Goal: Task Accomplishment & Management: Manage account settings

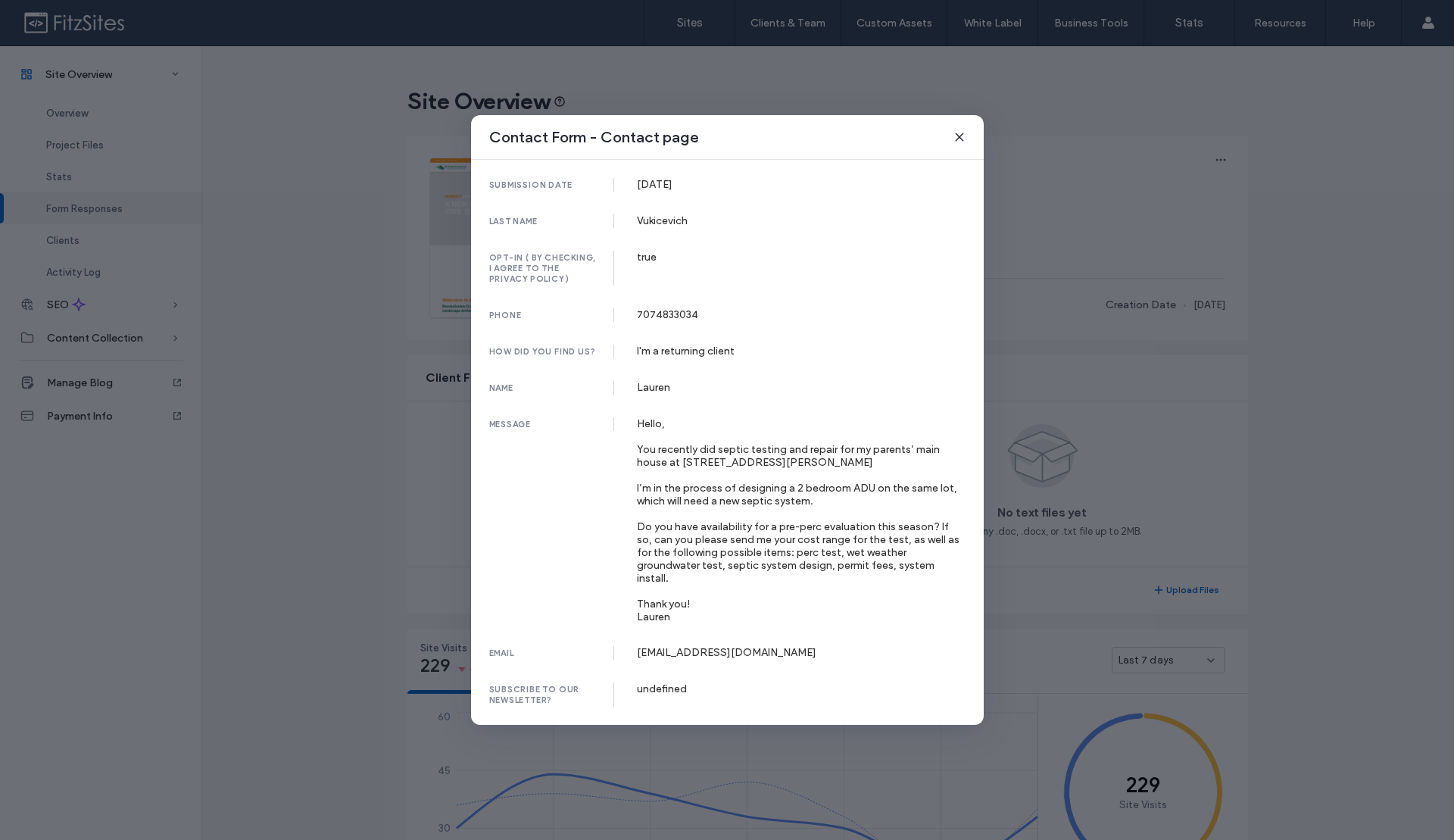
scroll to position [792, 0]
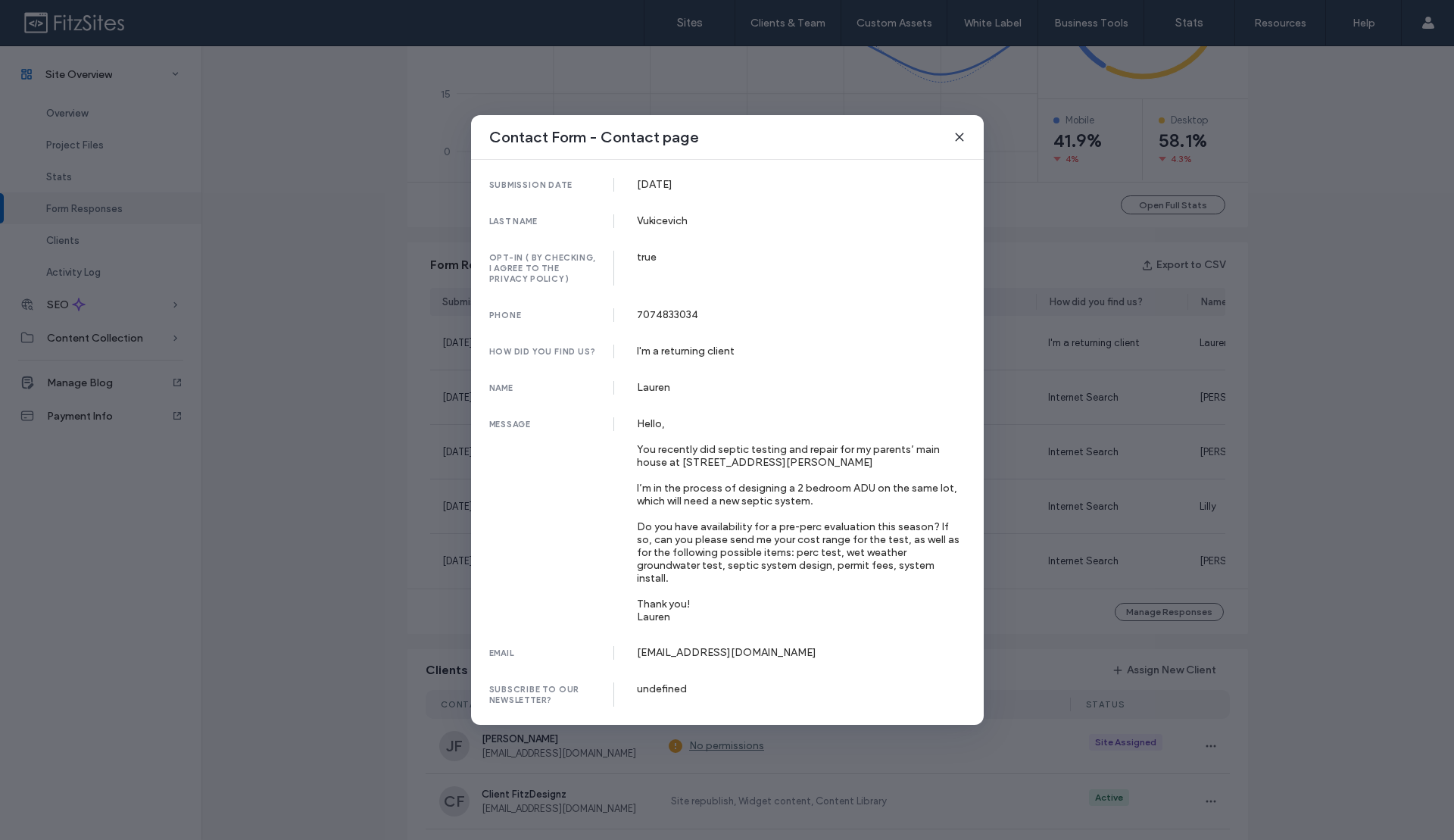
click at [961, 143] on icon at bounding box center [959, 137] width 12 height 12
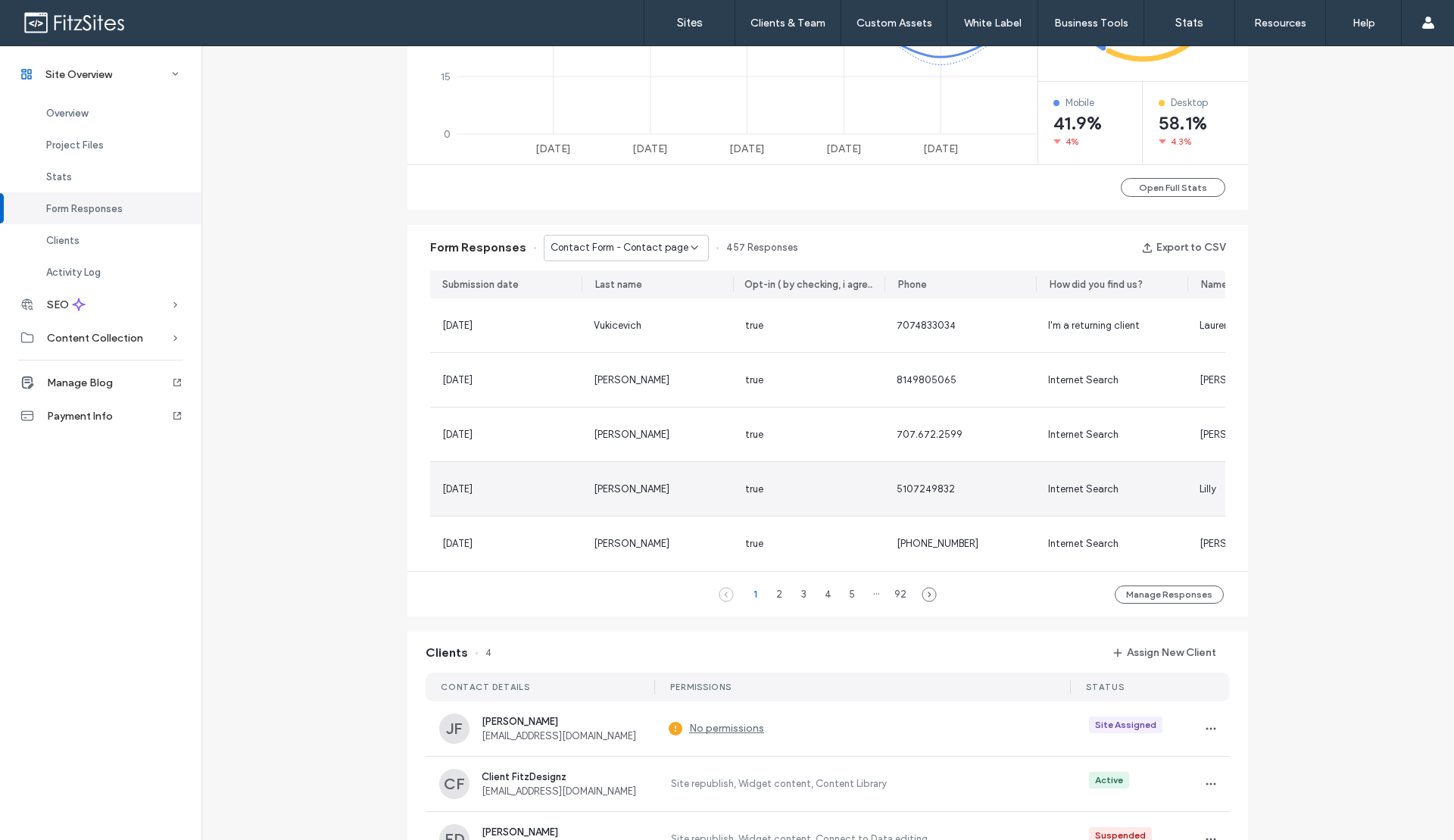
scroll to position [814, 0]
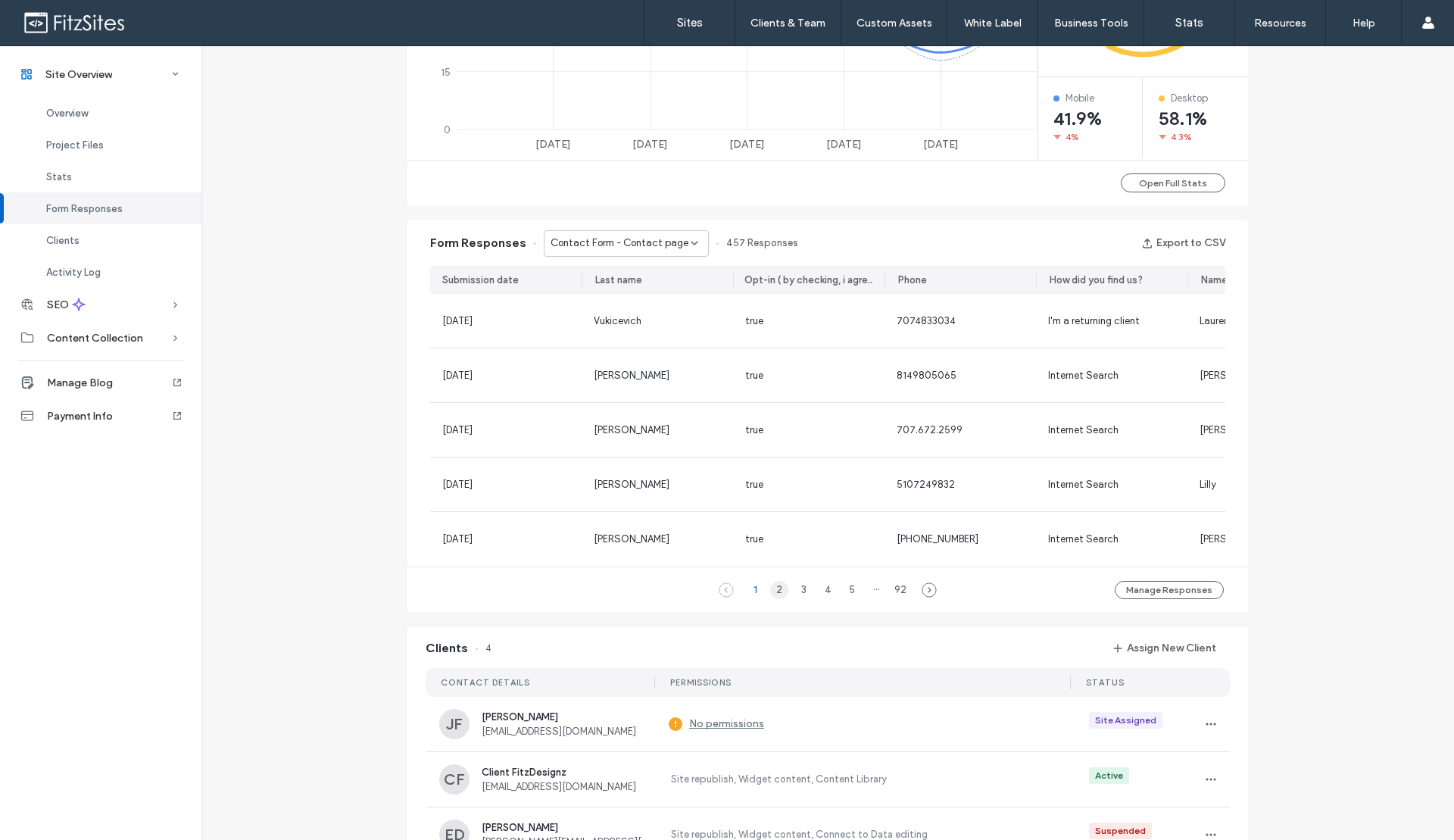
click at [770, 599] on div "2" at bounding box center [778, 589] width 18 height 18
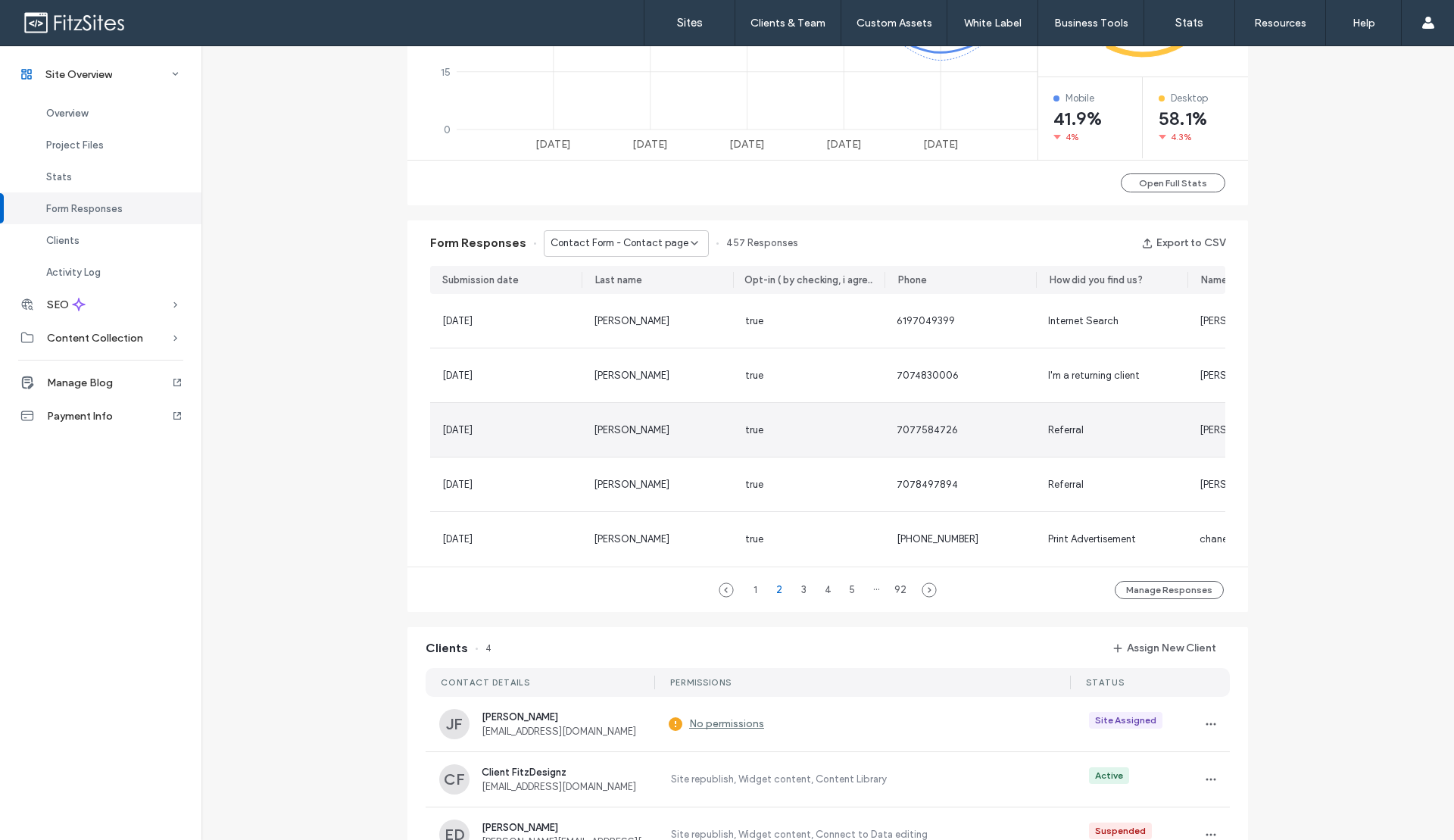
click at [562, 440] on div "05 Oct, 2025" at bounding box center [505, 429] width 151 height 53
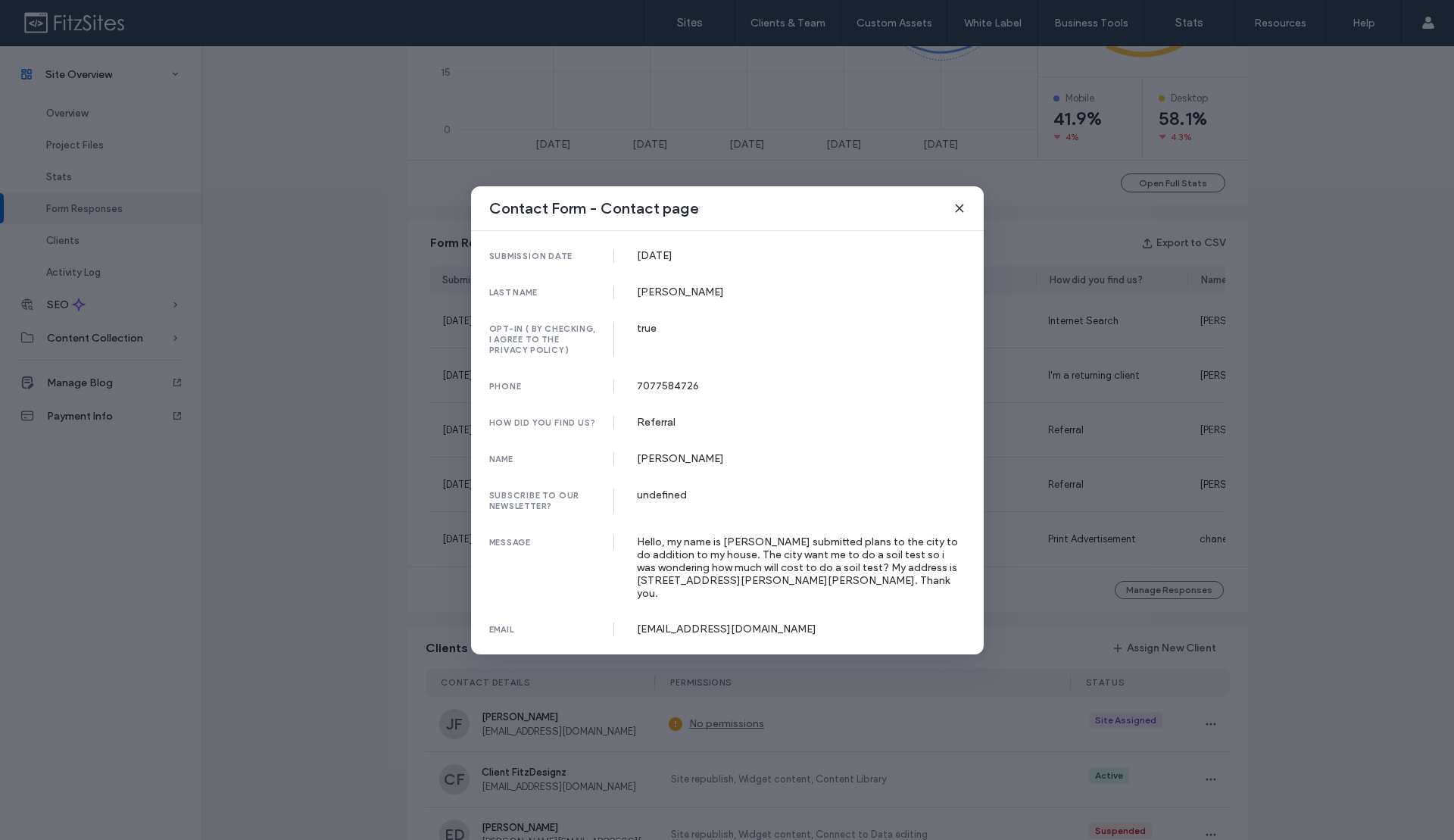
click at [961, 214] on icon at bounding box center [959, 207] width 12 height 12
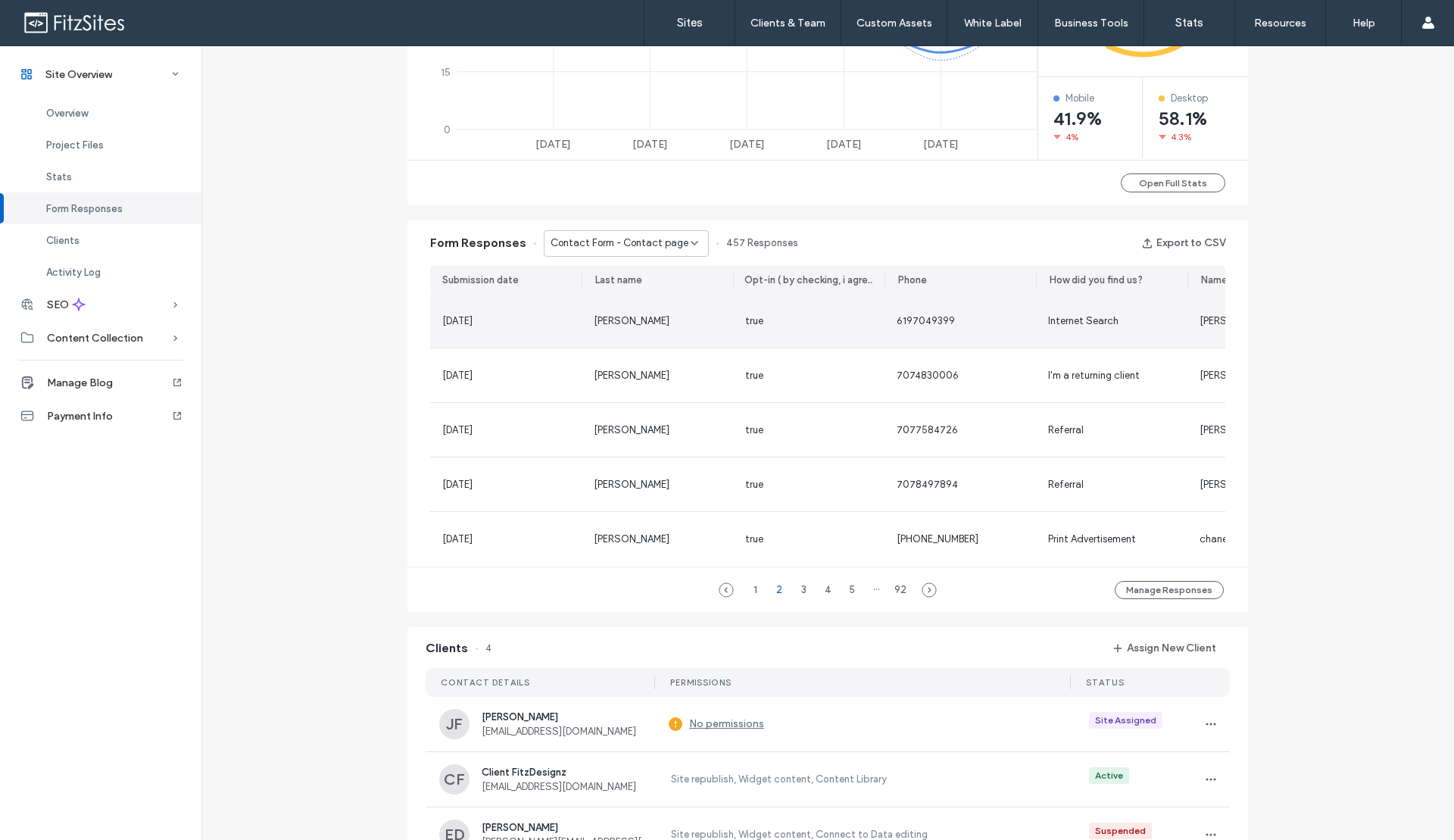
click at [711, 311] on div "Wilson" at bounding box center [656, 320] width 151 height 53
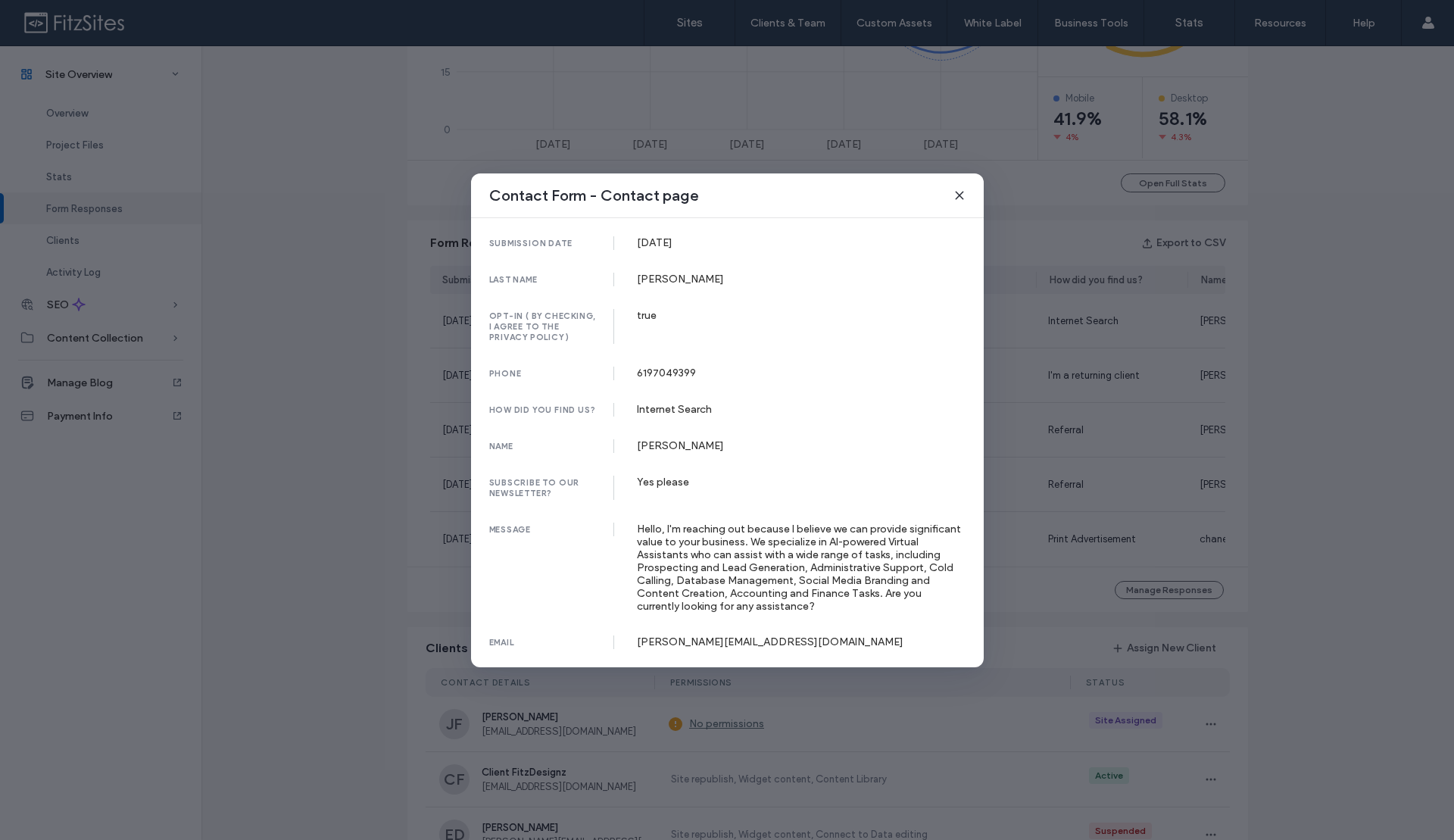
click at [959, 201] on icon at bounding box center [959, 195] width 12 height 12
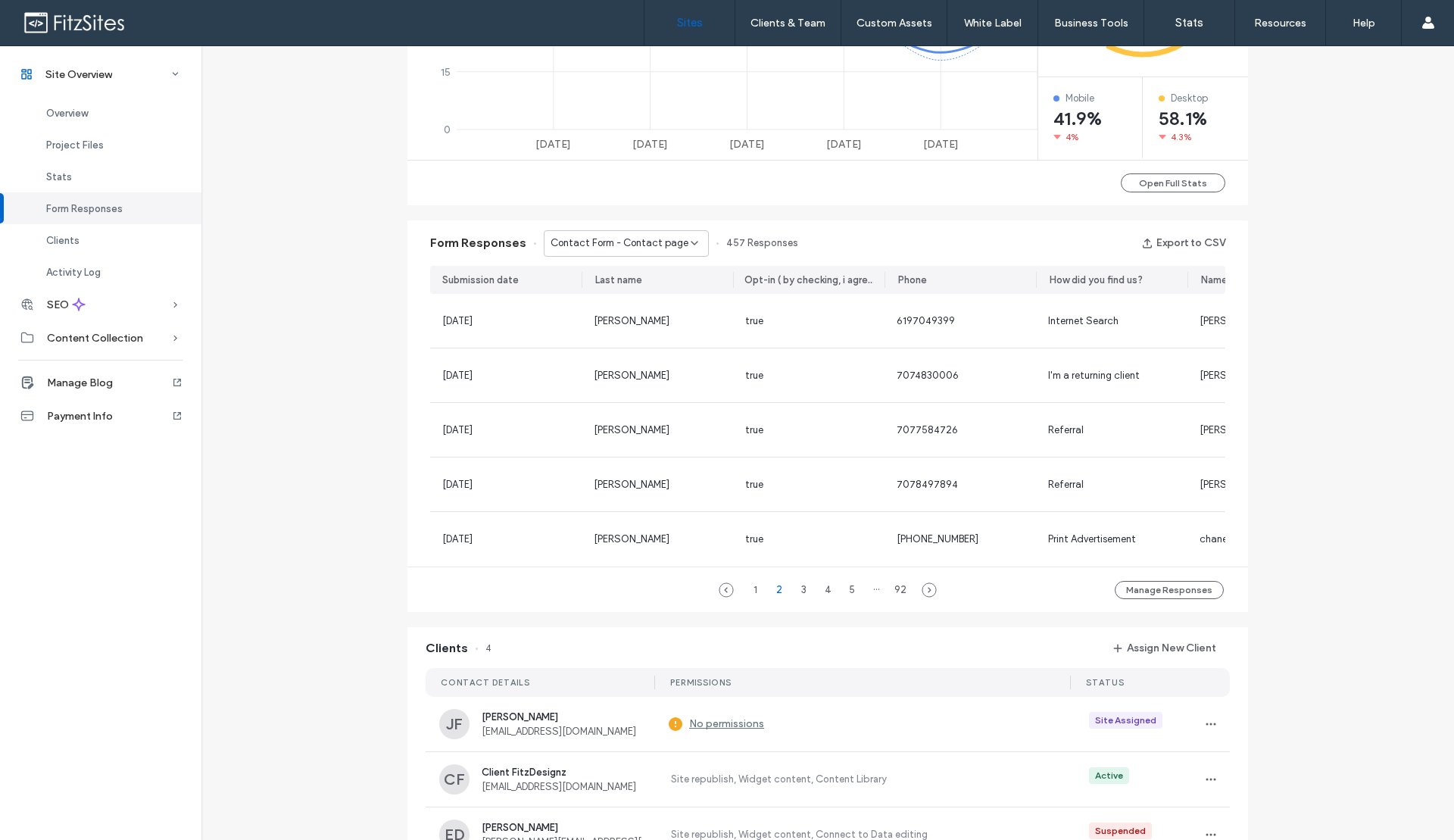
click at [694, 29] on link "Sites" at bounding box center [689, 23] width 90 height 45
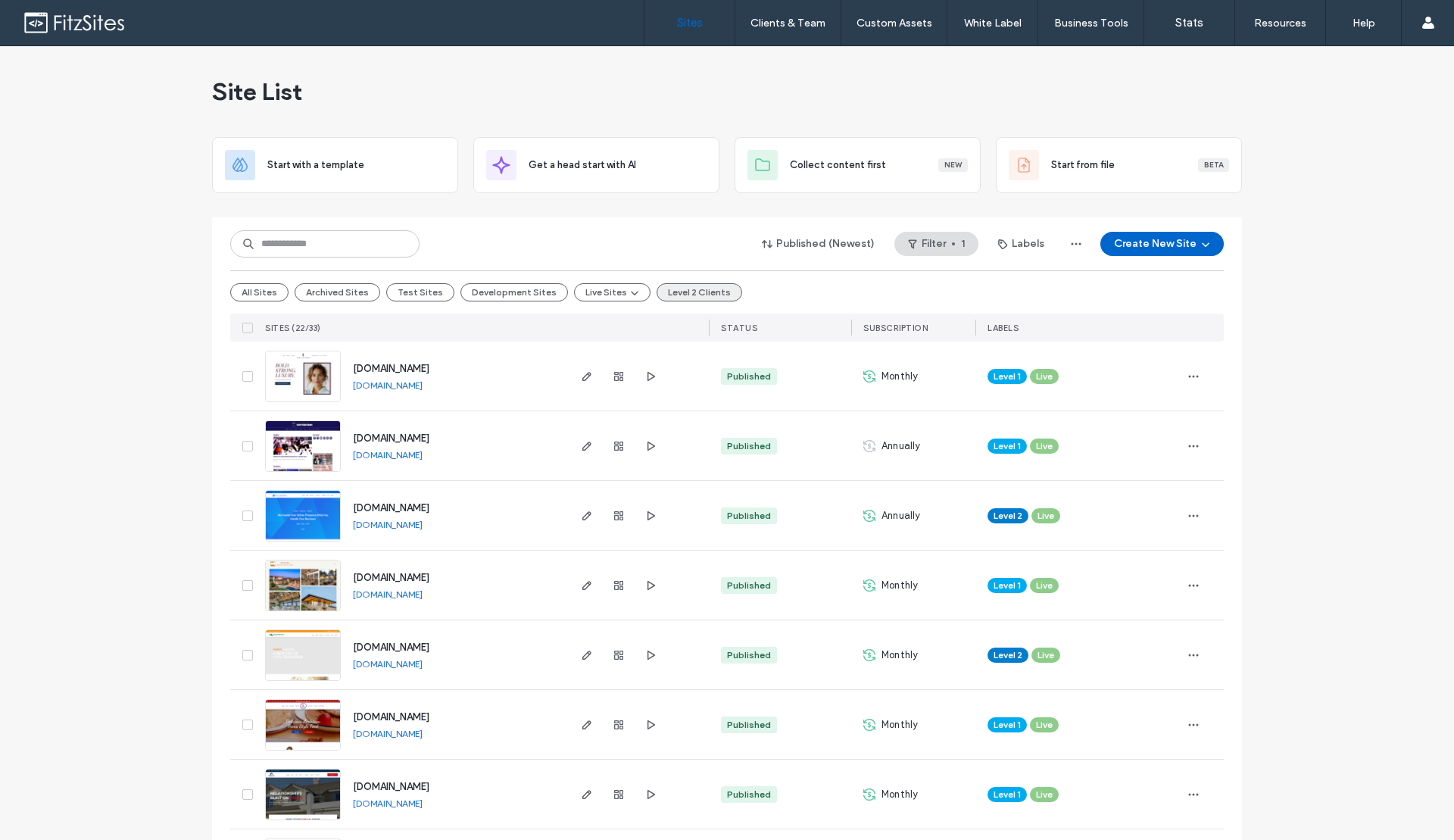
click at [701, 300] on button "Level 2 Clients" at bounding box center [698, 292] width 85 height 18
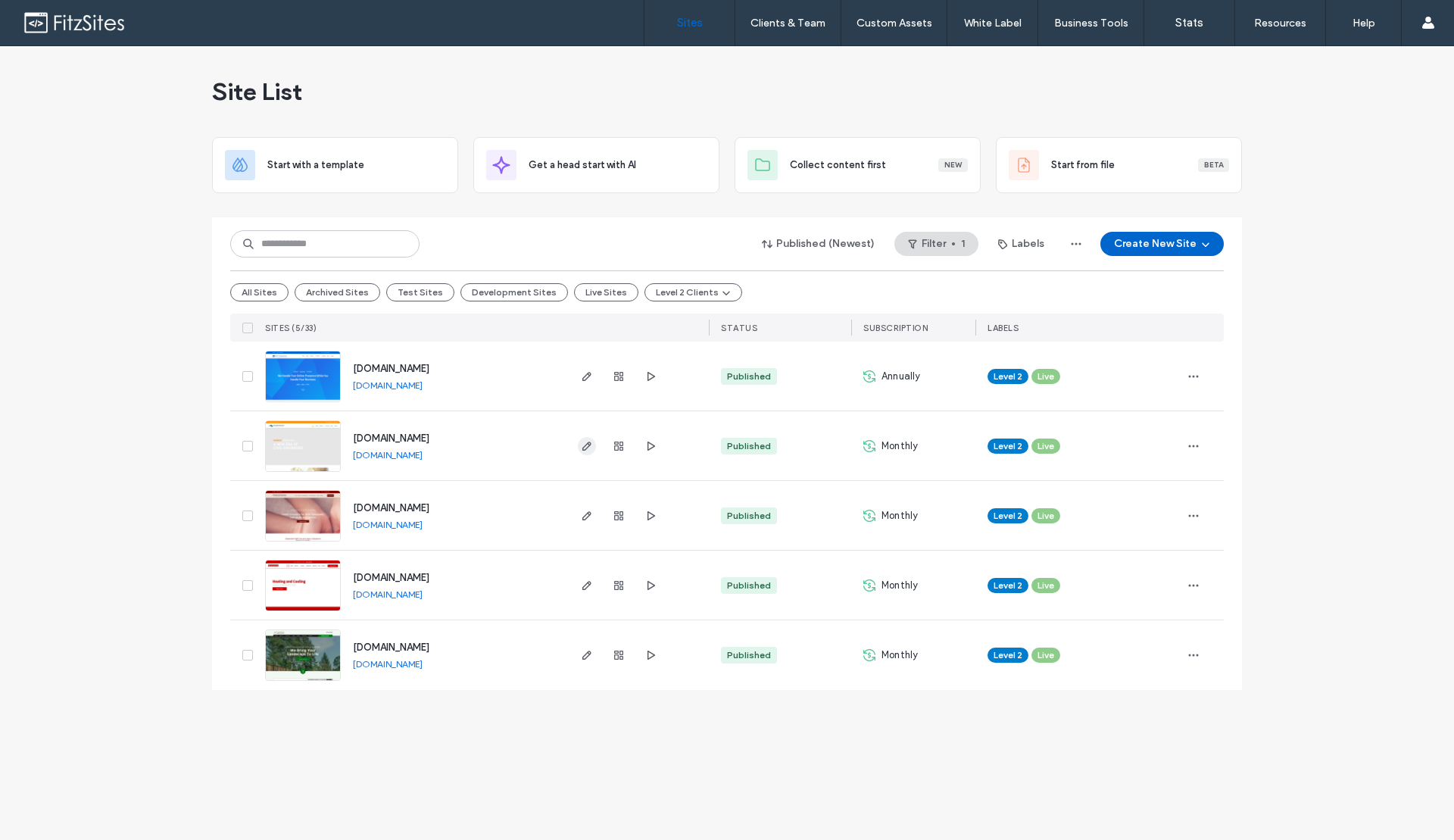
click at [587, 450] on icon "button" at bounding box center [587, 446] width 12 height 12
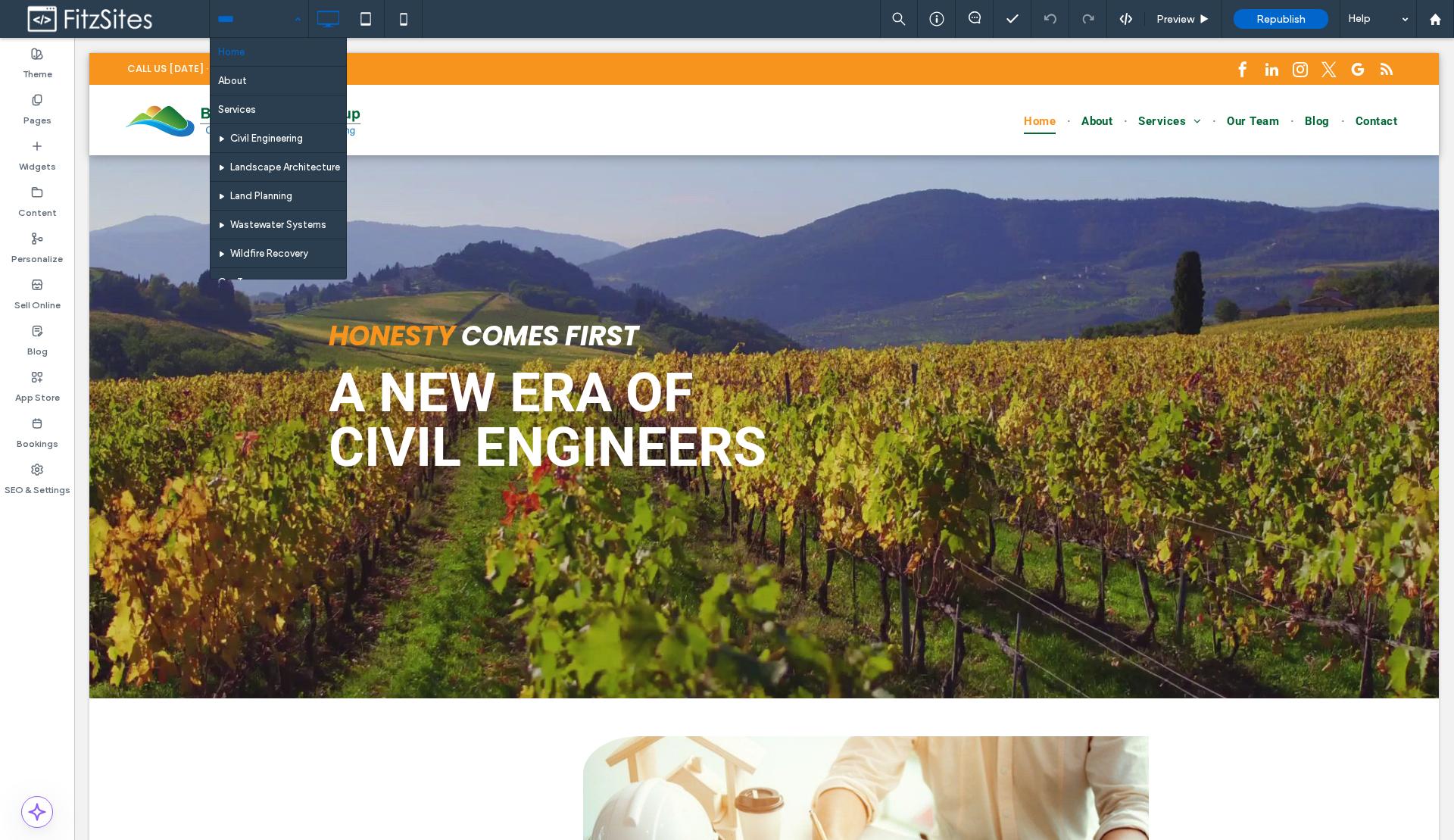
click at [257, 9] on input at bounding box center [255, 19] width 76 height 38
click at [298, 18] on div "Home About Services Civil Engineering Landscape Architecture Land Planning Wast…" at bounding box center [258, 19] width 99 height 38
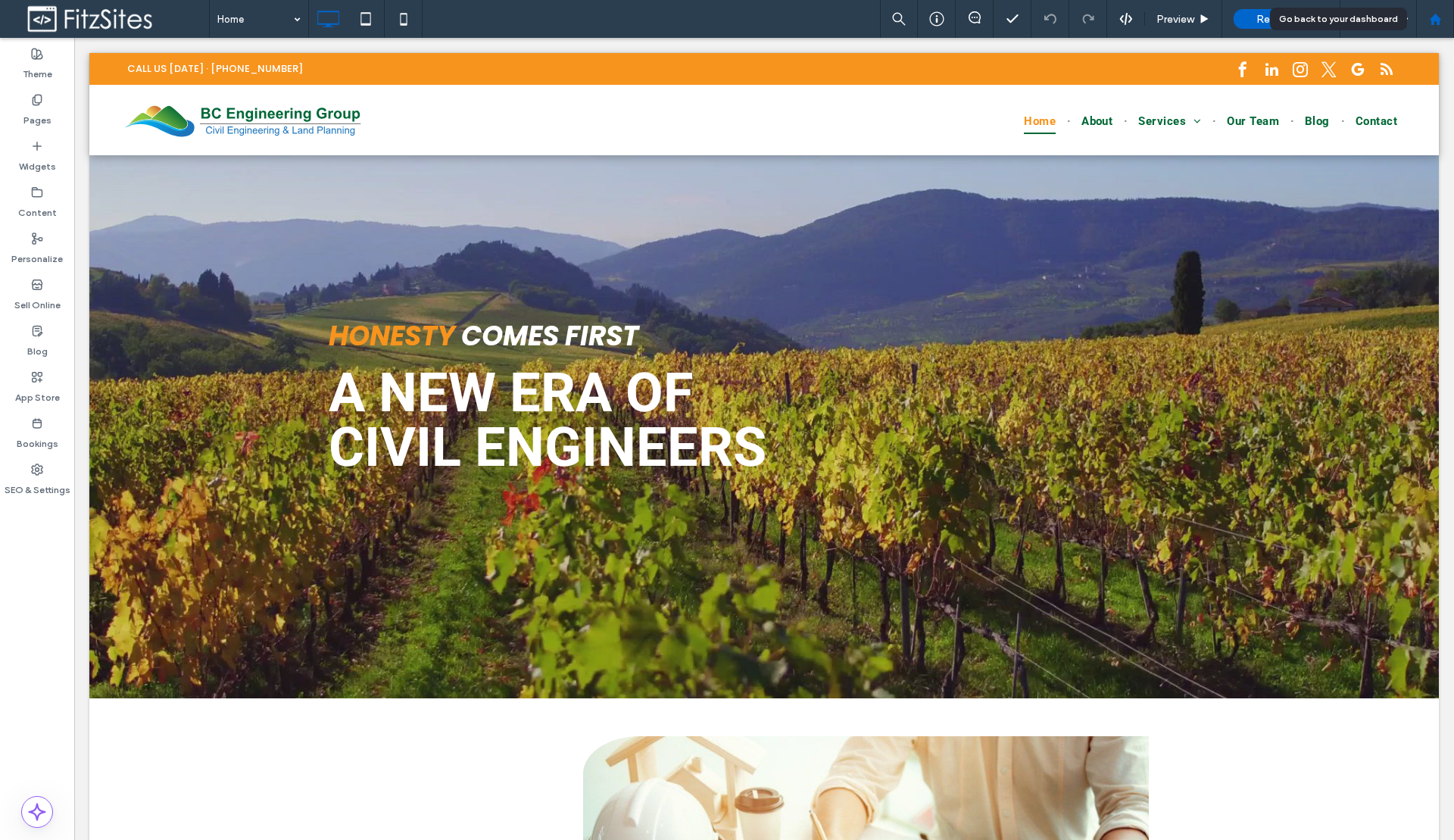
drag, startPoint x: 1439, startPoint y: 19, endPoint x: 1435, endPoint y: 28, distance: 9.8
click at [1439, 19] on use at bounding box center [1434, 19] width 11 height 11
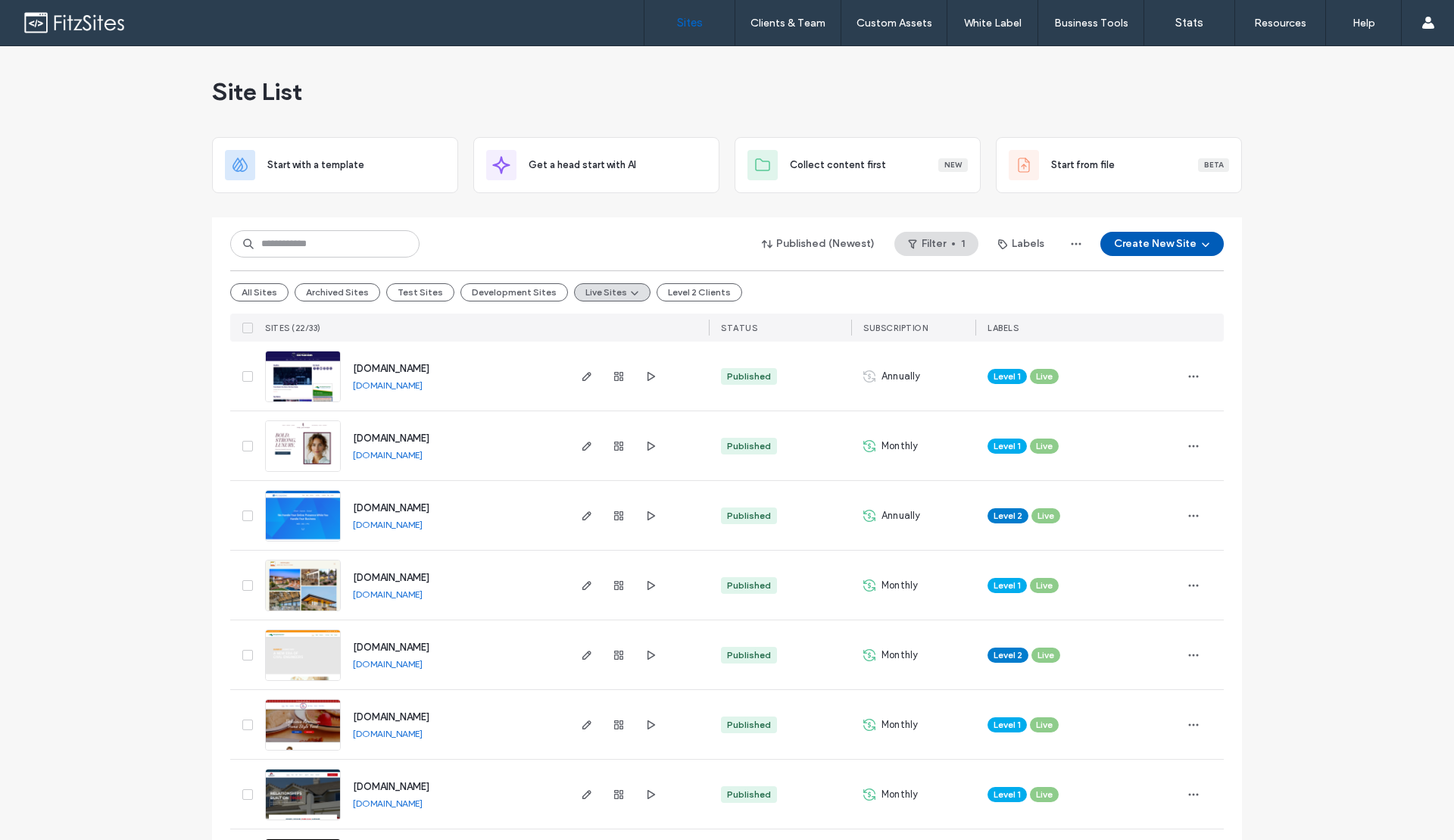
click at [1179, 251] on button "Create New Site" at bounding box center [1161, 244] width 123 height 24
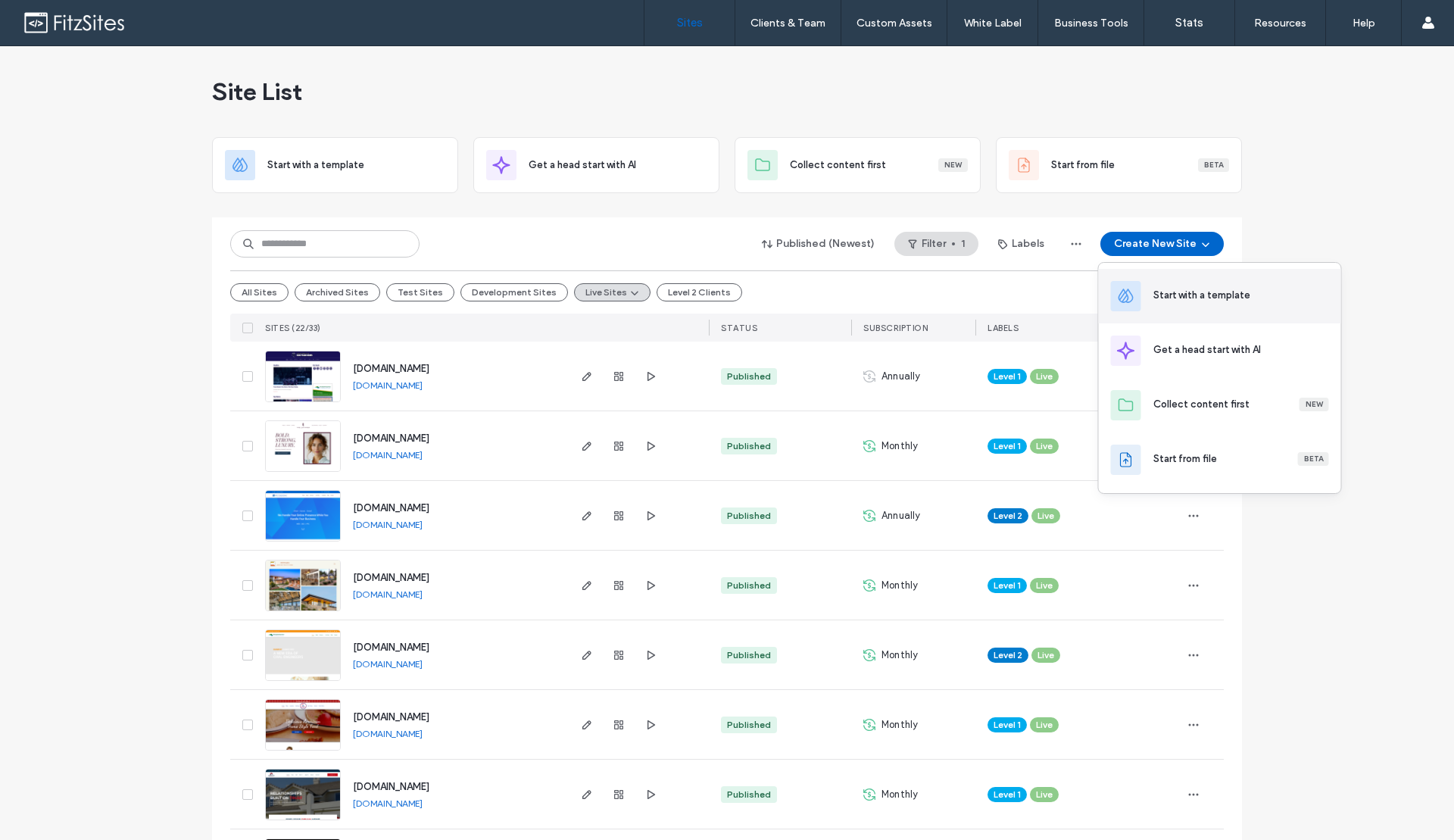
click at [1186, 300] on div "Start with a template" at bounding box center [1201, 296] width 97 height 15
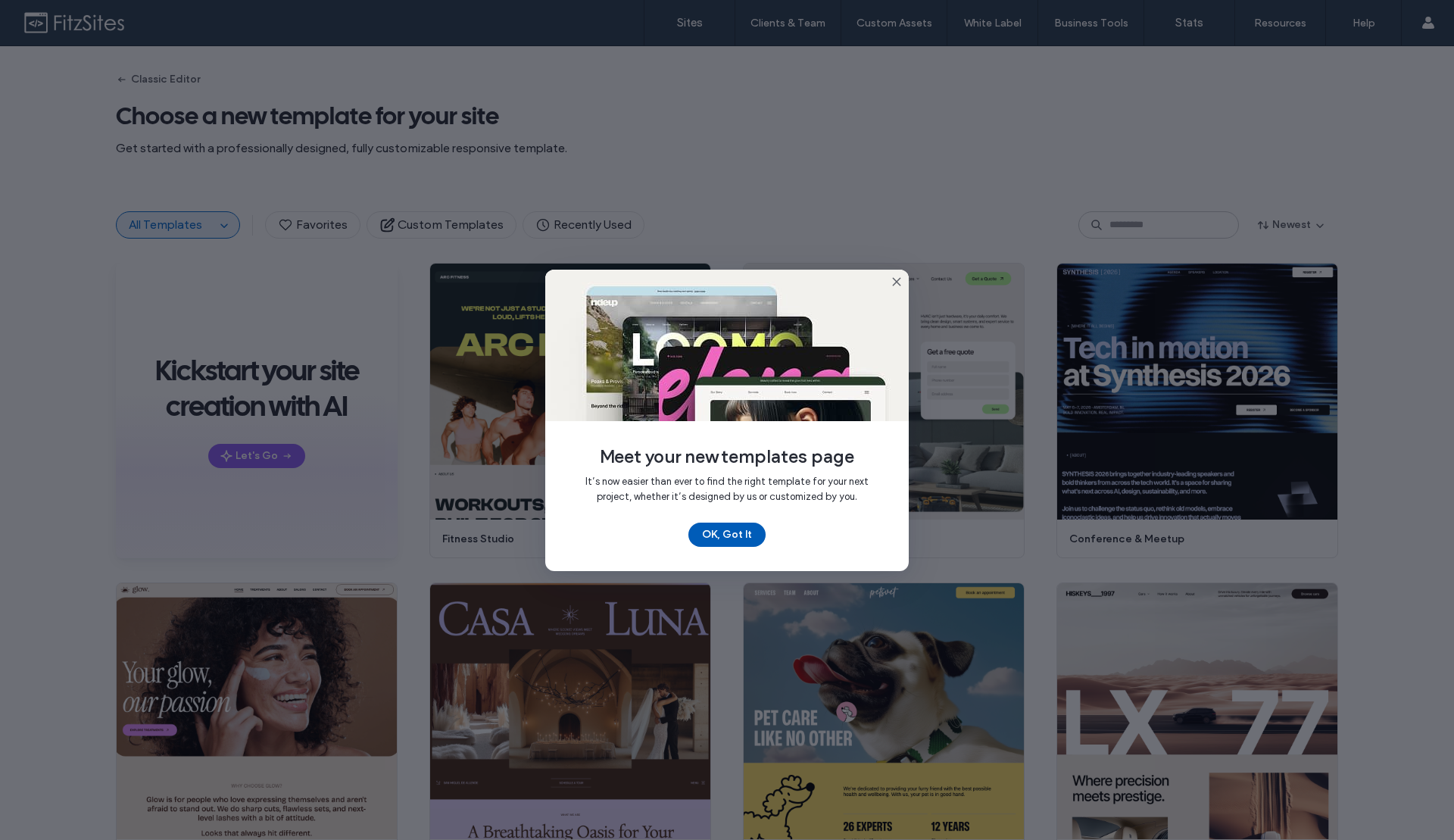
click at [730, 539] on button "OK, Got It" at bounding box center [727, 535] width 77 height 24
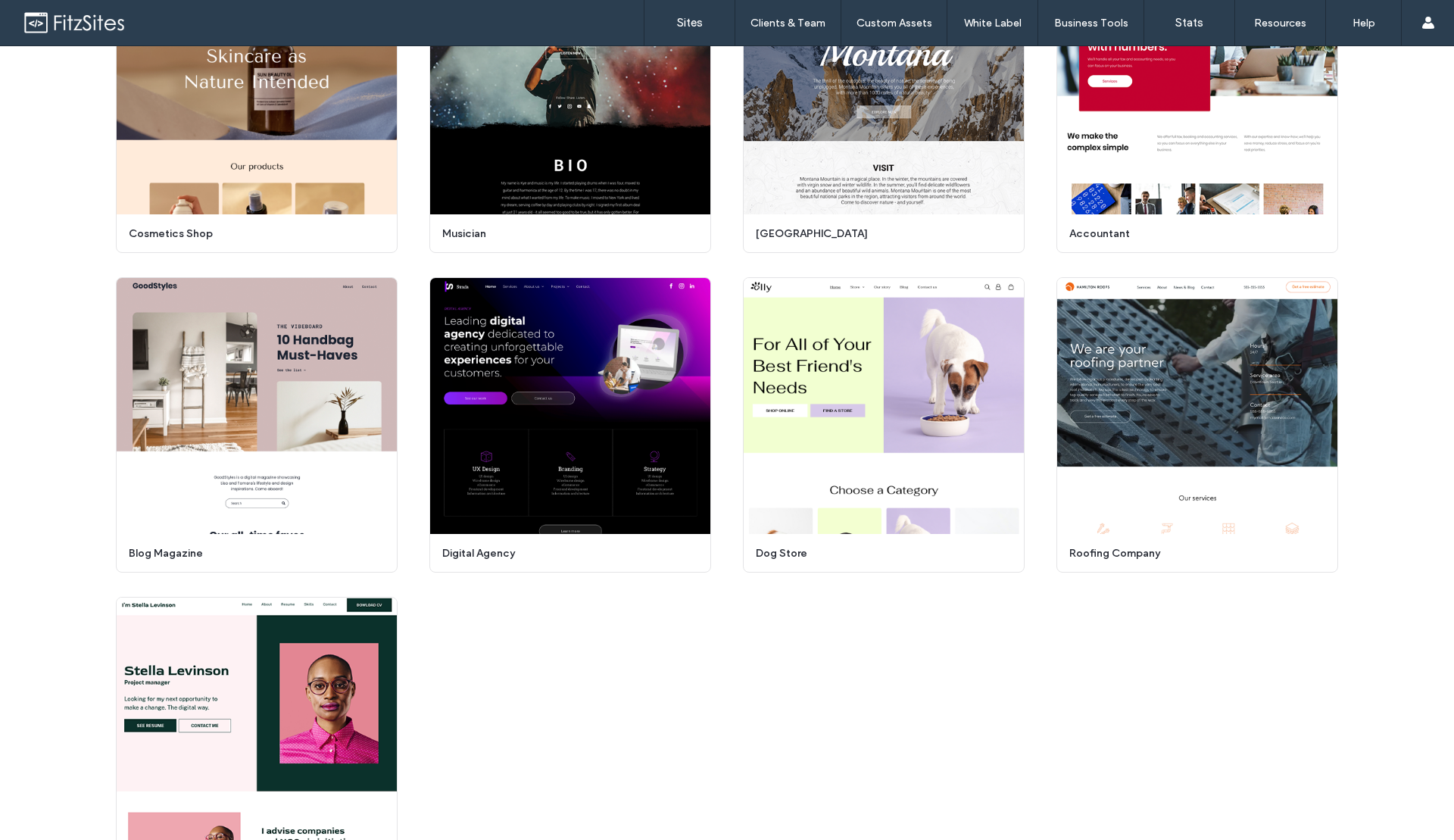
scroll to position [3469, 0]
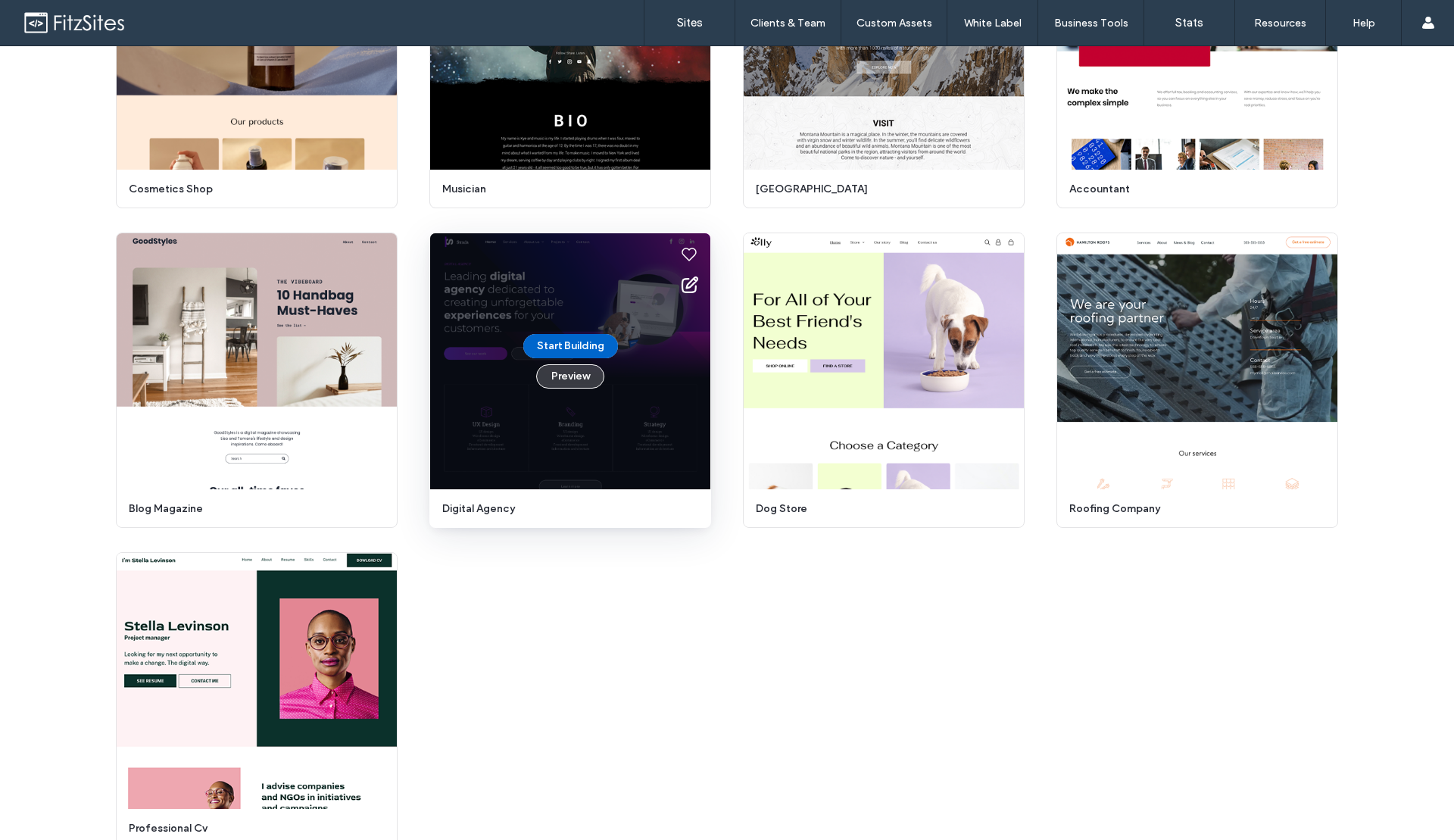
click at [583, 388] on button "Preview" at bounding box center [570, 376] width 69 height 24
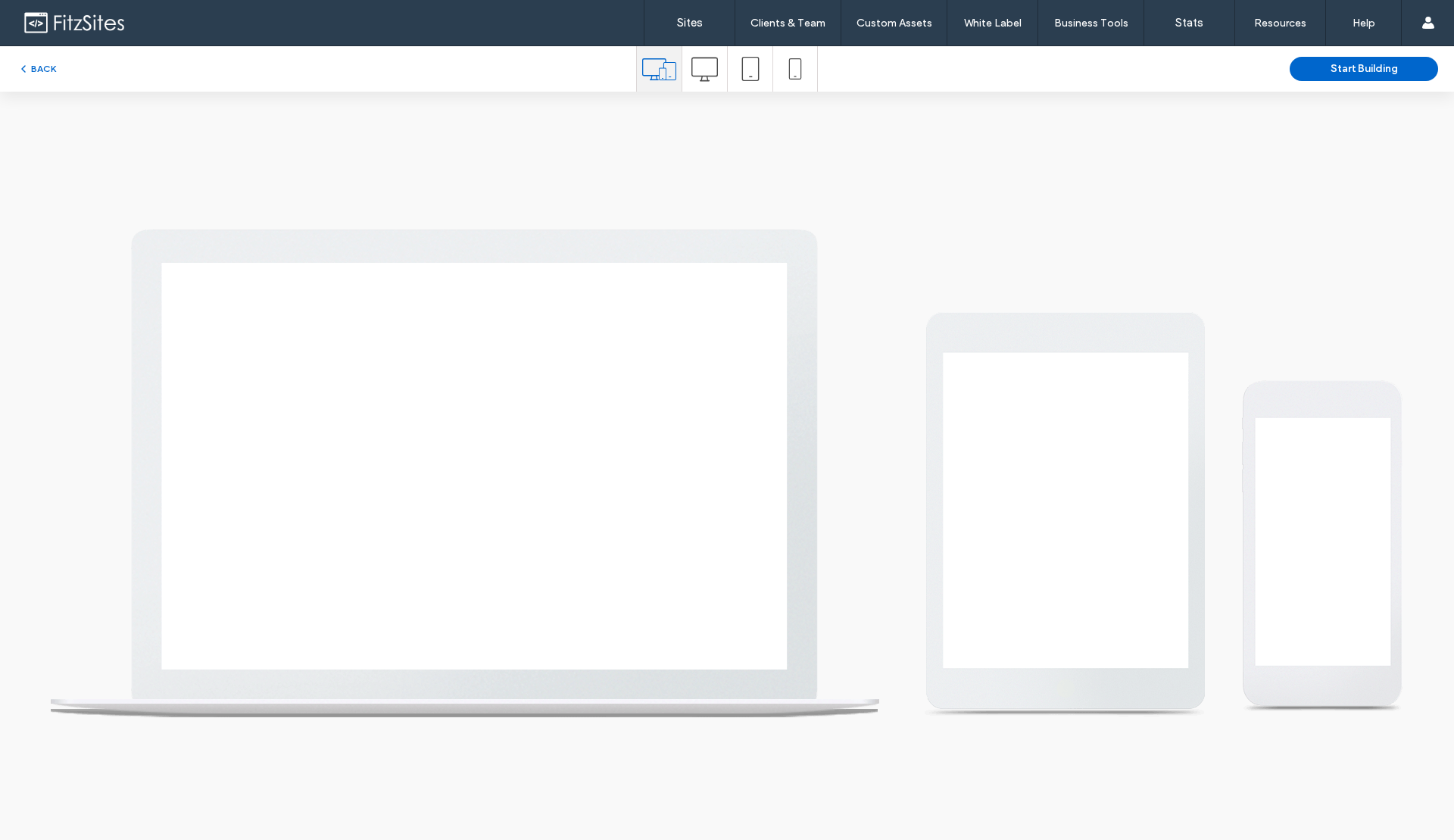
click at [709, 75] on use at bounding box center [704, 69] width 26 height 24
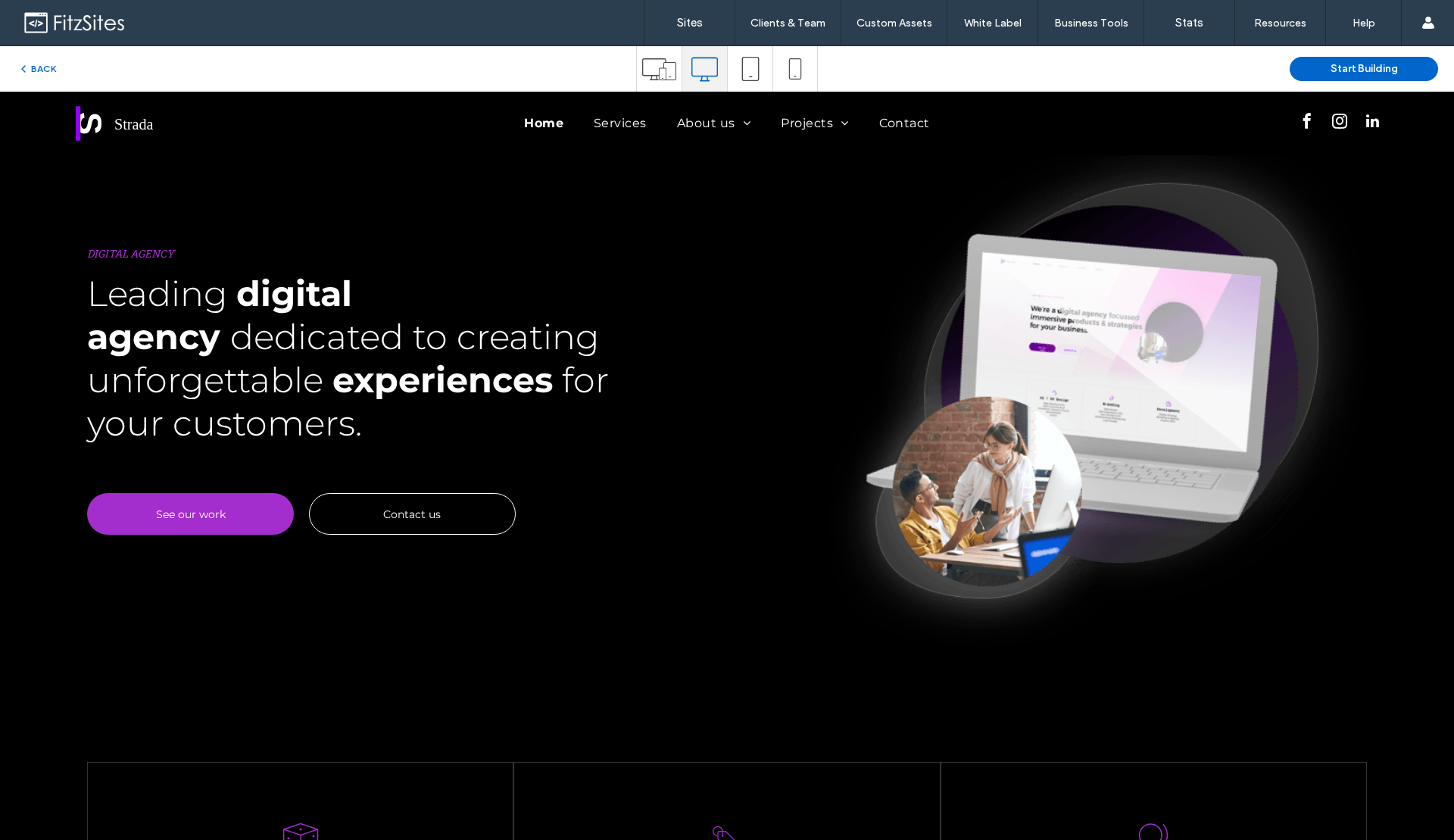
scroll to position [0, 0]
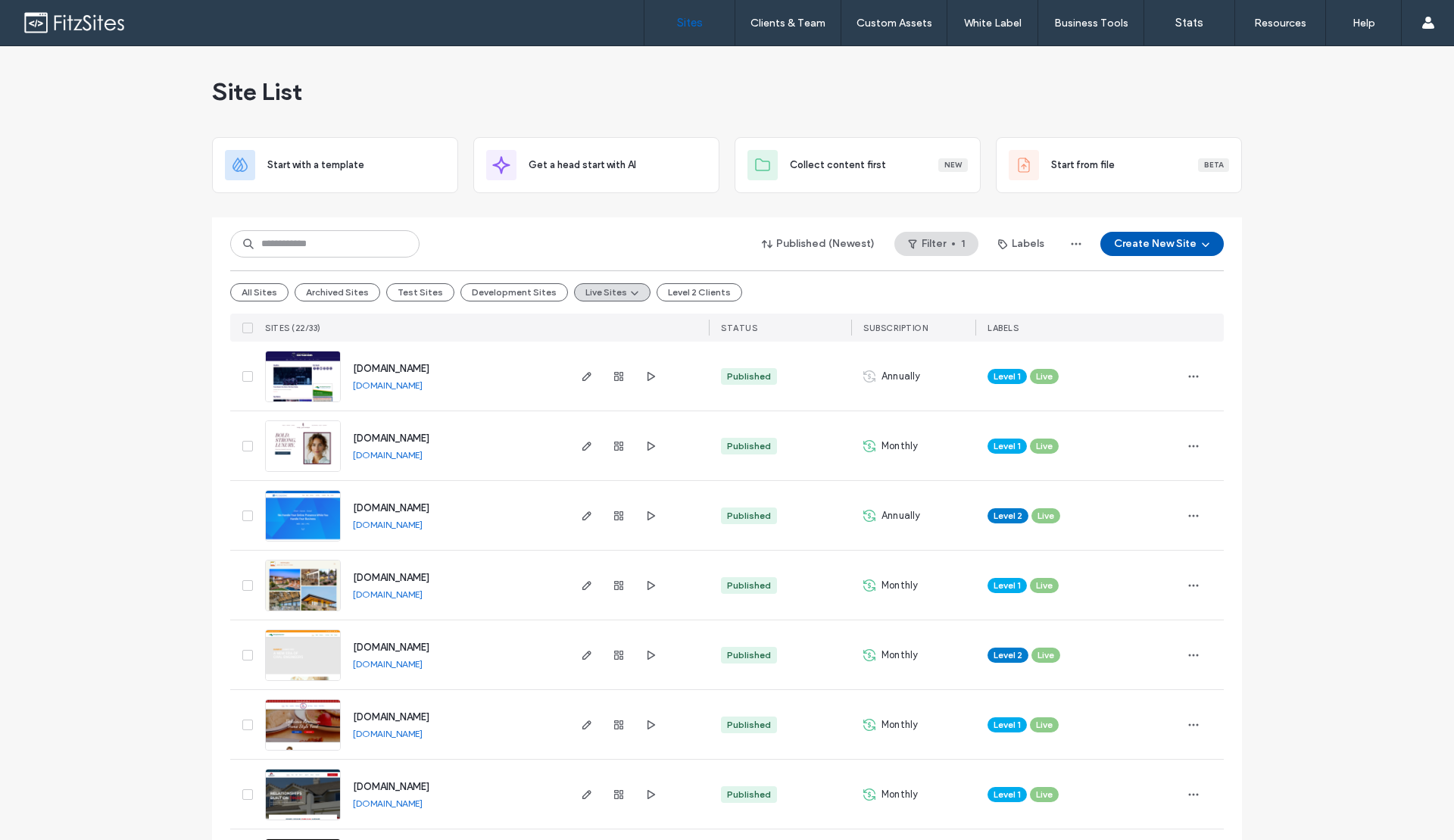
click at [1196, 243] on span "button" at bounding box center [1203, 244] width 15 height 23
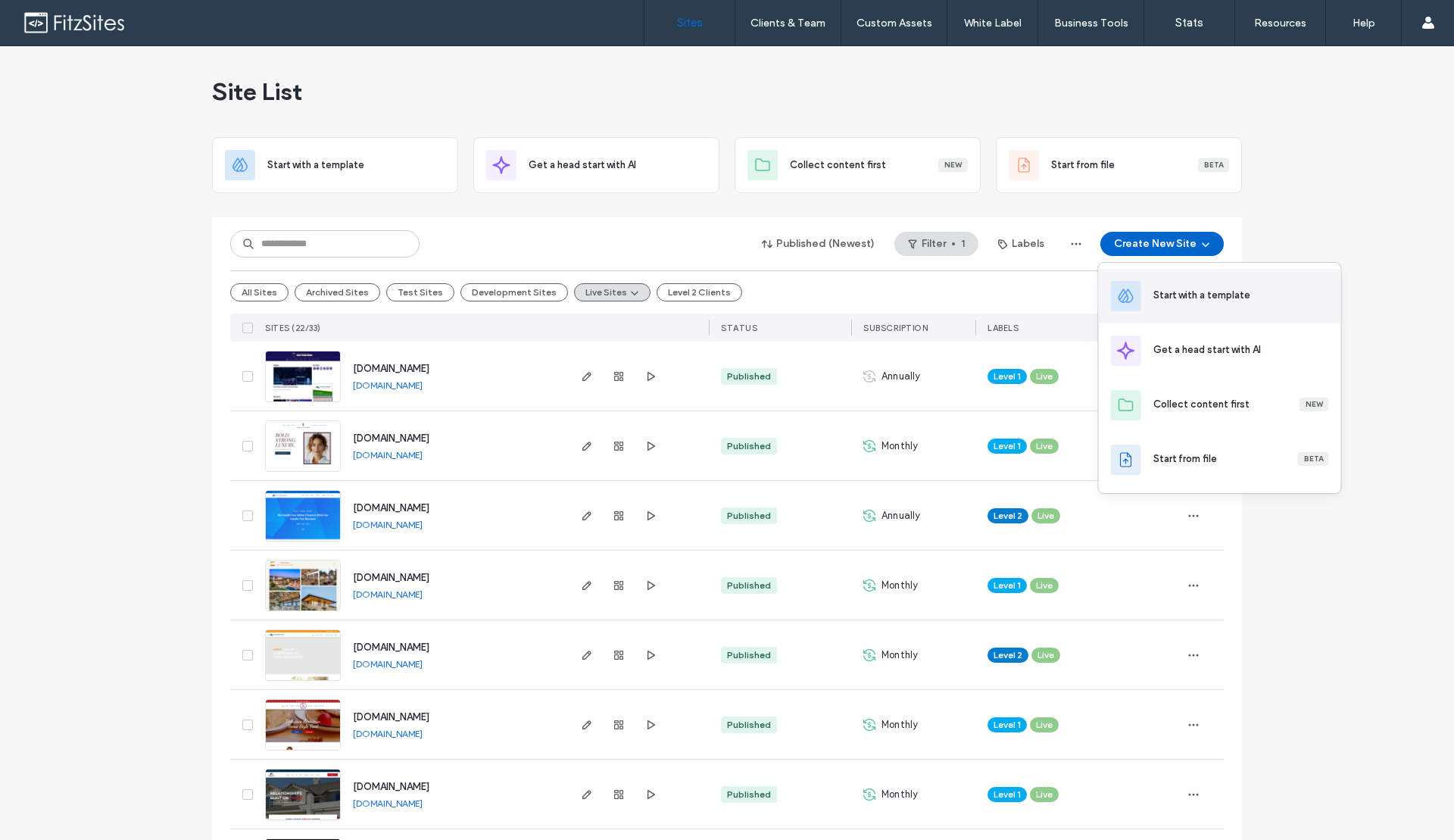
click at [1195, 299] on div "Start with a template" at bounding box center [1201, 296] width 97 height 15
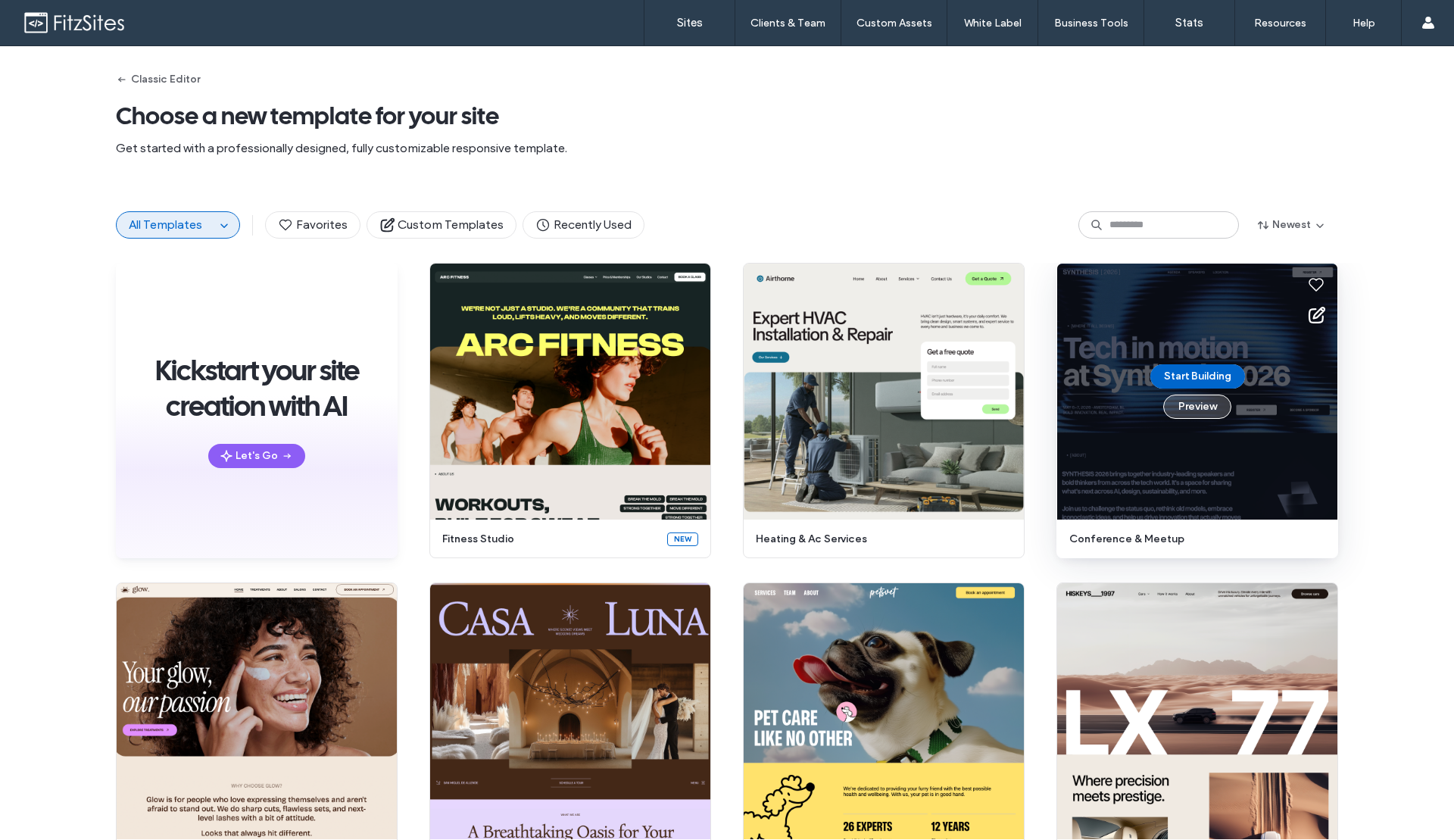
click at [1197, 413] on button "Preview" at bounding box center [1197, 406] width 69 height 24
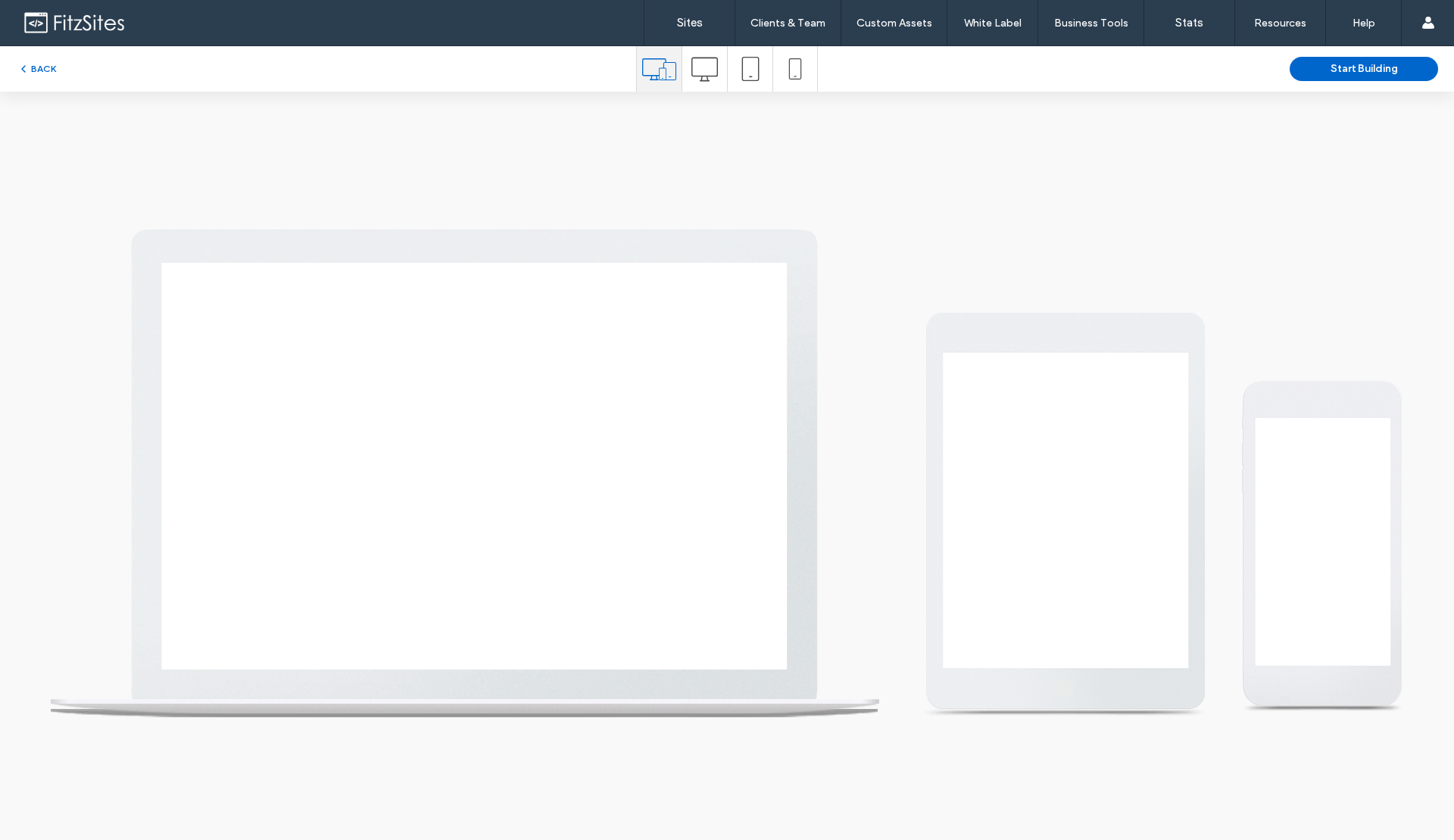
click at [718, 72] on div at bounding box center [705, 69] width 45 height 45
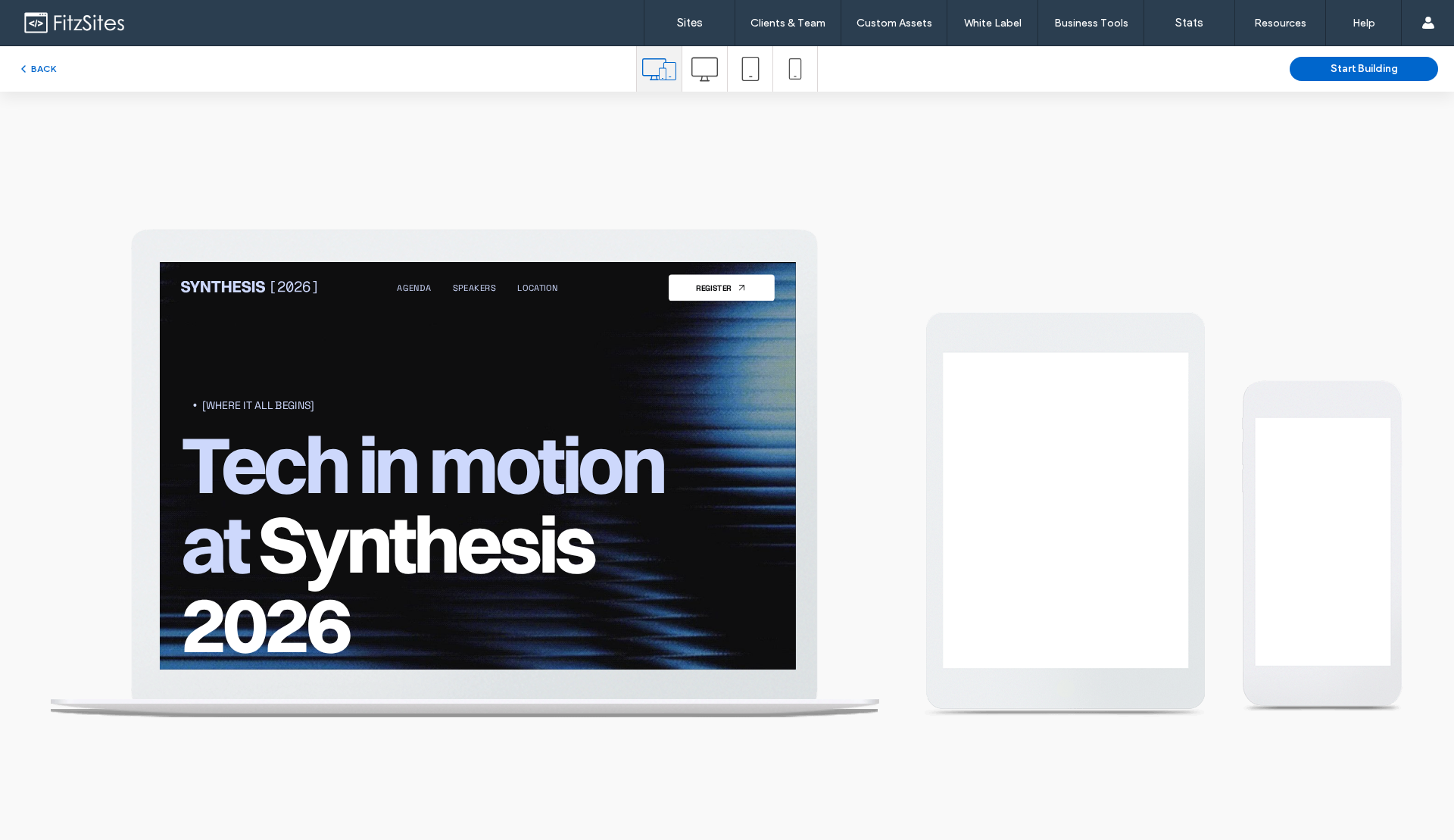
click at [702, 62] on icon at bounding box center [704, 69] width 26 height 26
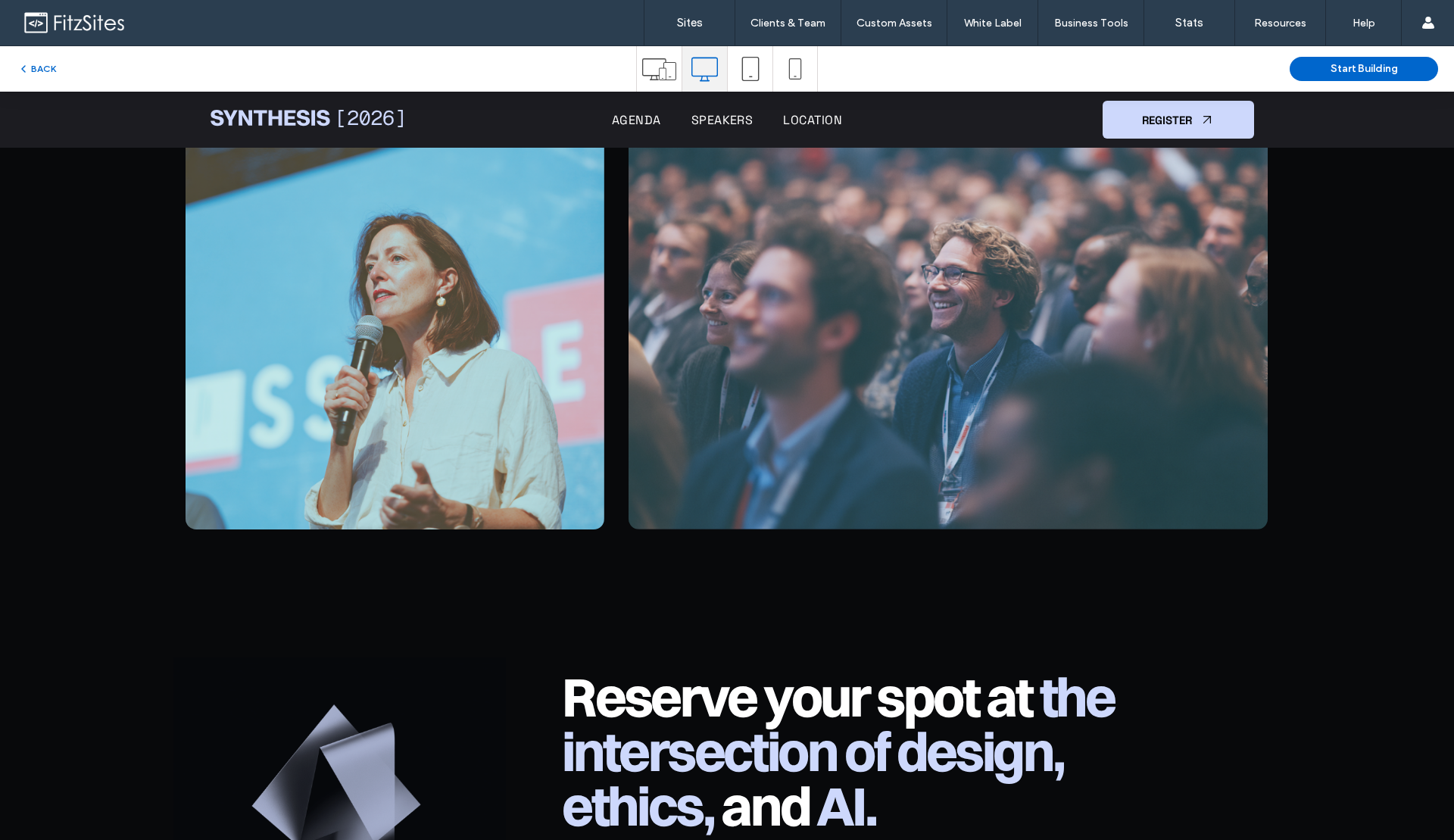
scroll to position [8757, 0]
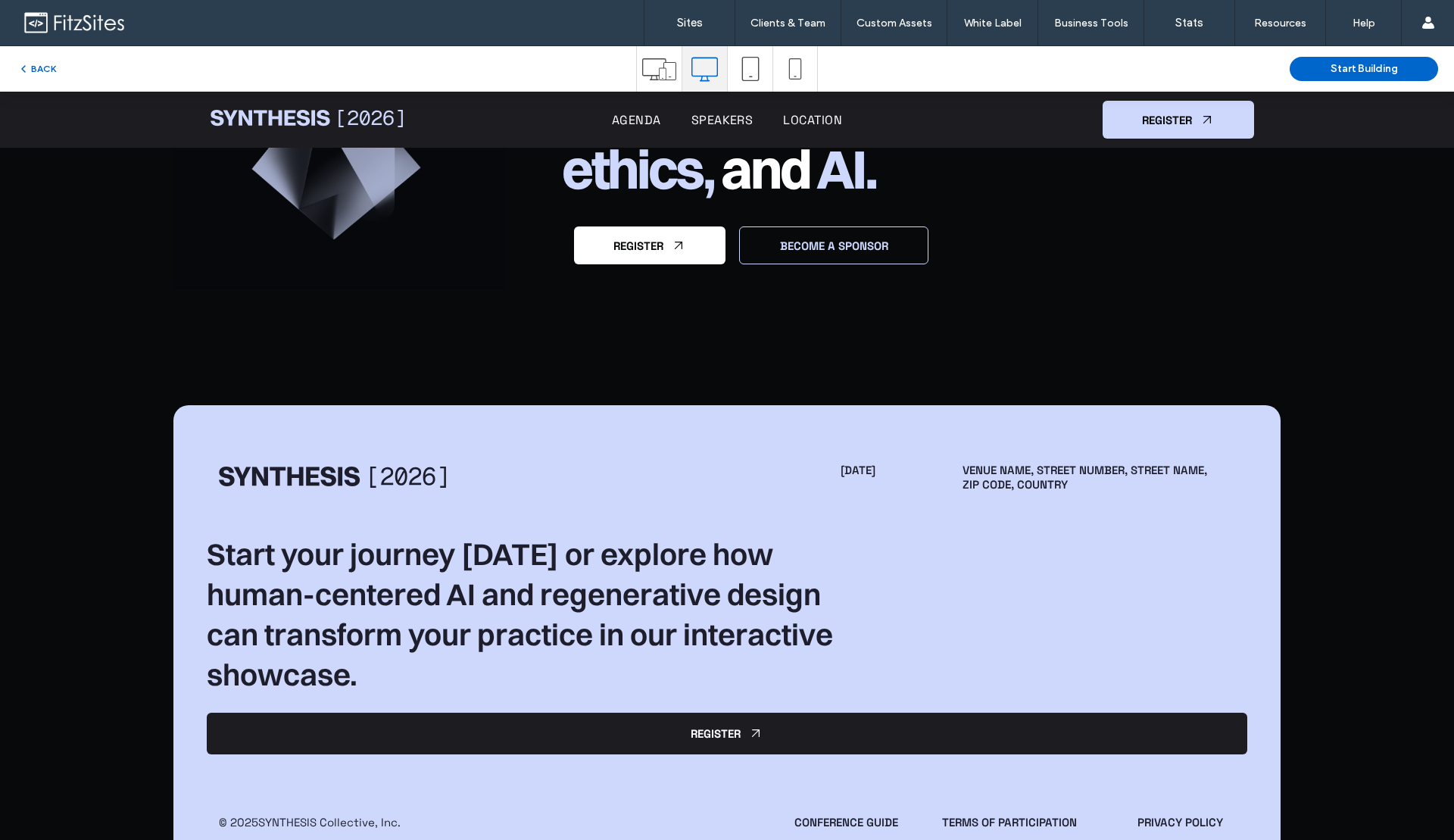
click at [42, 73] on button "BACK" at bounding box center [37, 69] width 38 height 18
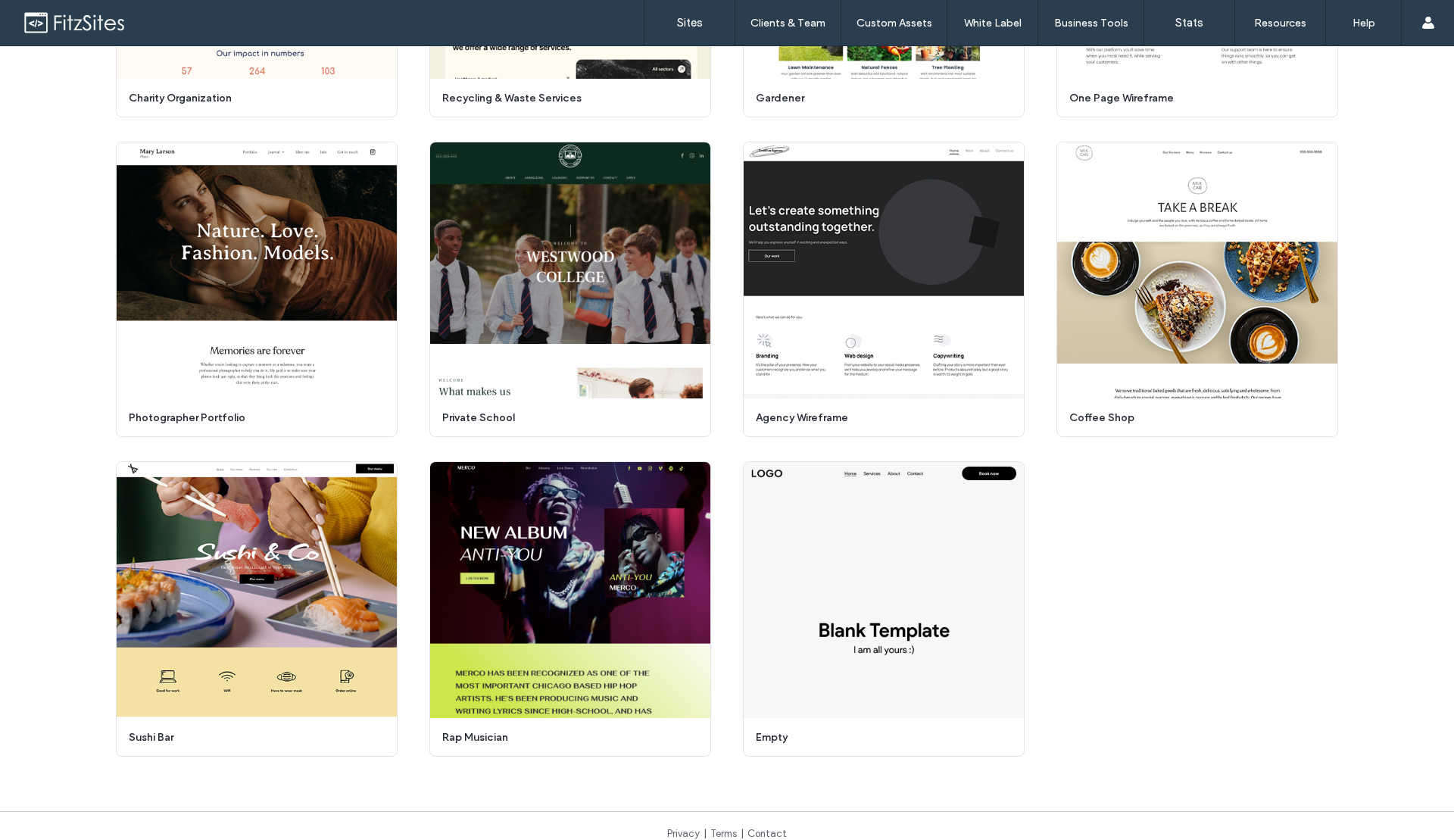
scroll to position [4534, 0]
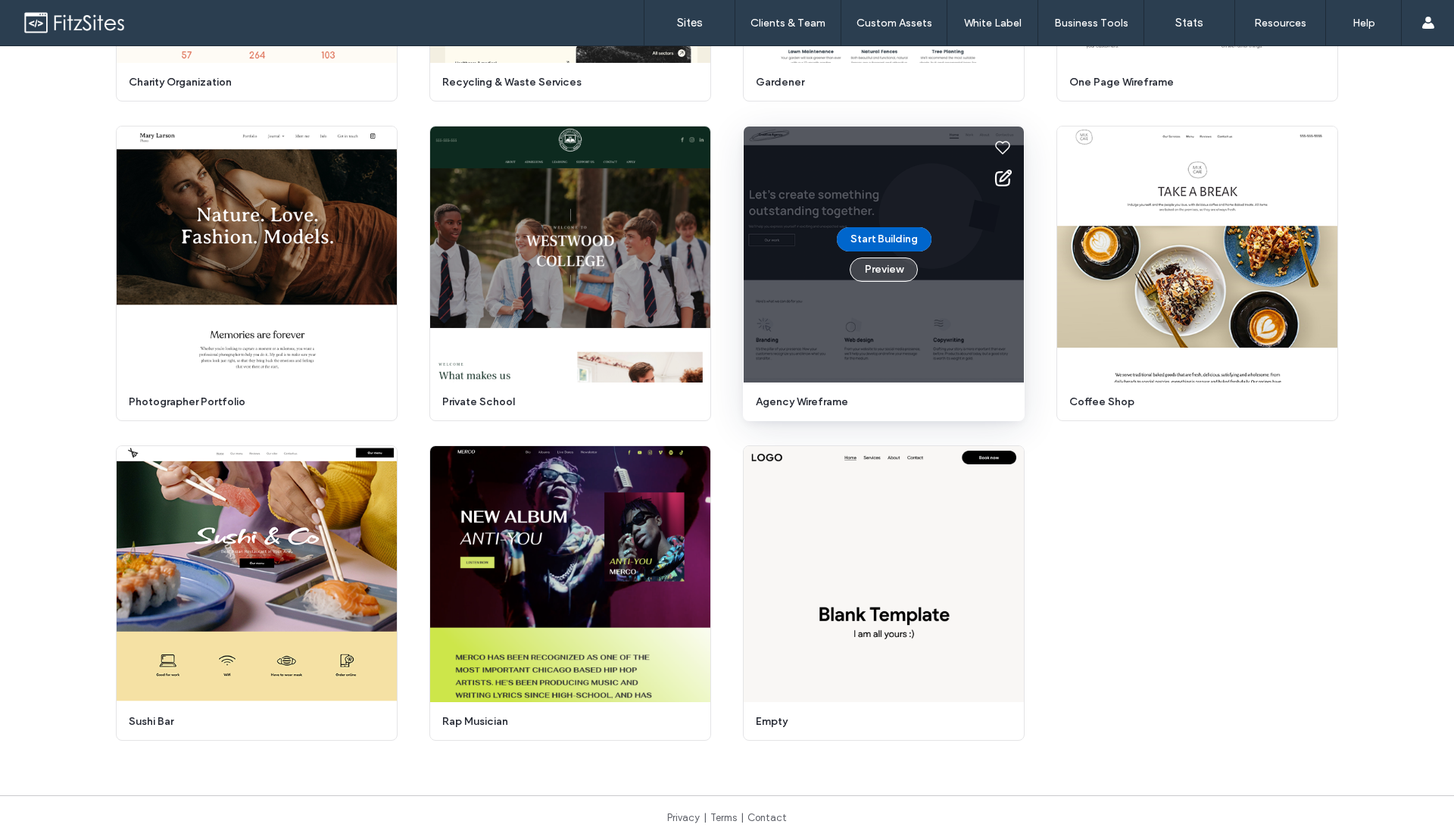
click at [875, 274] on button "Preview" at bounding box center [883, 269] width 69 height 24
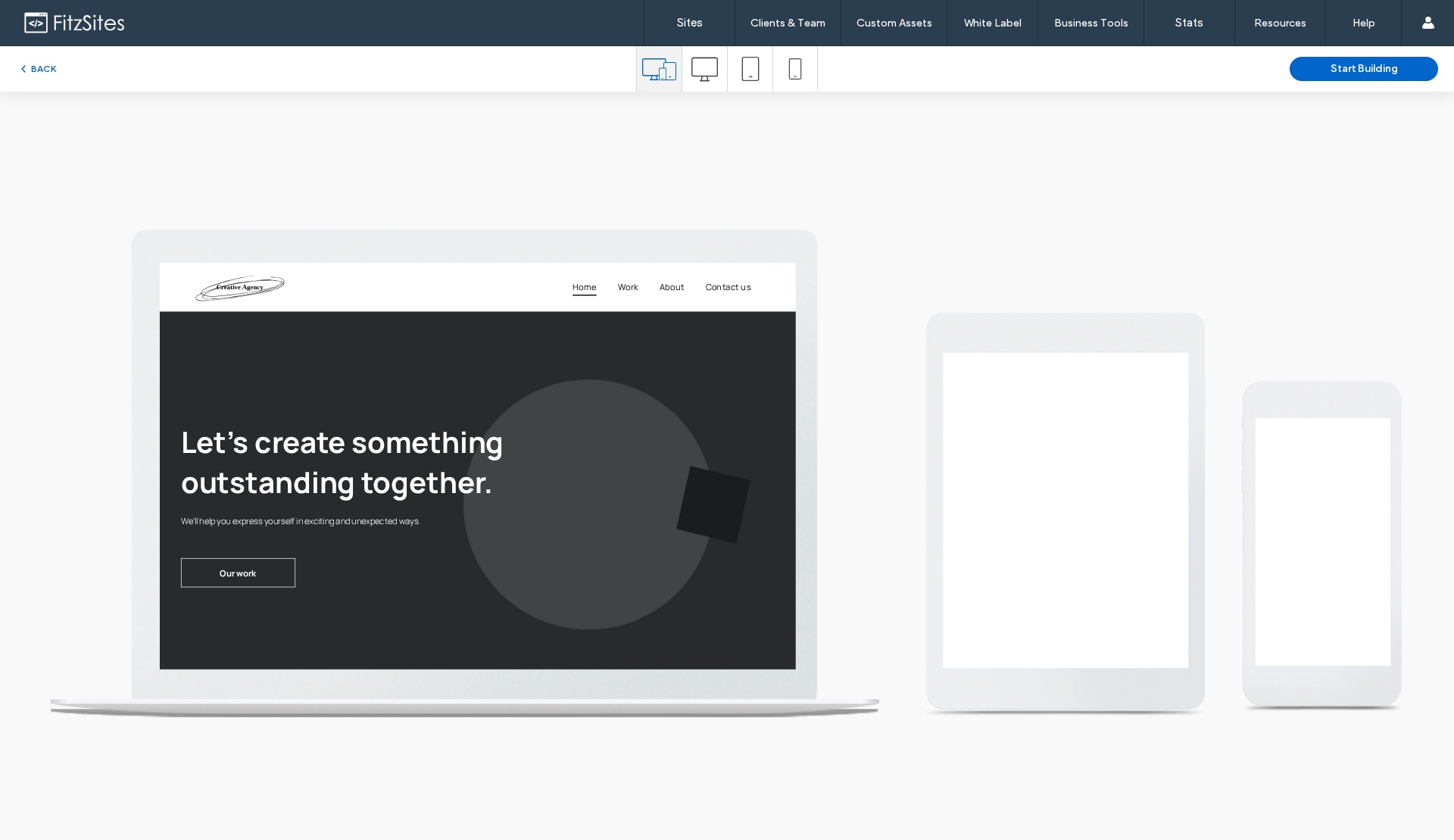
scroll to position [0, 0]
click at [695, 74] on icon at bounding box center [704, 69] width 26 height 26
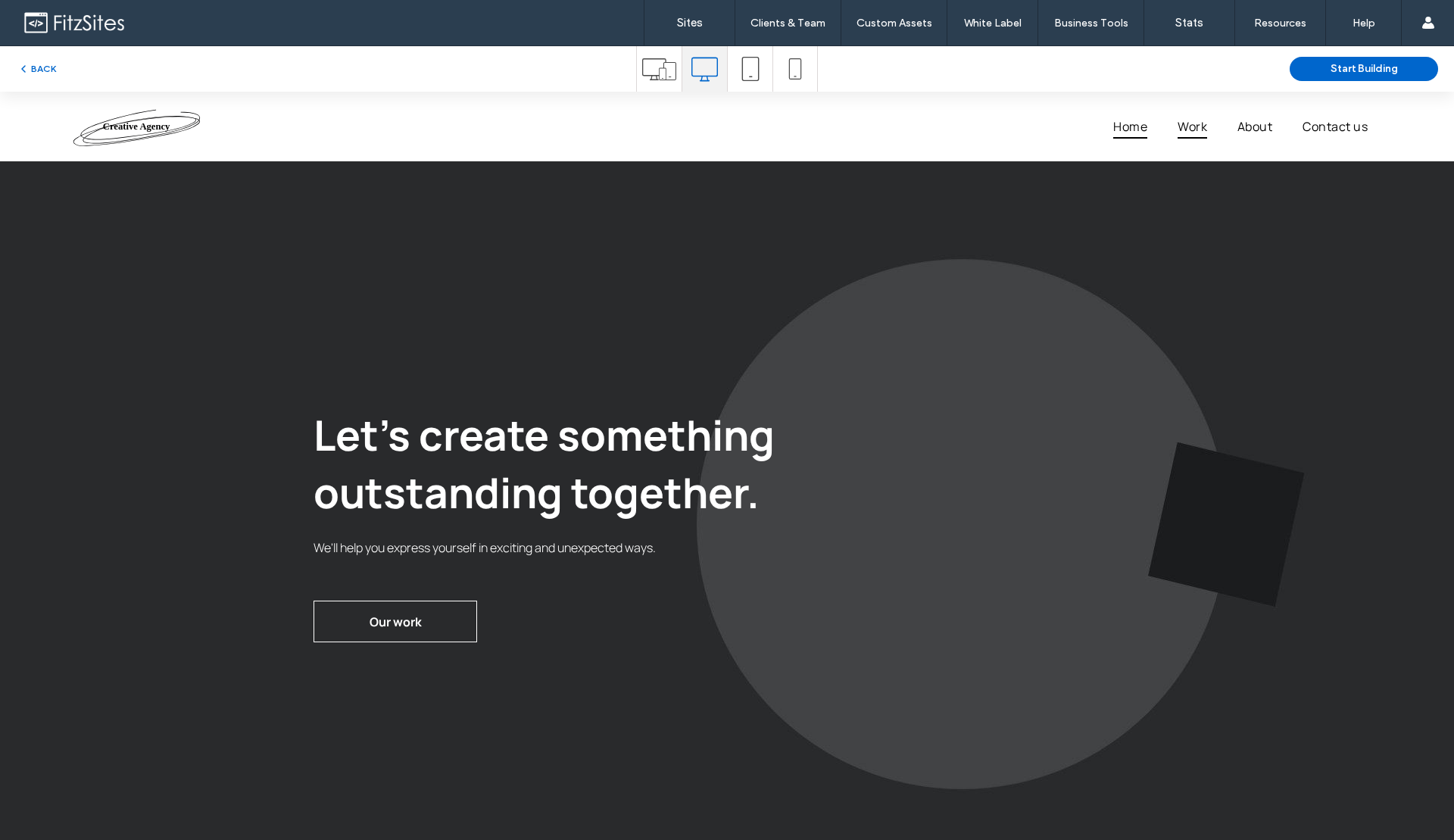
click at [1179, 128] on span "Work" at bounding box center [1191, 127] width 29 height 24
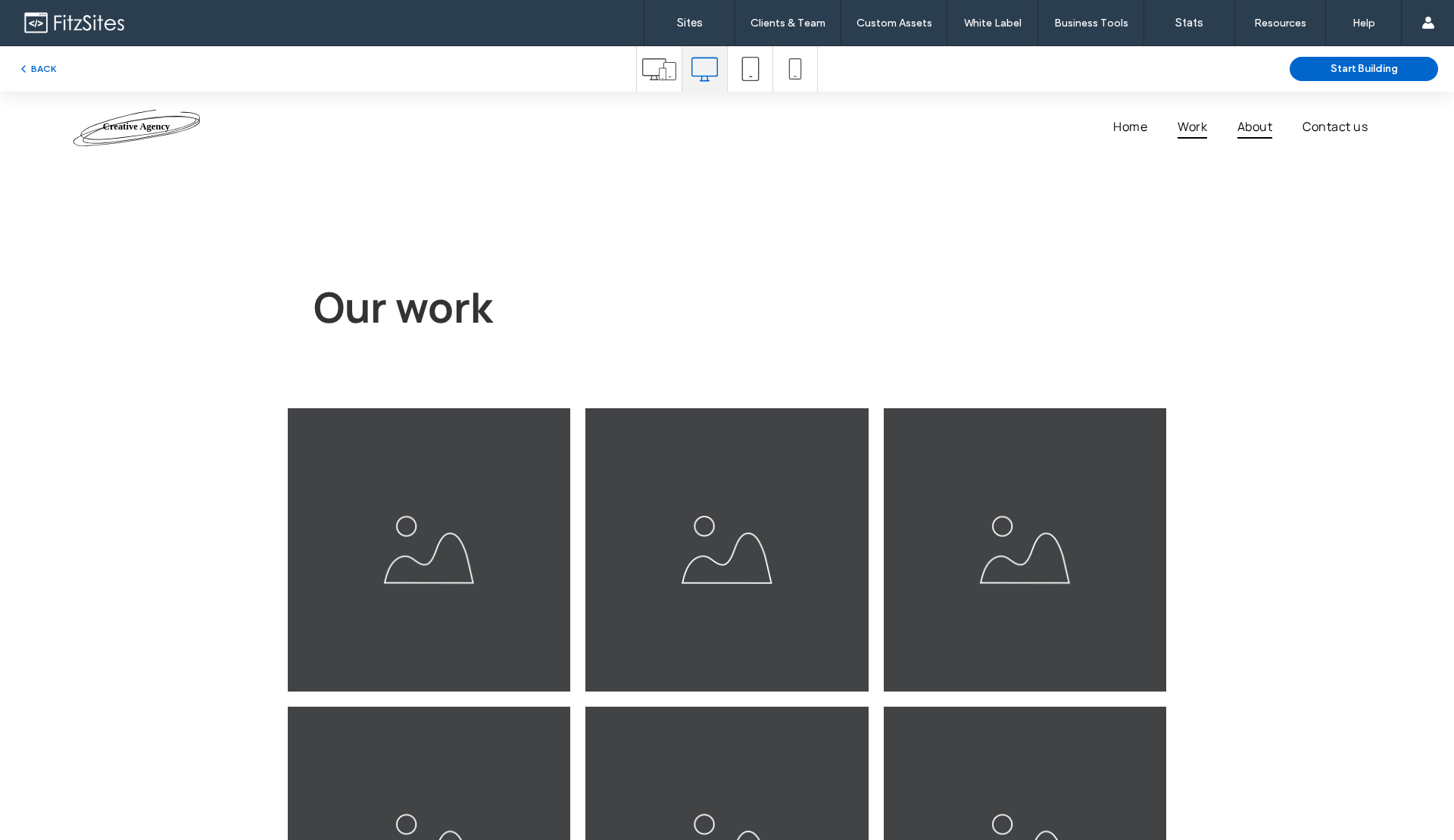
click at [1250, 126] on span "About" at bounding box center [1254, 127] width 35 height 24
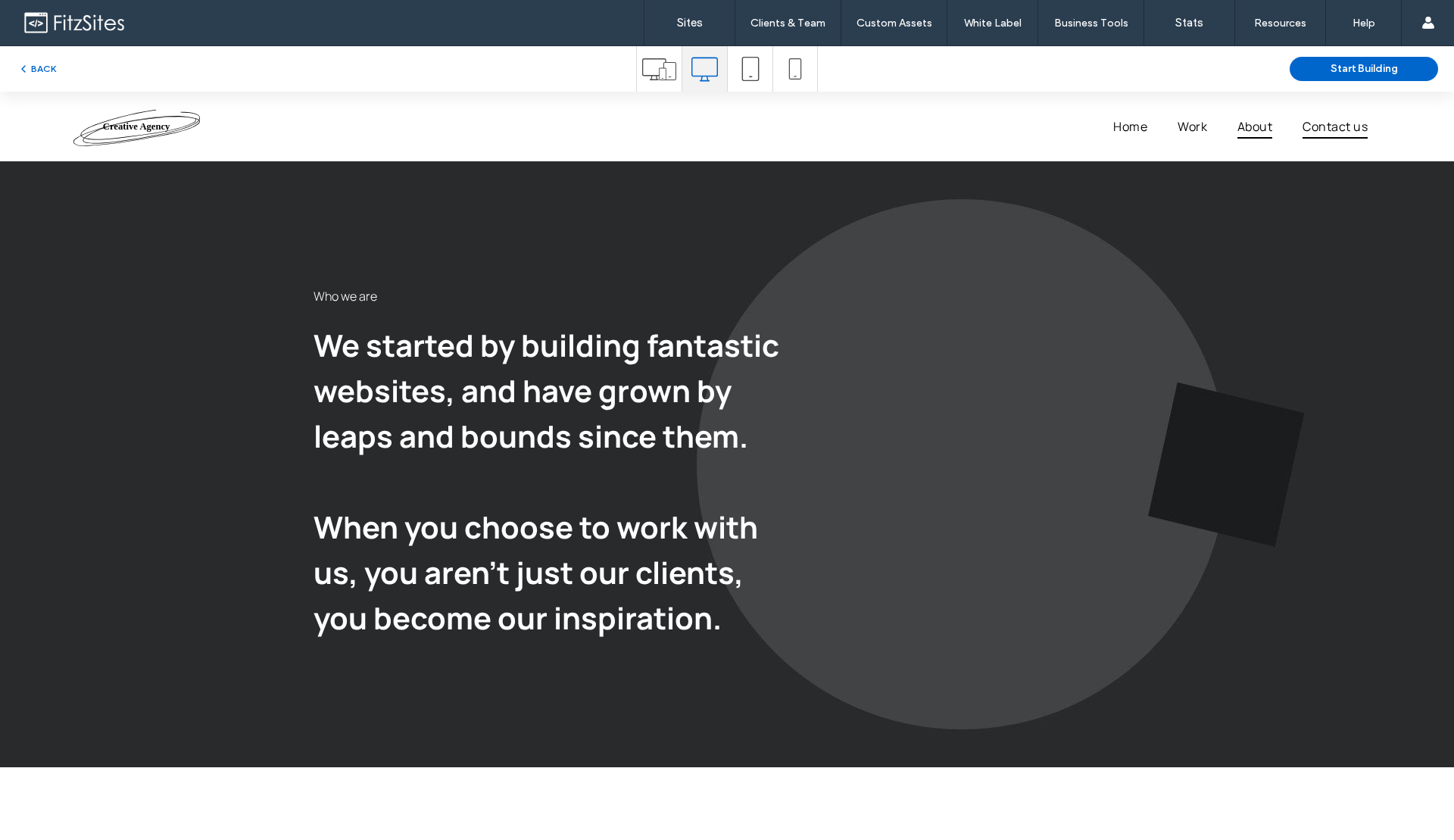
click at [1316, 123] on span "Contact us" at bounding box center [1334, 127] width 65 height 24
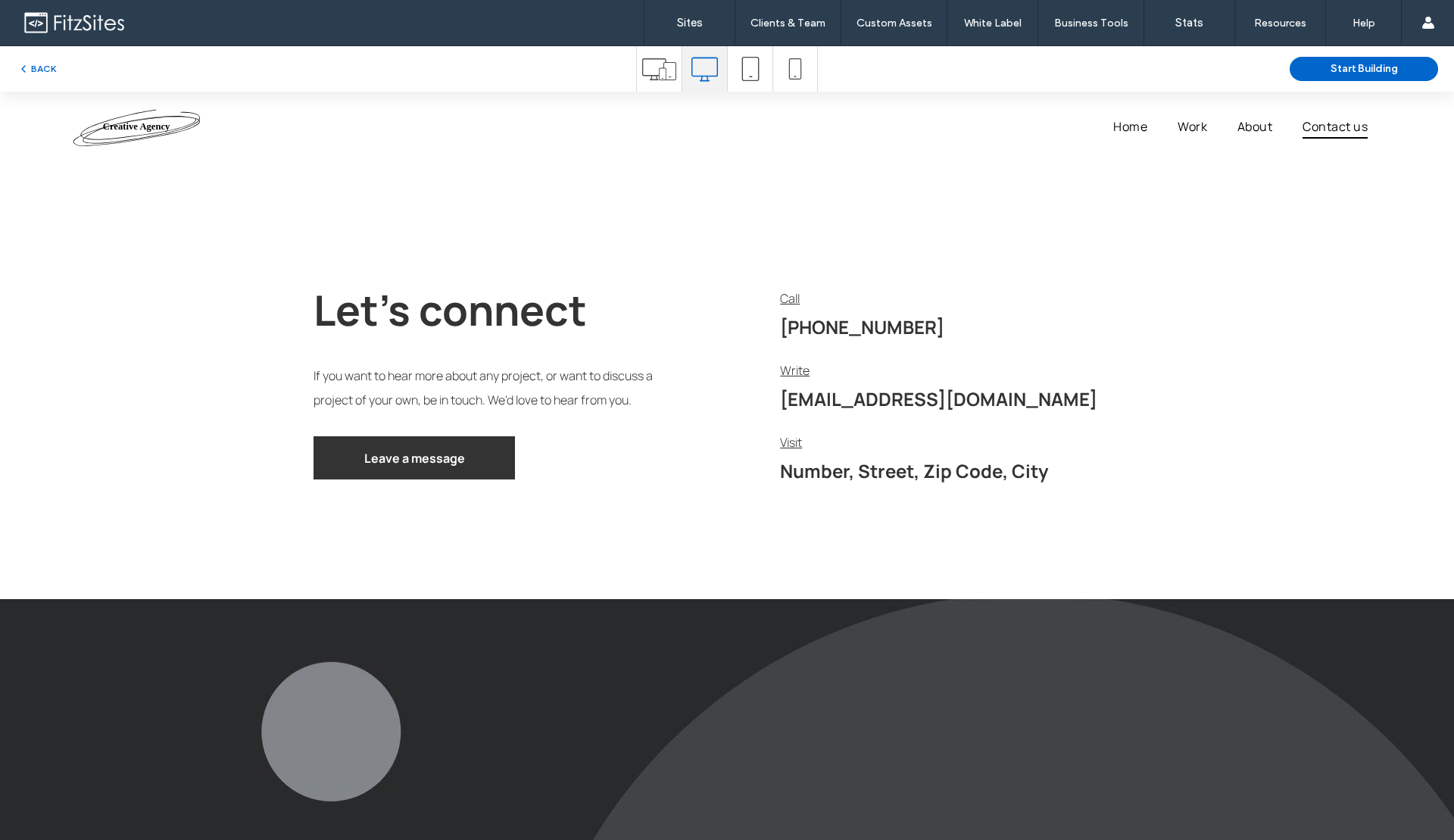
click at [804, 74] on icon at bounding box center [795, 69] width 22 height 22
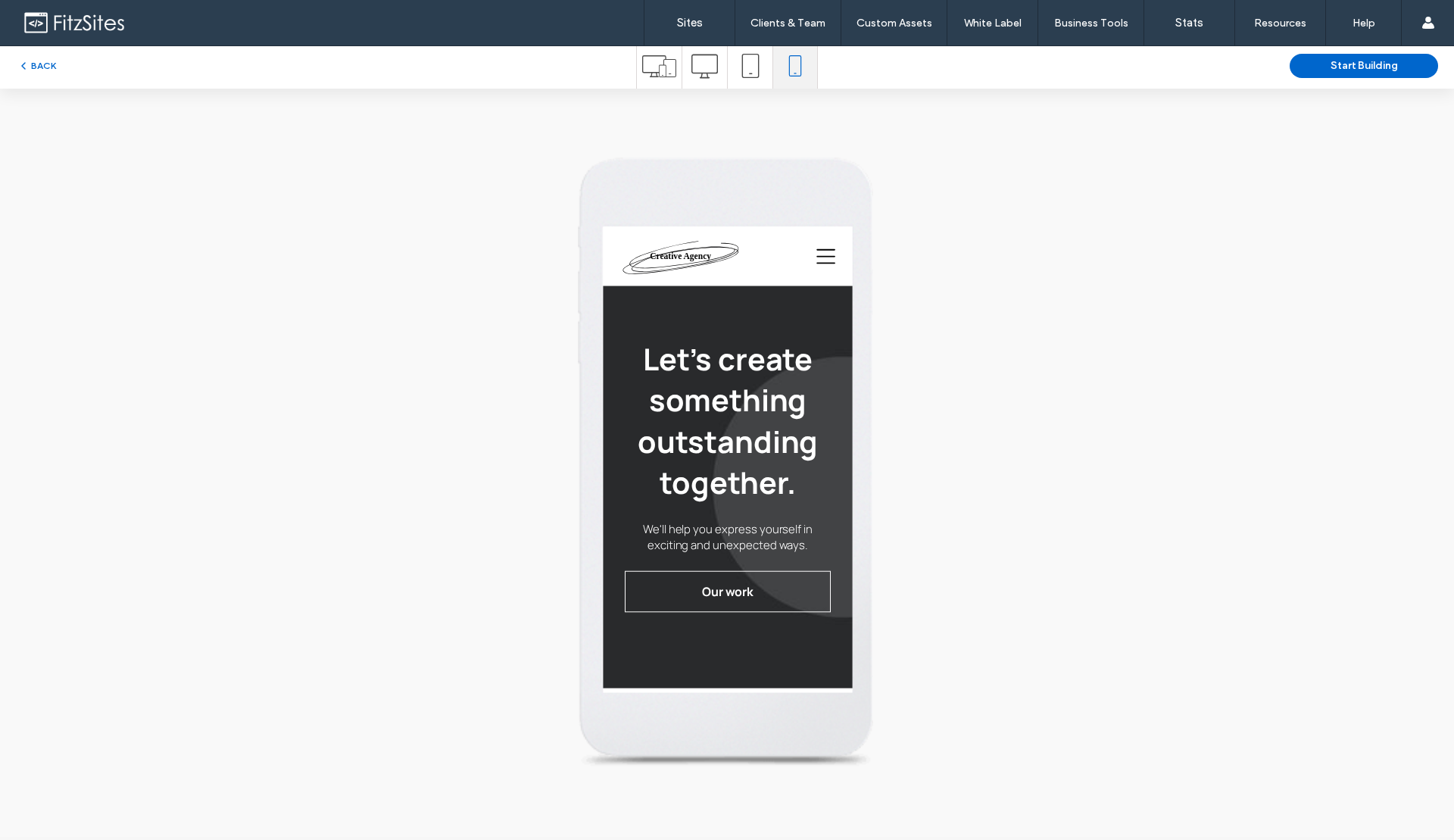
click at [652, 69] on icon at bounding box center [659, 66] width 34 height 34
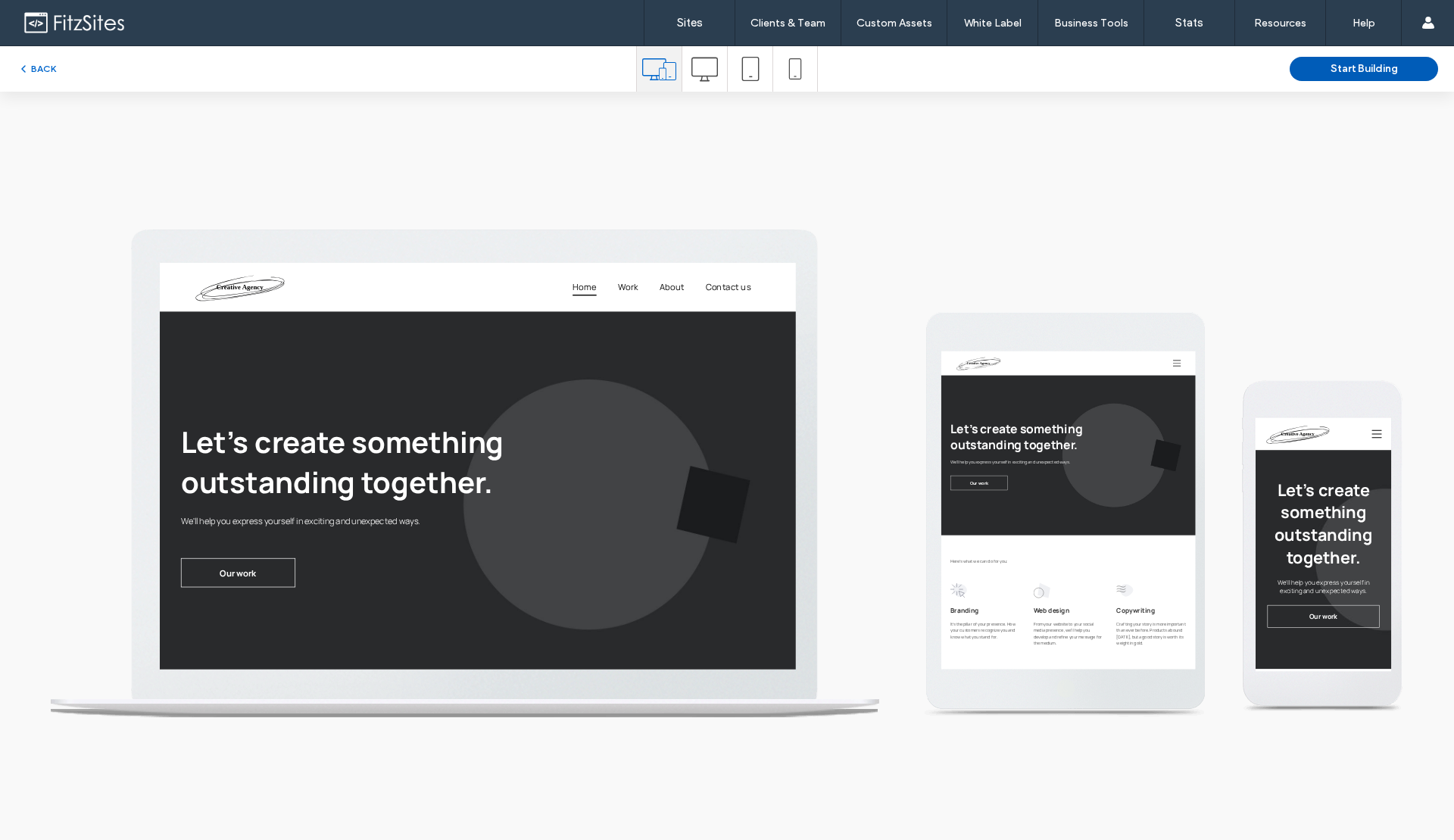
click at [1338, 74] on button "Start Building" at bounding box center [1364, 69] width 148 height 24
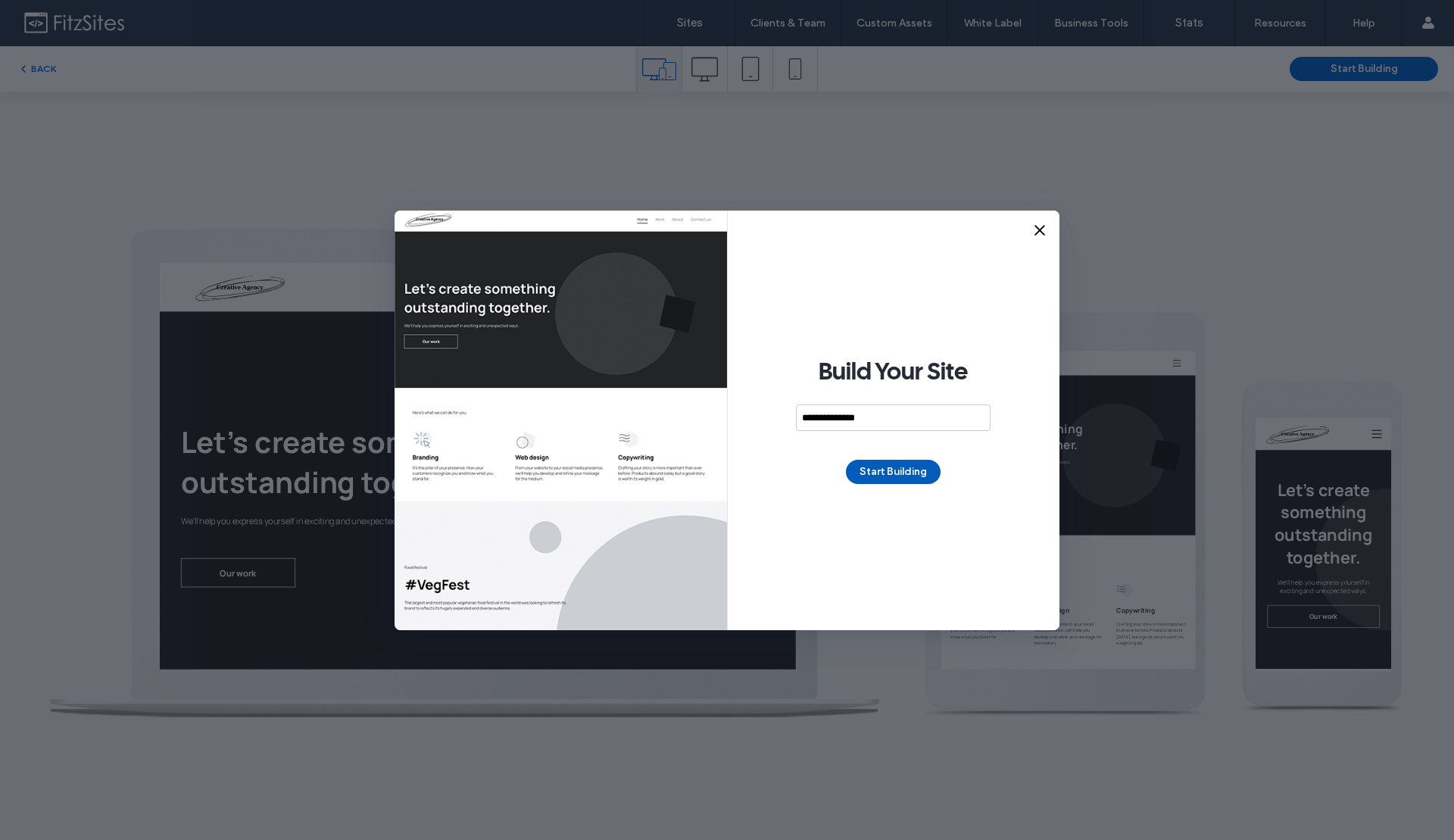
type input "**********"
click at [907, 472] on button "Start Building" at bounding box center [893, 472] width 95 height 24
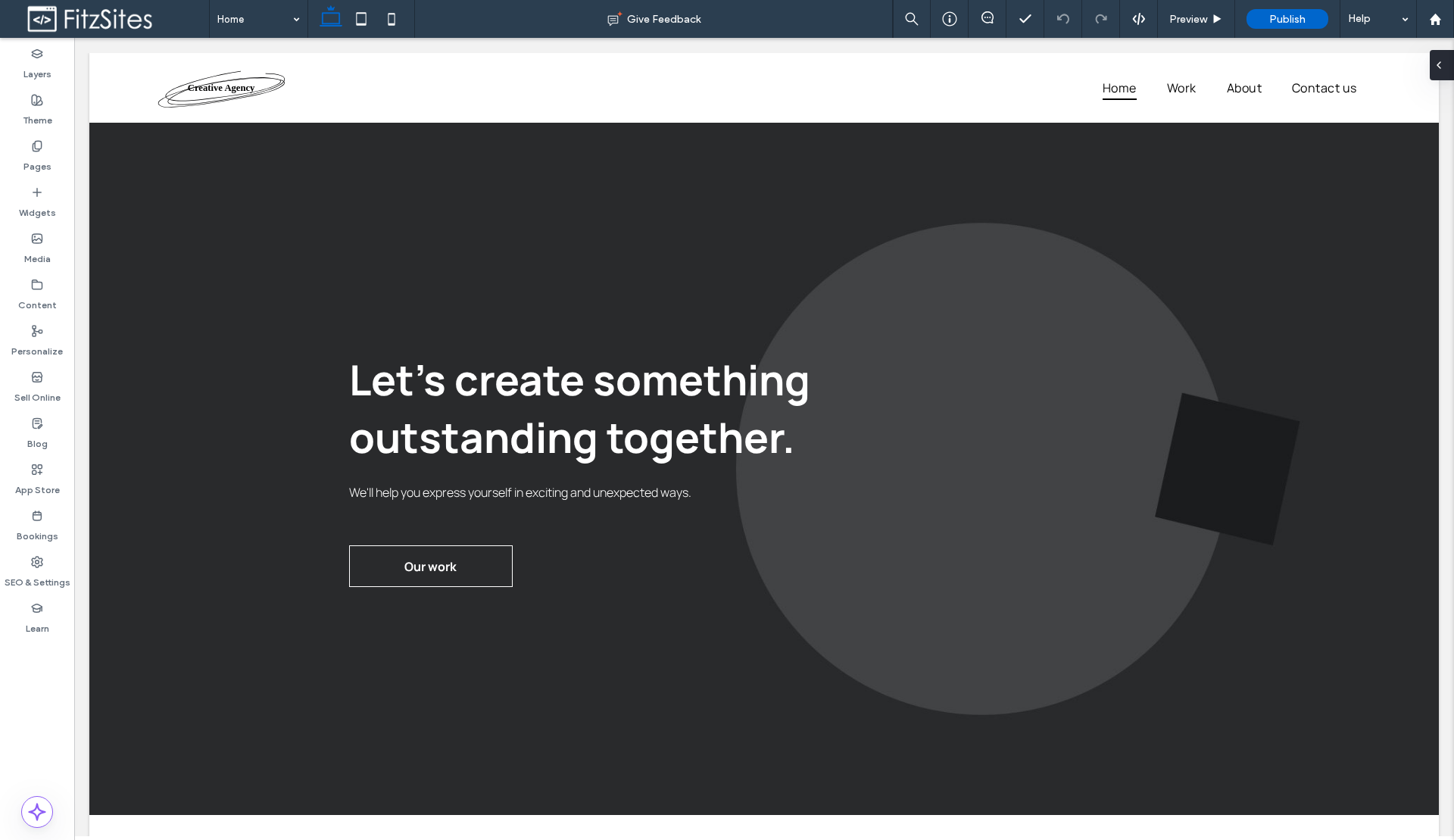
click at [1438, 69] on icon at bounding box center [1438, 65] width 12 height 12
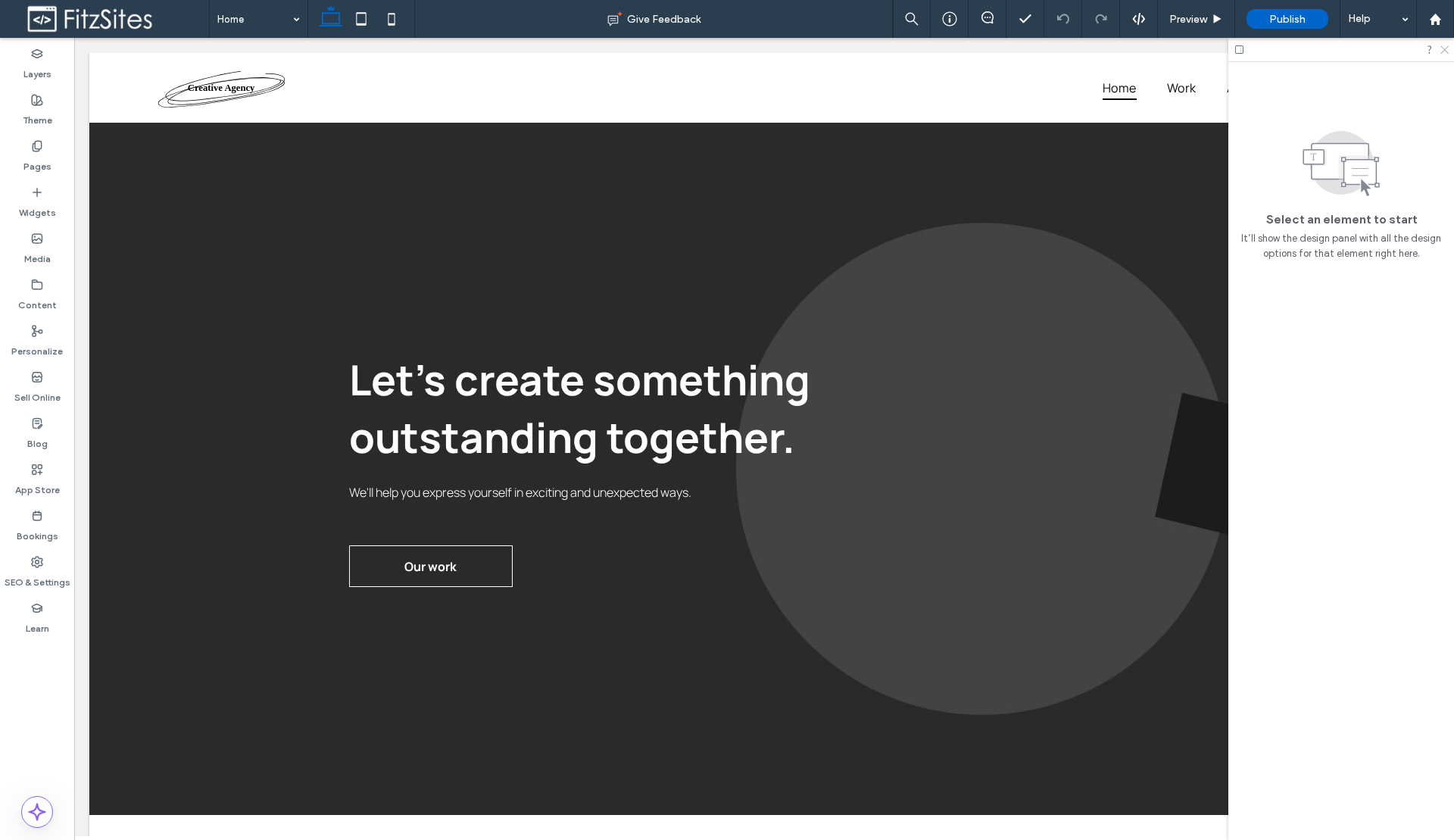
click at [1443, 53] on icon at bounding box center [1444, 49] width 9 height 9
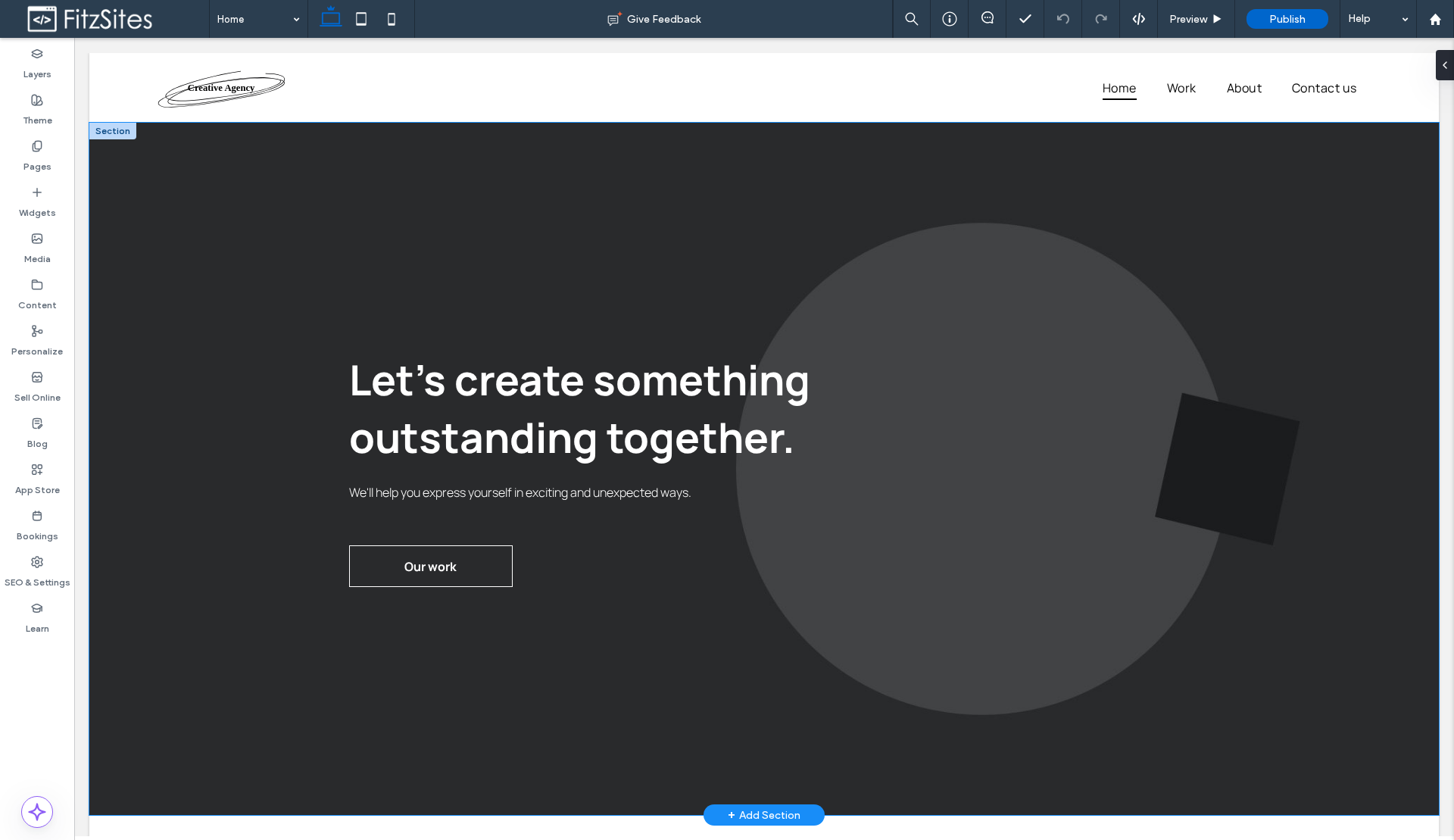
click at [1310, 260] on div "Let's create something outstanding together. Our work We'll help you express yo…" at bounding box center [763, 468] width 1349 height 692
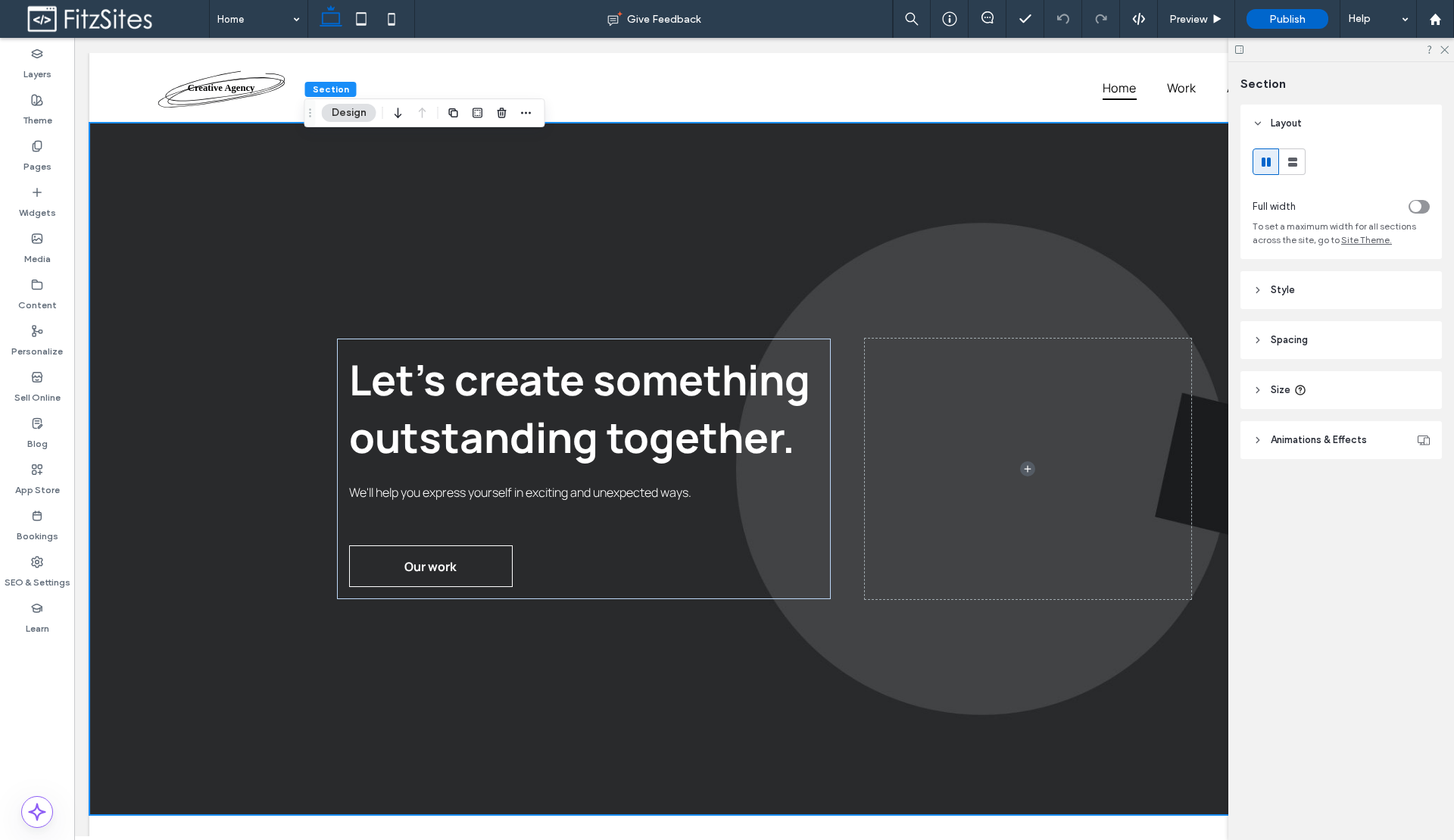
click at [1243, 53] on use at bounding box center [1239, 49] width 8 height 8
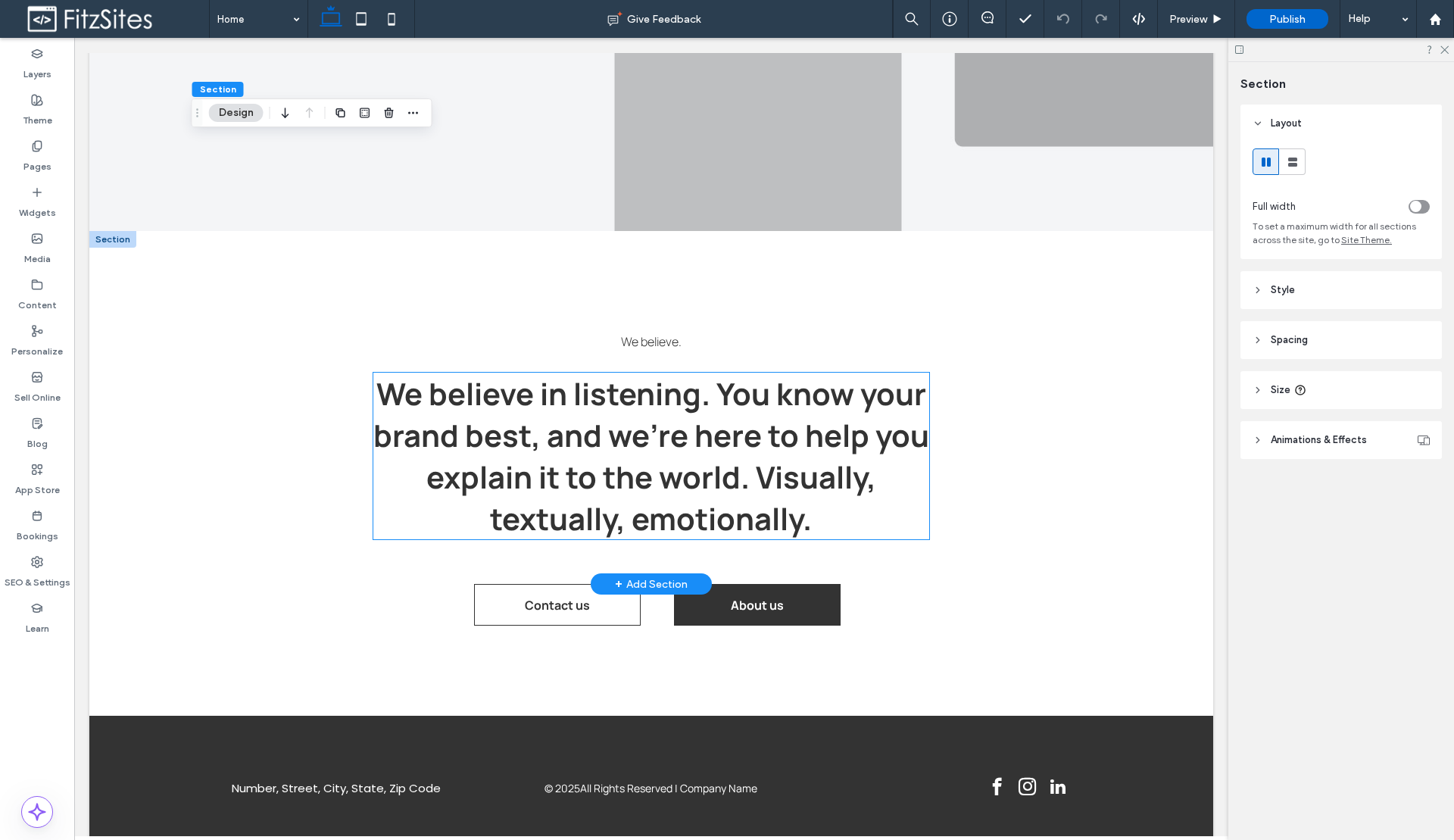
scroll to position [2621, 0]
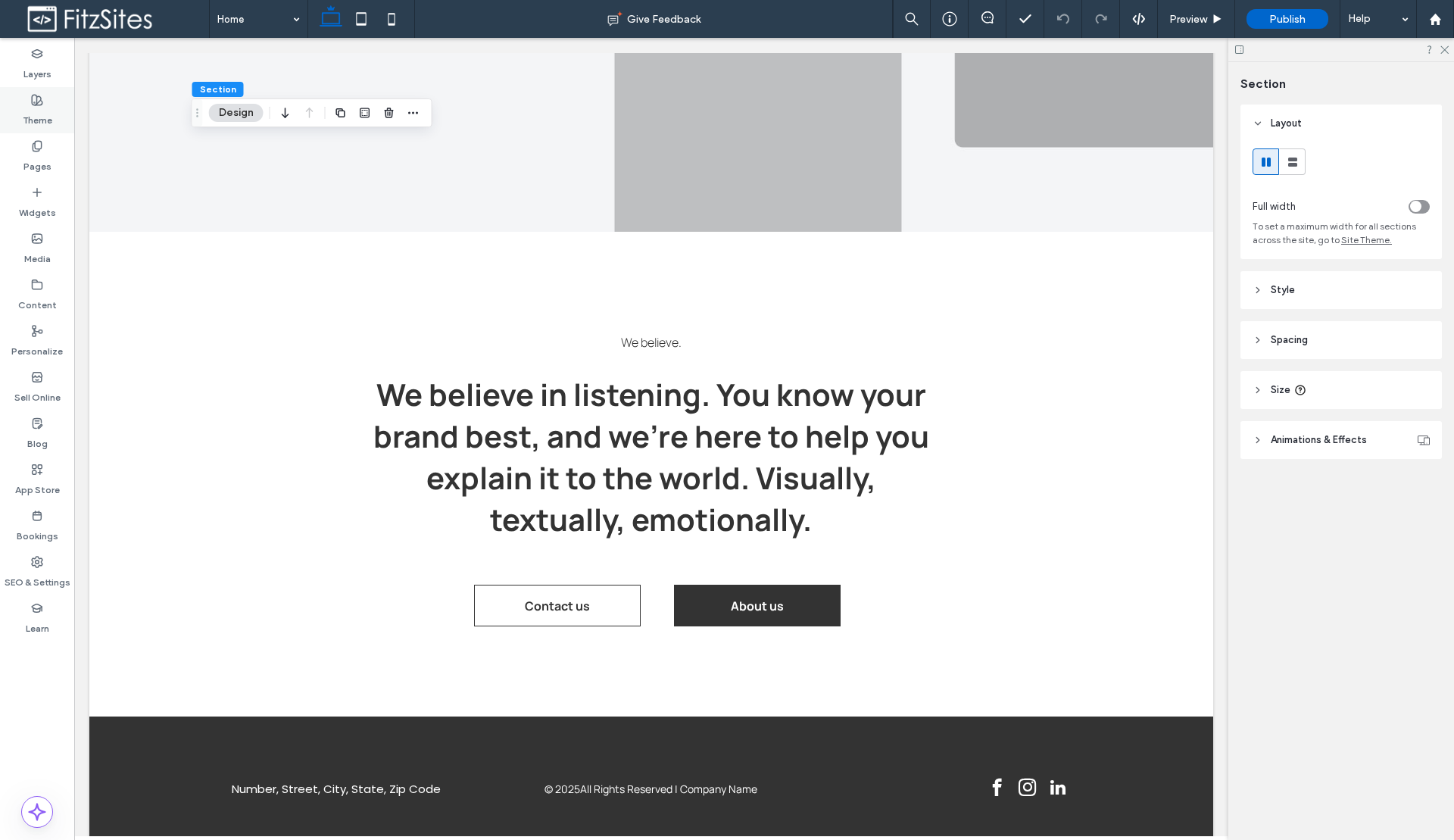
click at [33, 95] on use at bounding box center [37, 99] width 10 height 10
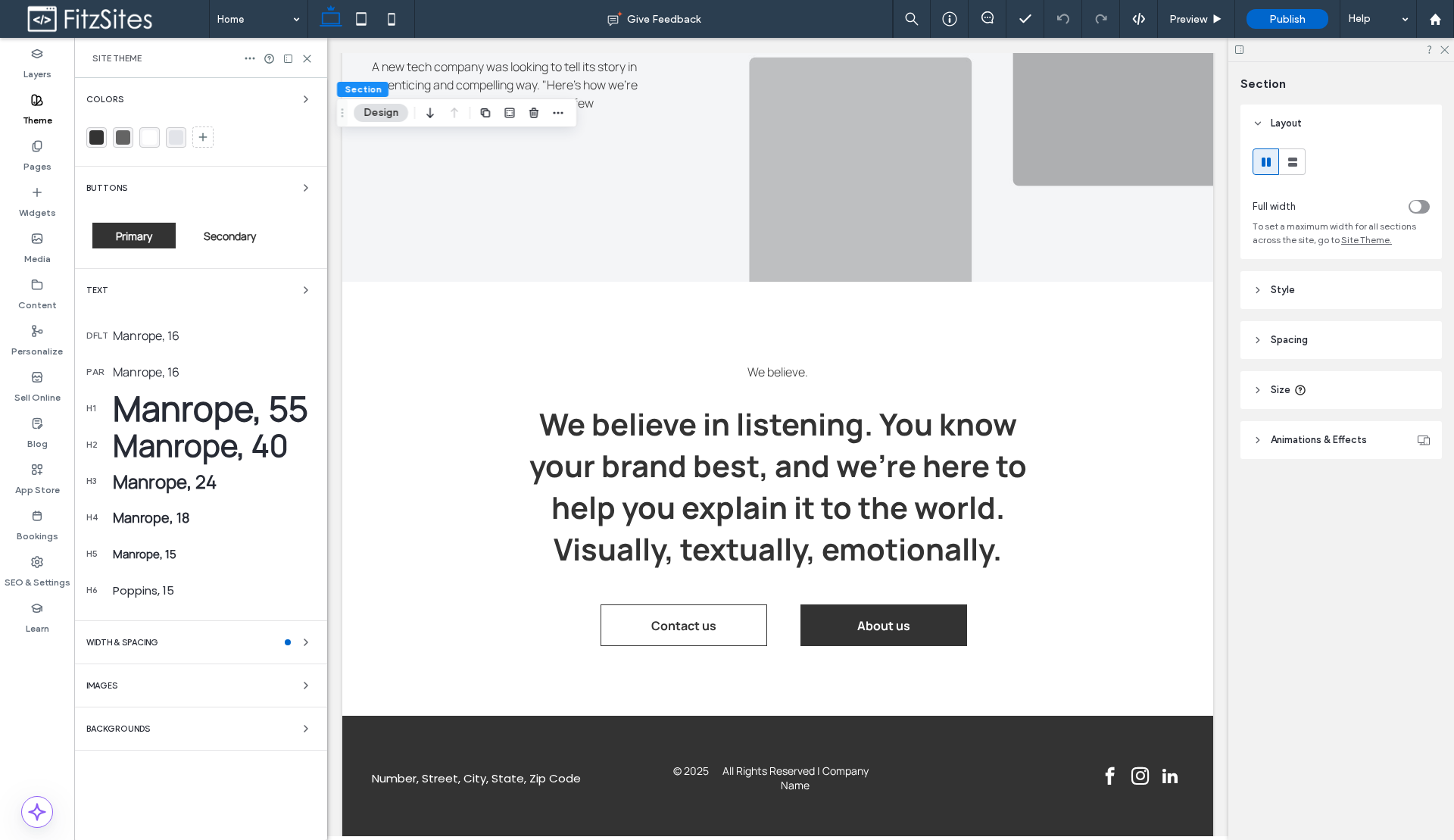
scroll to position [2289, 0]
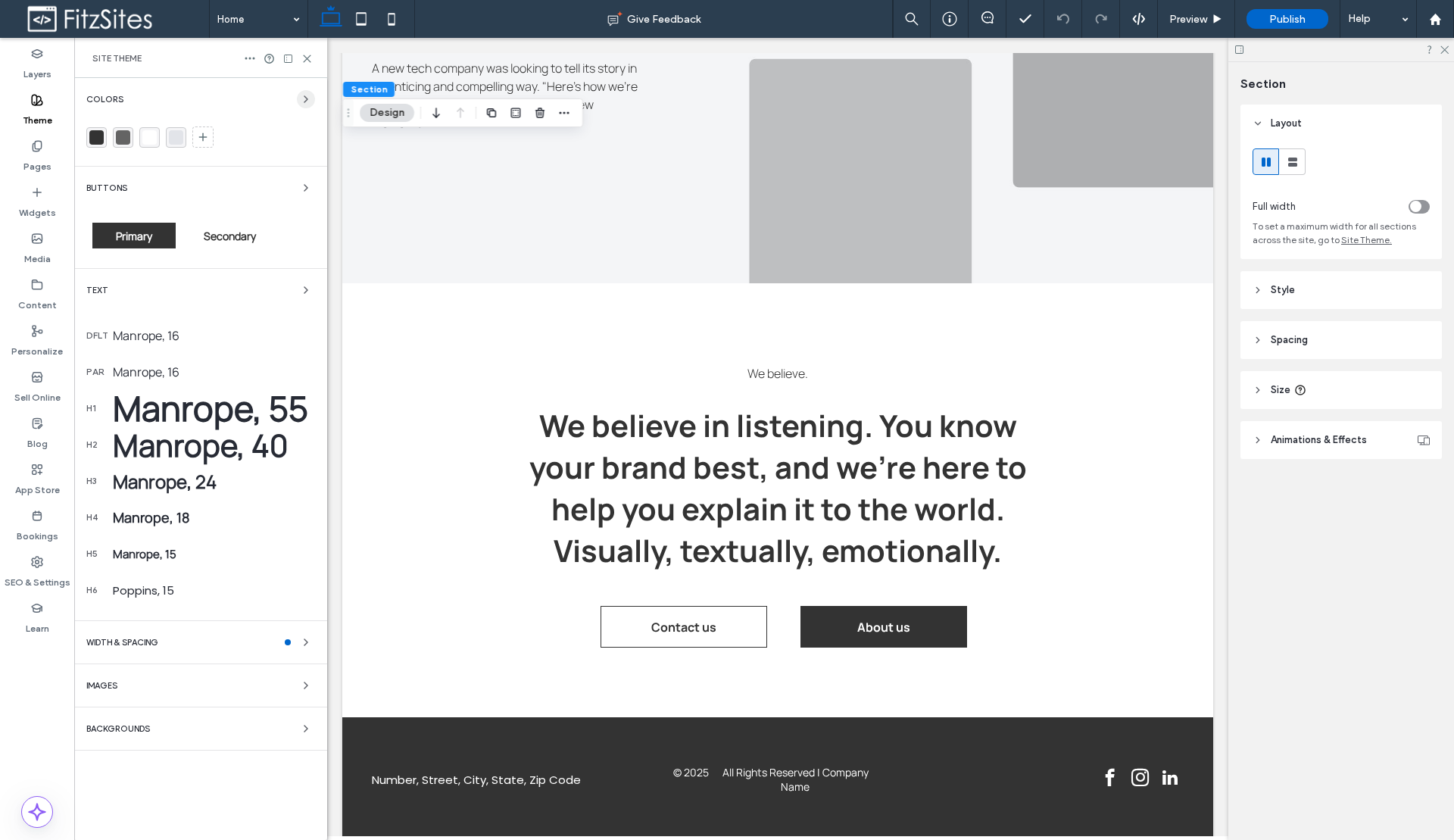
click at [307, 101] on icon "button" at bounding box center [305, 99] width 12 height 12
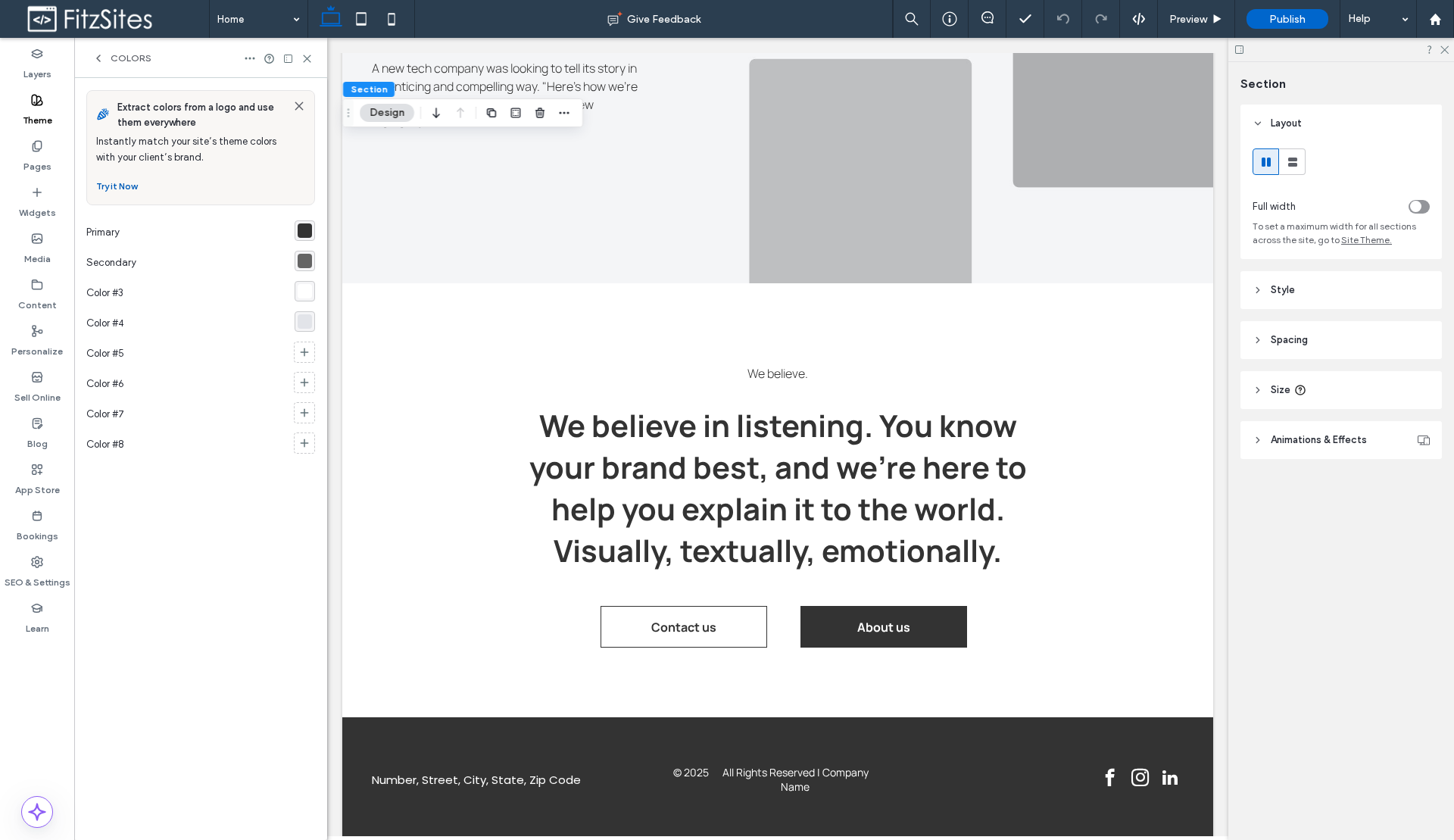
click at [114, 191] on button "Try it Now" at bounding box center [116, 186] width 41 height 18
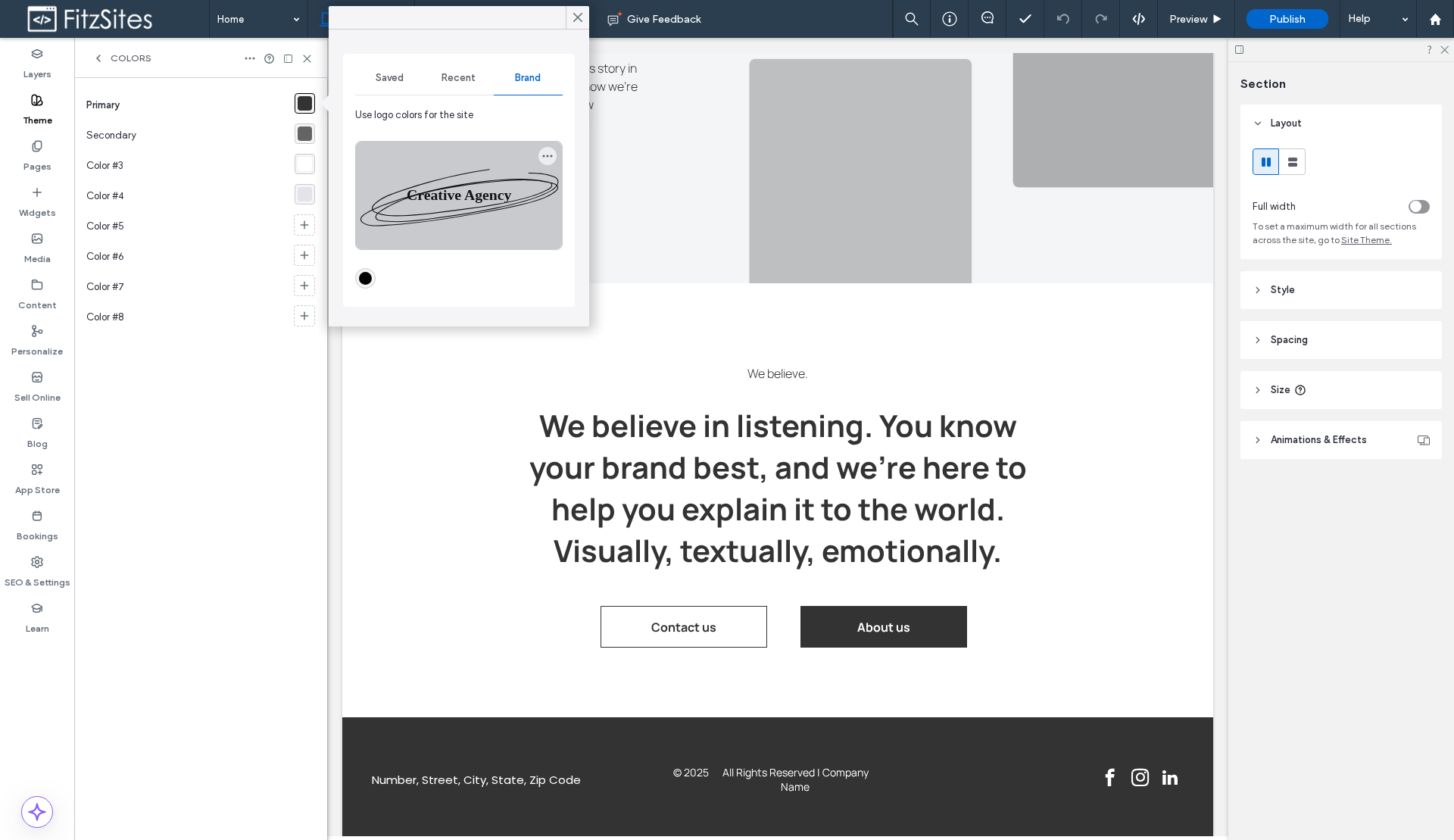
click at [440, 193] on div at bounding box center [458, 195] width 206 height 108
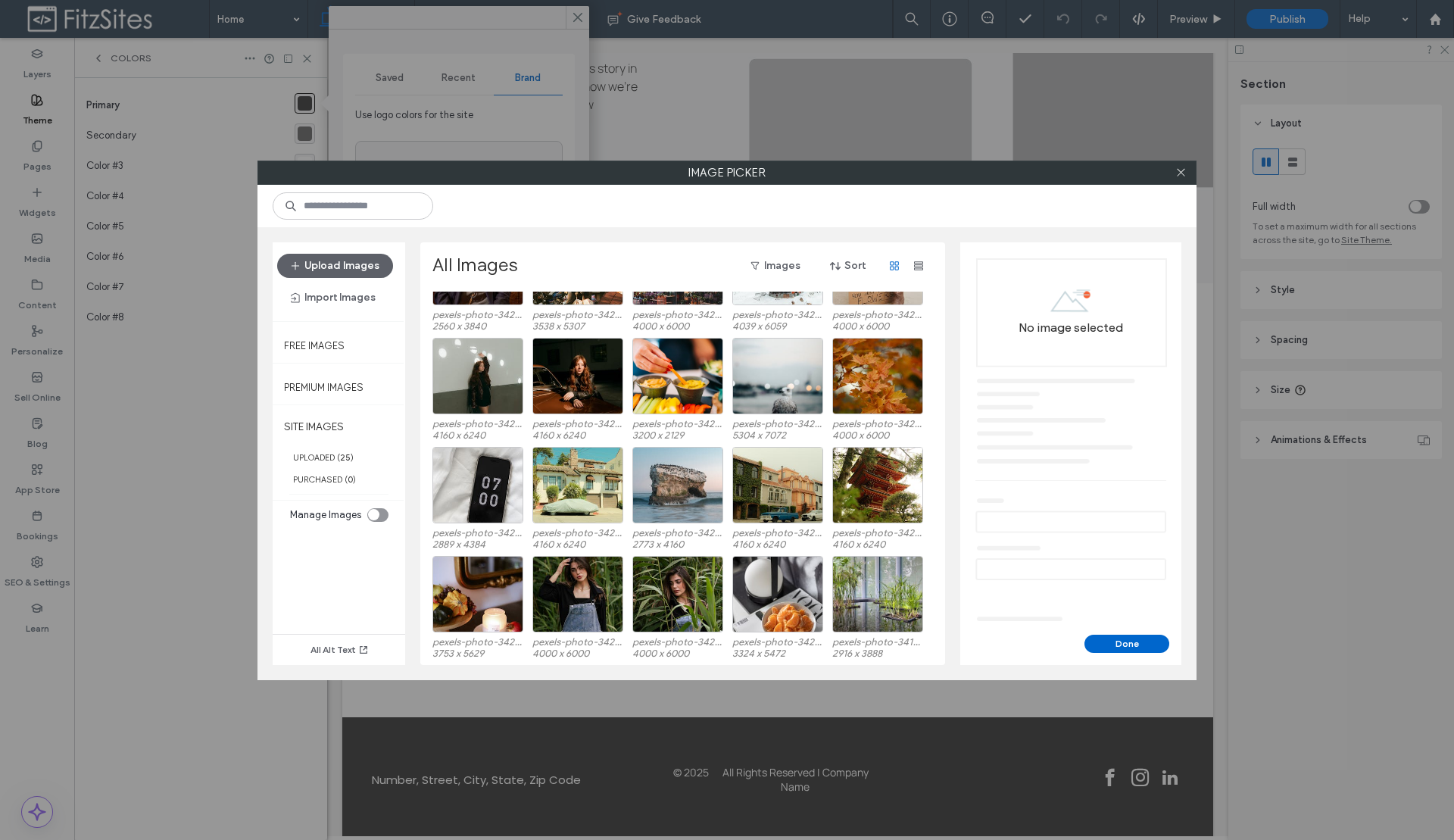
scroll to position [0, 0]
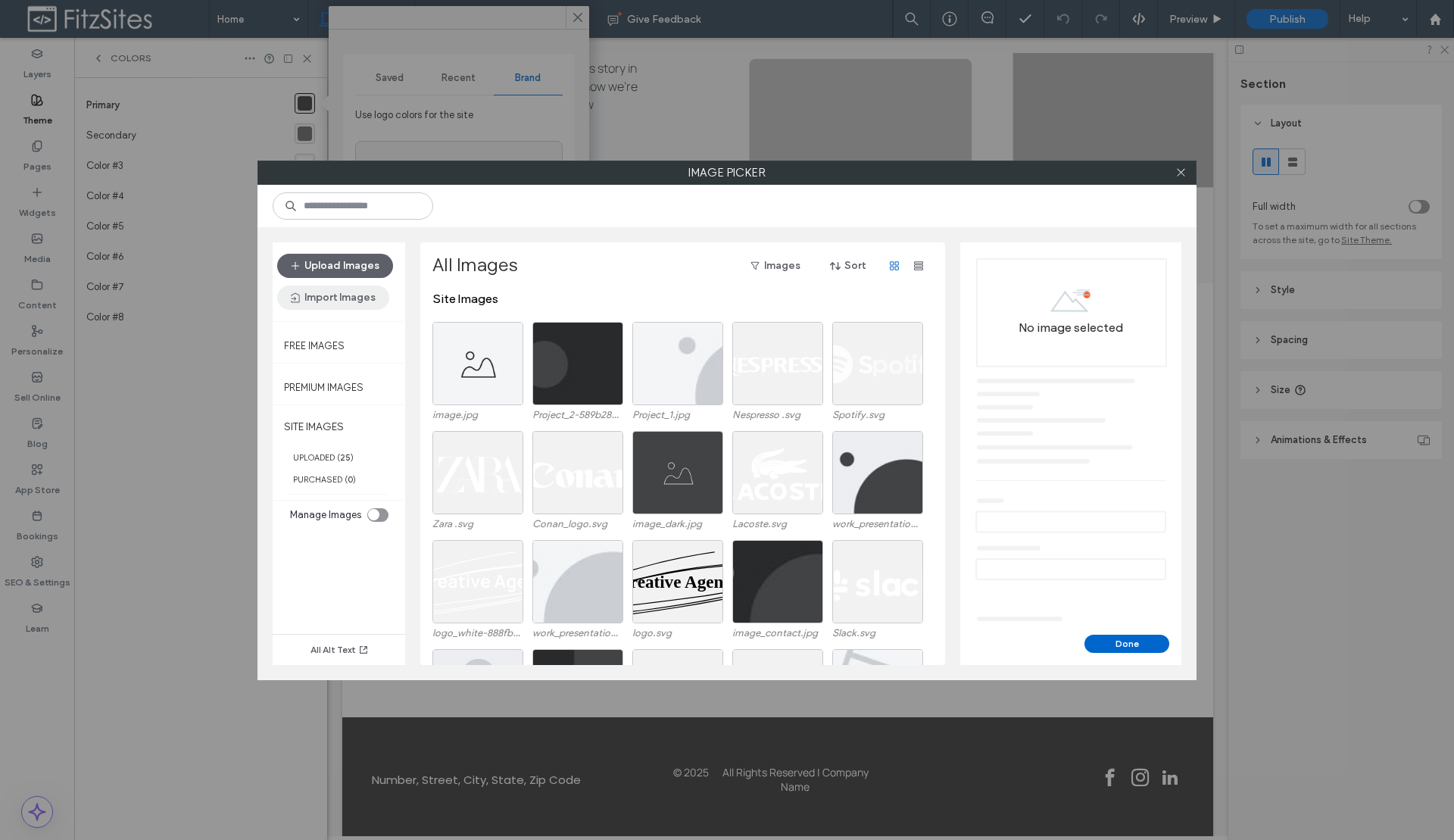
click at [362, 302] on button "Import Images" at bounding box center [332, 298] width 112 height 24
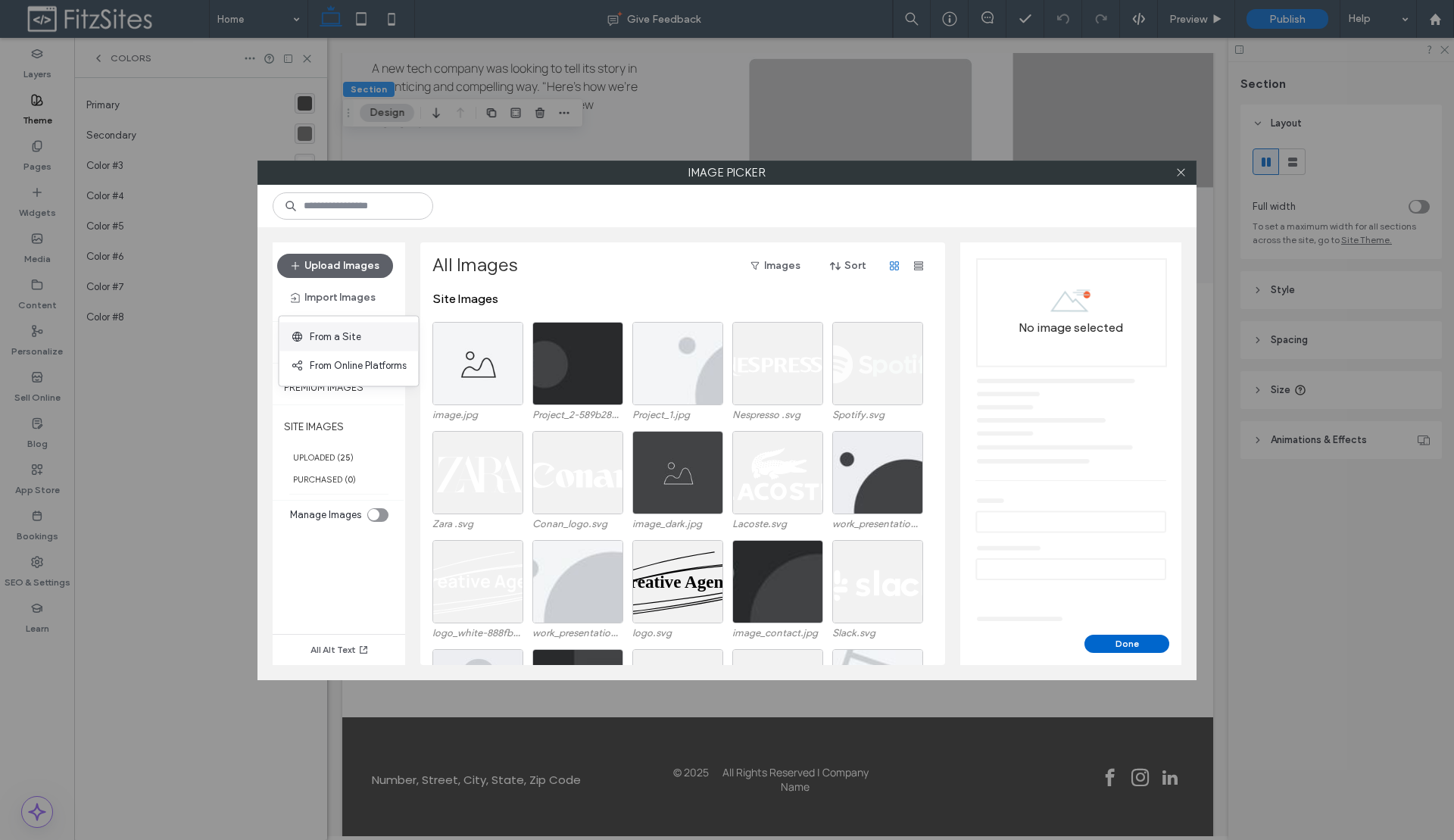
click at [380, 344] on div "From a Site" at bounding box center [349, 337] width 139 height 29
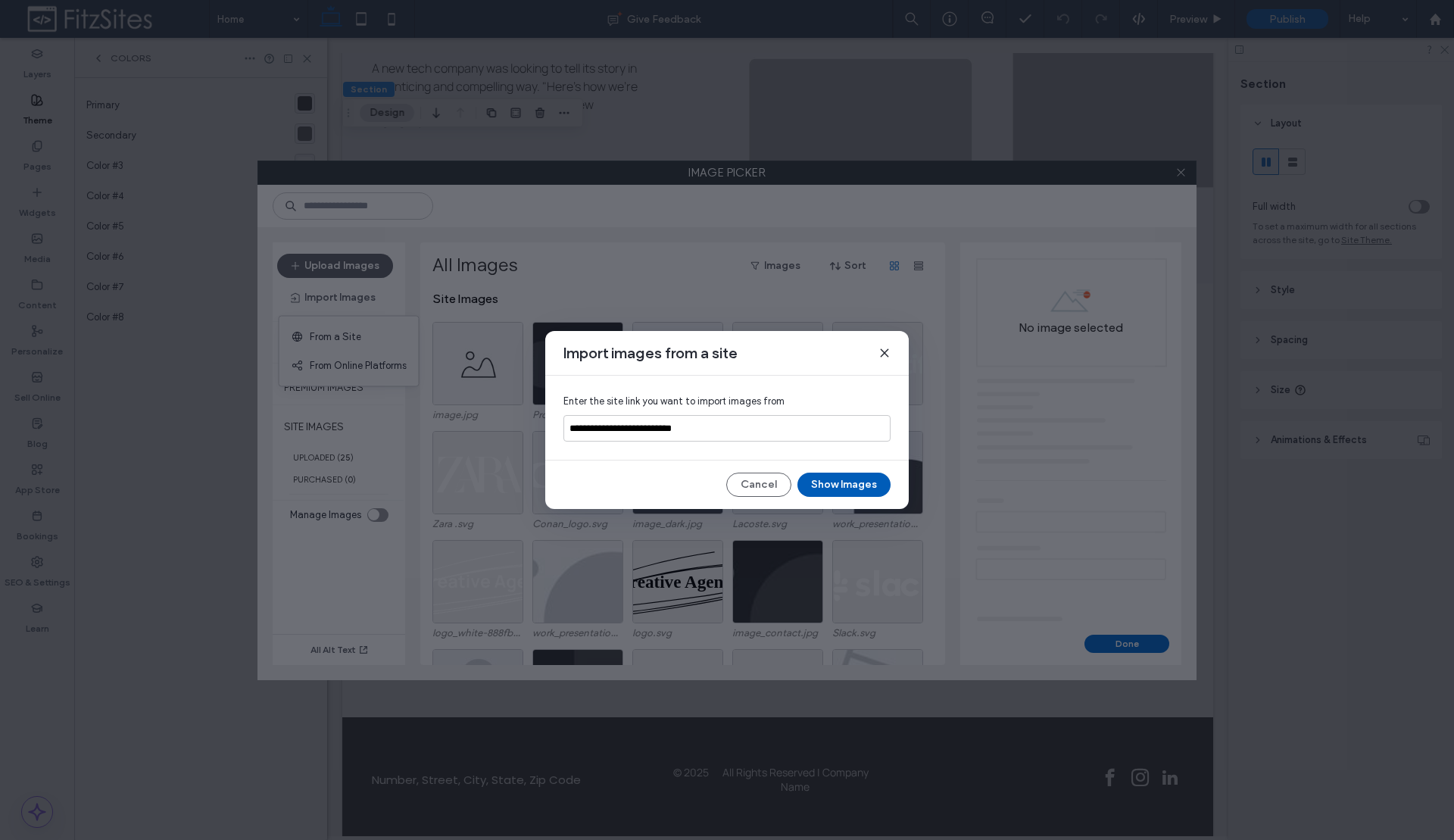
type input "**********"
click at [862, 487] on button "Show Images" at bounding box center [843, 484] width 93 height 24
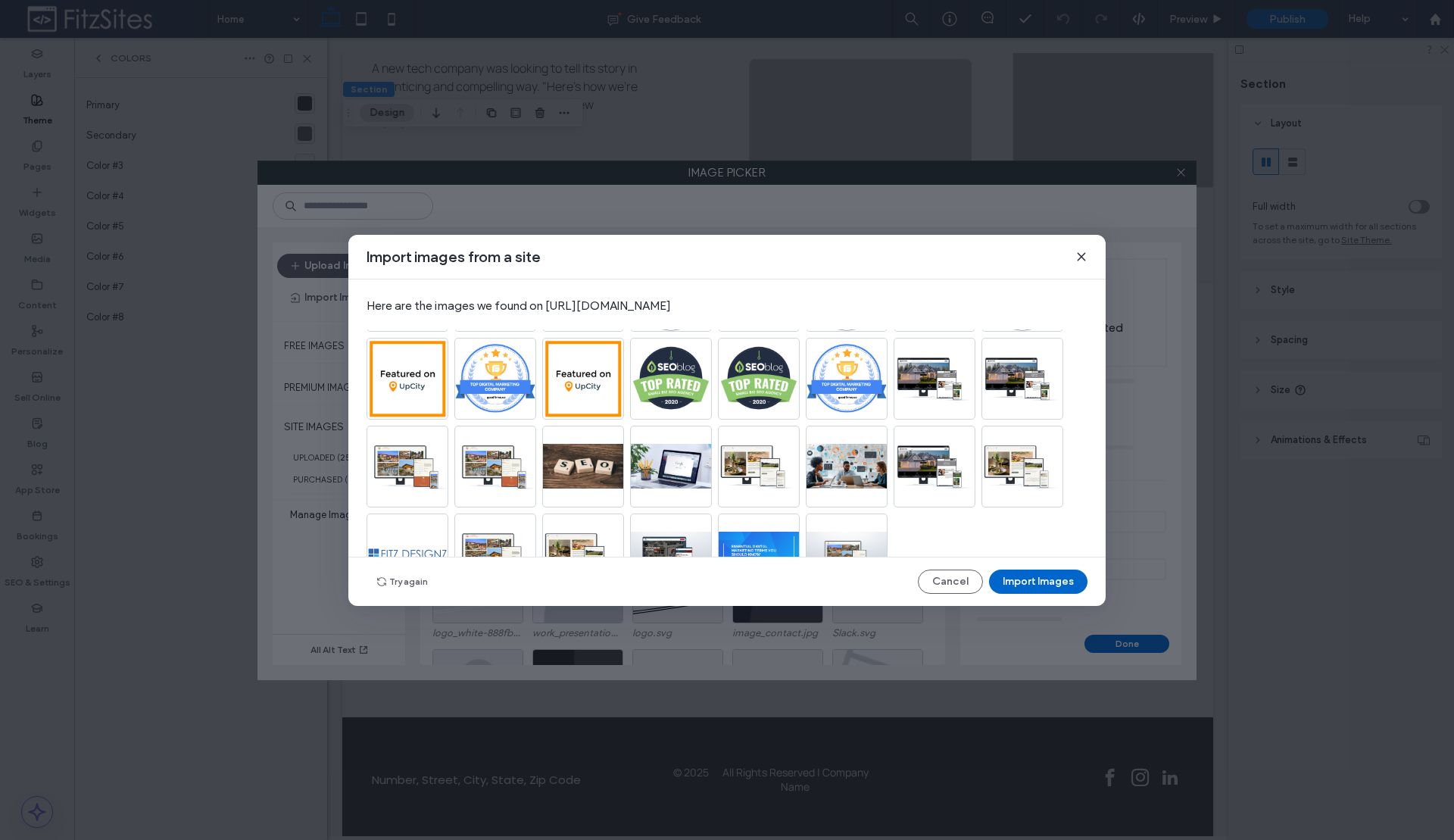
scroll to position [1348, 0]
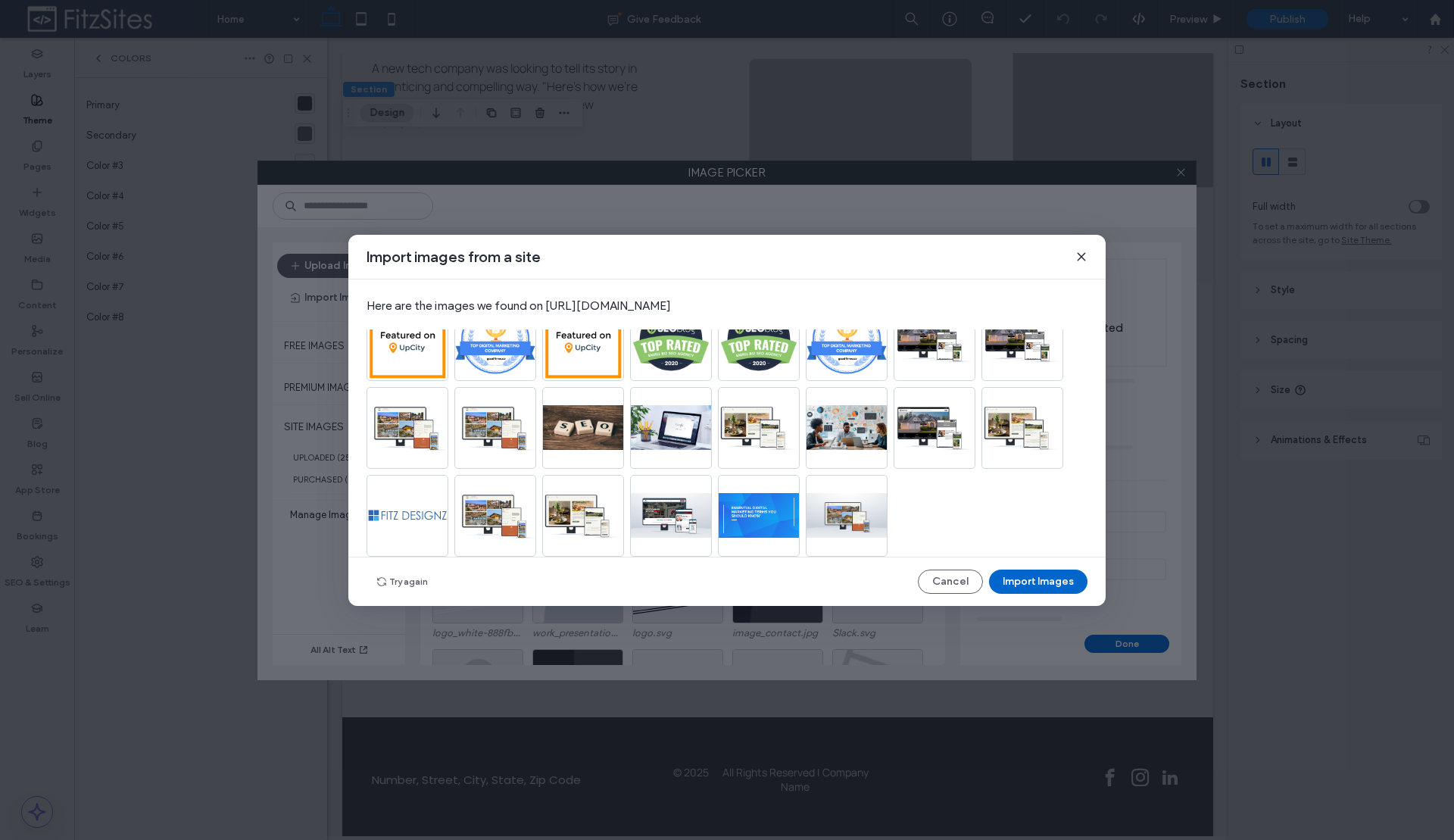
click at [406, 519] on img at bounding box center [406, 515] width 82 height 82
click at [409, 511] on img at bounding box center [406, 515] width 82 height 82
click at [440, 504] on img at bounding box center [406, 515] width 82 height 82
click at [1082, 252] on icon at bounding box center [1080, 256] width 12 height 12
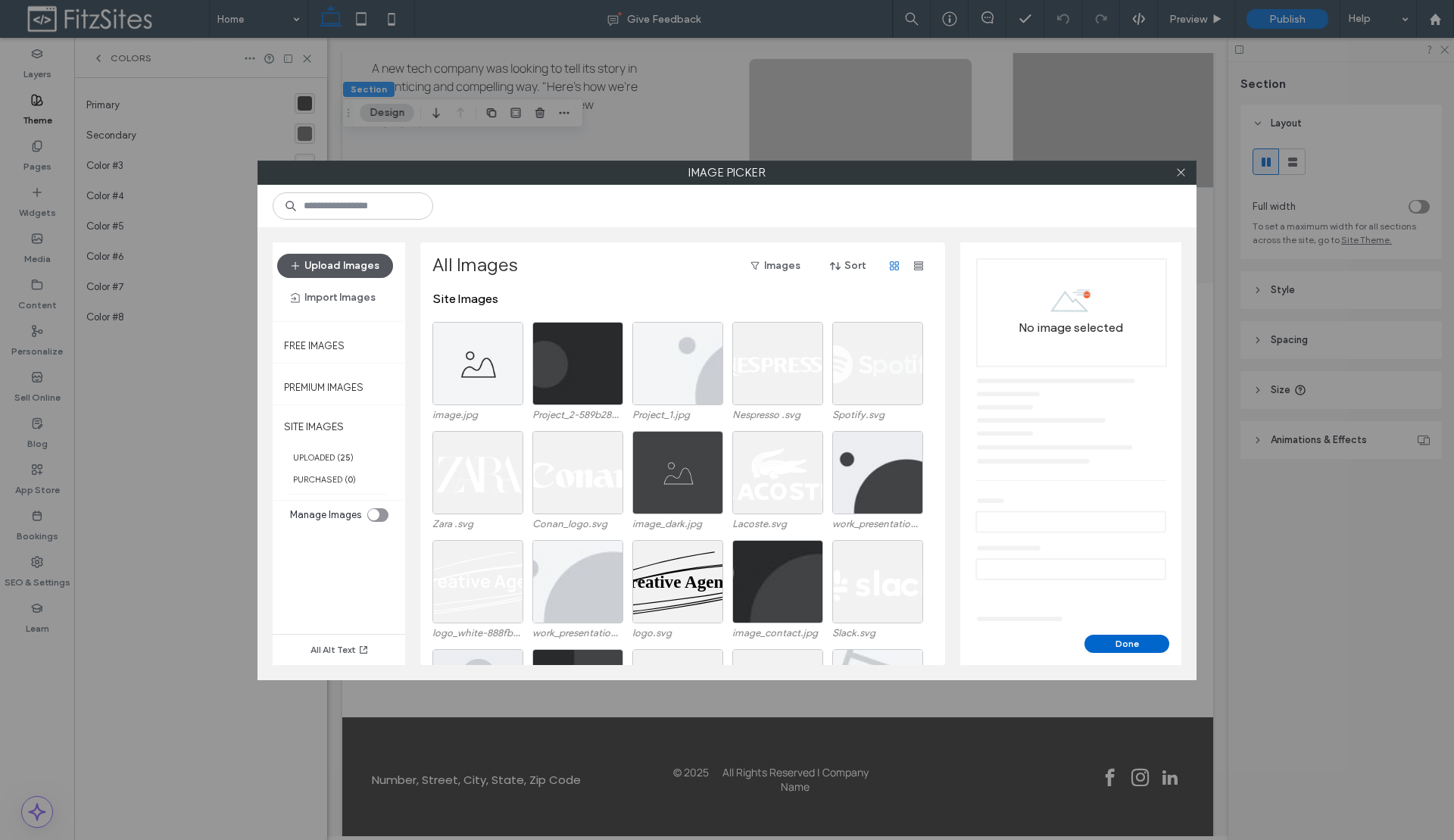
click at [334, 265] on button "Upload Images" at bounding box center [334, 266] width 115 height 24
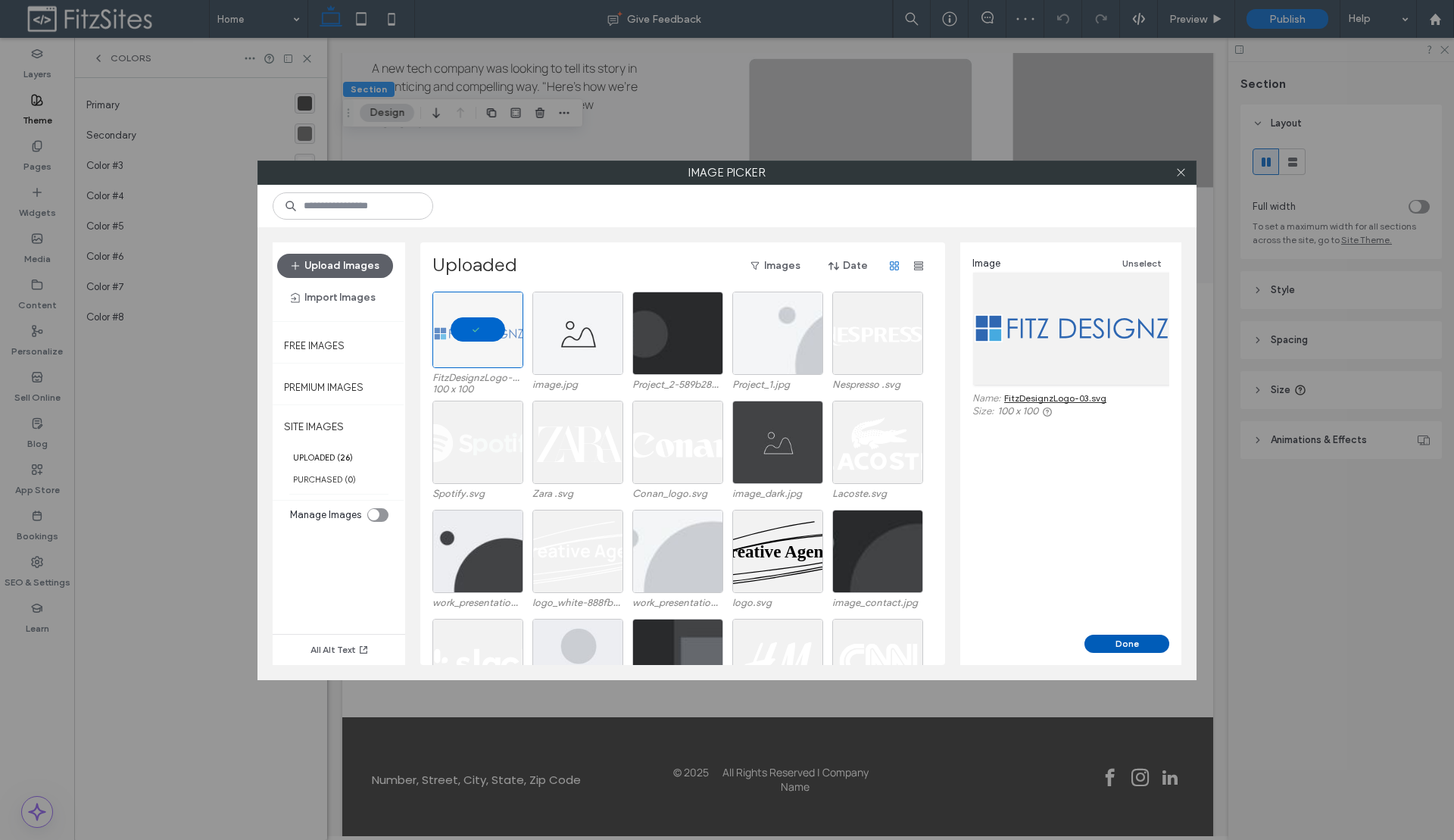
click at [1142, 645] on button "Done" at bounding box center [1126, 643] width 84 height 18
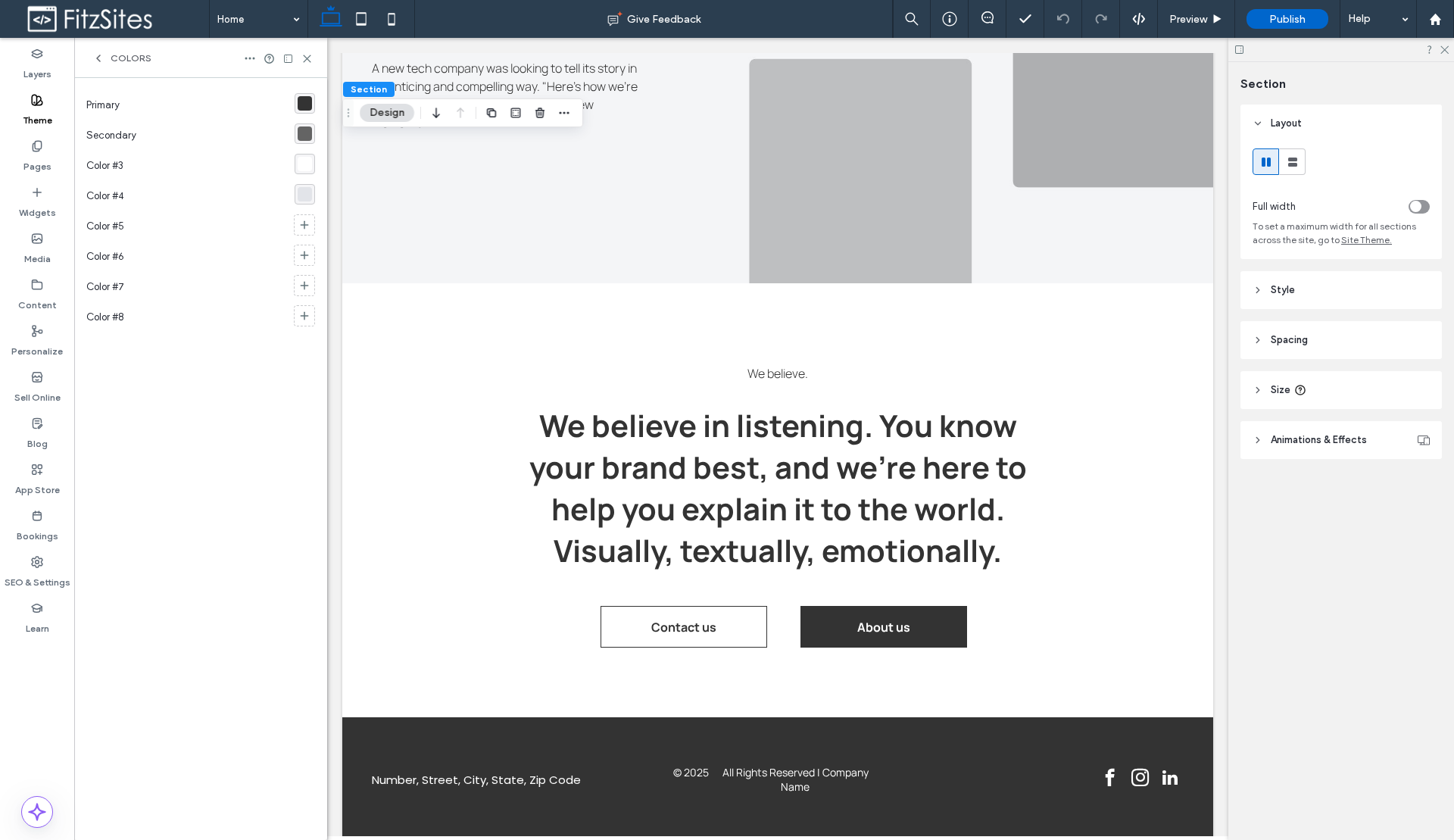
click at [300, 98] on div "rgba(51,51,51,1)" at bounding box center [304, 102] width 14 height 14
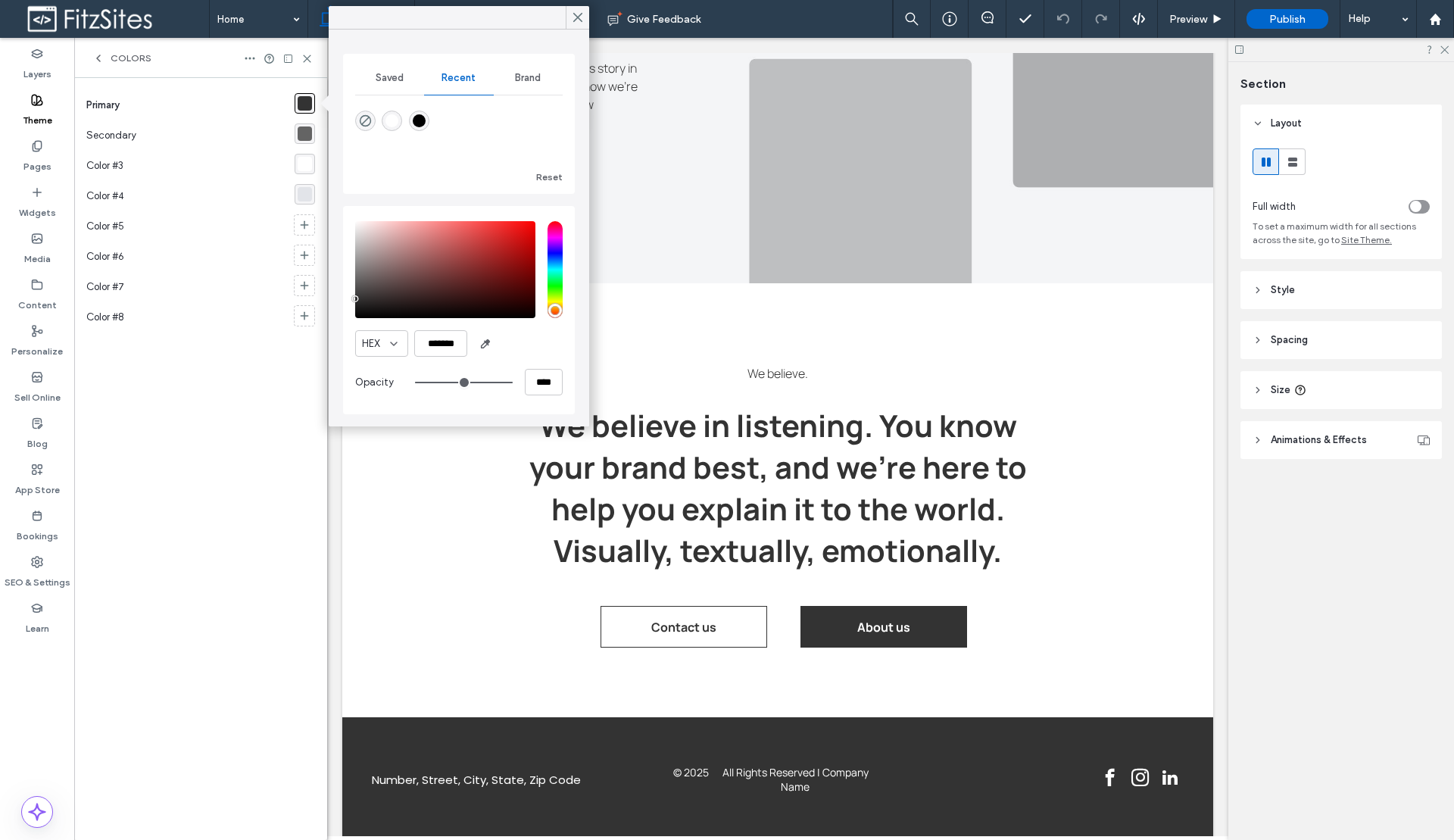
click at [543, 80] on div "Brand" at bounding box center [528, 77] width 69 height 33
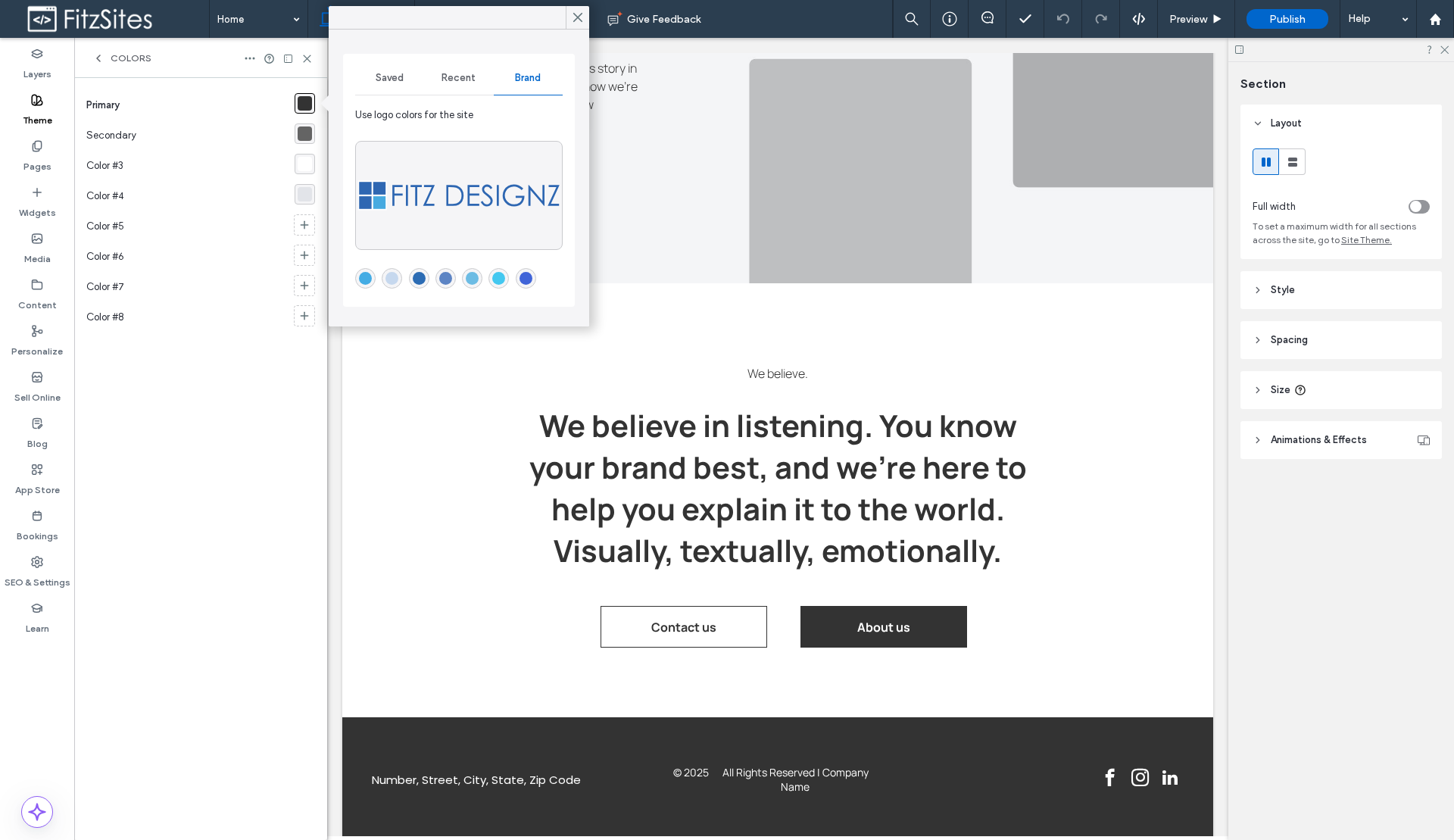
click at [523, 283] on div "rgba(64,100,216,1)" at bounding box center [526, 279] width 13 height 13
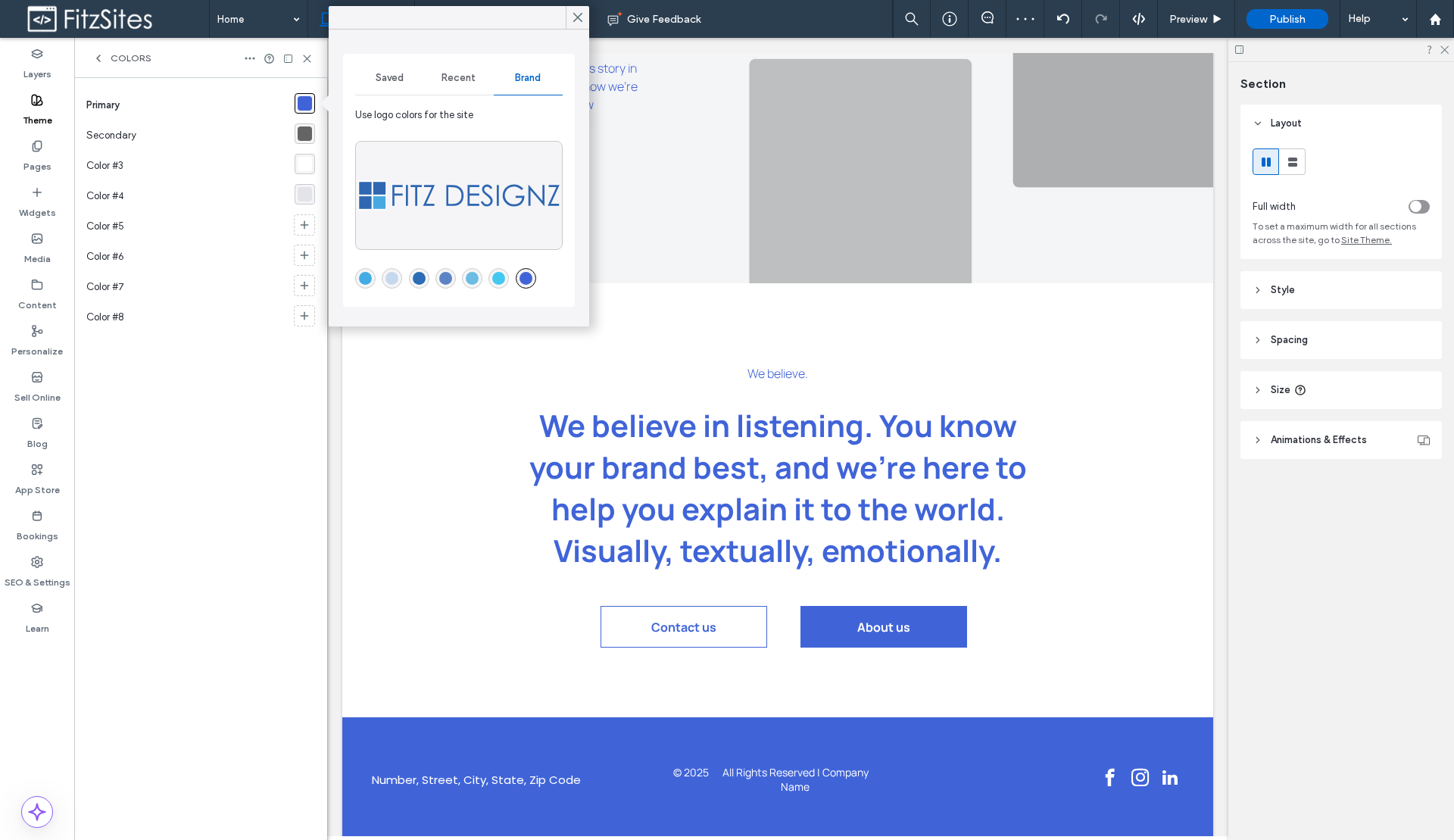
click at [307, 132] on div "rgba(100,100,100,1)" at bounding box center [304, 133] width 14 height 14
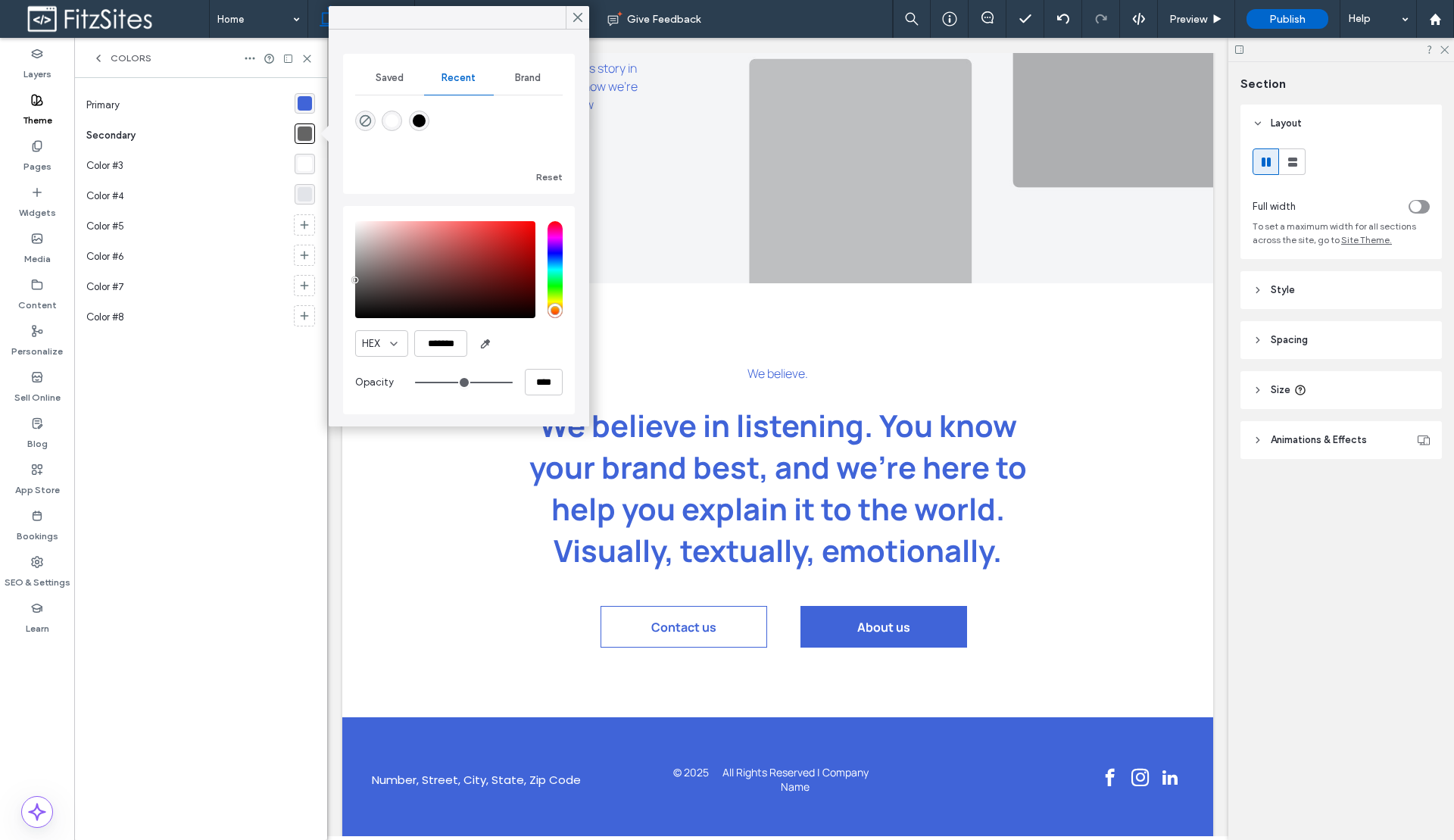
click at [393, 84] on span "Saved" at bounding box center [390, 78] width 28 height 12
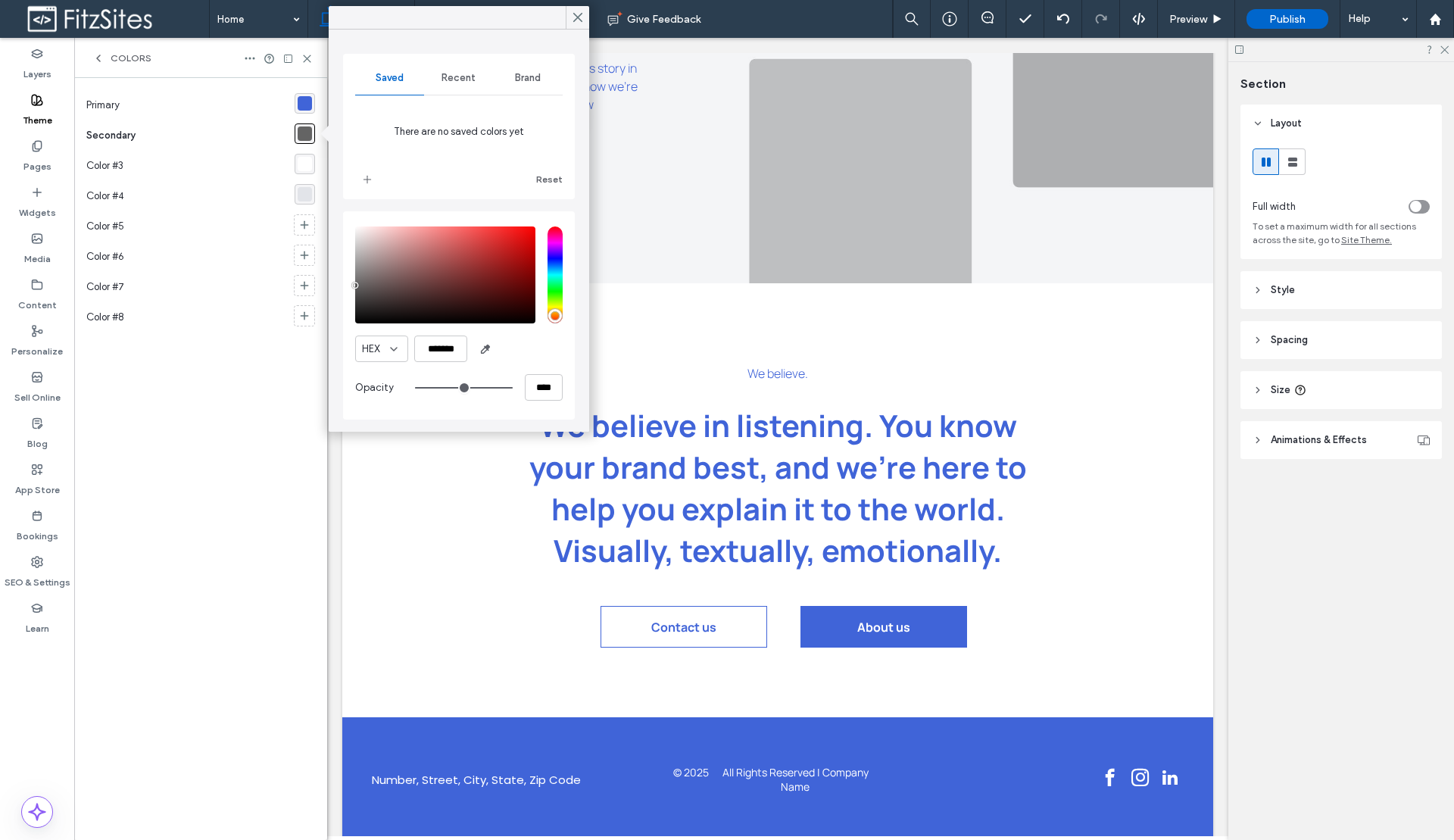
click at [307, 104] on div "rgba(64,100,216,1)" at bounding box center [304, 102] width 14 height 14
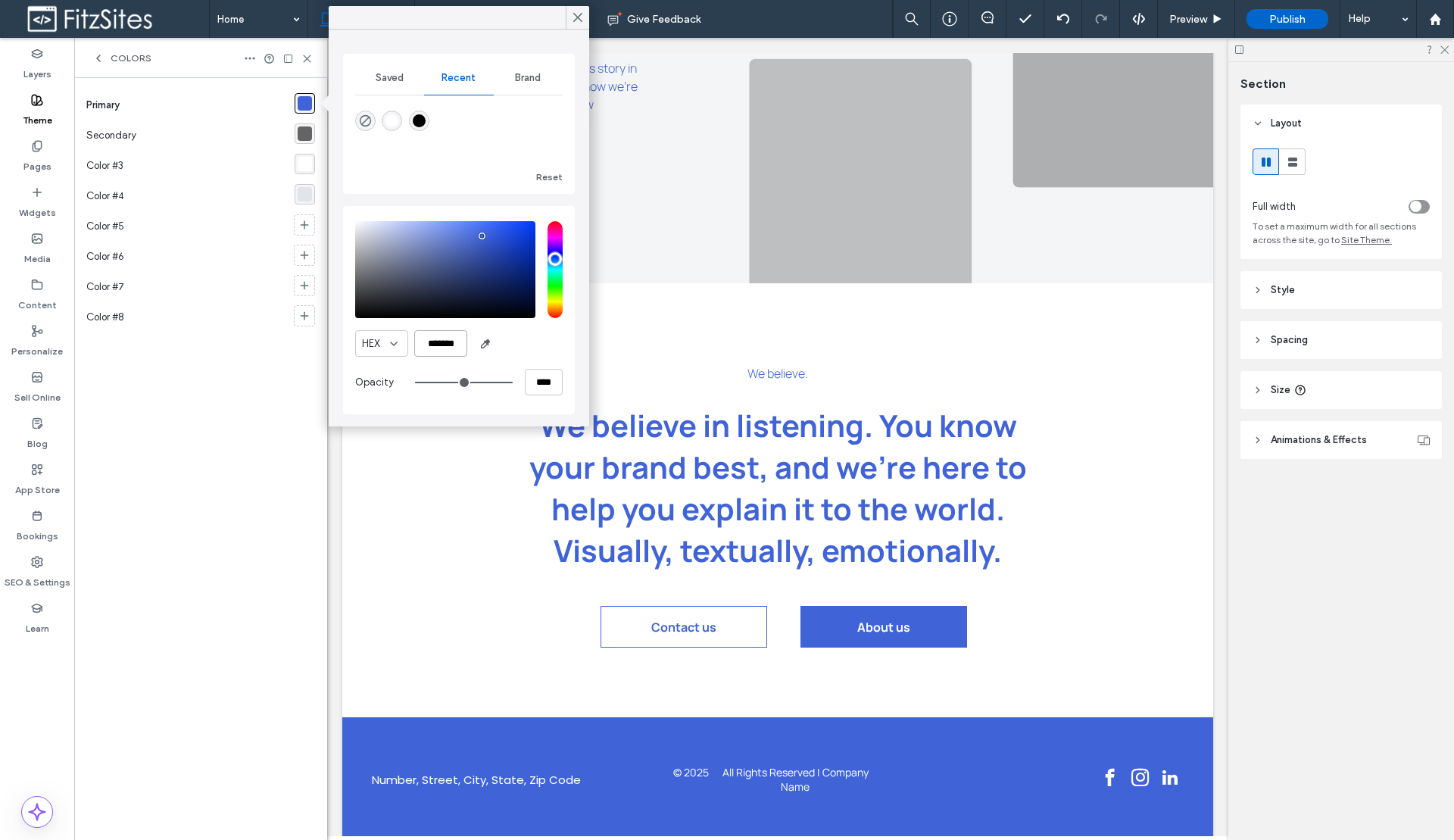
click at [460, 344] on input "*******" at bounding box center [440, 344] width 53 height 26
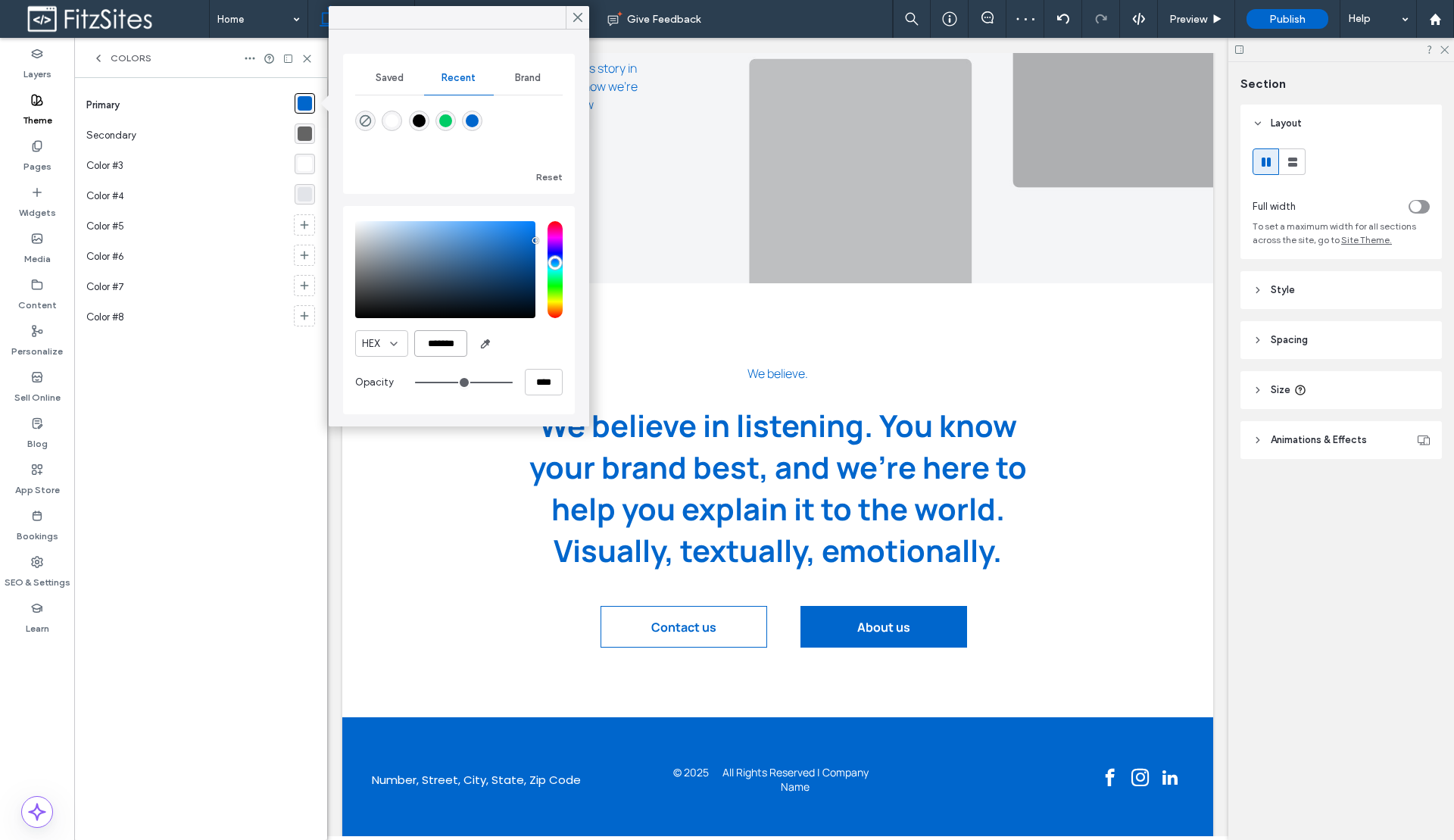
type input "*******"
click at [303, 139] on div "rgba(100,100,100,1)" at bounding box center [304, 133] width 14 height 14
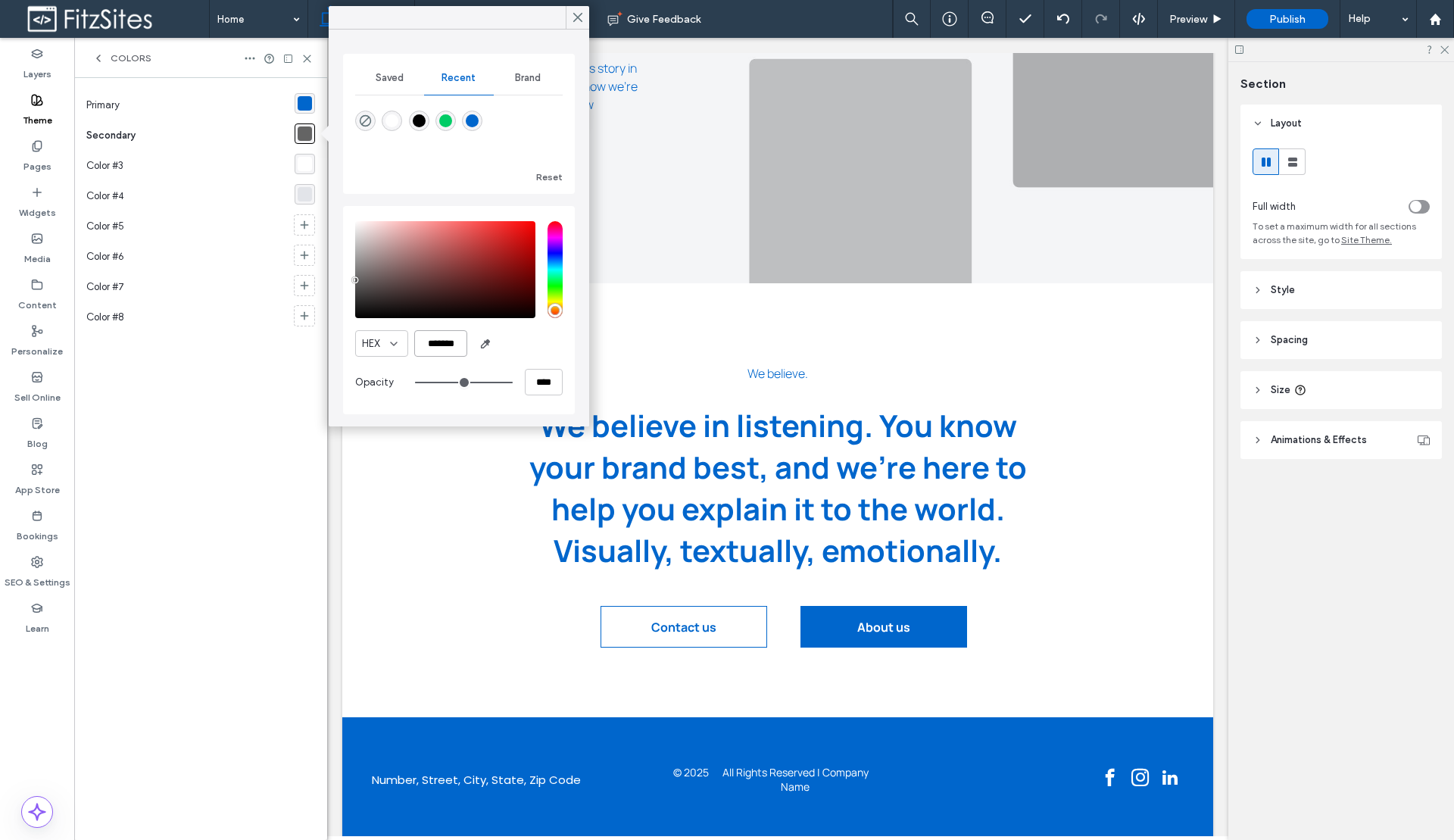
click at [452, 346] on input "*******" at bounding box center [440, 344] width 53 height 26
click at [447, 351] on input "*******" at bounding box center [440, 344] width 53 height 26
click at [449, 342] on input "*******" at bounding box center [440, 344] width 53 height 26
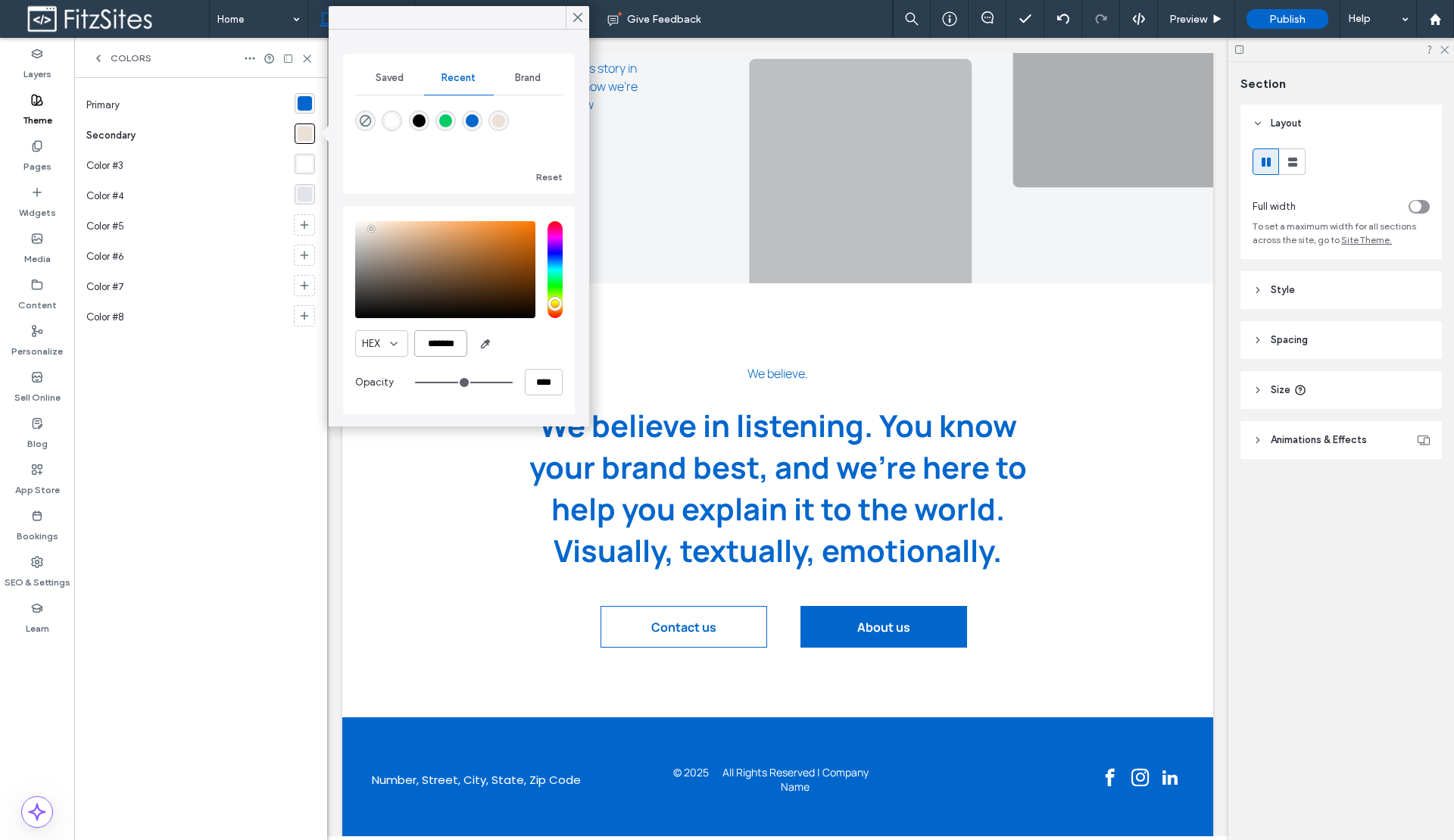
scroll to position [0, 0]
click at [445, 348] on input "*******" at bounding box center [440, 344] width 53 height 26
paste input "color picker textbox"
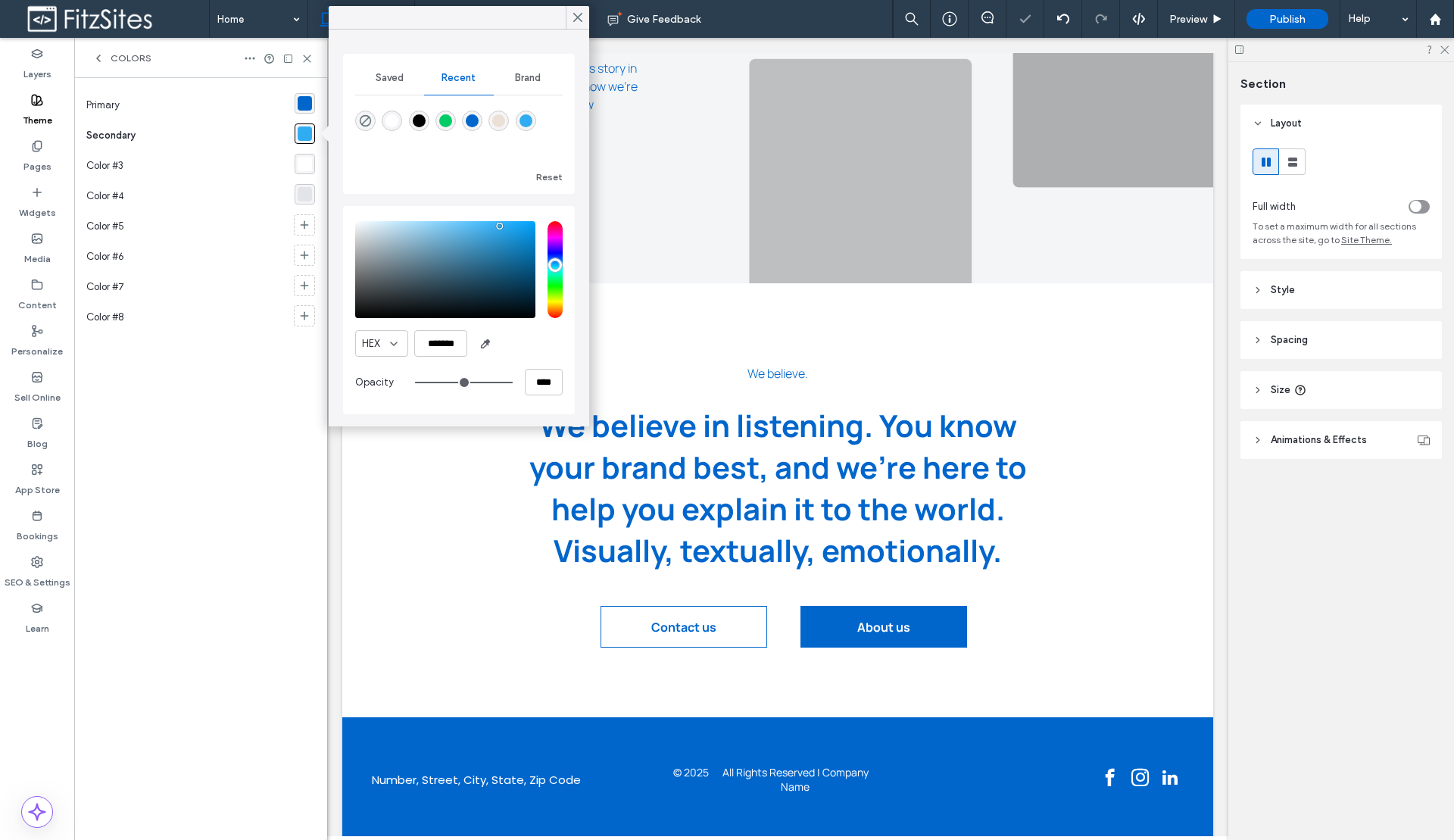
click at [513, 320] on div "HEX ******* Opacity ****" at bounding box center [458, 310] width 207 height 193
click at [403, 81] on span "Saved" at bounding box center [390, 78] width 28 height 12
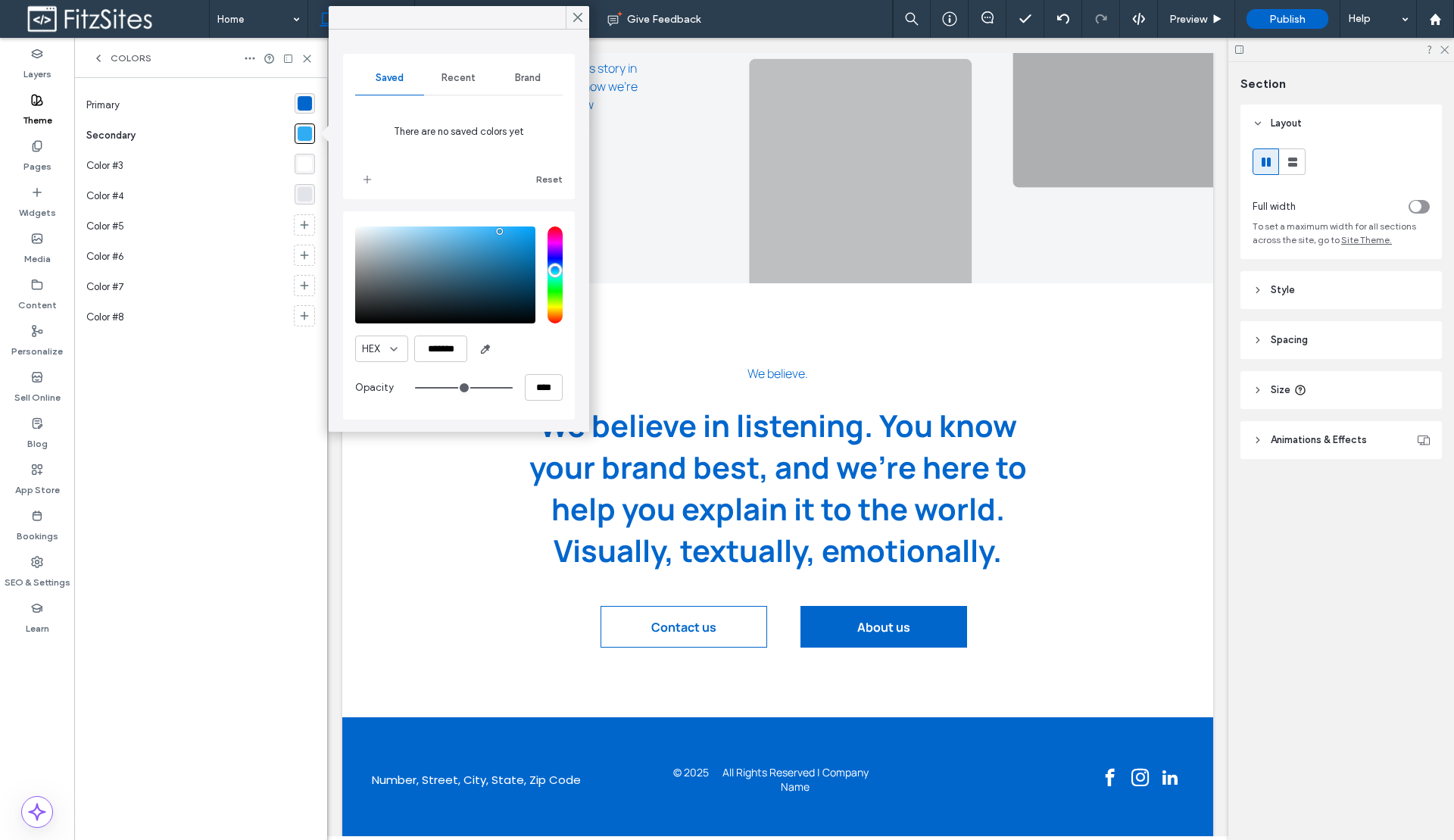
click at [456, 81] on span "Recent" at bounding box center [458, 78] width 34 height 12
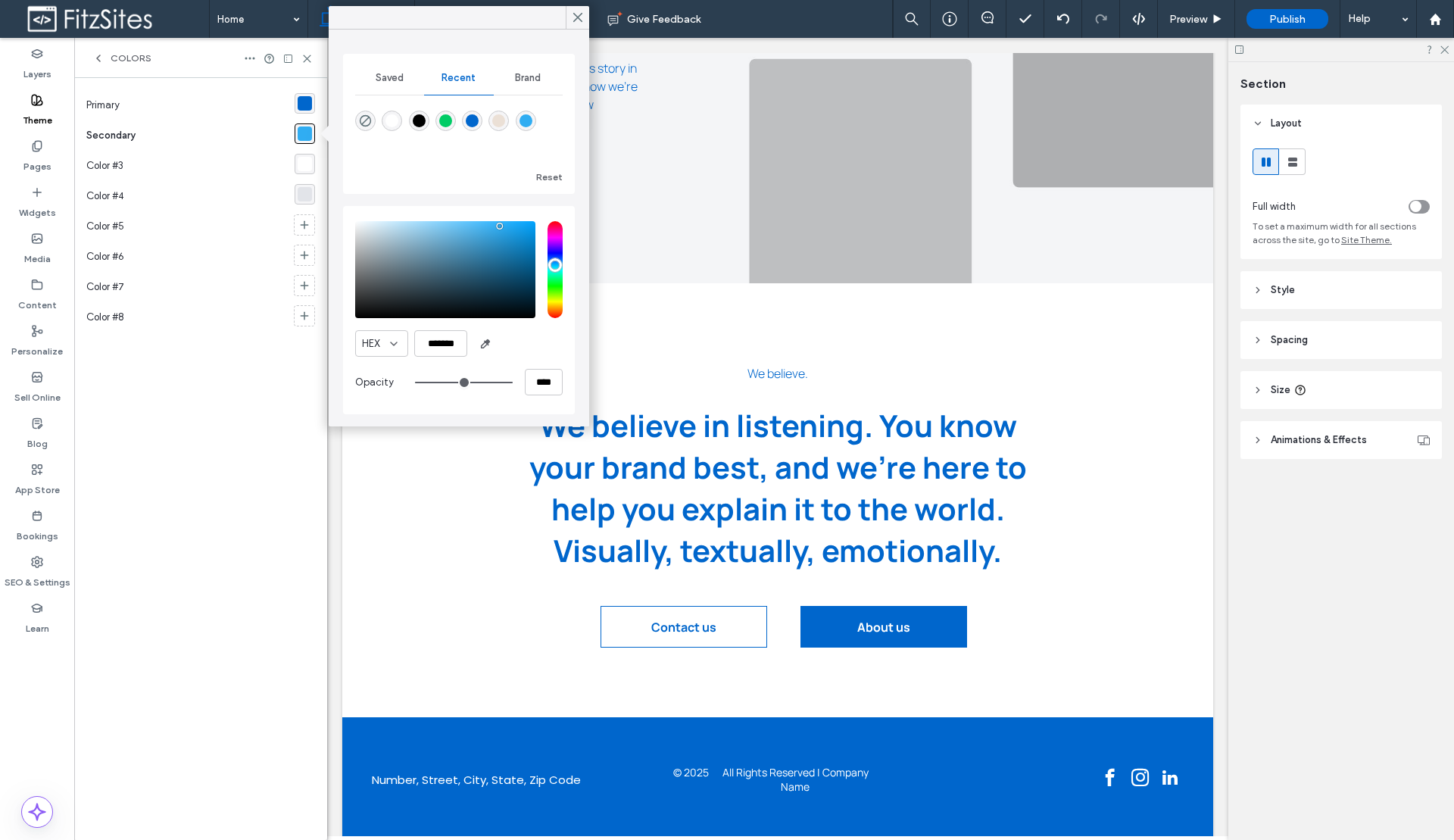
click at [463, 123] on div "rgba(0, 102, 204, 1)" at bounding box center [472, 121] width 21 height 21
click at [539, 121] on div at bounding box center [458, 131] width 207 height 56
click at [530, 122] on div "rgba(48, 173, 242, 1)" at bounding box center [526, 121] width 13 height 13
type input "*******"
click at [303, 165] on div "rgba(255,255,255,1)" at bounding box center [304, 163] width 14 height 14
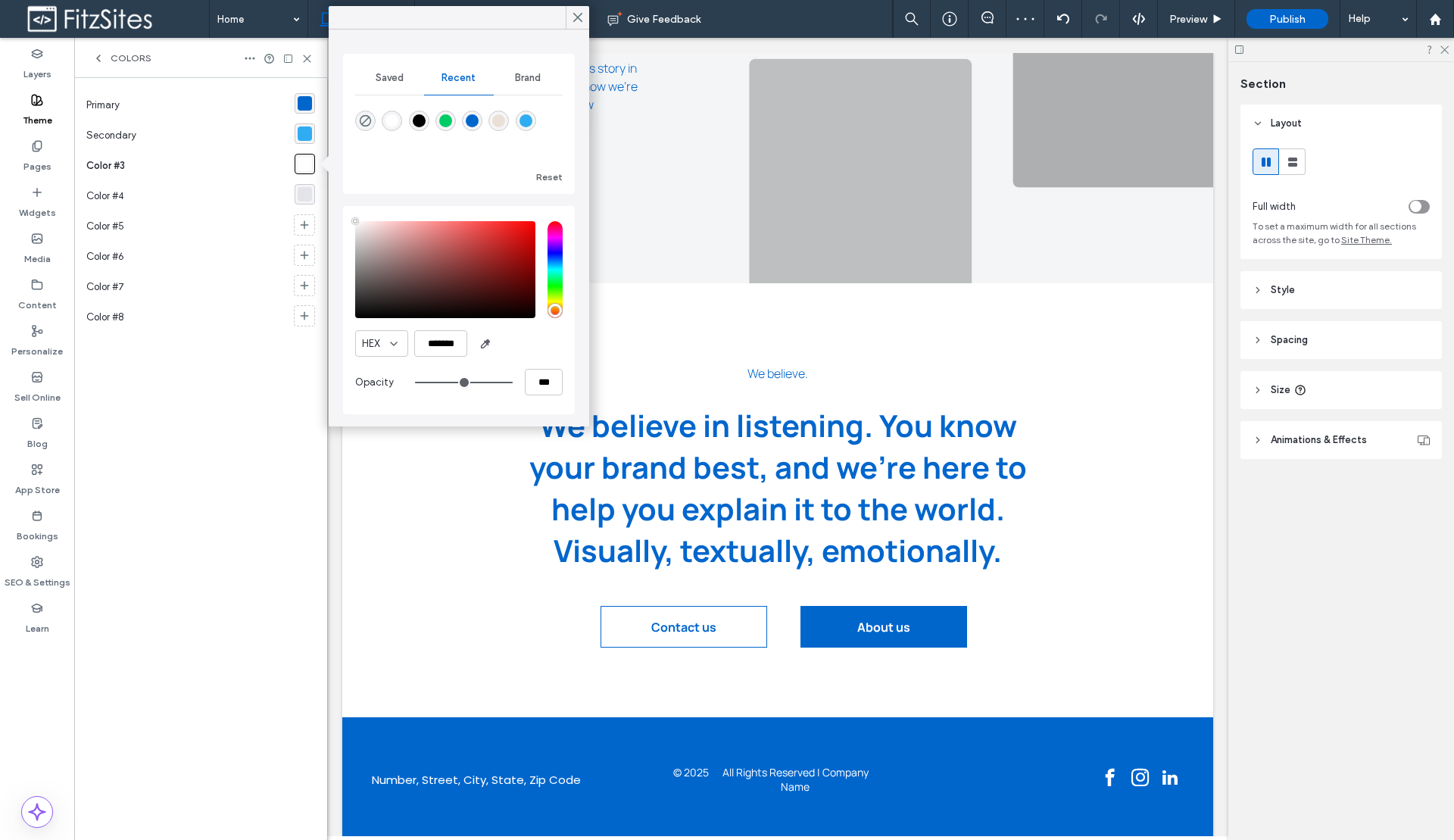
type input "****"
click at [522, 84] on div "Brand" at bounding box center [528, 77] width 69 height 33
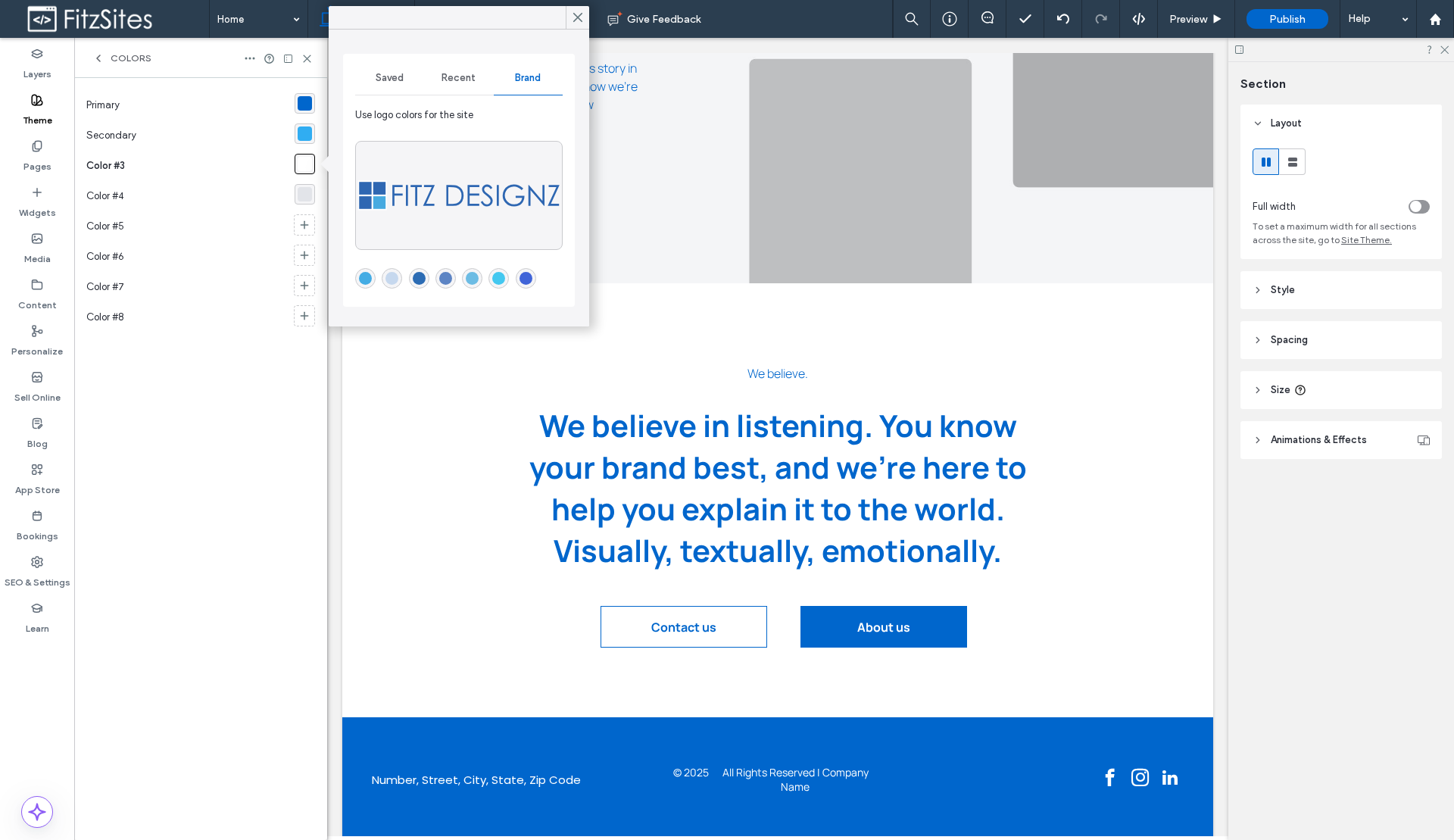
click at [309, 161] on div "rgba(255,255,255,1)" at bounding box center [304, 163] width 14 height 14
click at [394, 77] on span "Saved" at bounding box center [390, 78] width 28 height 12
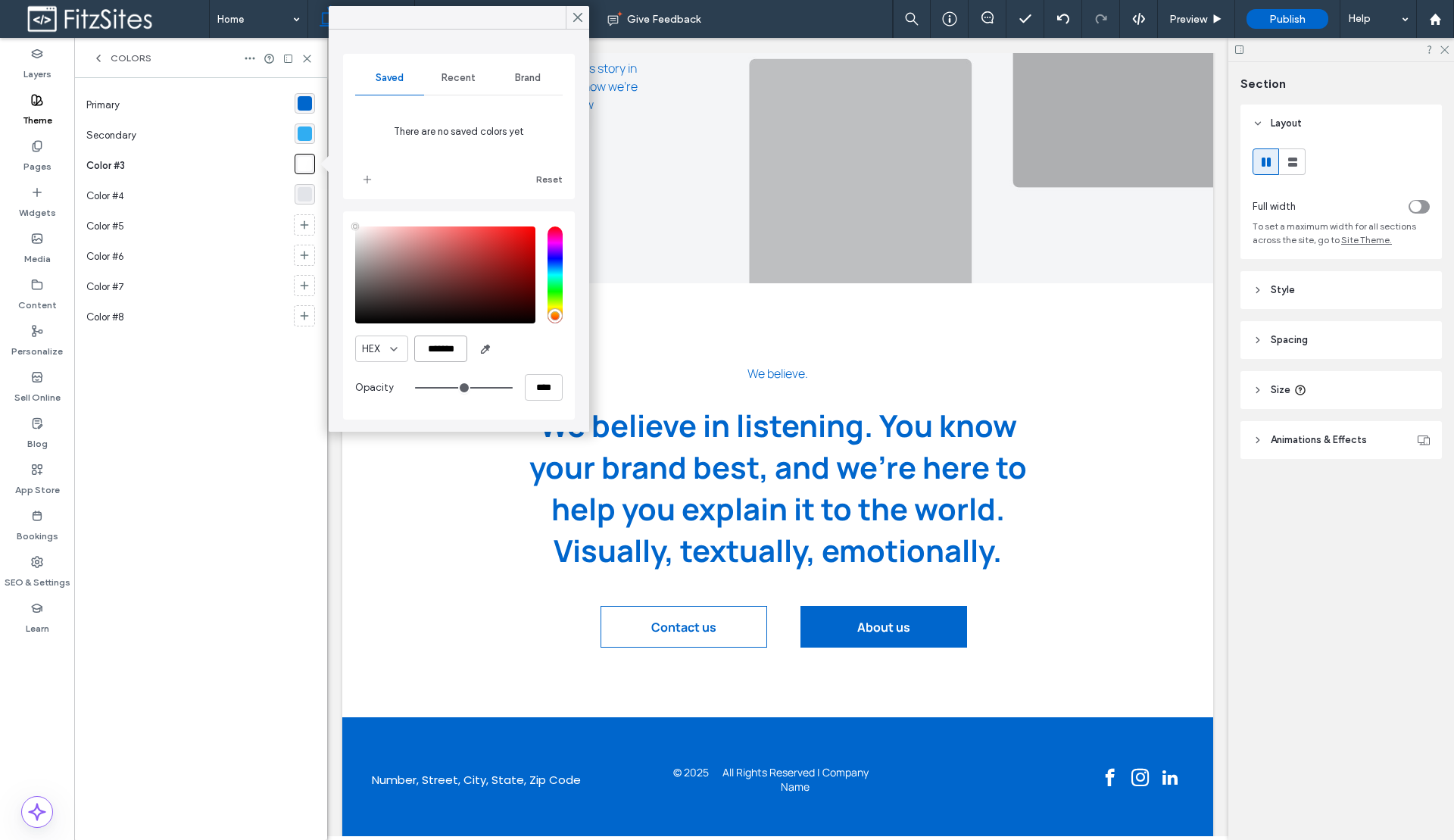
click at [456, 347] on input "*******" at bounding box center [440, 348] width 53 height 26
paste input "color picker textbox"
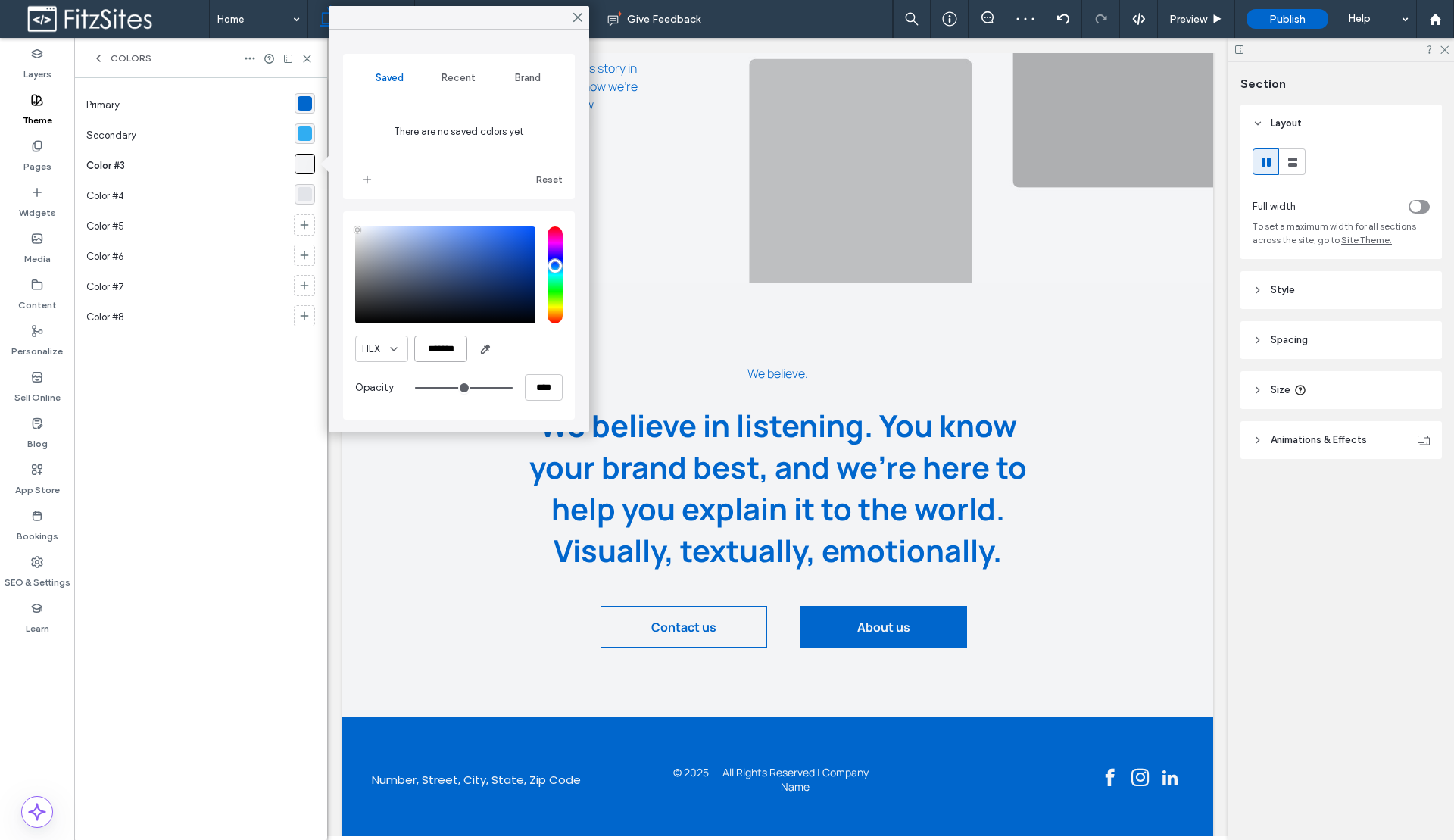
type input "*******"
click at [312, 202] on div "rgba(226,228,233,1)" at bounding box center [305, 194] width 21 height 21
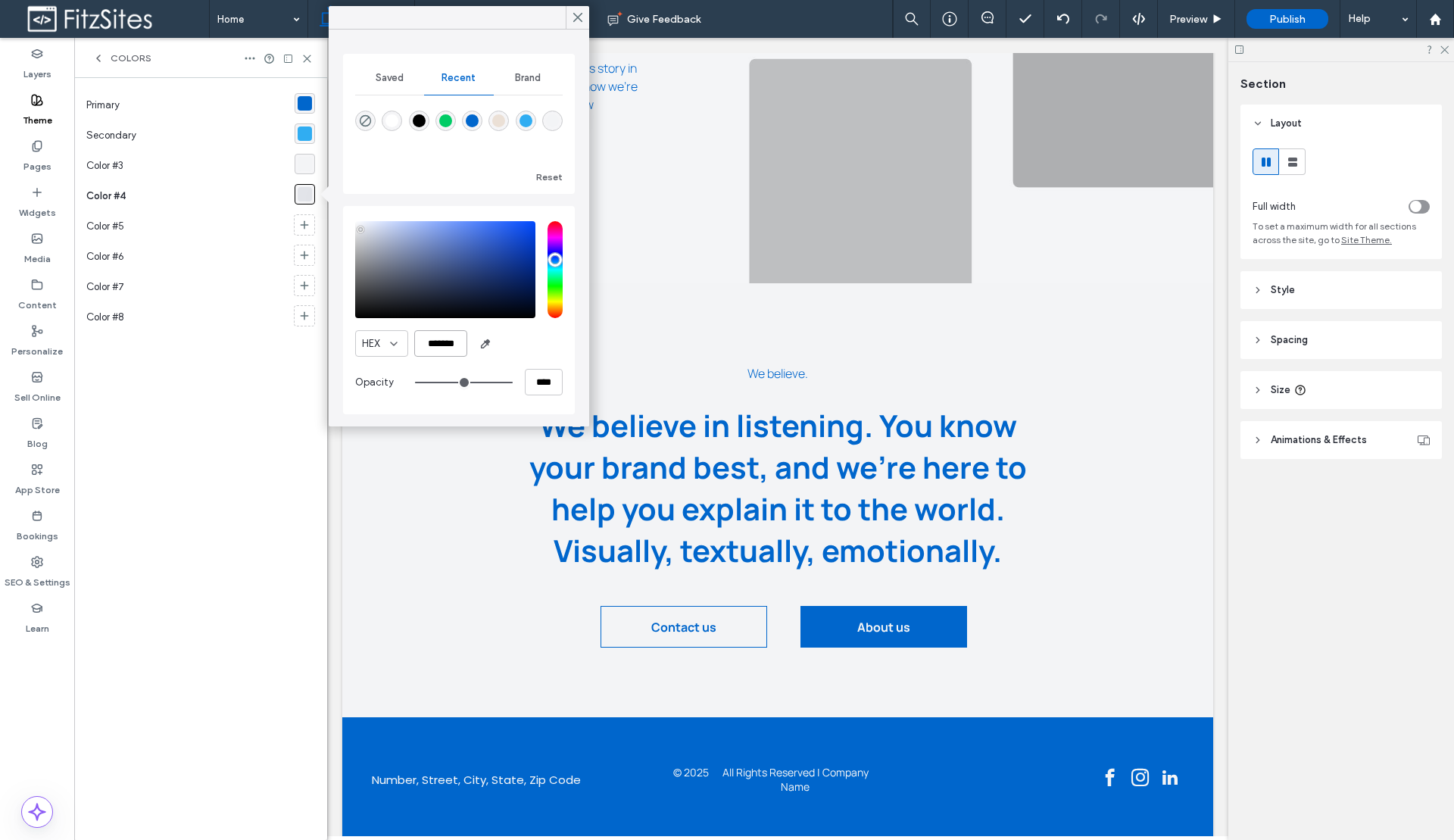
click at [452, 349] on input "*******" at bounding box center [440, 344] width 53 height 26
paste input "color picker textbox"
type input "*******"
click at [579, 18] on use at bounding box center [577, 18] width 8 height 8
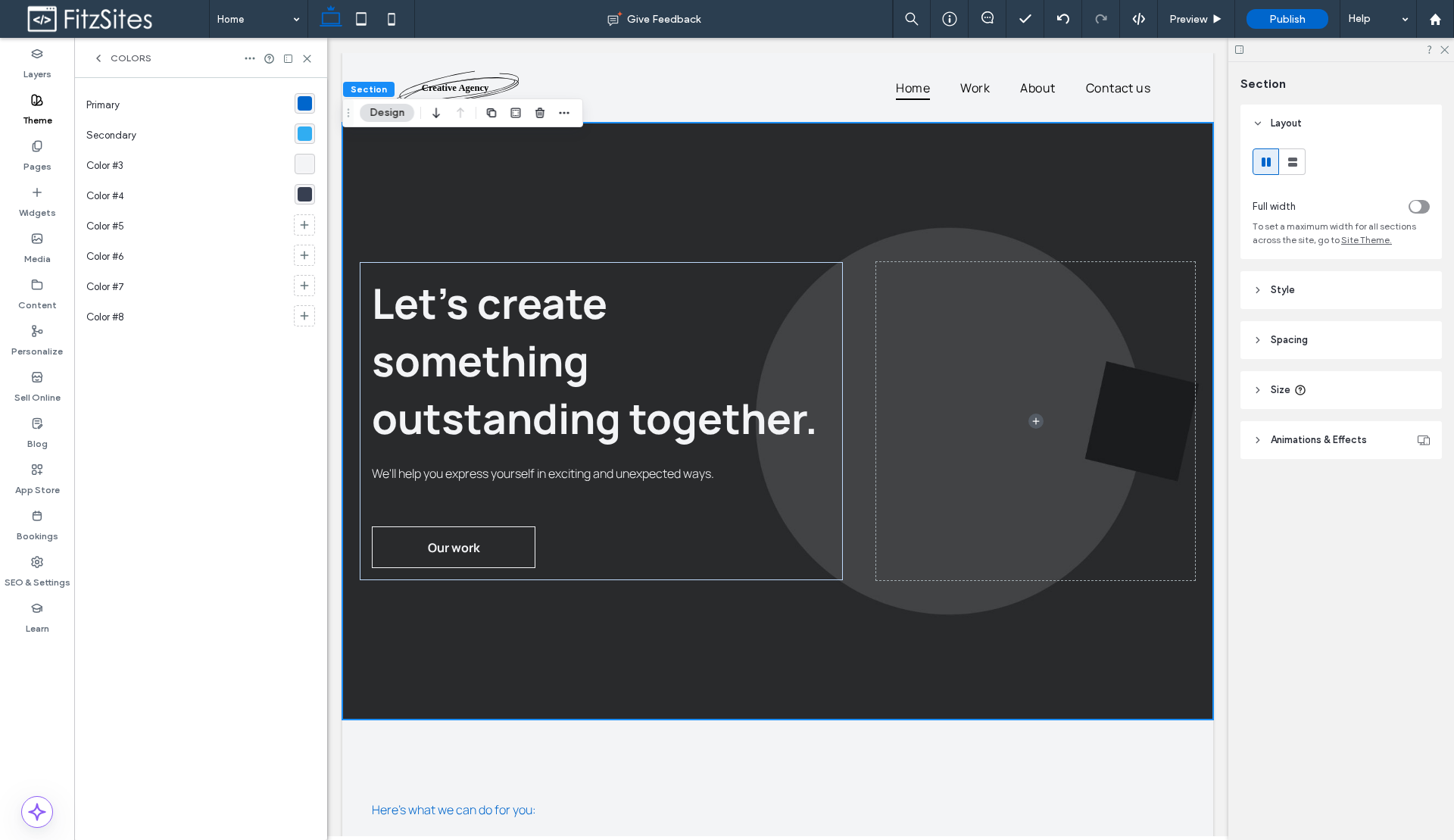
click at [112, 63] on span "Colors" at bounding box center [131, 58] width 41 height 12
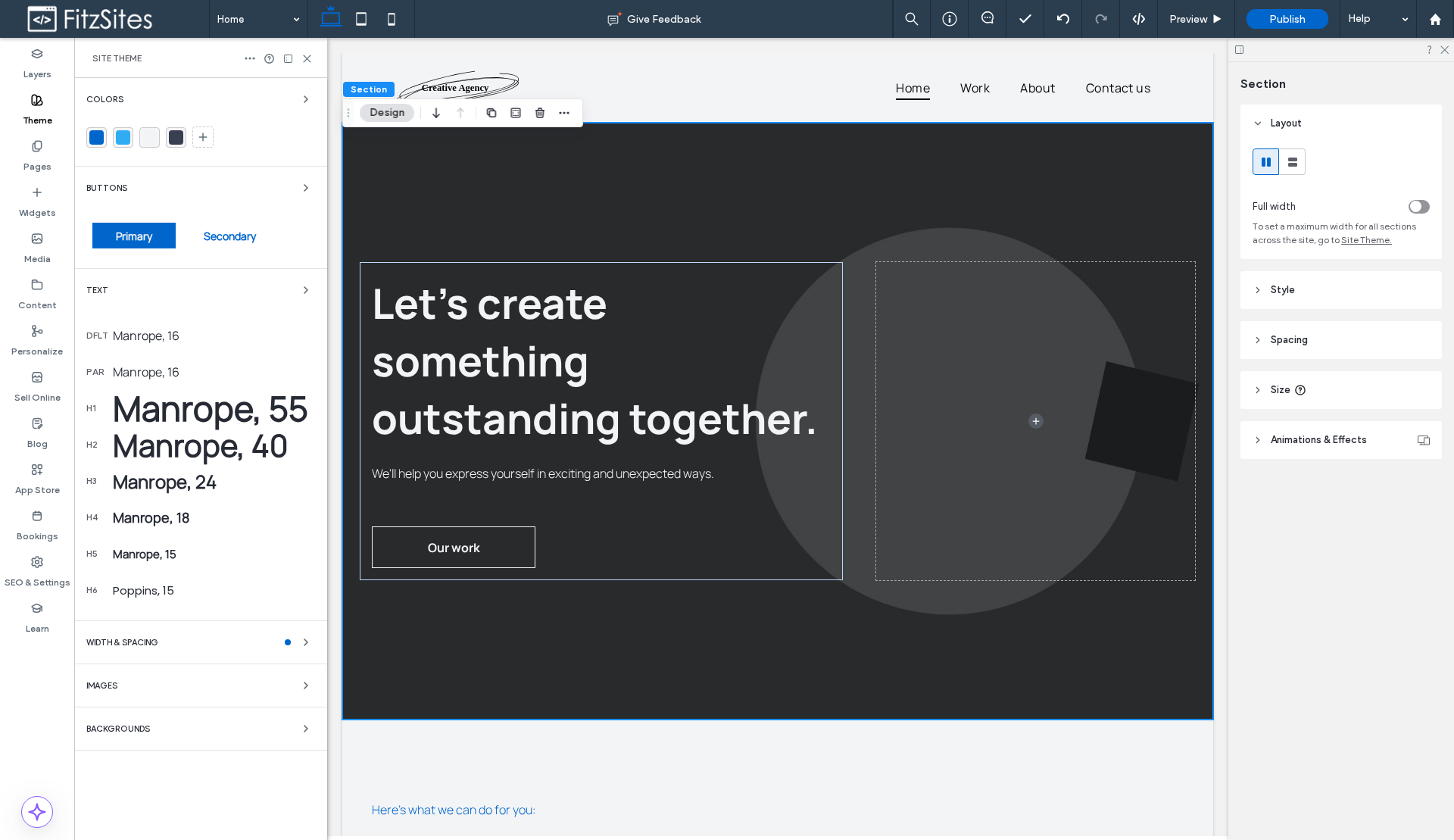
click at [156, 338] on div "Manrope, 16" at bounding box center [213, 335] width 202 height 17
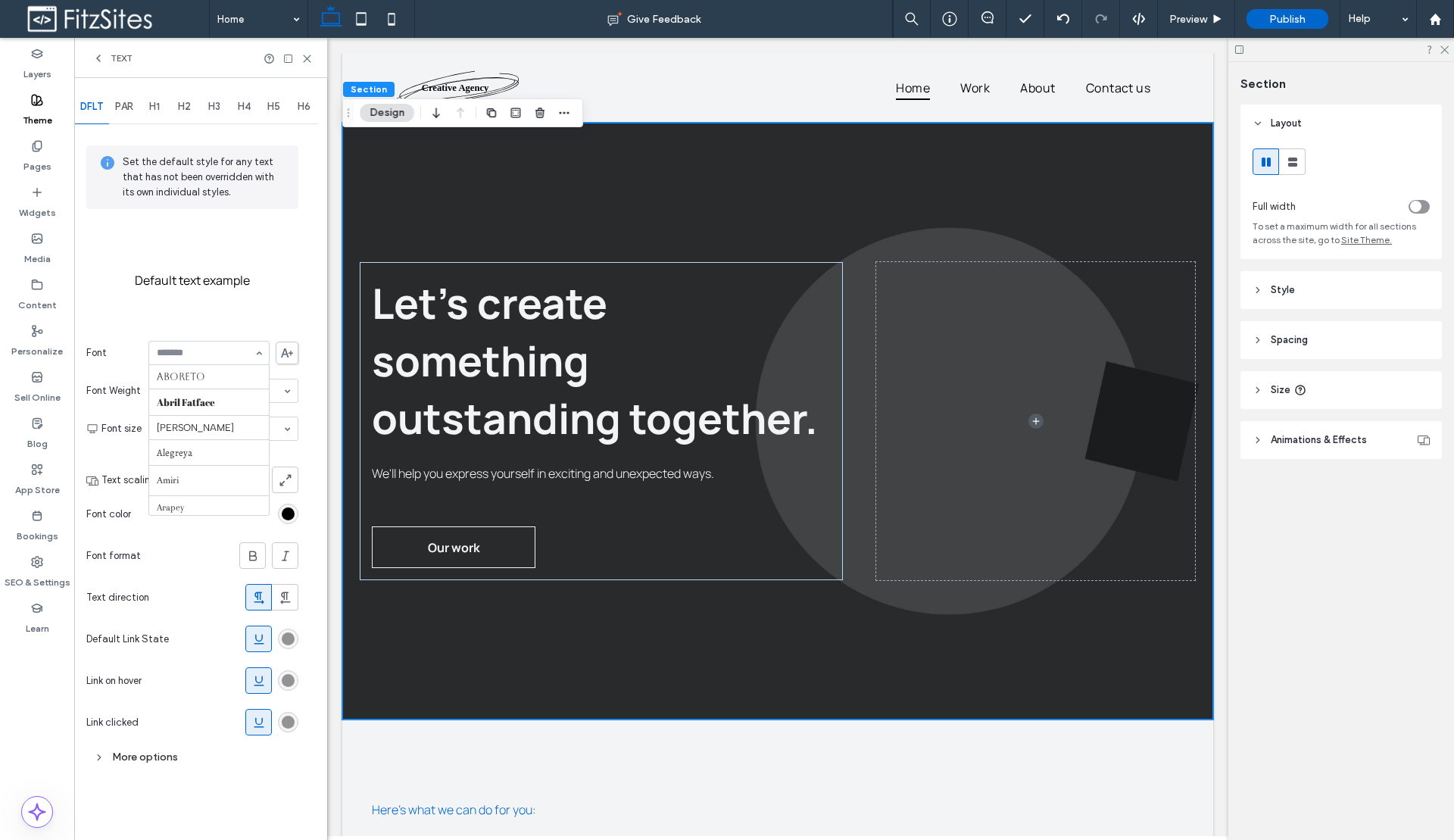
scroll to position [734, 0]
type input "**"
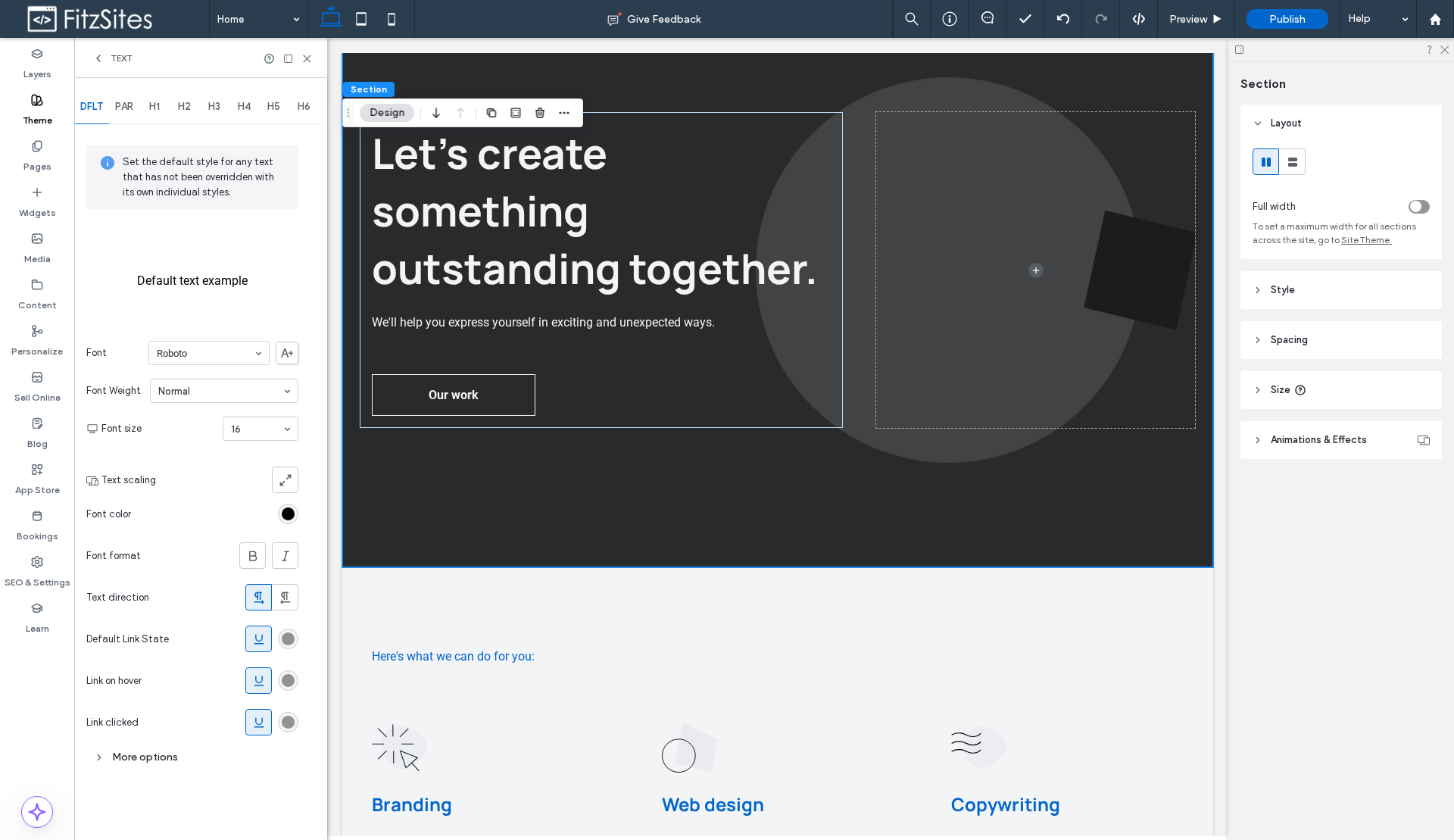
scroll to position [177, 0]
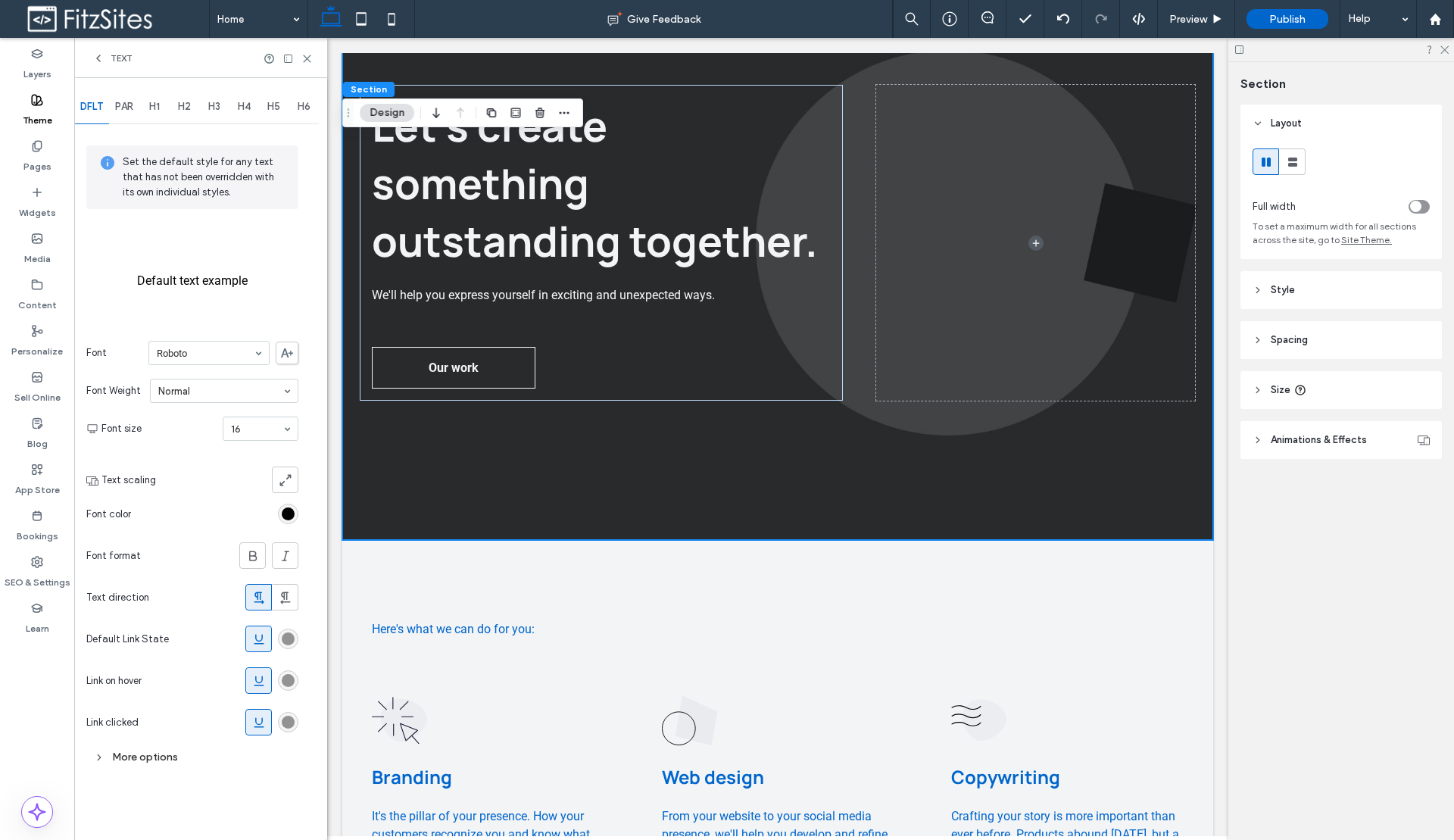
click at [292, 642] on div "rgb(147, 147, 147)" at bounding box center [288, 639] width 13 height 13
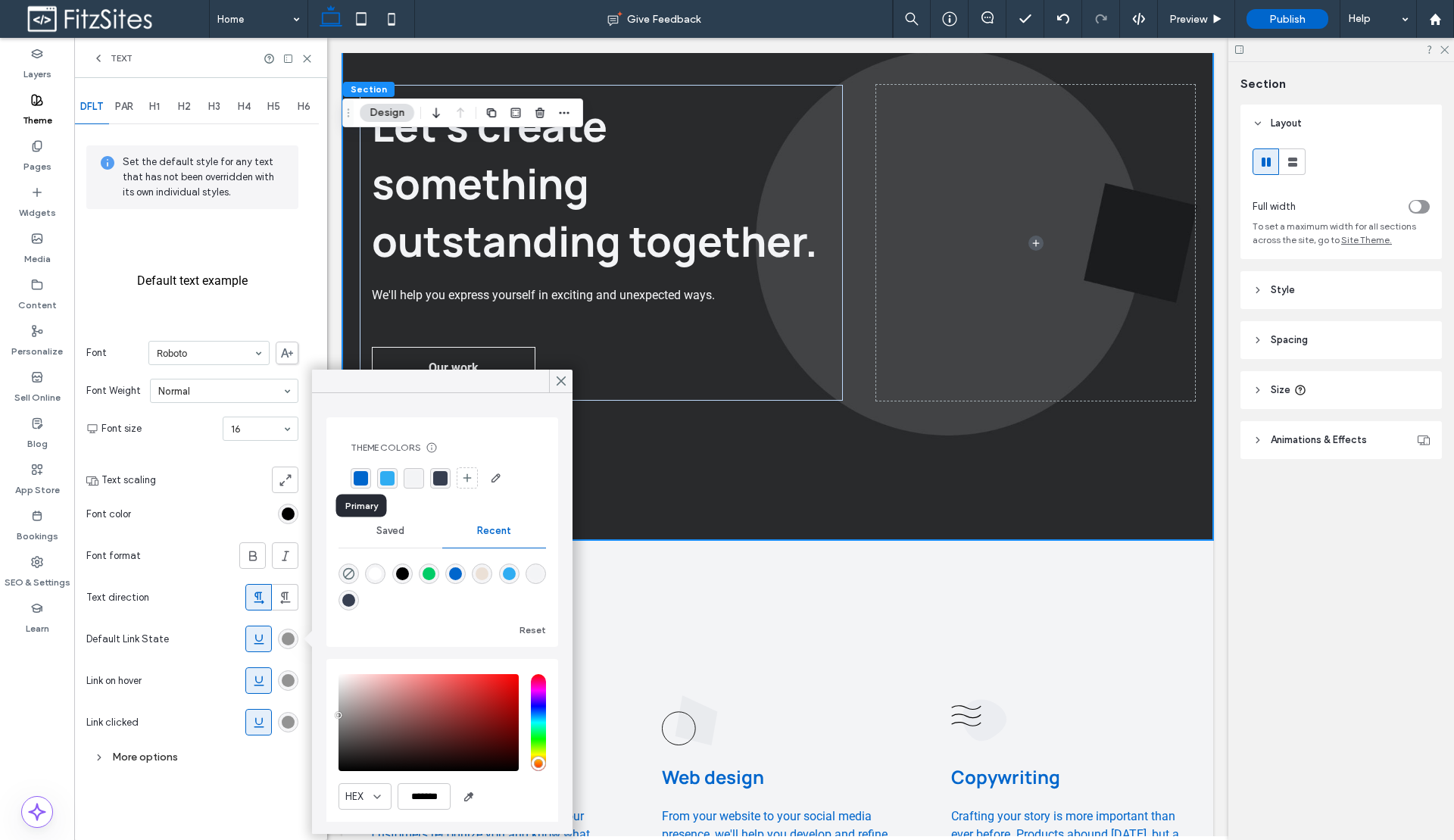
click at [366, 480] on div "rgba(0, 102, 204, 1)" at bounding box center [360, 478] width 14 height 14
click at [288, 683] on div "rgb(147, 147, 147)" at bounding box center [288, 680] width 13 height 13
click at [382, 480] on div "rgba(48, 173, 242, 1)" at bounding box center [387, 478] width 14 height 14
click at [288, 720] on div "rgb(147, 147, 147)" at bounding box center [288, 722] width 13 height 13
click at [448, 477] on div "rgba(55, 63, 81, 1)" at bounding box center [440, 478] width 21 height 21
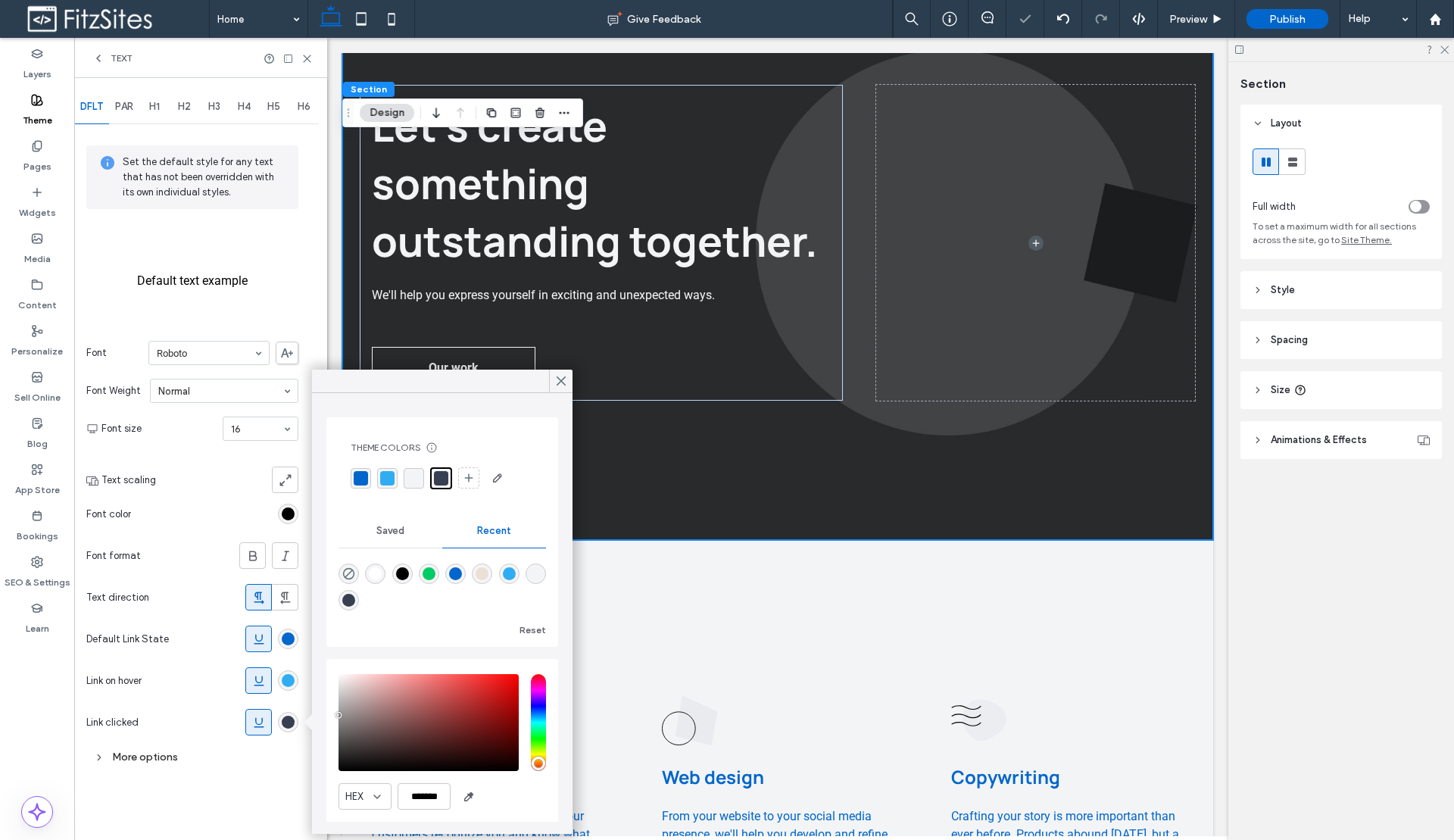
click at [172, 749] on div "More options" at bounding box center [192, 756] width 212 height 21
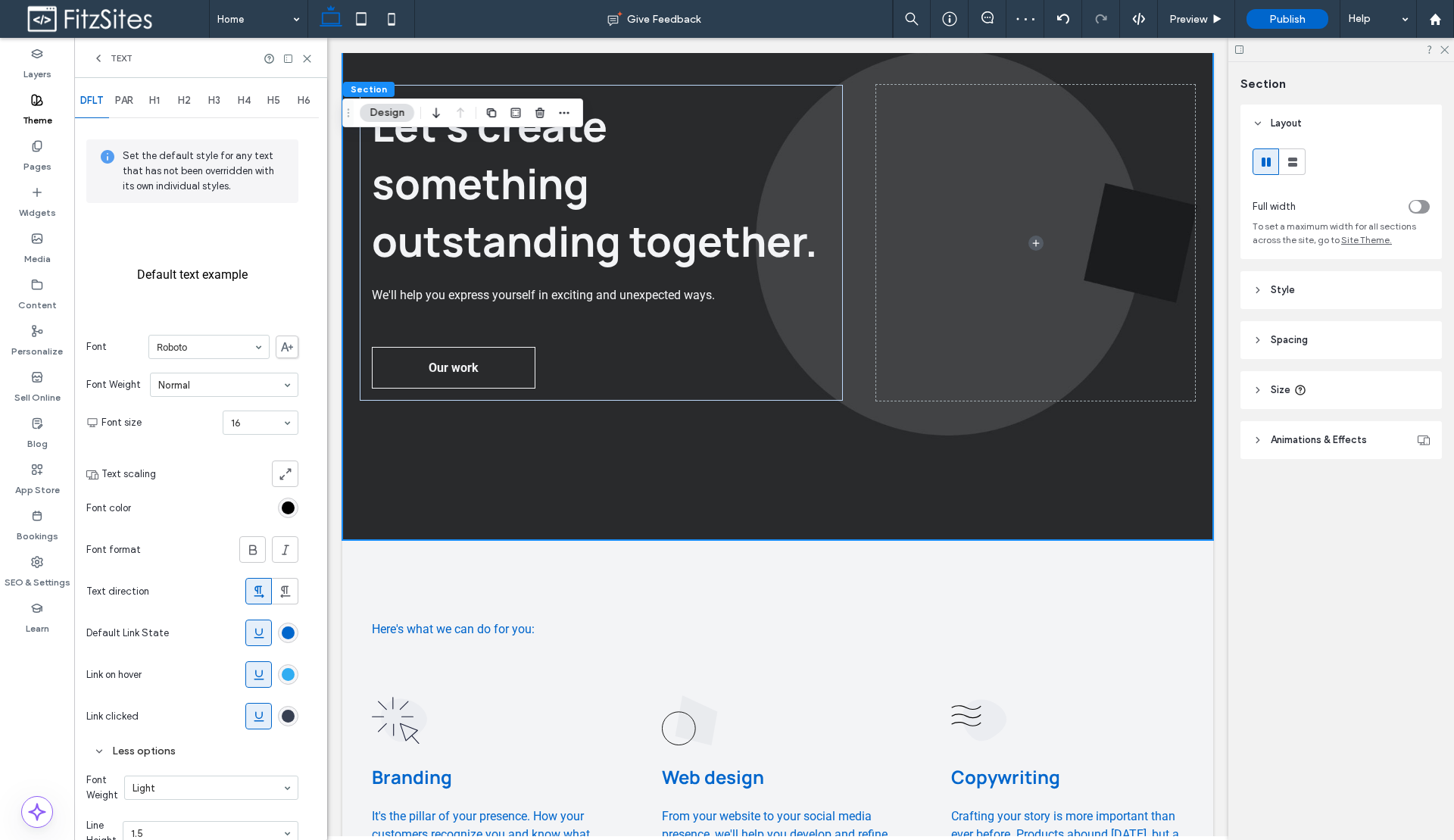
scroll to position [0, 0]
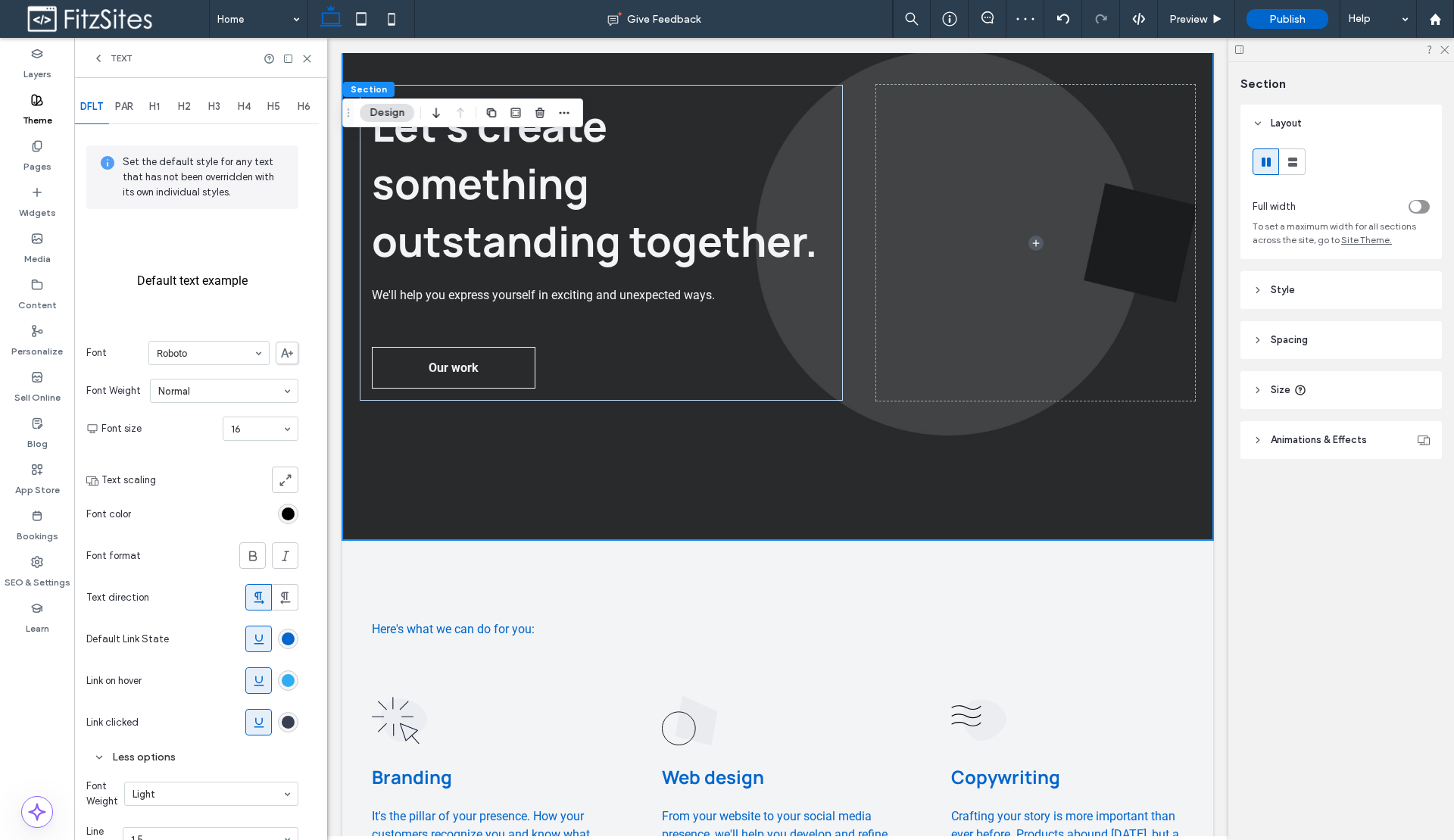
drag, startPoint x: 120, startPoint y: 107, endPoint x: 125, endPoint y: 120, distance: 13.9
click at [120, 107] on span "PAR" at bounding box center [124, 106] width 18 height 12
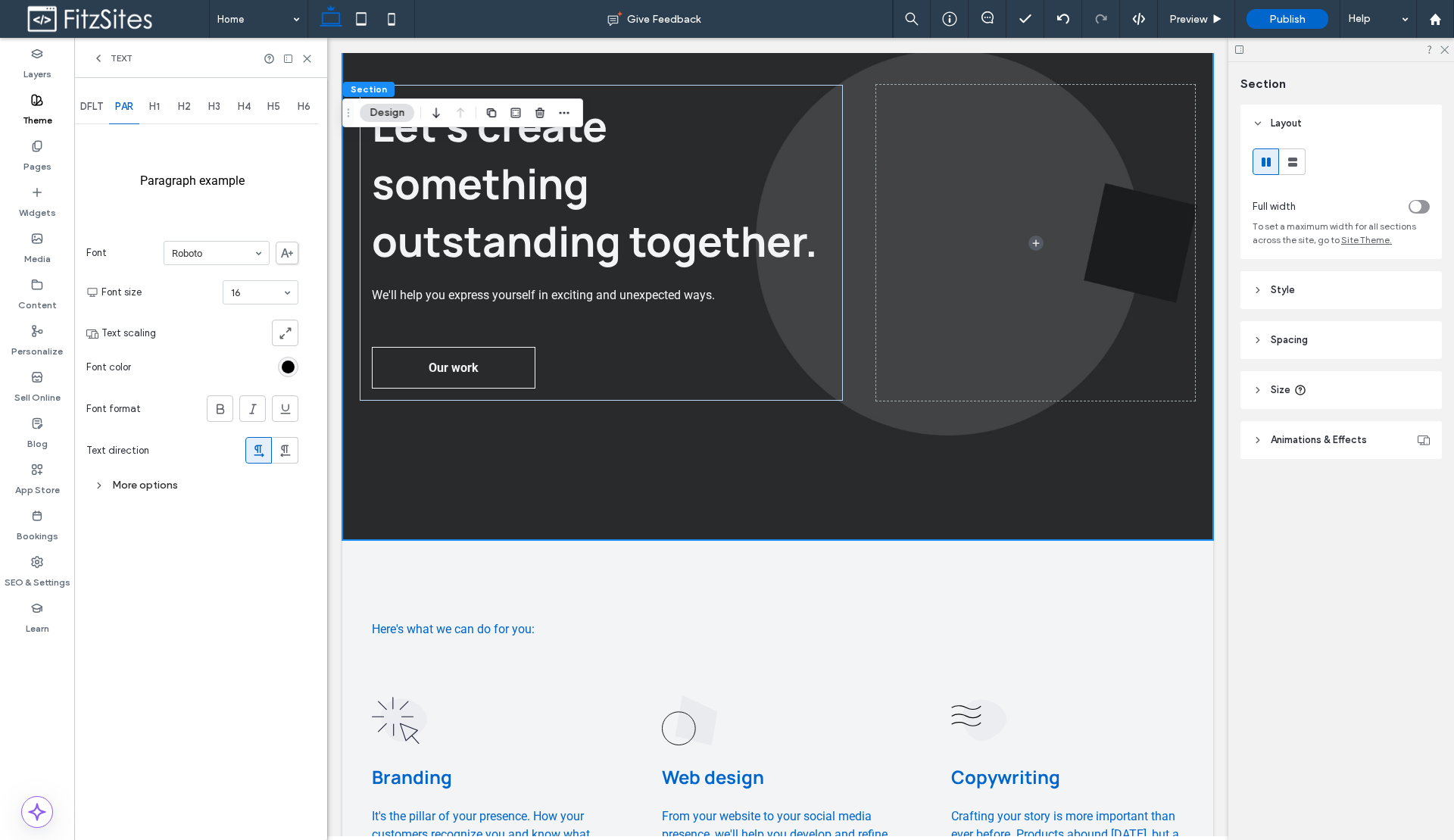
click at [95, 116] on div "DFLT" at bounding box center [91, 106] width 35 height 33
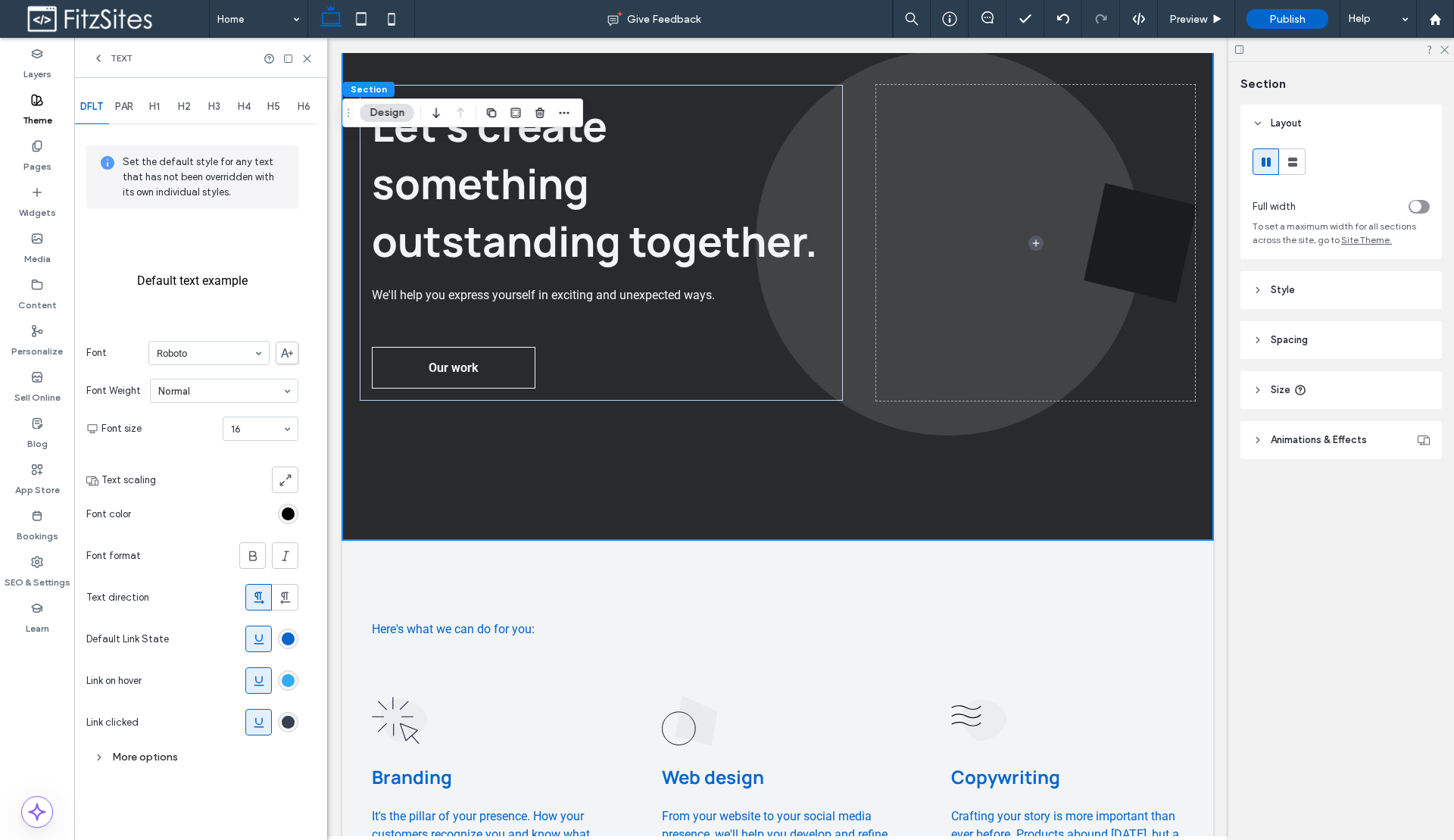
click at [132, 111] on span "PAR" at bounding box center [124, 106] width 18 height 12
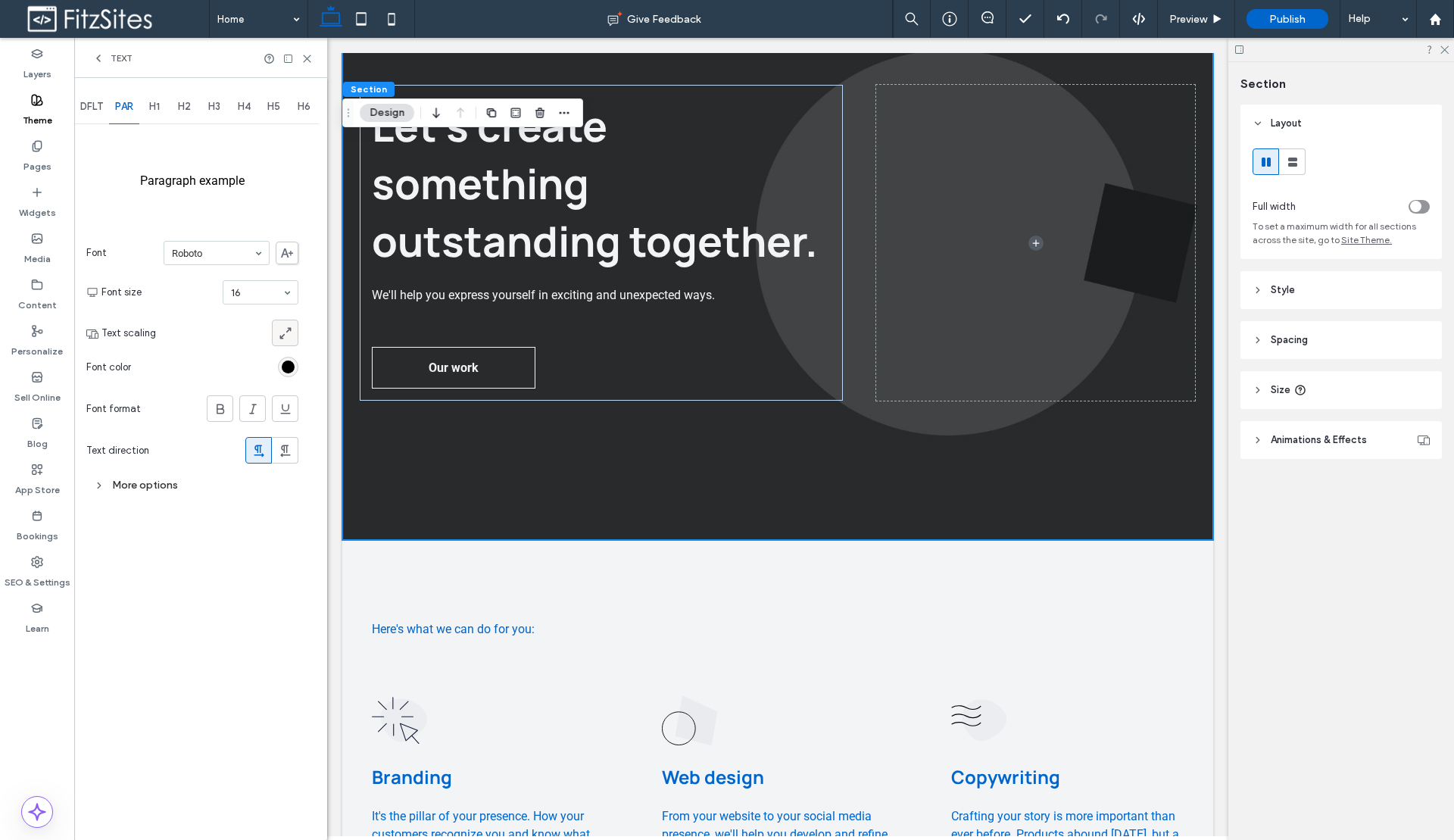
click at [290, 341] on span at bounding box center [285, 332] width 15 height 25
click at [91, 112] on span "DFLT" at bounding box center [92, 106] width 23 height 12
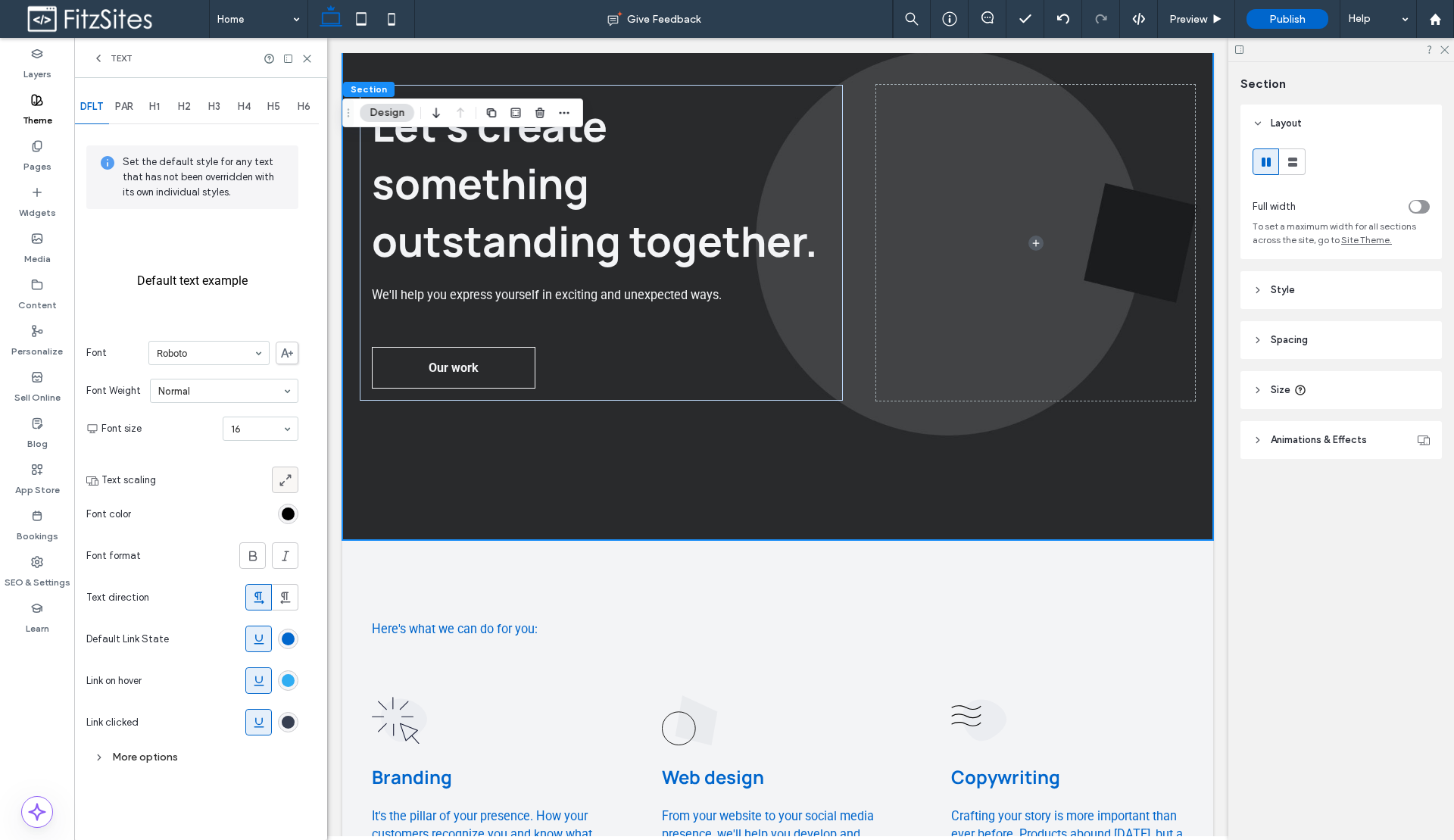
click at [285, 480] on icon at bounding box center [285, 480] width 15 height 15
click at [151, 108] on span "H1" at bounding box center [154, 106] width 10 height 12
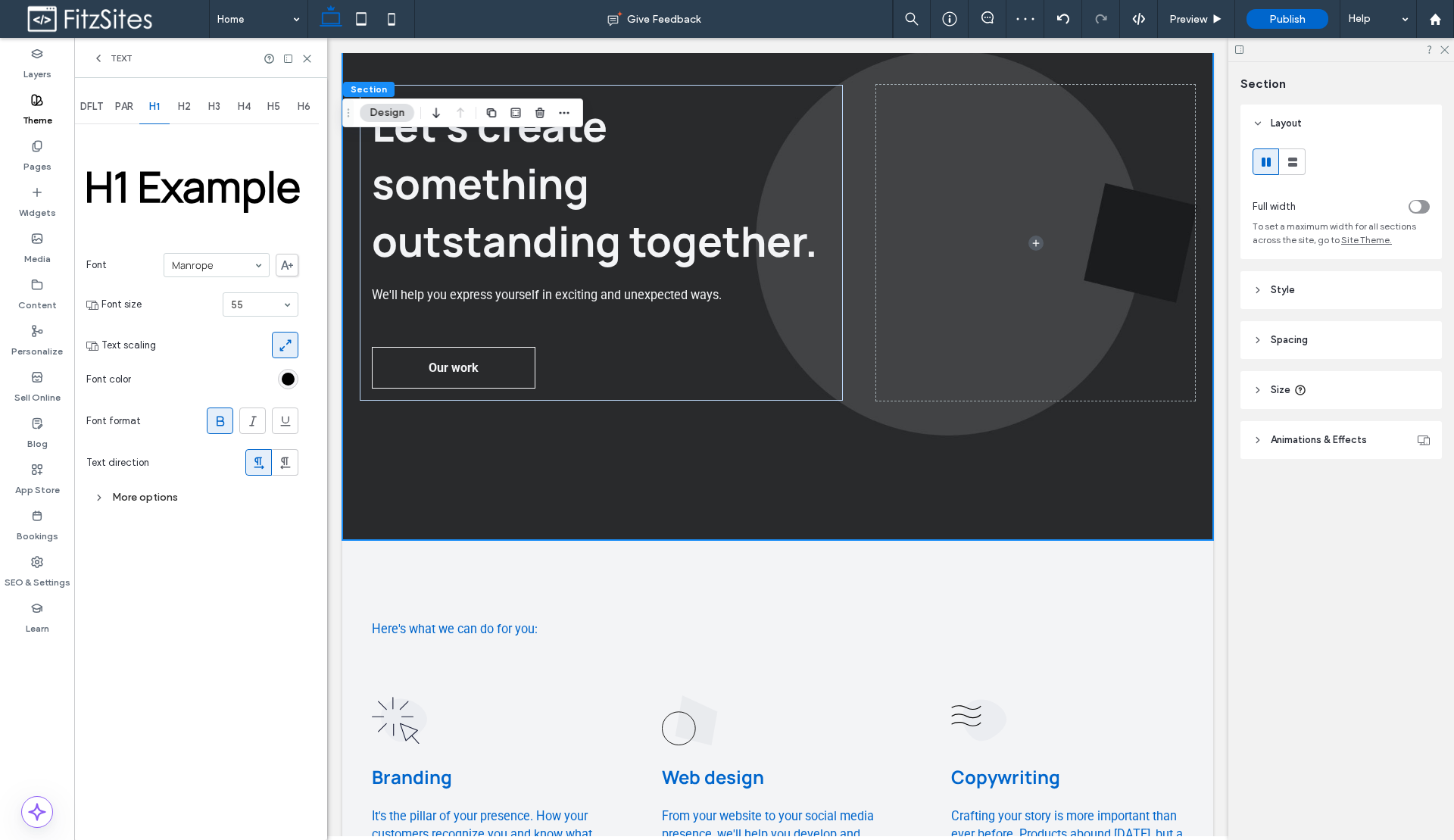
click at [123, 104] on span "PAR" at bounding box center [124, 106] width 18 height 12
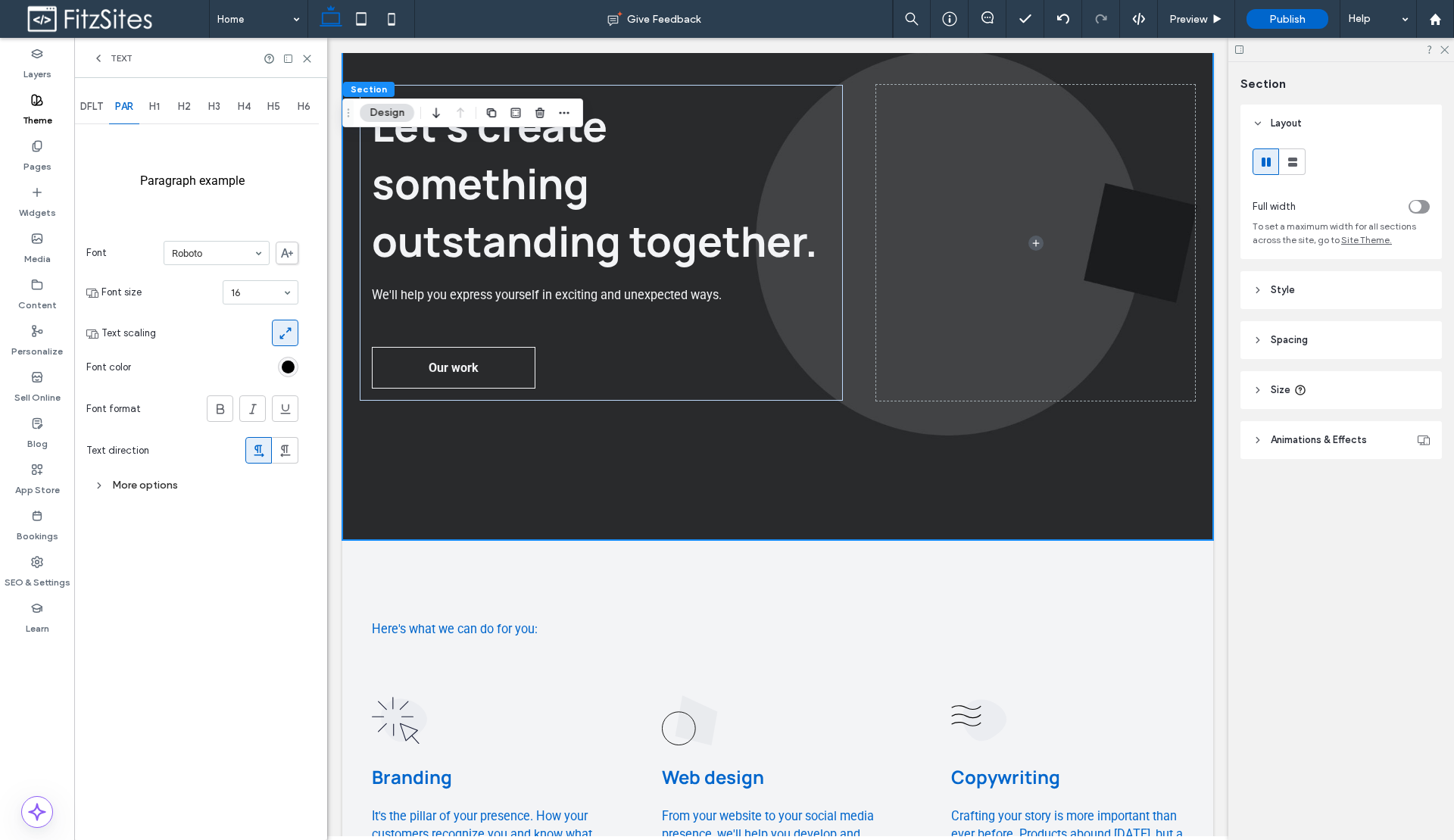
click at [282, 339] on icon at bounding box center [285, 333] width 15 height 15
click at [88, 102] on span "DFLT" at bounding box center [92, 106] width 23 height 12
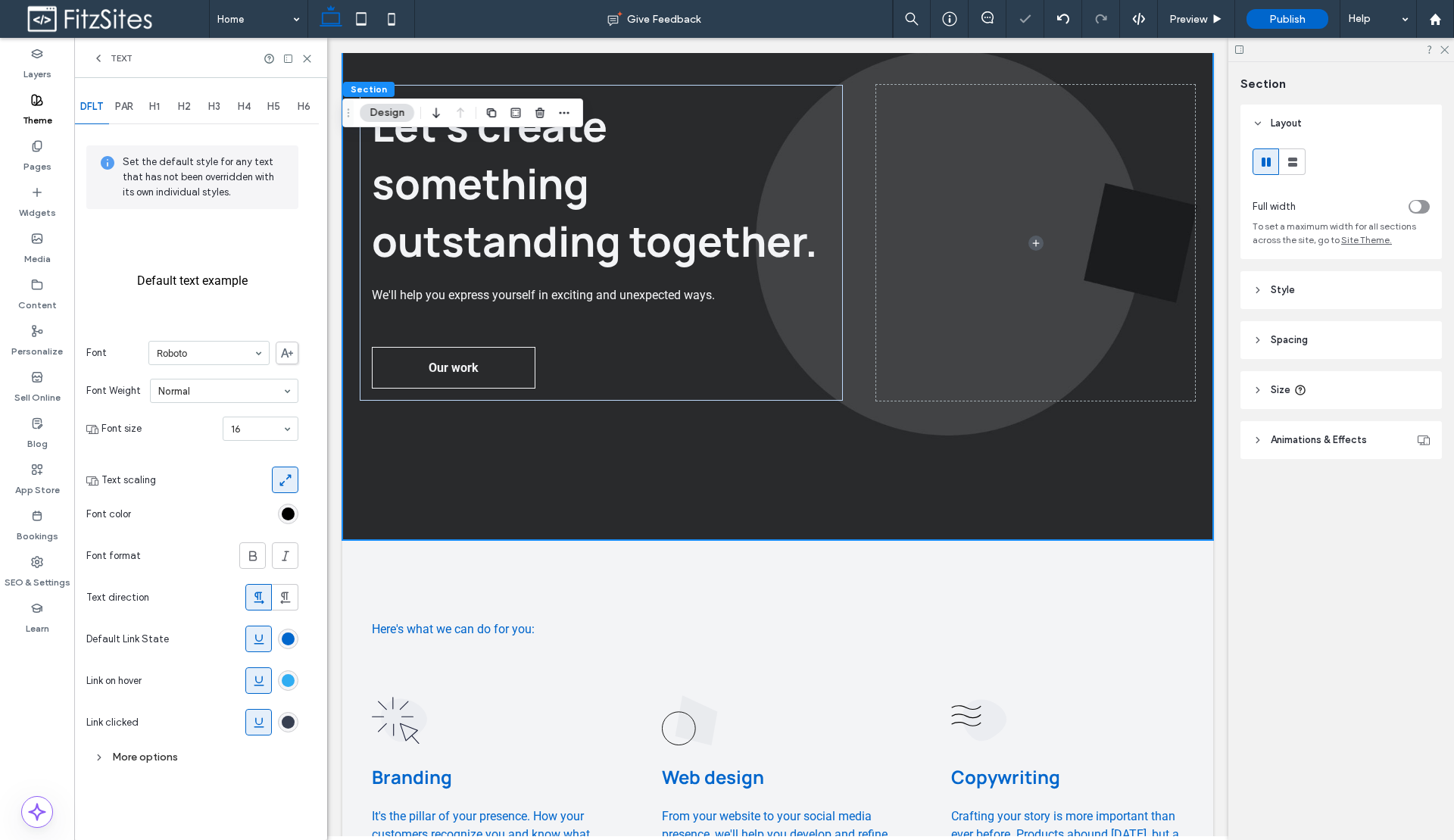
click at [291, 495] on div "Font Roboto Font Weight Normal Font size 16 Text scaling Font color Font format…" at bounding box center [192, 475] width 212 height 284
click at [289, 489] on span at bounding box center [285, 480] width 15 height 25
click at [158, 115] on div "H1" at bounding box center [154, 106] width 30 height 33
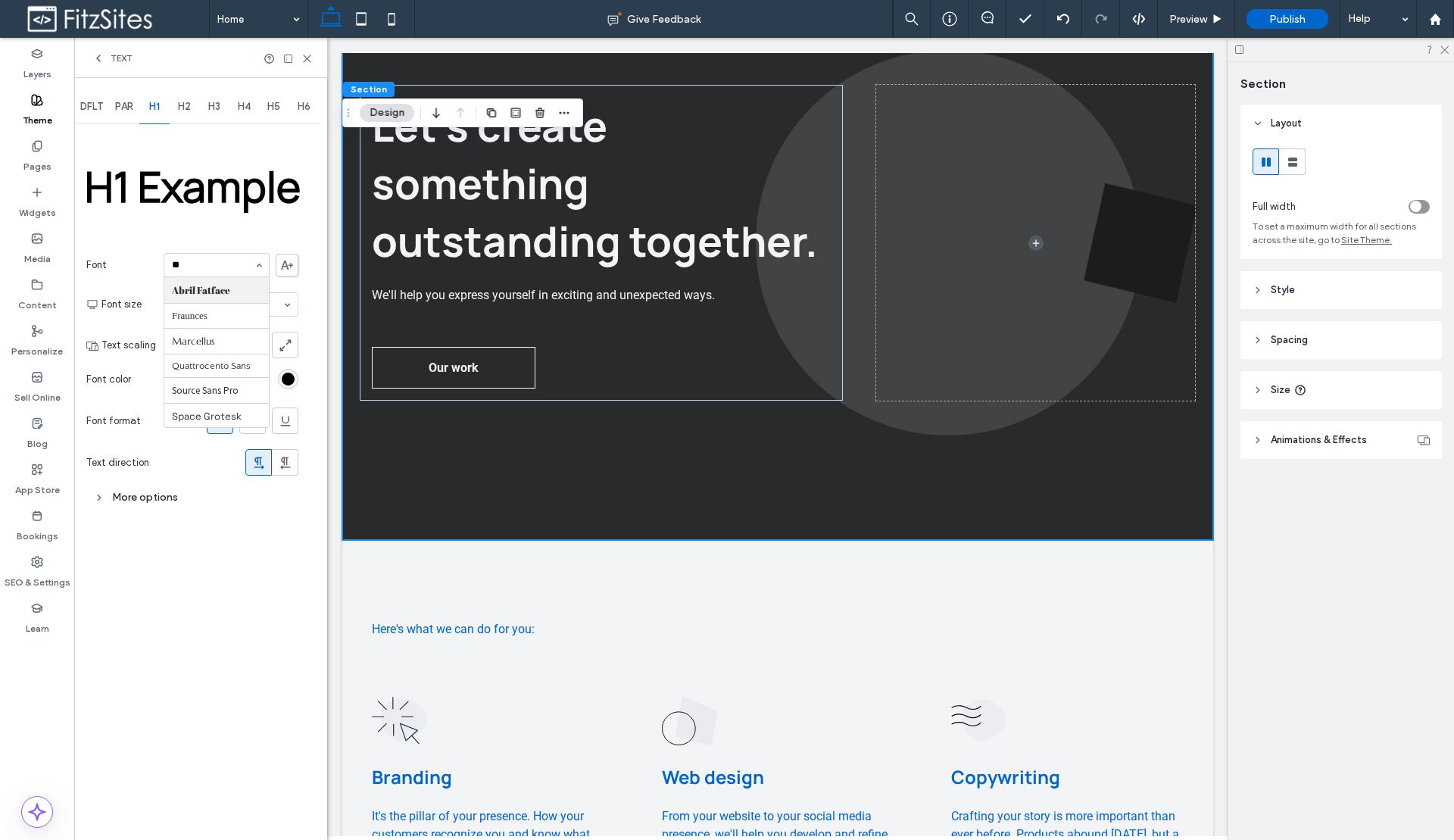
type input "*"
type input "*****"
click at [283, 265] on use at bounding box center [286, 265] width 12 height 9
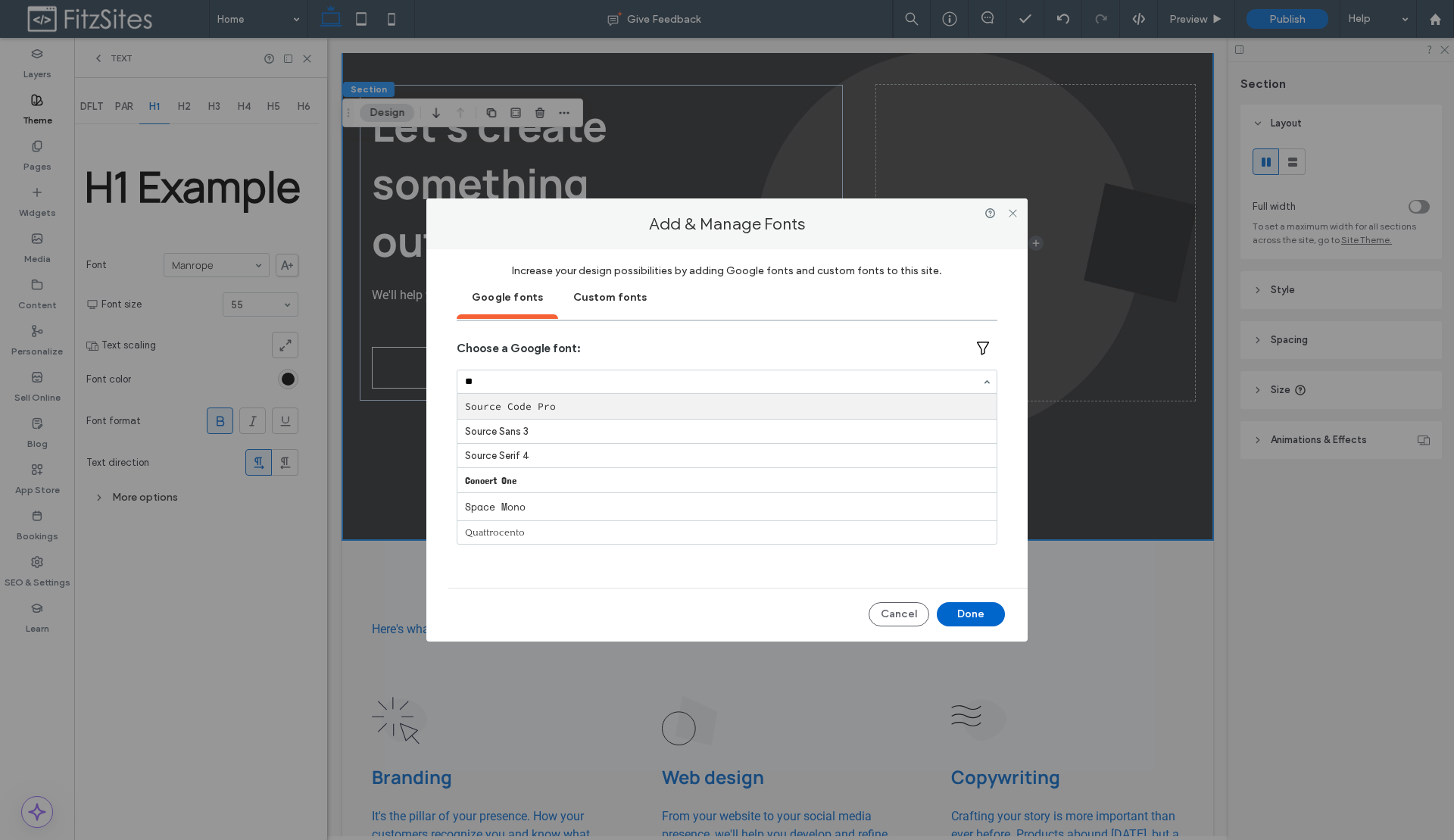
type input "*"
type input "******"
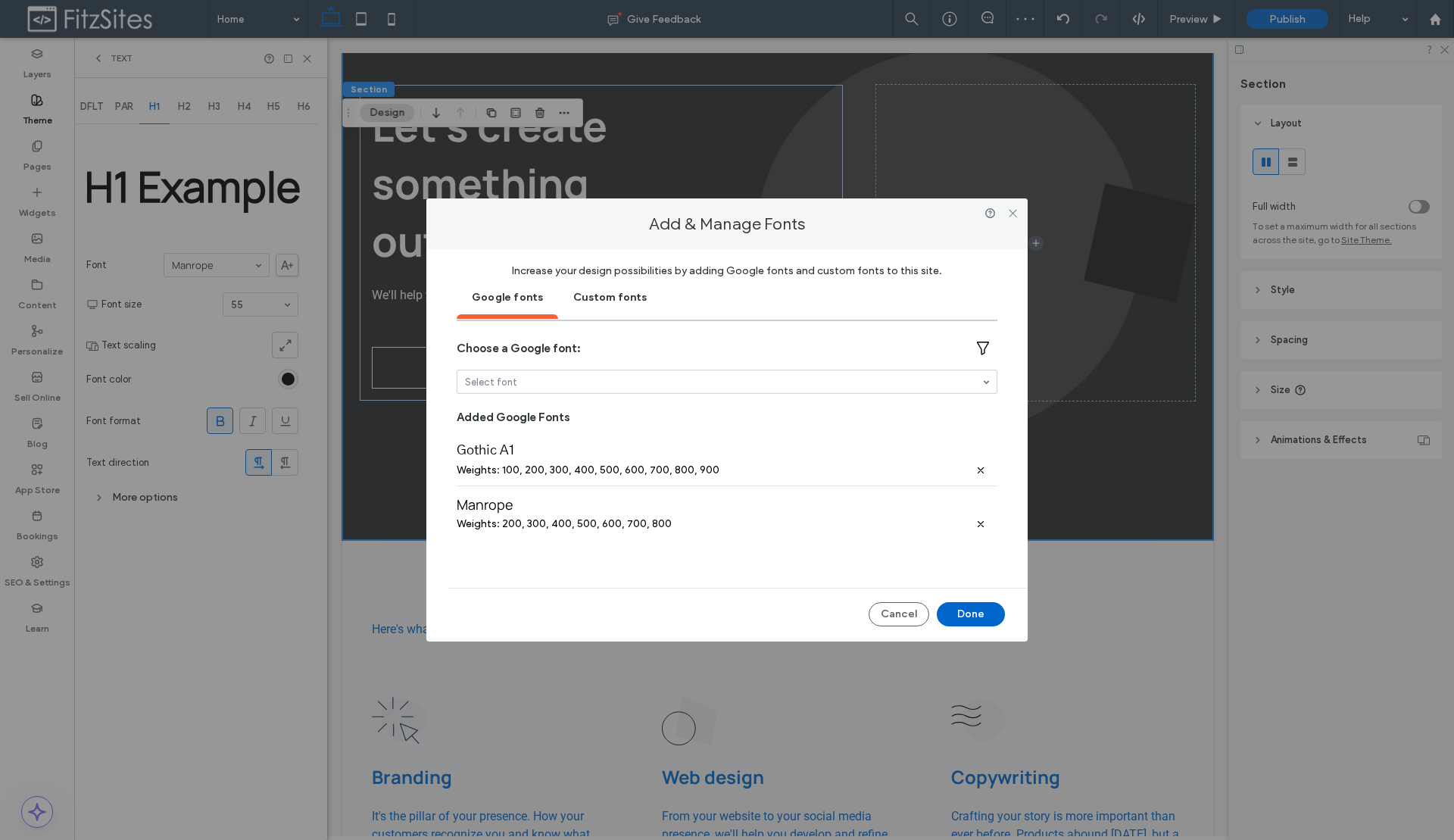
click at [973, 527] on div "Weights: 200, 300, 400, 500, 600, 700, 800" at bounding box center [727, 524] width 541 height 13
click at [976, 527] on icon at bounding box center [981, 524] width 9 height 9
click at [976, 613] on button "Done" at bounding box center [971, 614] width 69 height 24
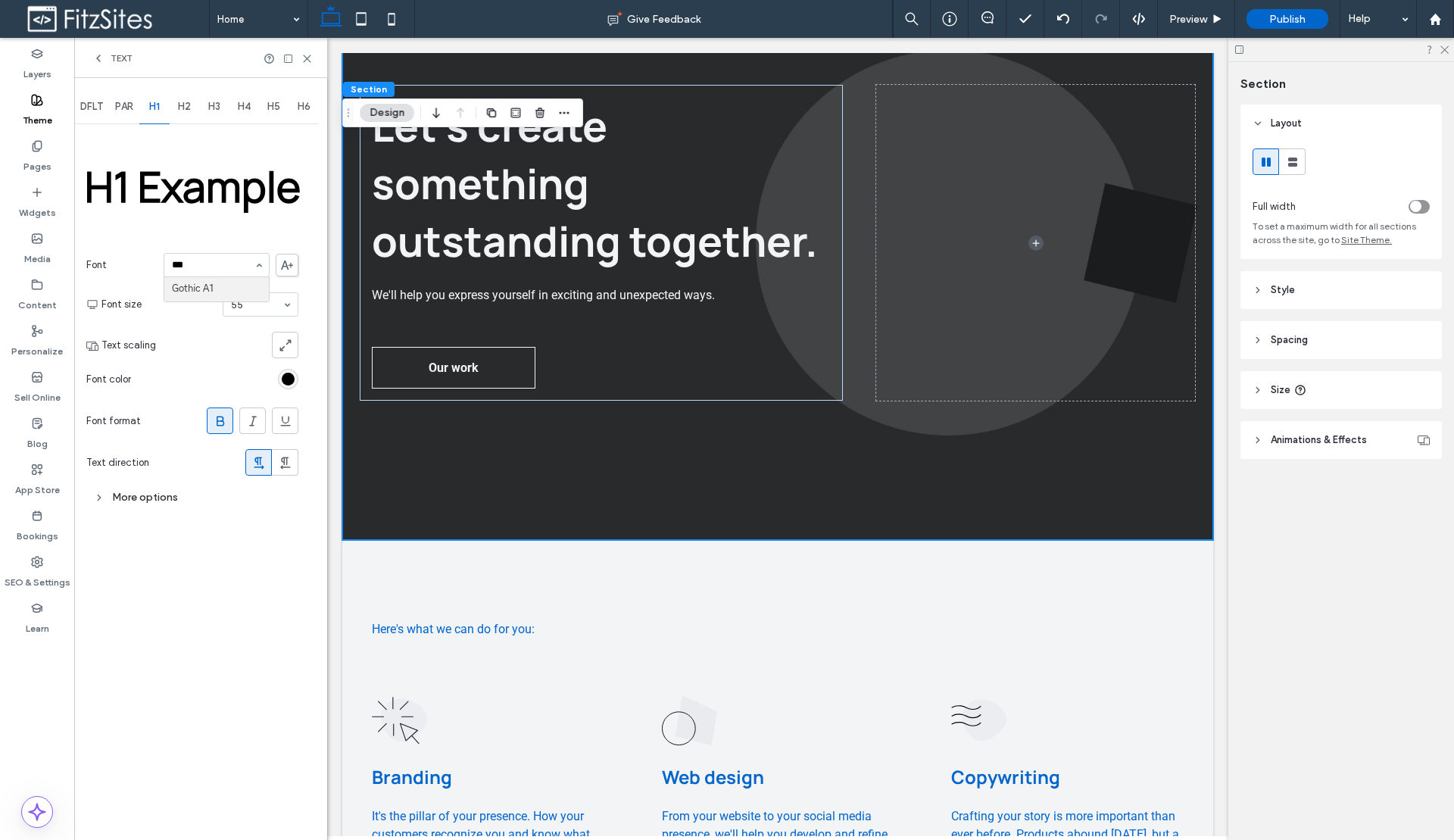
type input "****"
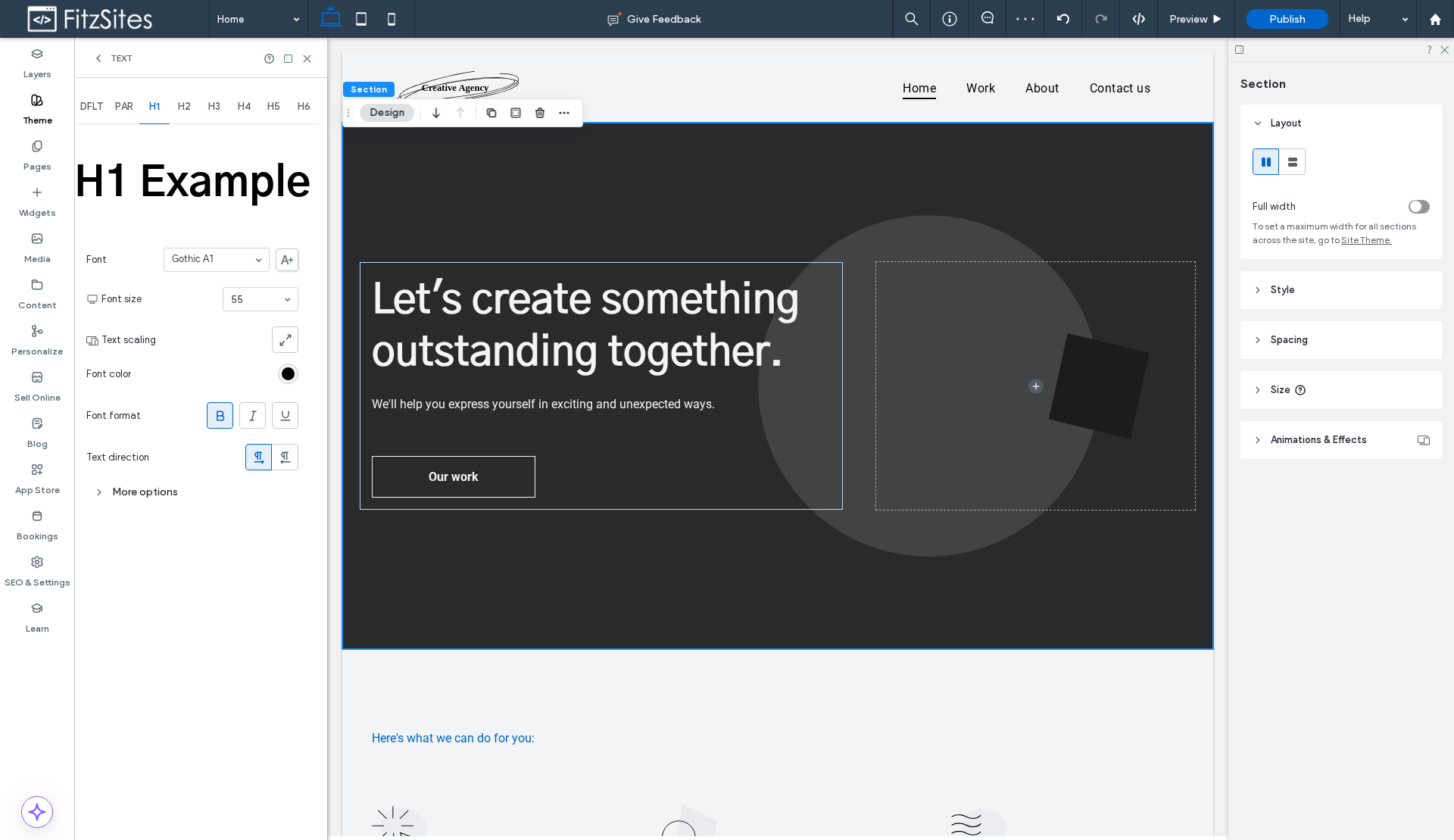
click at [182, 108] on span "H2" at bounding box center [185, 106] width 13 height 12
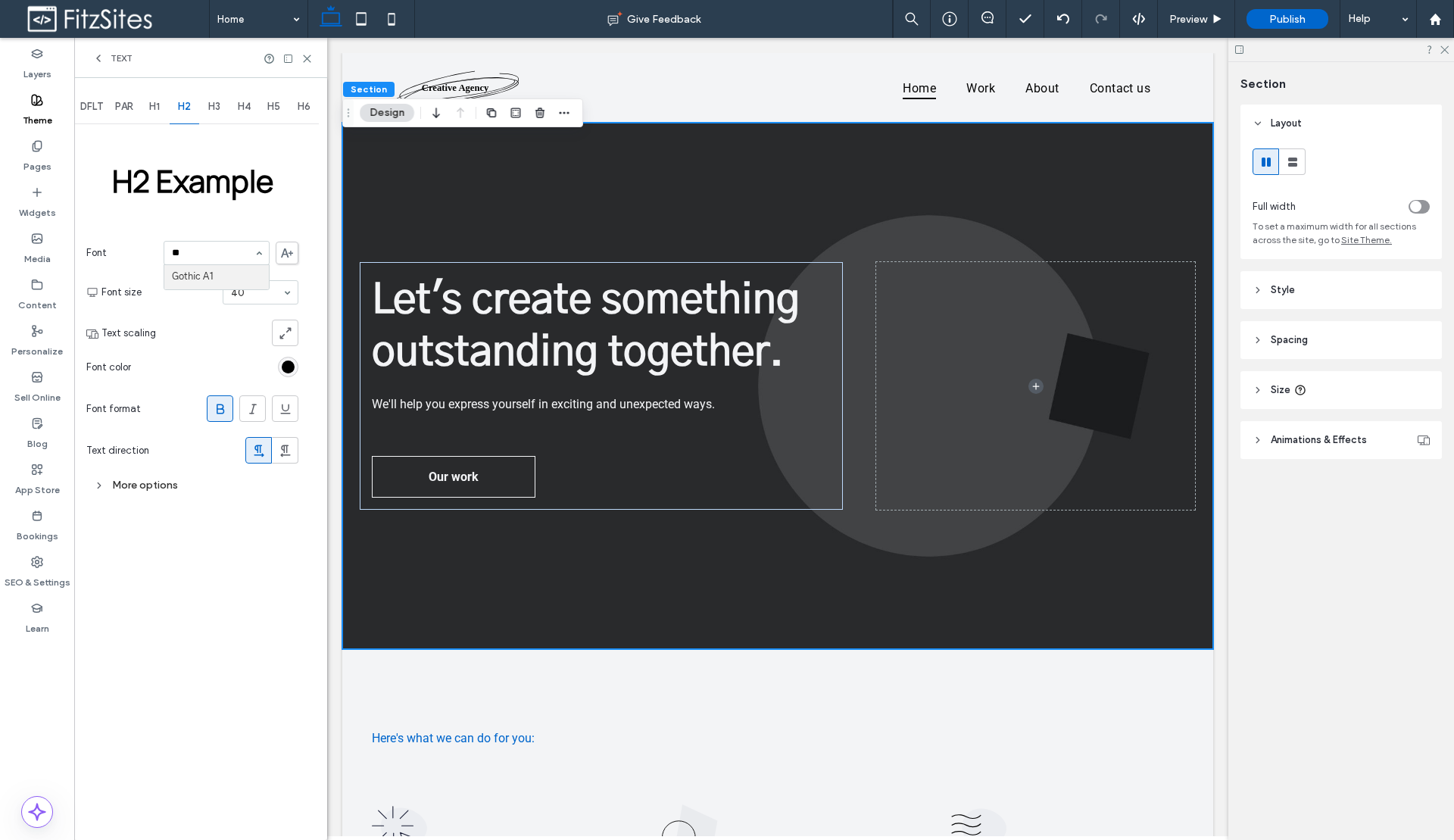
type input "***"
click at [213, 113] on div "H3" at bounding box center [214, 106] width 30 height 33
type input "****"
click at [244, 112] on span "H4" at bounding box center [244, 106] width 13 height 12
type input "****"
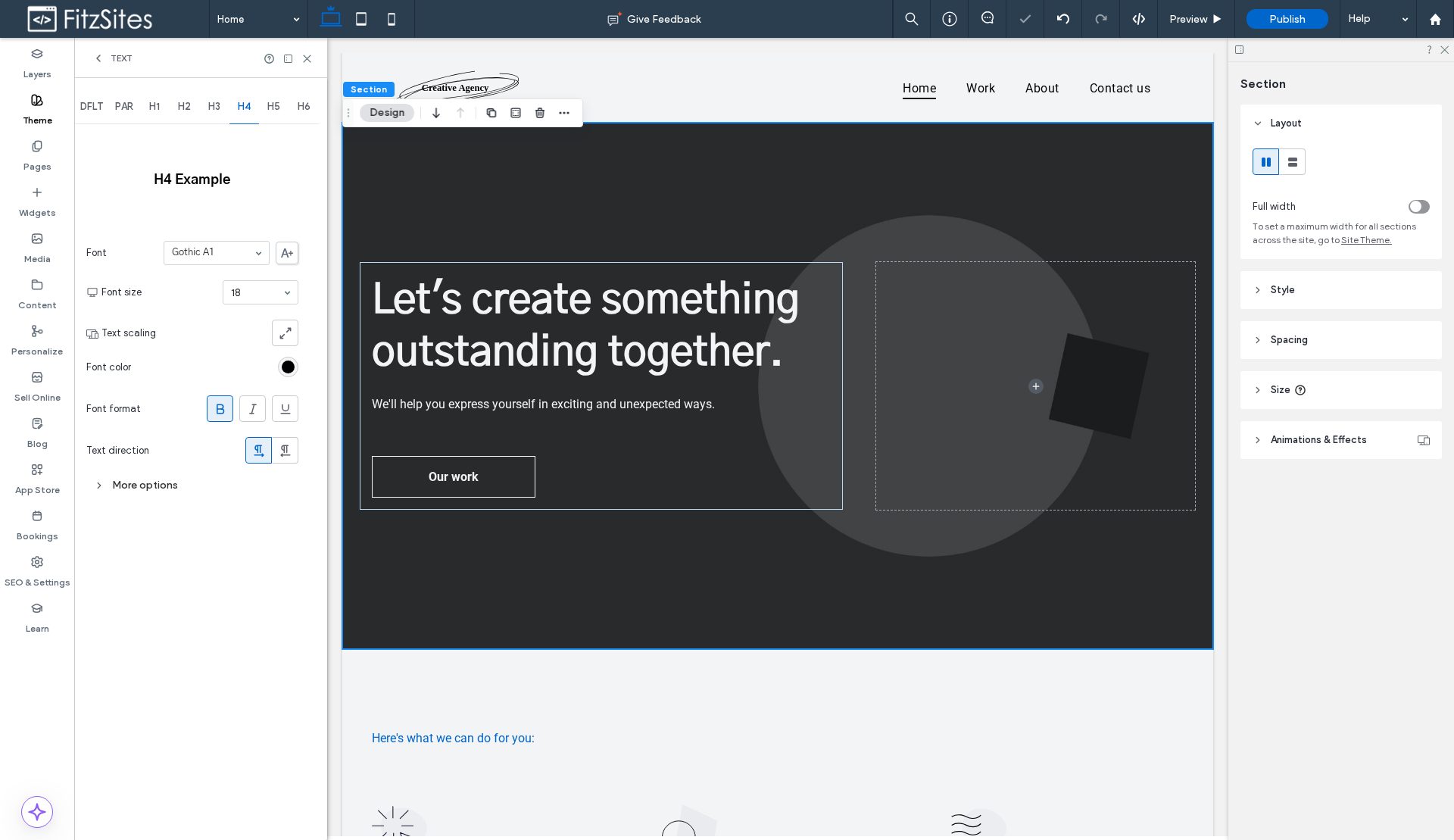
click at [157, 102] on span "H1" at bounding box center [154, 106] width 10 height 12
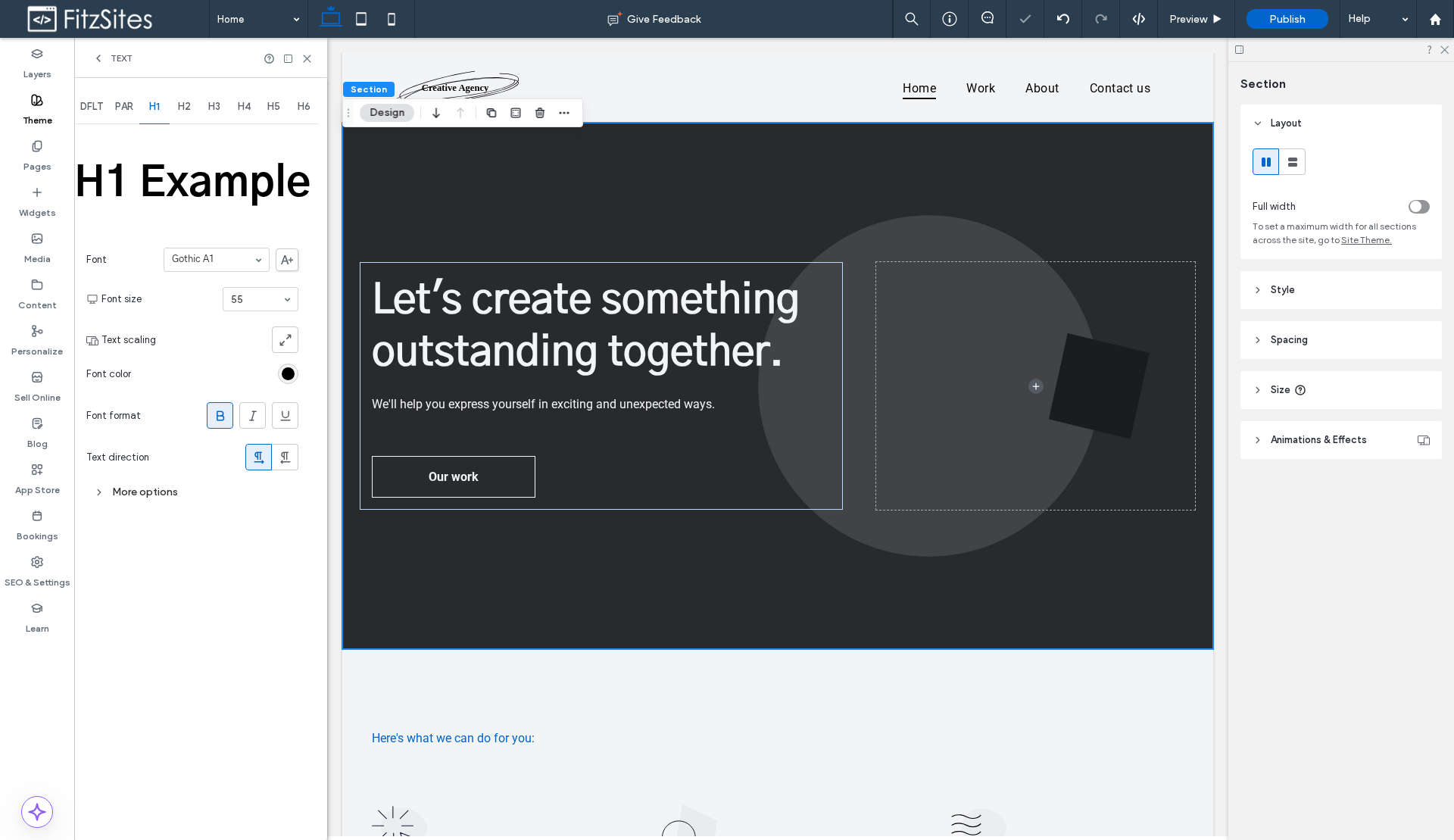
click at [288, 374] on div "rgb(0, 0, 0)" at bounding box center [288, 374] width 13 height 13
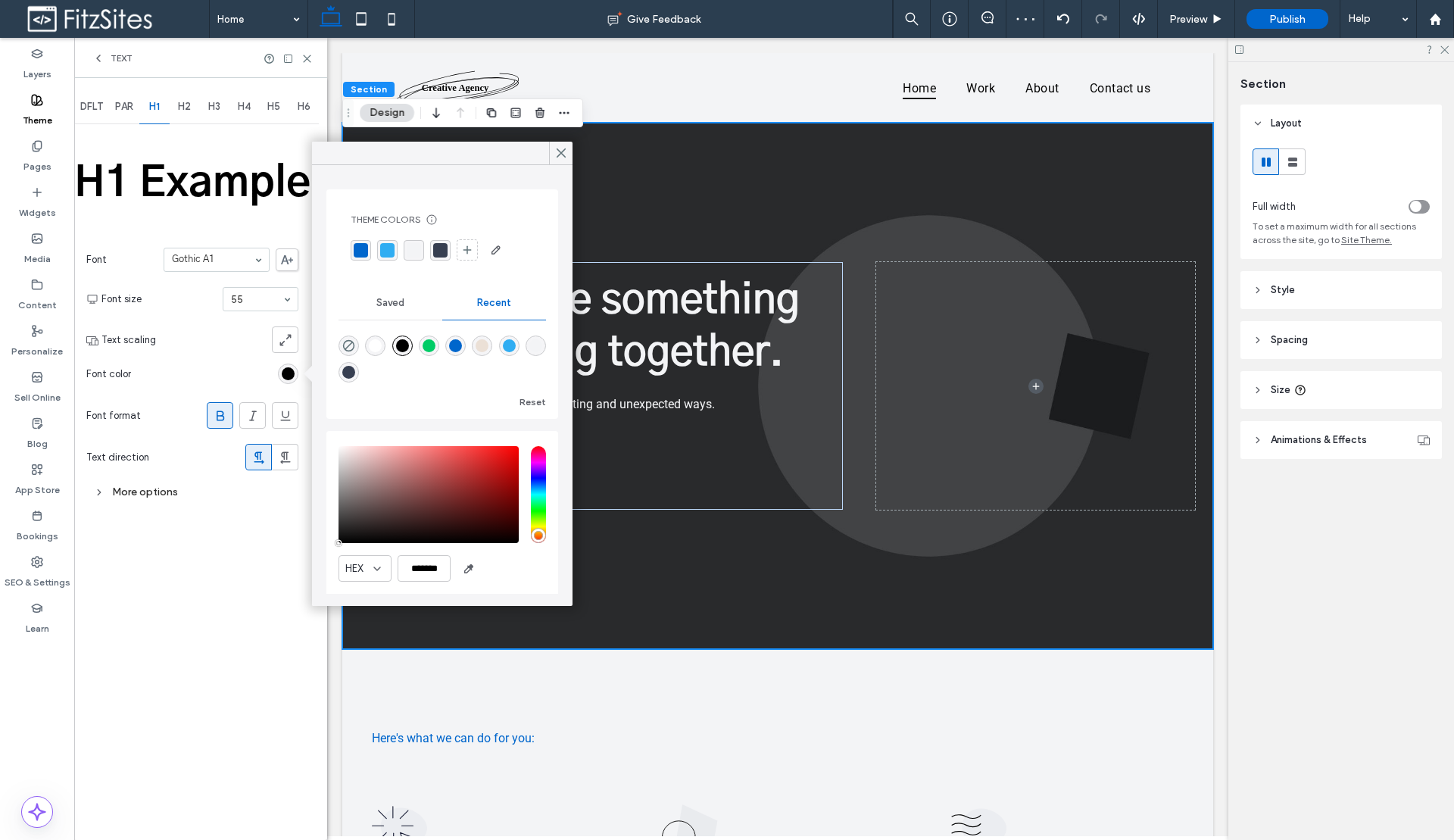
click at [359, 247] on div "rgba(0, 102, 204, 1)" at bounding box center [360, 250] width 14 height 14
click at [191, 601] on div "DFLT PAR H1 H2 H3 H4 H5 H6 H1 Example Font Gothic A1 Font size 55 Text scaling …" at bounding box center [200, 458] width 253 height 761
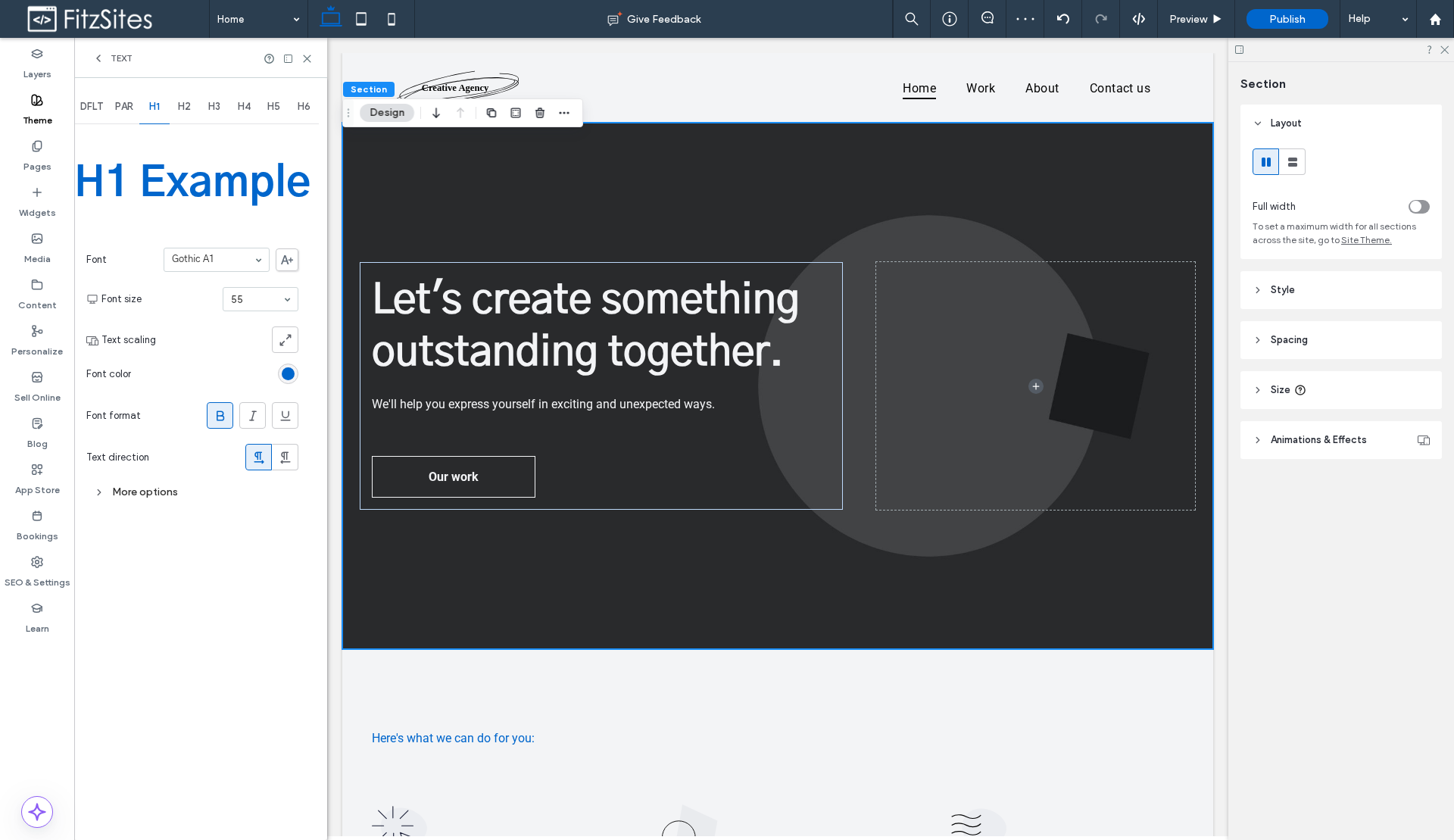
click at [187, 114] on div "H2" at bounding box center [185, 106] width 30 height 33
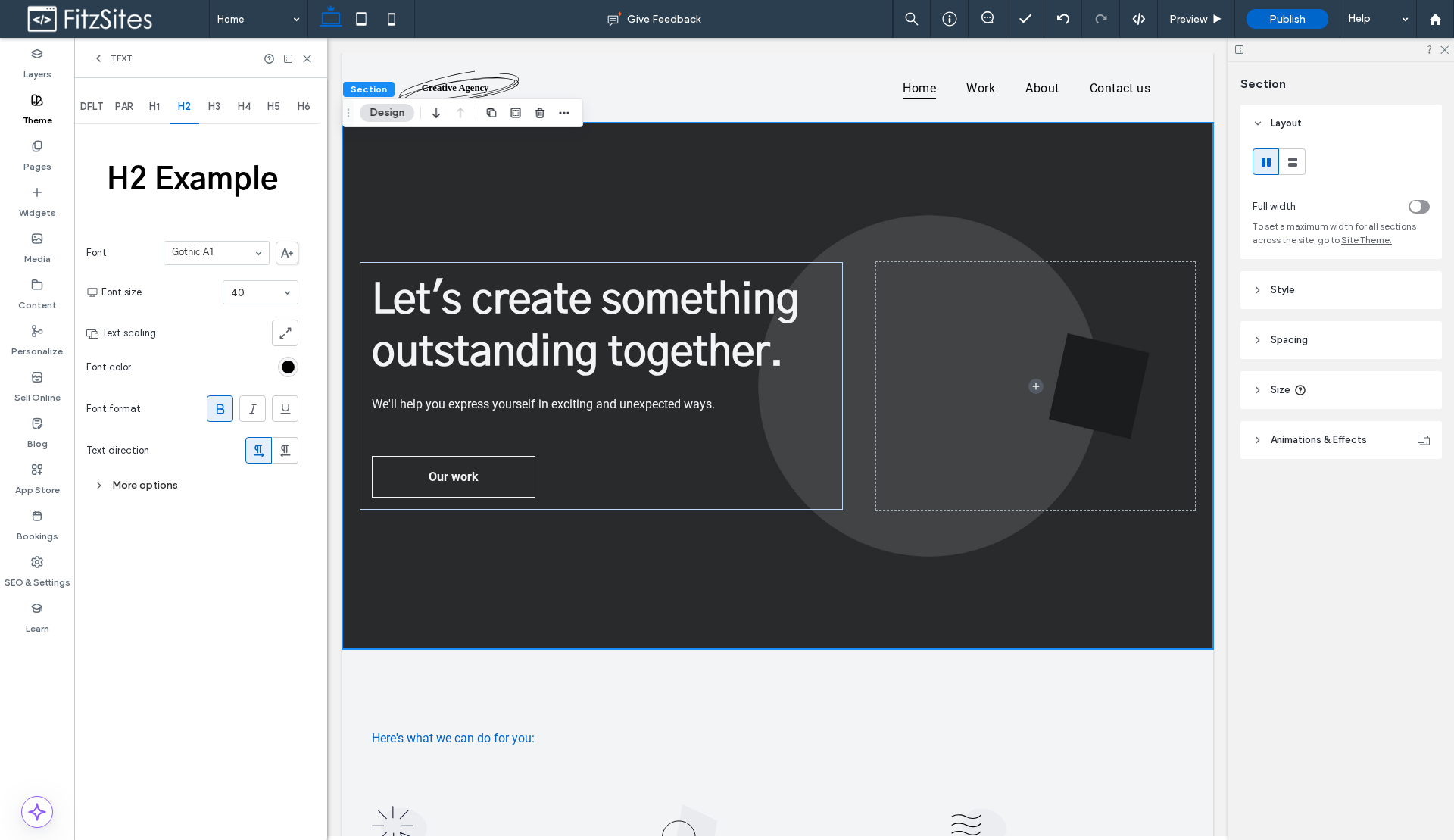
click at [290, 366] on div "rgb(0, 0, 0)" at bounding box center [288, 367] width 13 height 13
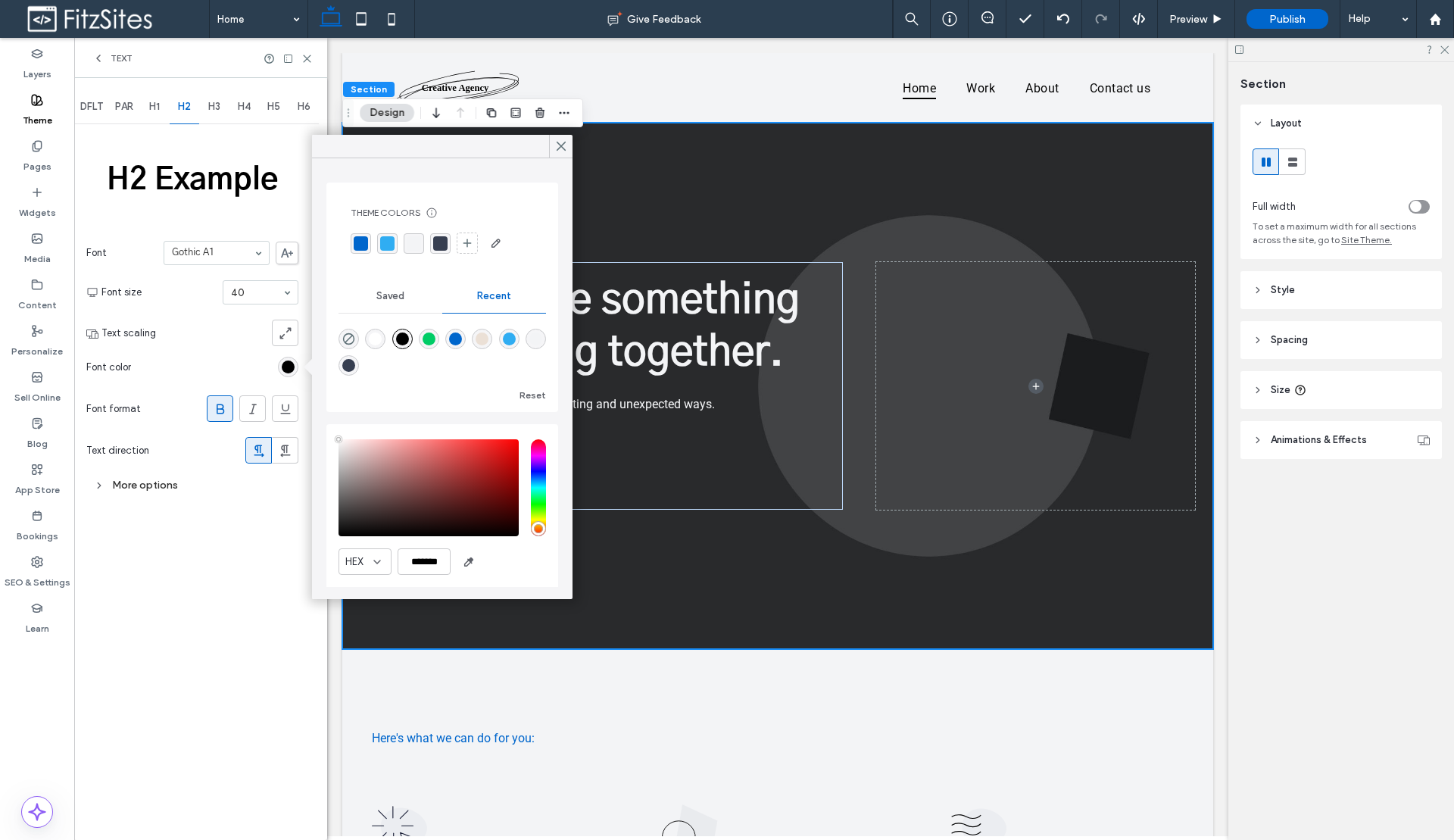
type input "****"
click at [358, 246] on div "rgba(0, 102, 204, 1)" at bounding box center [360, 243] width 14 height 14
click at [216, 112] on span "H3" at bounding box center [214, 106] width 12 height 12
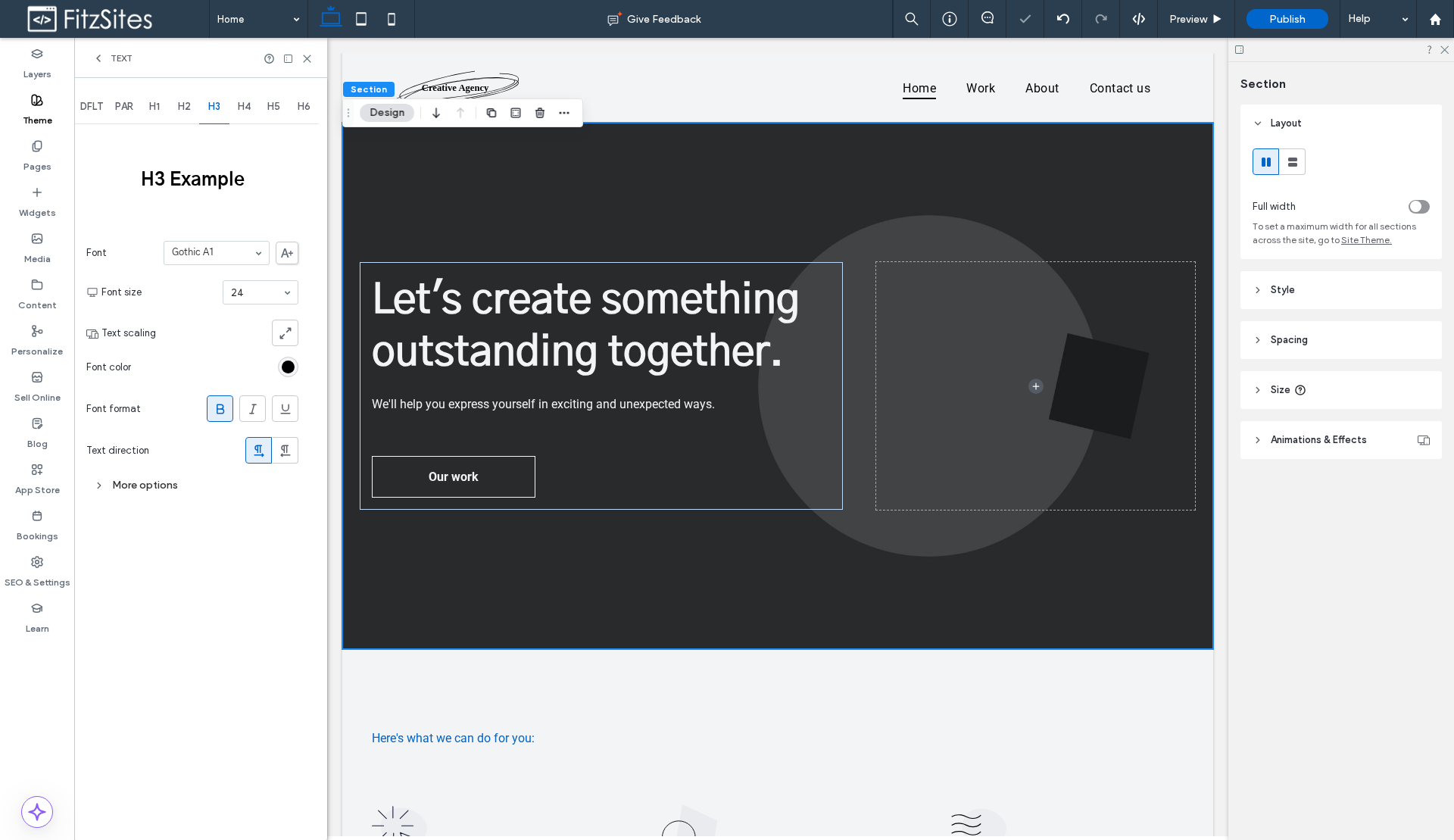
click at [286, 369] on div "rgb(0, 0, 0)" at bounding box center [288, 367] width 13 height 13
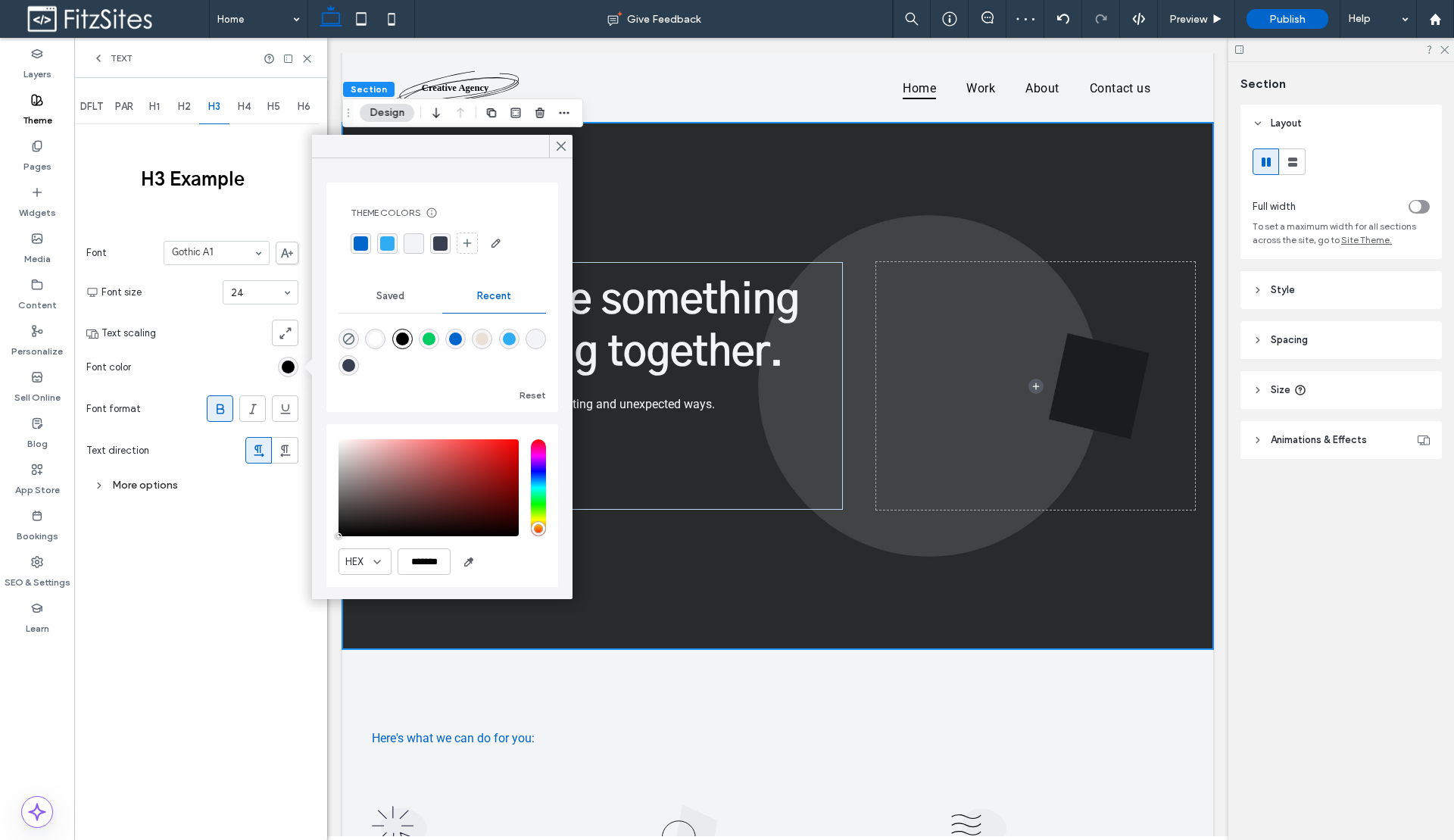
click at [362, 241] on div "rgba(0, 102, 204, 1)" at bounding box center [360, 243] width 14 height 14
click at [241, 104] on span "H4" at bounding box center [244, 106] width 13 height 12
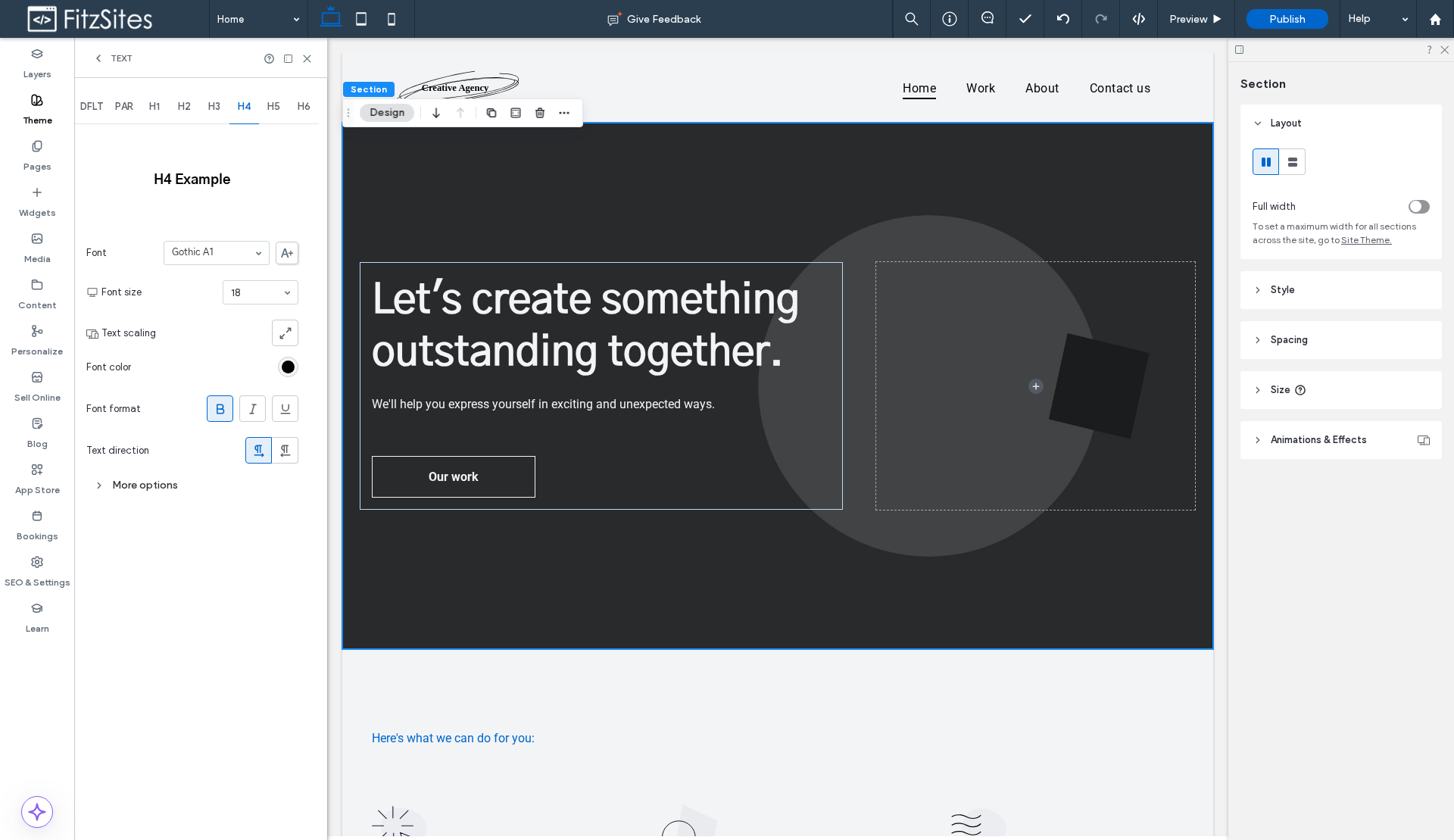
click at [108, 61] on div "Text" at bounding box center [112, 58] width 40 height 12
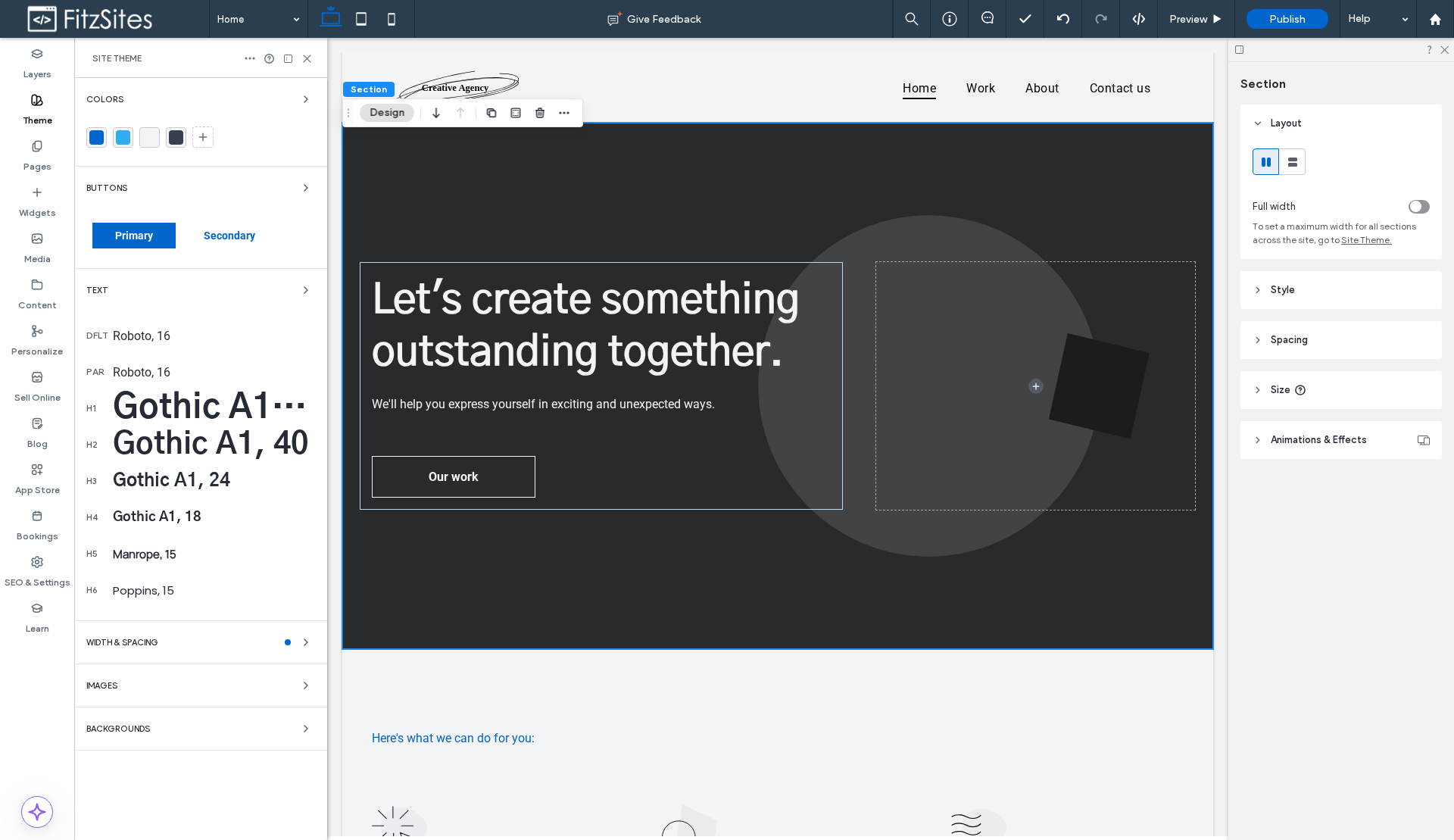
click at [146, 640] on span "WIDTH & SPACING" at bounding box center [122, 642] width 72 height 8
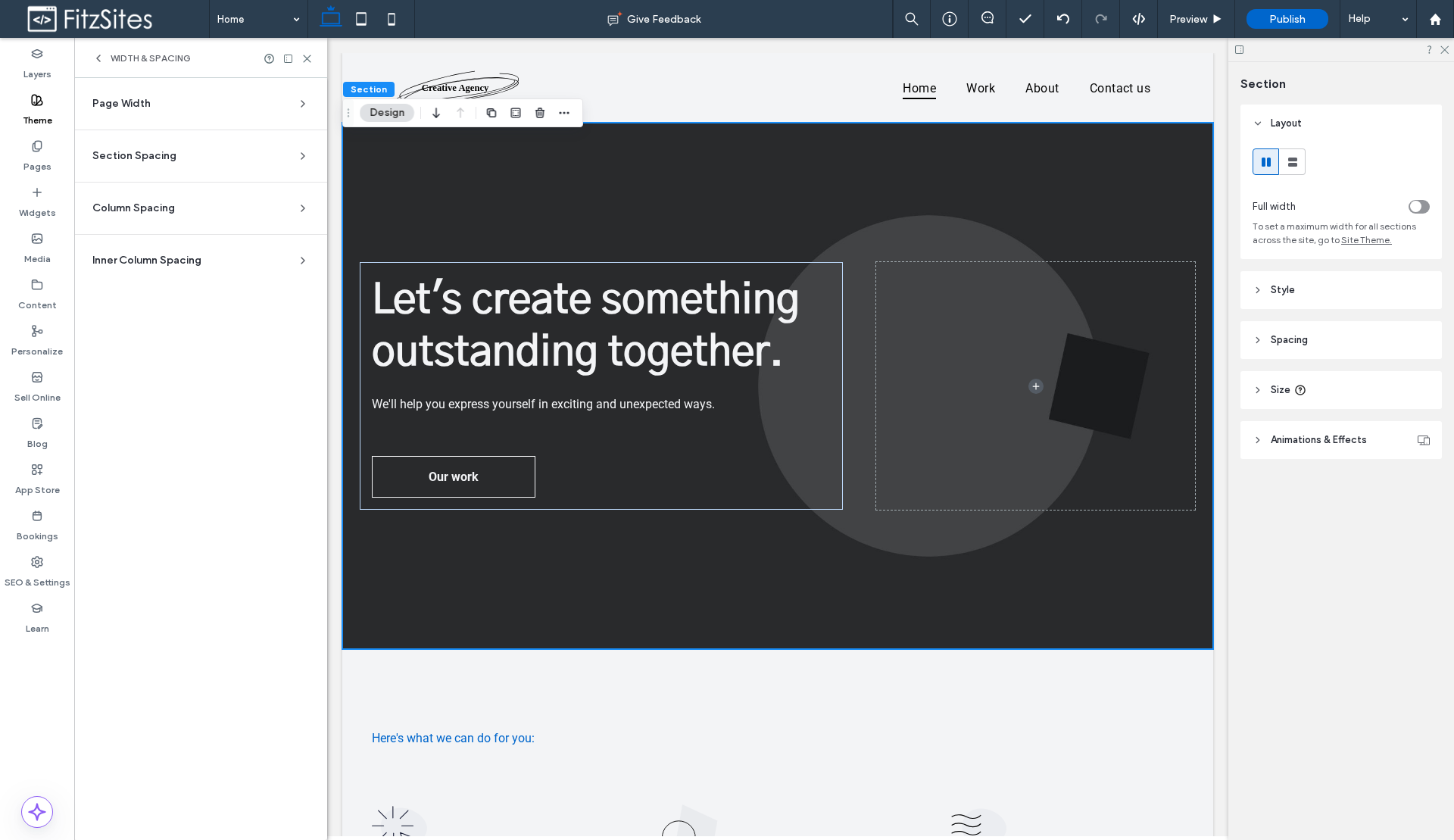
click at [190, 119] on section "Page Width Set the max width for all site sections that aren’t set to full widt…" at bounding box center [201, 110] width 229 height 39
click at [209, 106] on div "Page Width" at bounding box center [194, 103] width 205 height 15
click at [199, 186] on span "1440px" at bounding box center [200, 182] width 33 height 15
click at [131, 186] on span "1200px" at bounding box center [129, 182] width 34 height 15
click at [161, 245] on span "Section Spacing" at bounding box center [134, 240] width 84 height 15
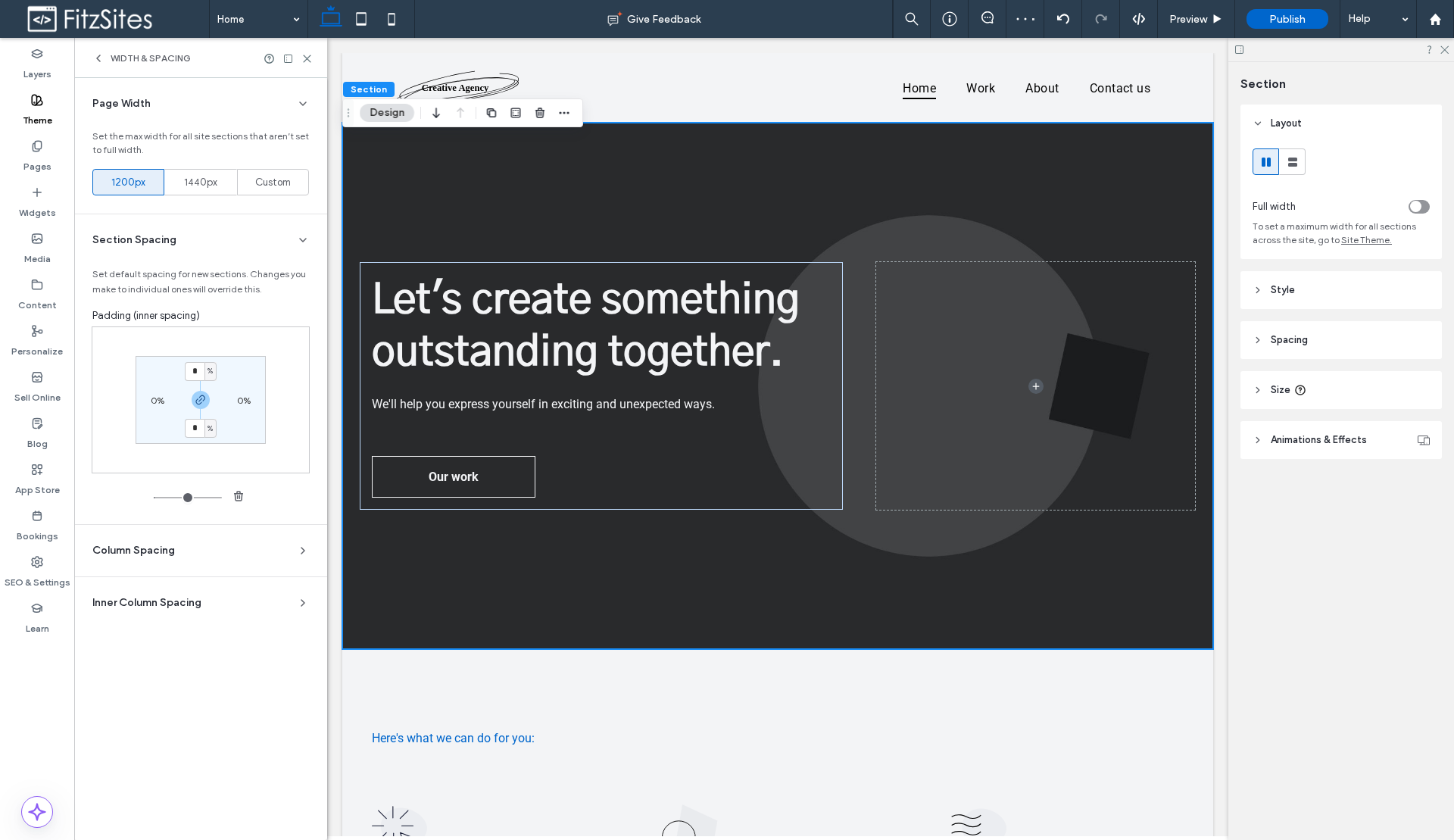
click at [162, 243] on span "Section Spacing" at bounding box center [134, 240] width 84 height 15
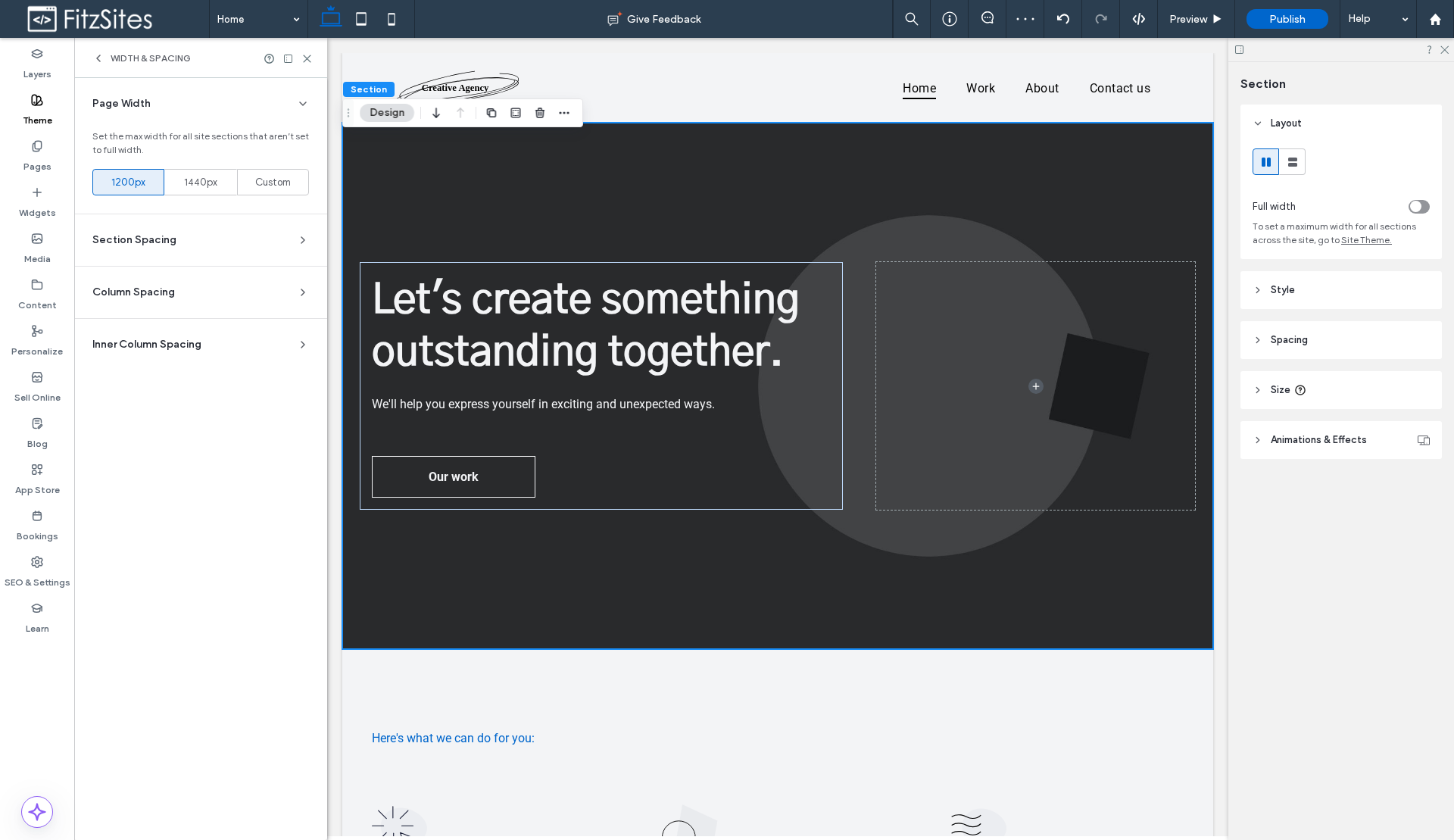
click at [161, 288] on span "Column Spacing" at bounding box center [133, 292] width 83 height 15
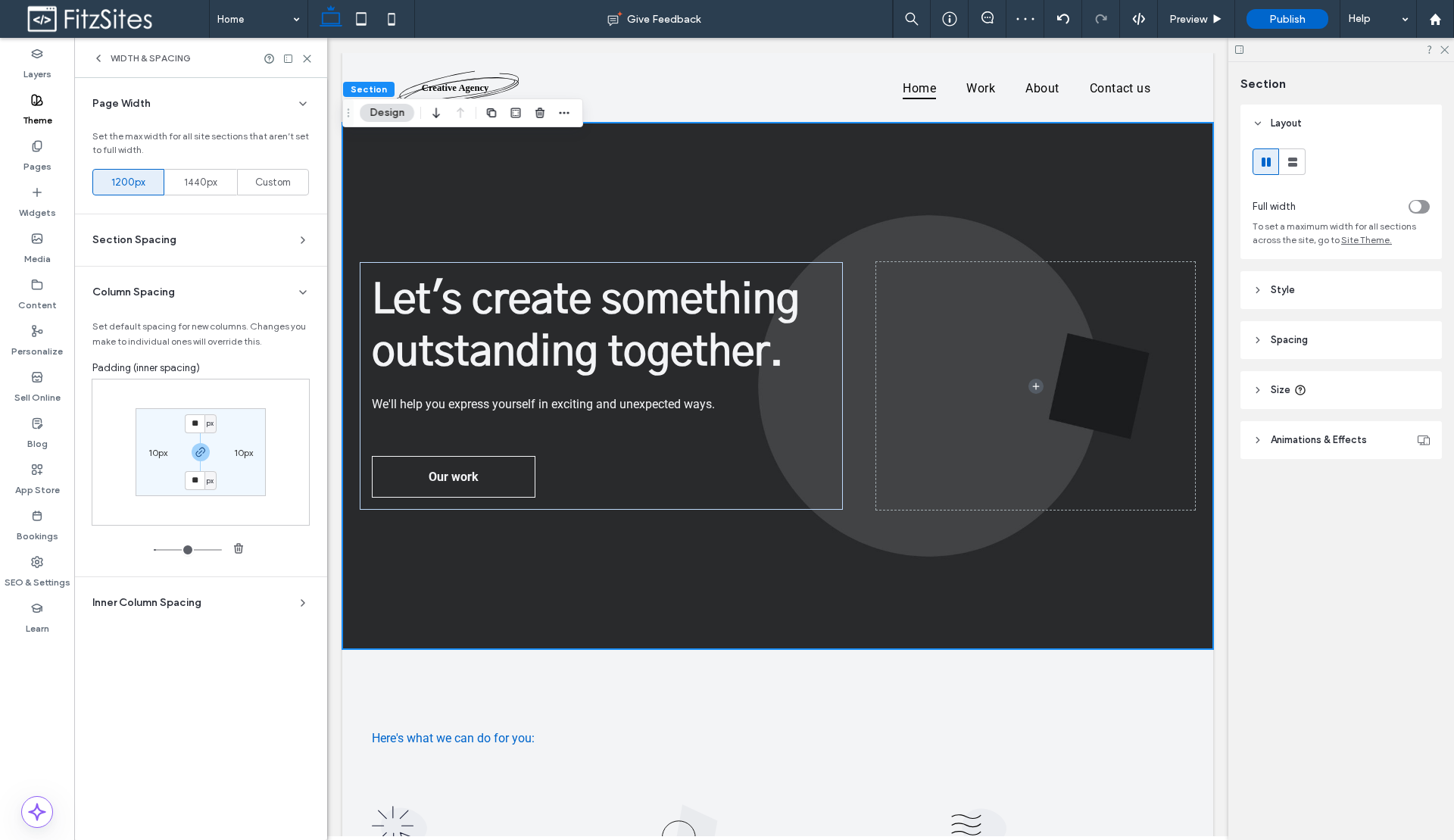
click at [161, 288] on span "Column Spacing" at bounding box center [133, 292] width 83 height 15
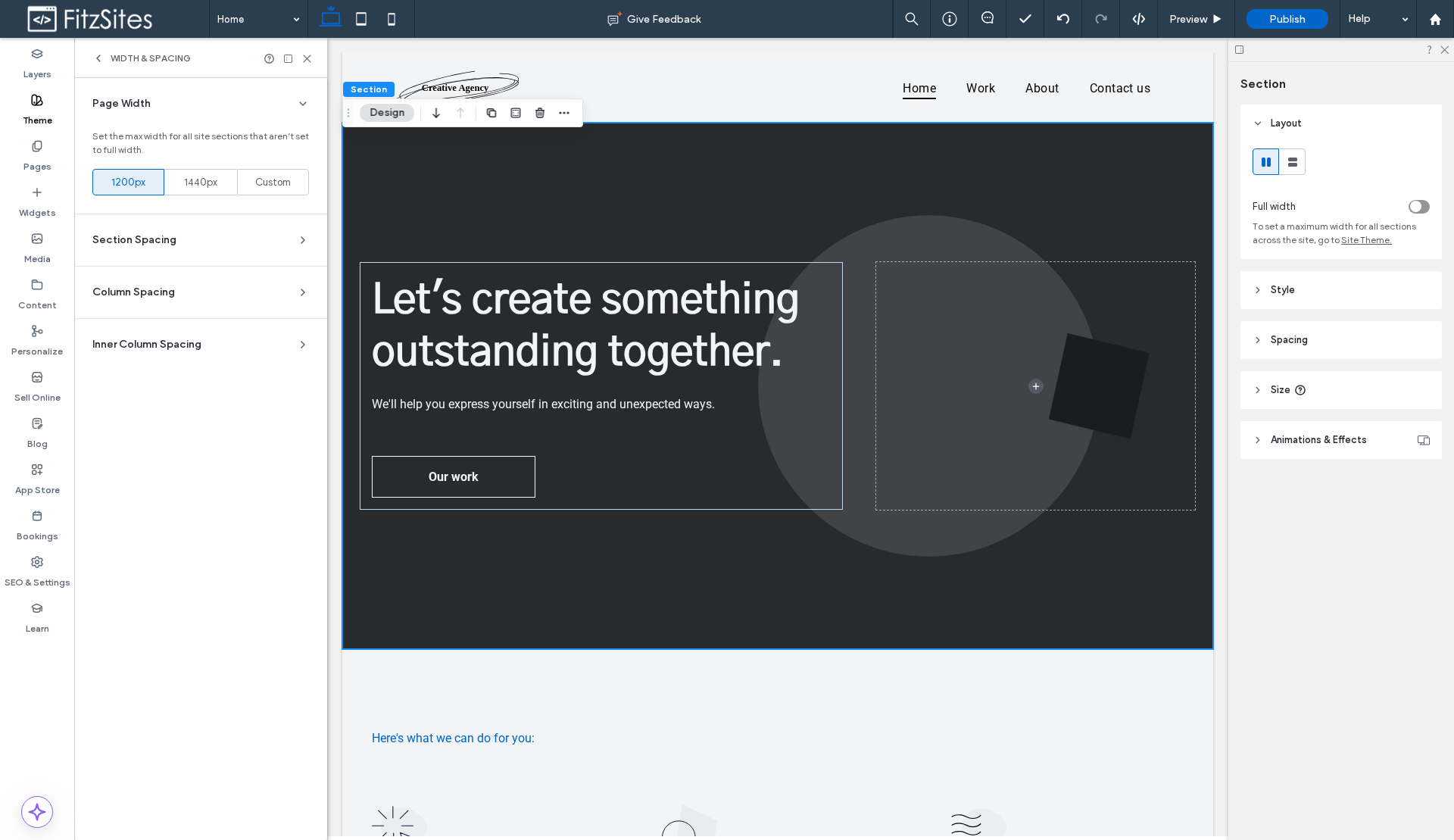
click at [167, 346] on span "Inner Column Spacing" at bounding box center [146, 344] width 109 height 15
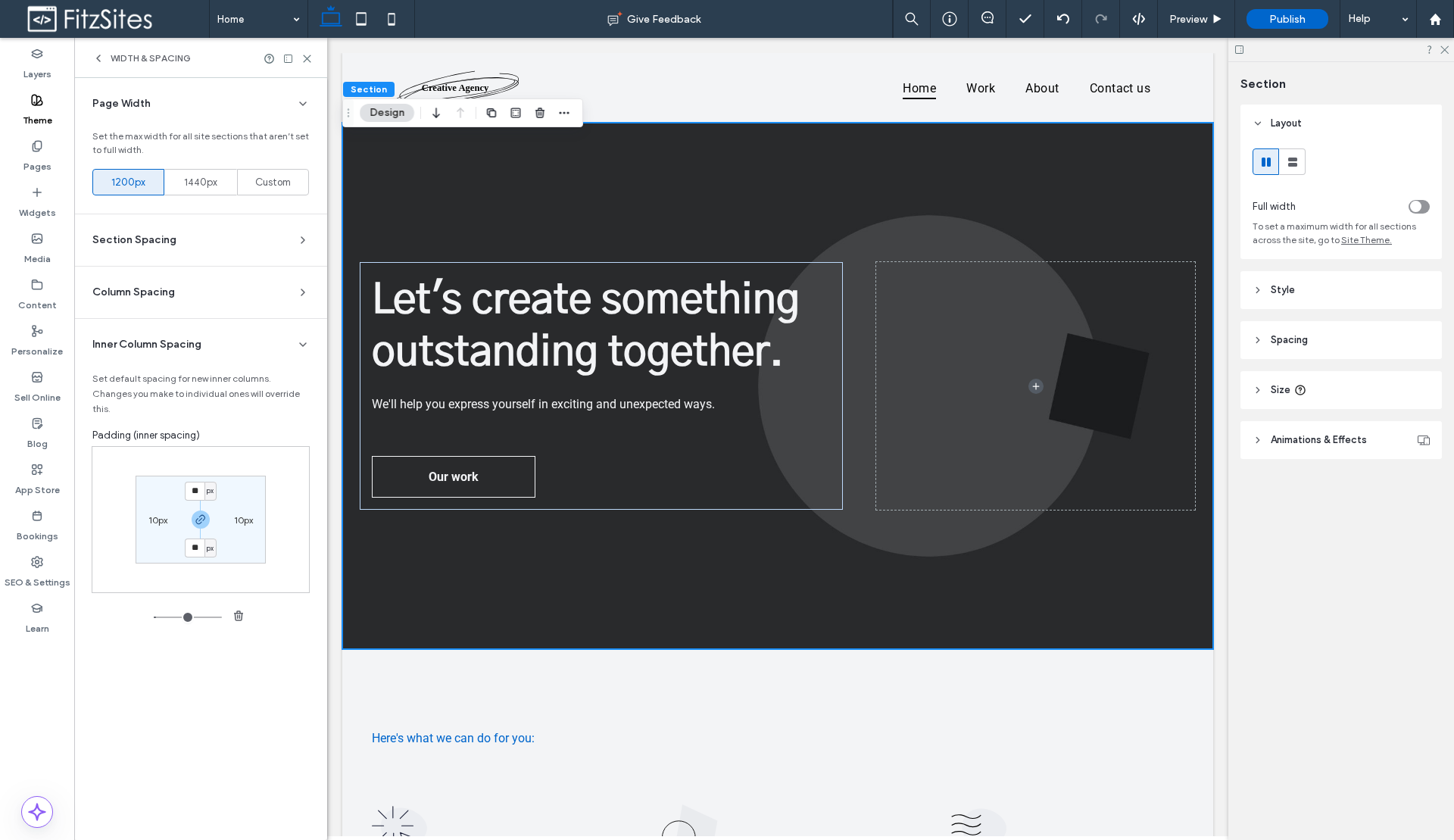
click at [167, 345] on span "Inner Column Spacing" at bounding box center [146, 344] width 109 height 15
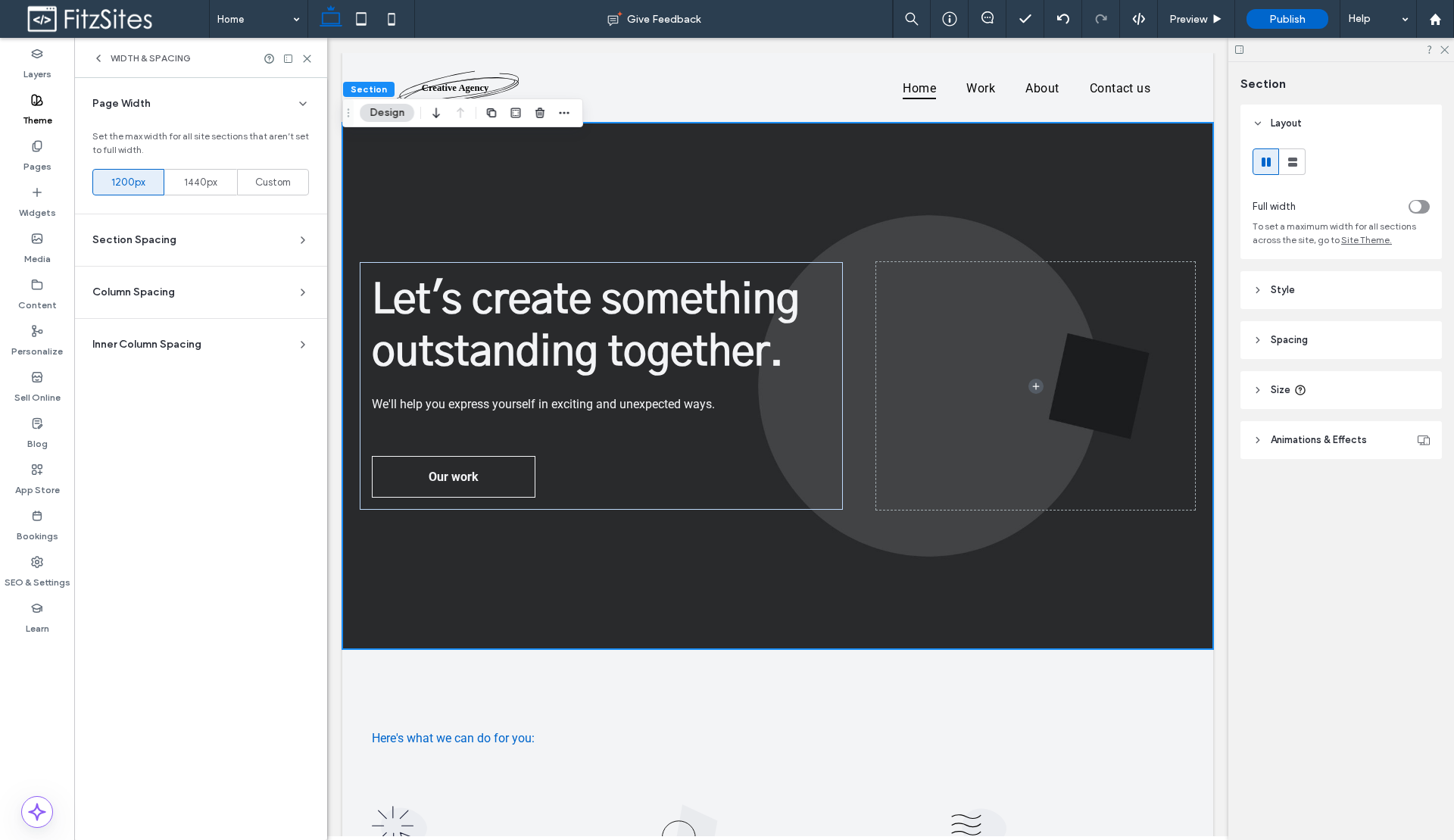
click at [99, 58] on icon at bounding box center [98, 58] width 12 height 12
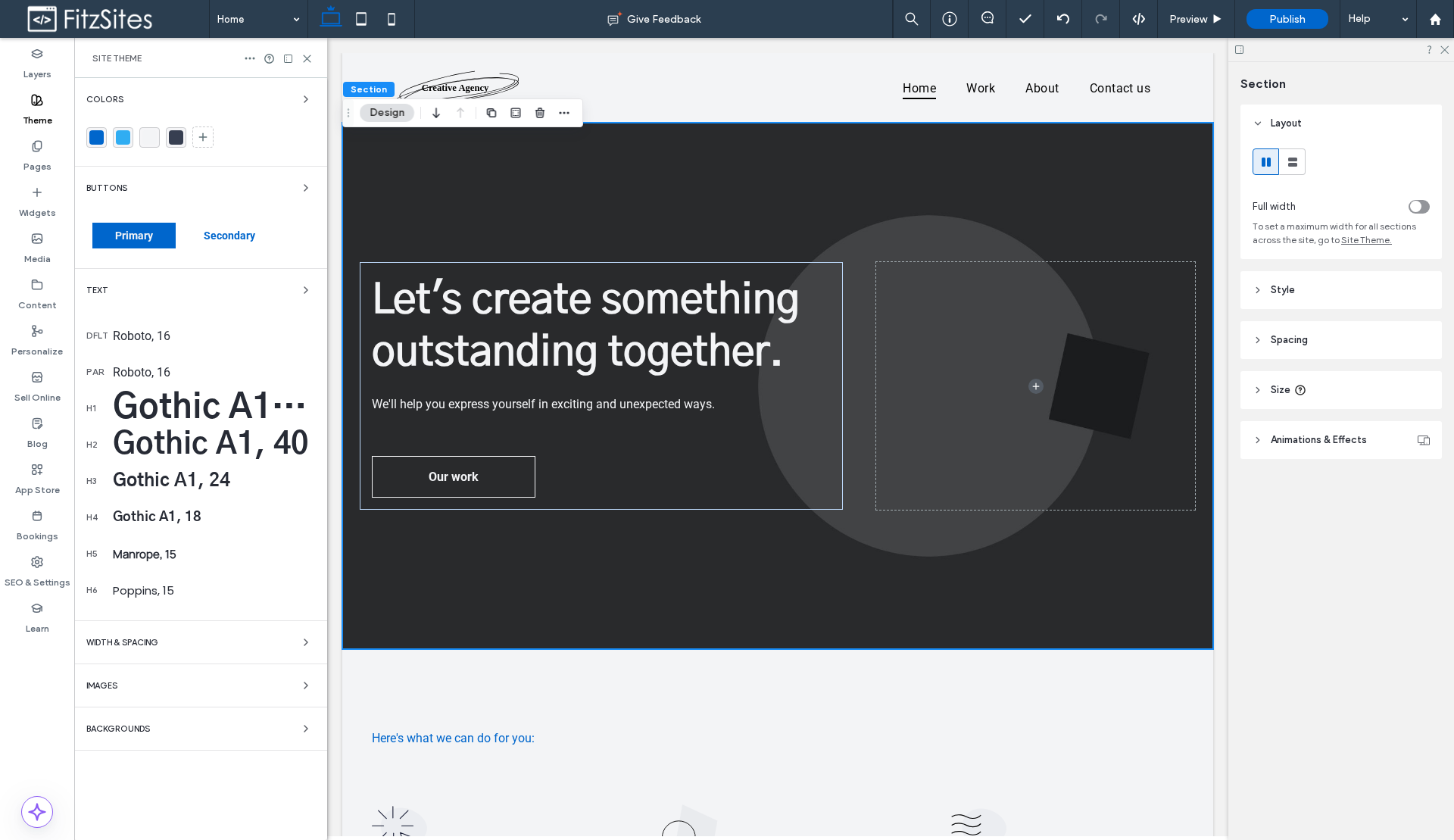
click at [177, 685] on div "Images" at bounding box center [201, 684] width 229 height 18
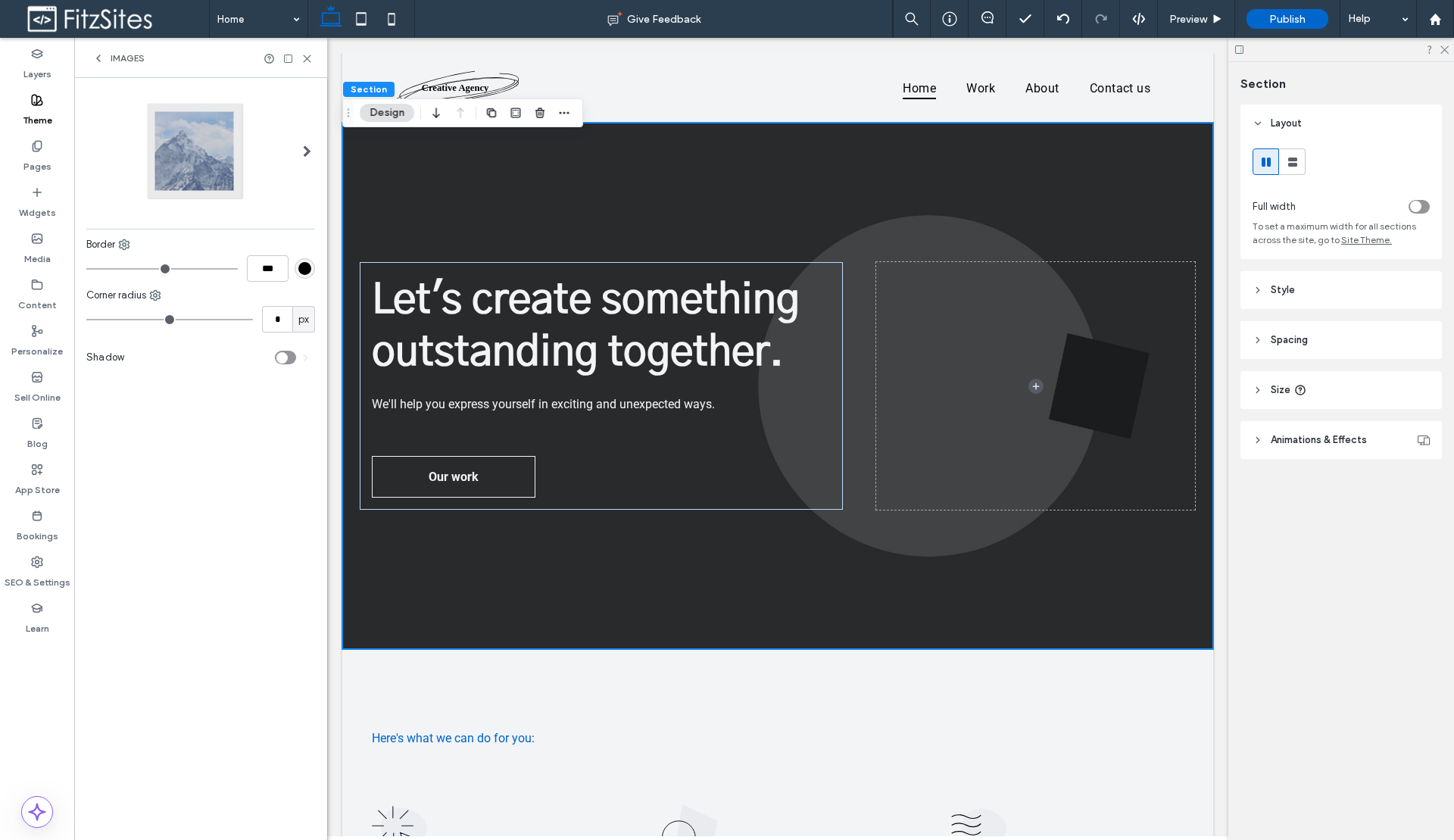
click at [115, 62] on span "Images" at bounding box center [128, 58] width 34 height 12
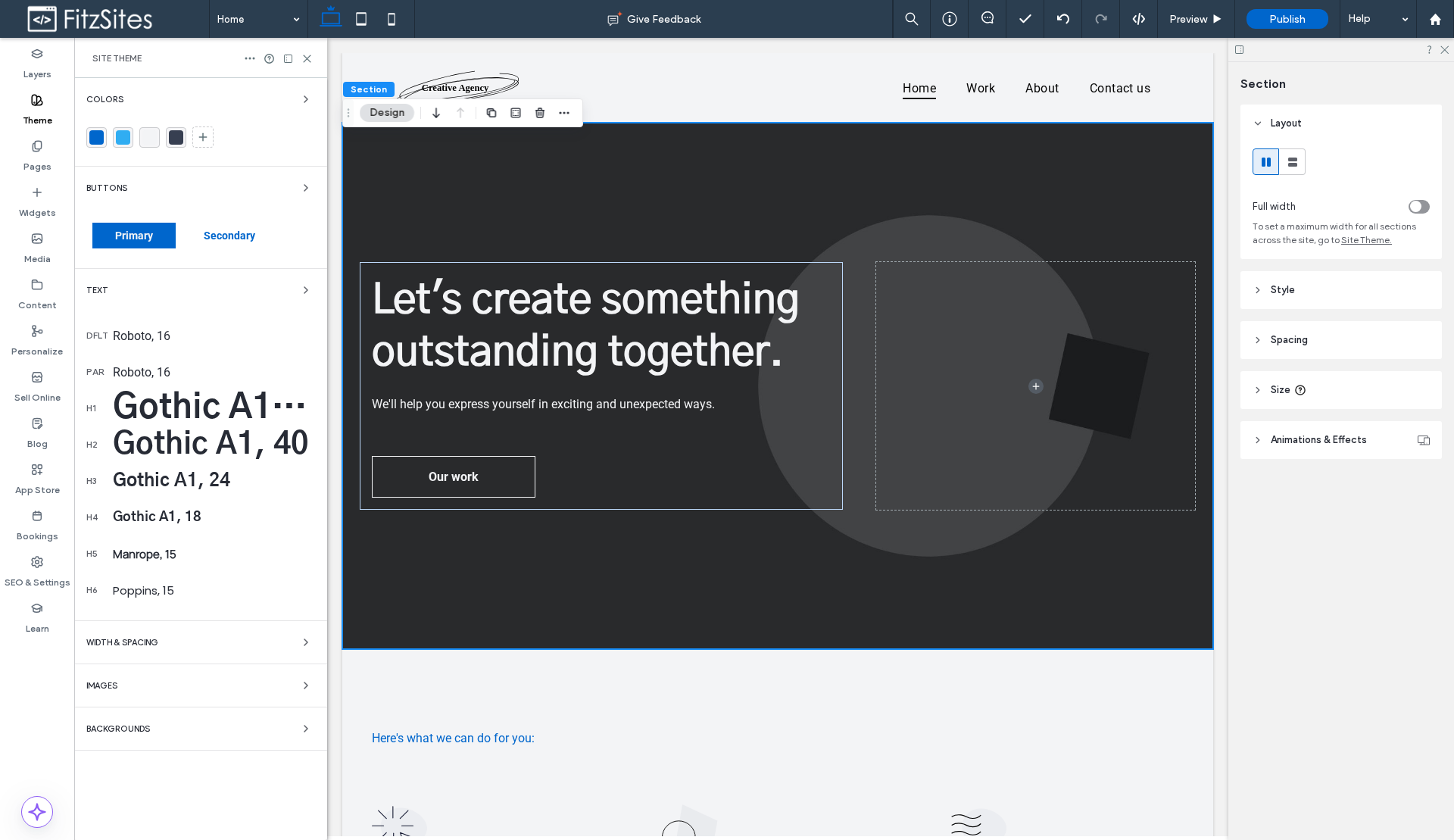
click at [161, 735] on div "Backgrounds" at bounding box center [201, 727] width 229 height 18
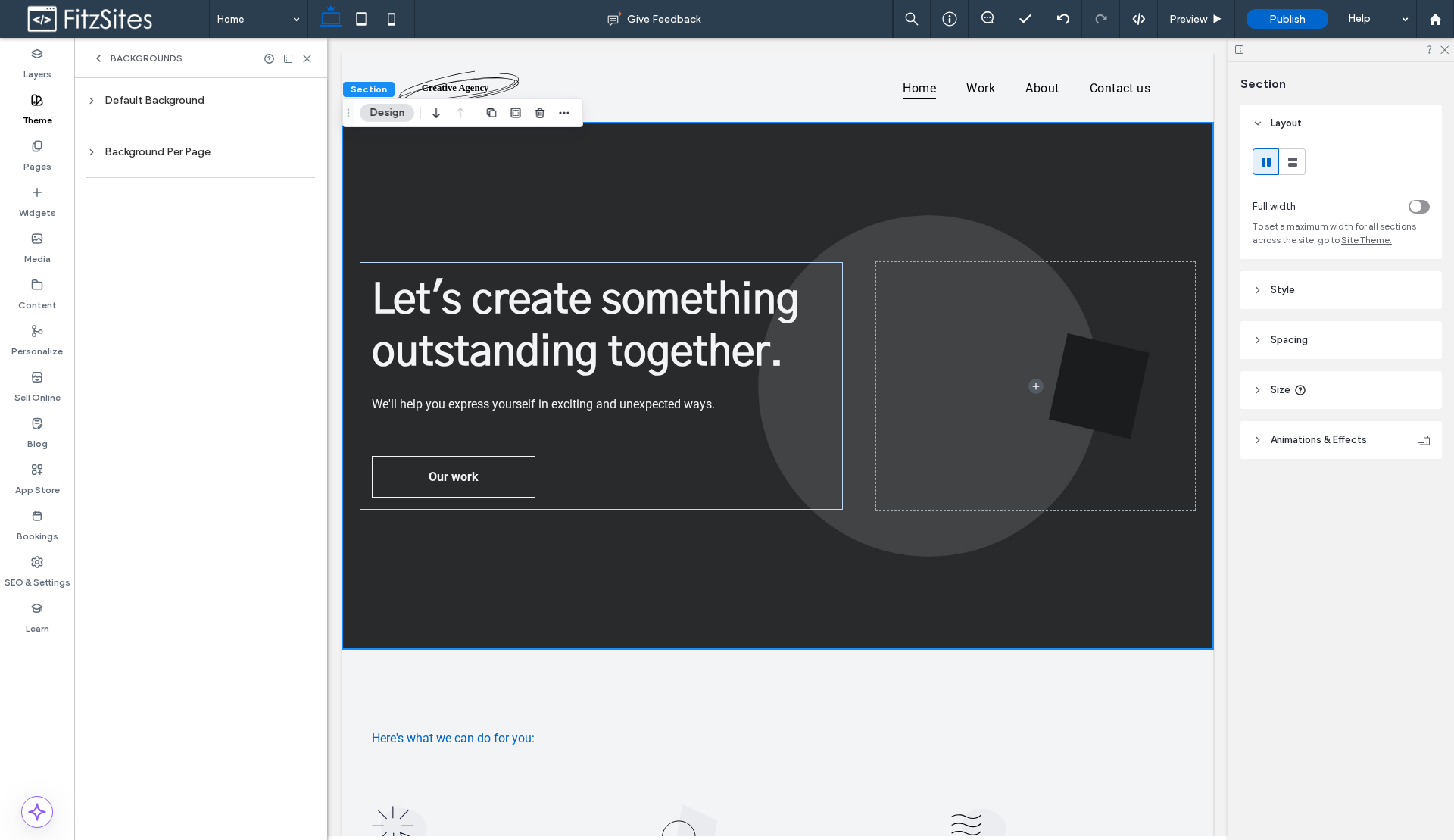
click at [148, 108] on div "Default Background" at bounding box center [201, 100] width 229 height 21
click at [291, 226] on div "rgb(243, 244, 246)" at bounding box center [293, 224] width 13 height 13
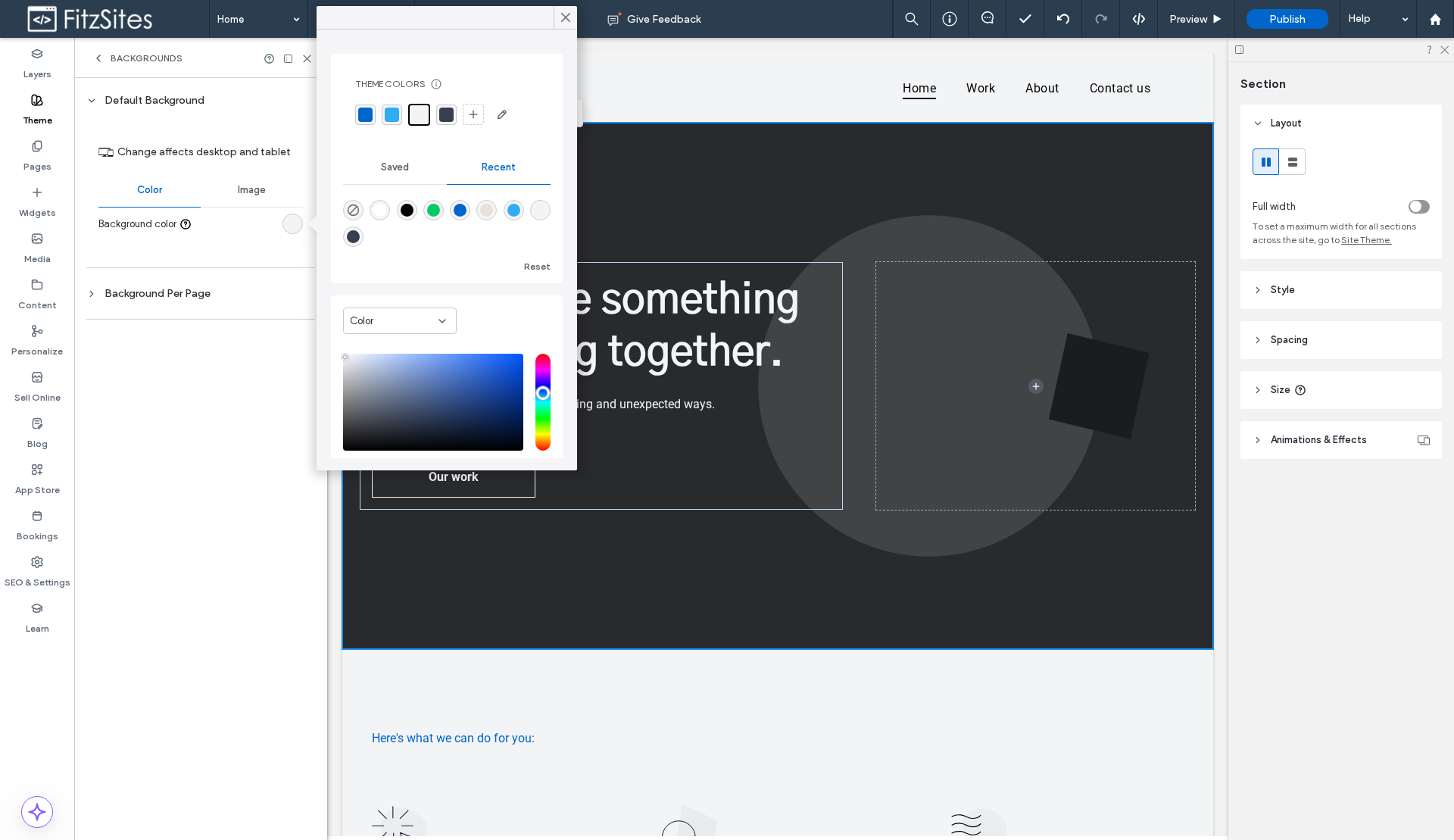
click at [386, 209] on div "rgba(255, 255, 255, 1)" at bounding box center [380, 210] width 13 height 13
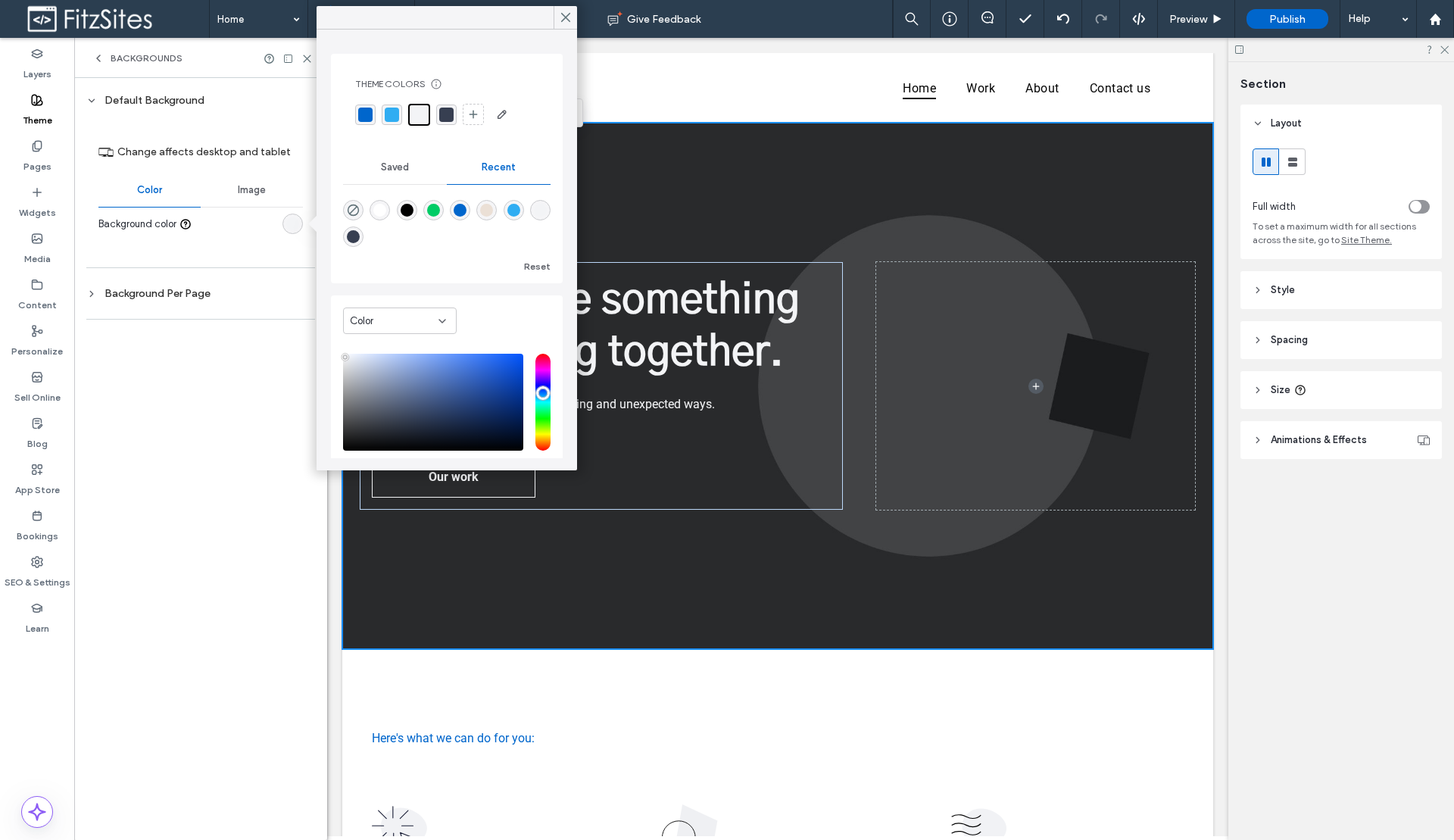
type input "*******"
click at [185, 300] on div "Background Per Page" at bounding box center [201, 294] width 229 height 21
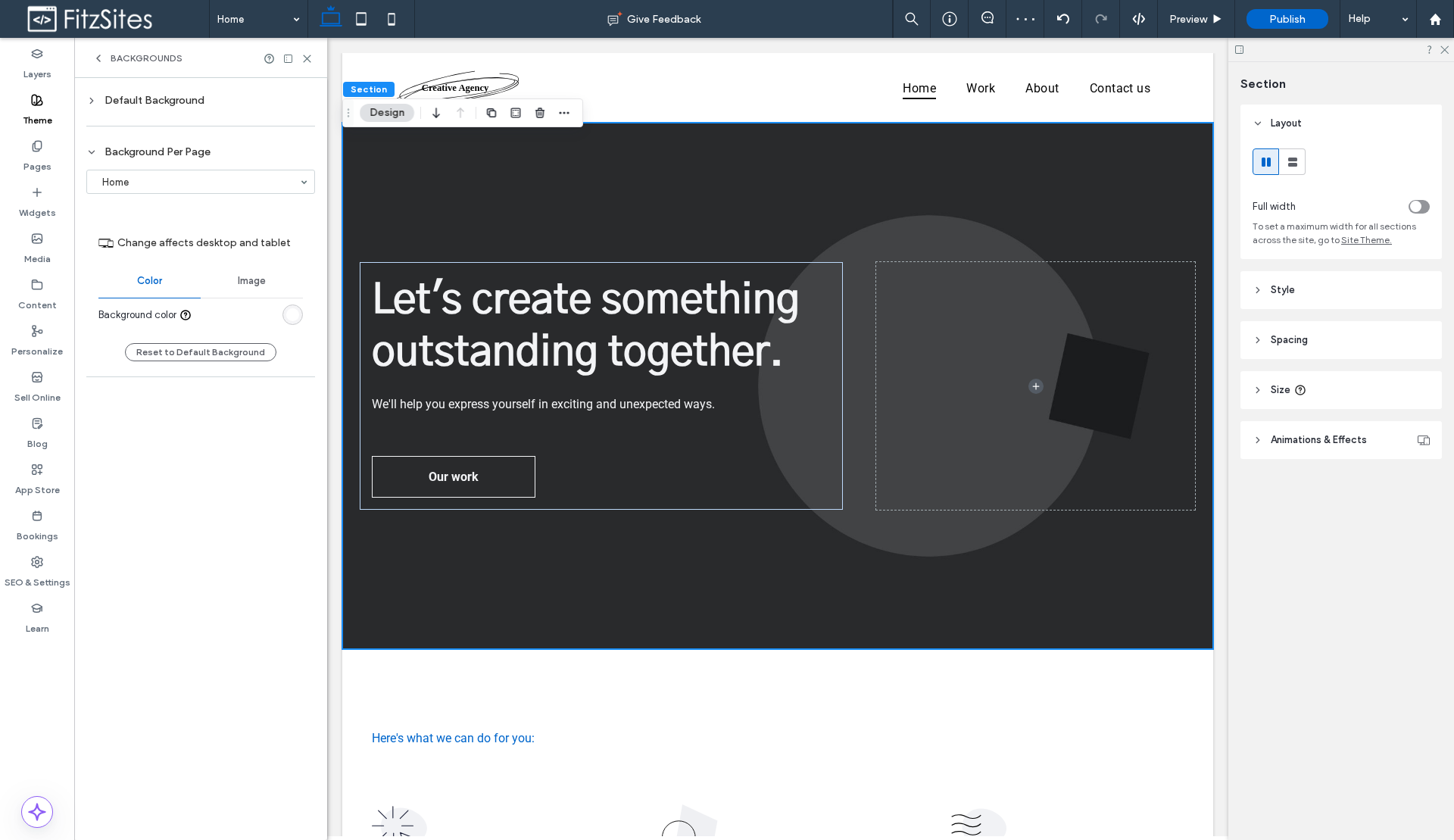
click at [298, 324] on div at bounding box center [293, 314] width 21 height 21
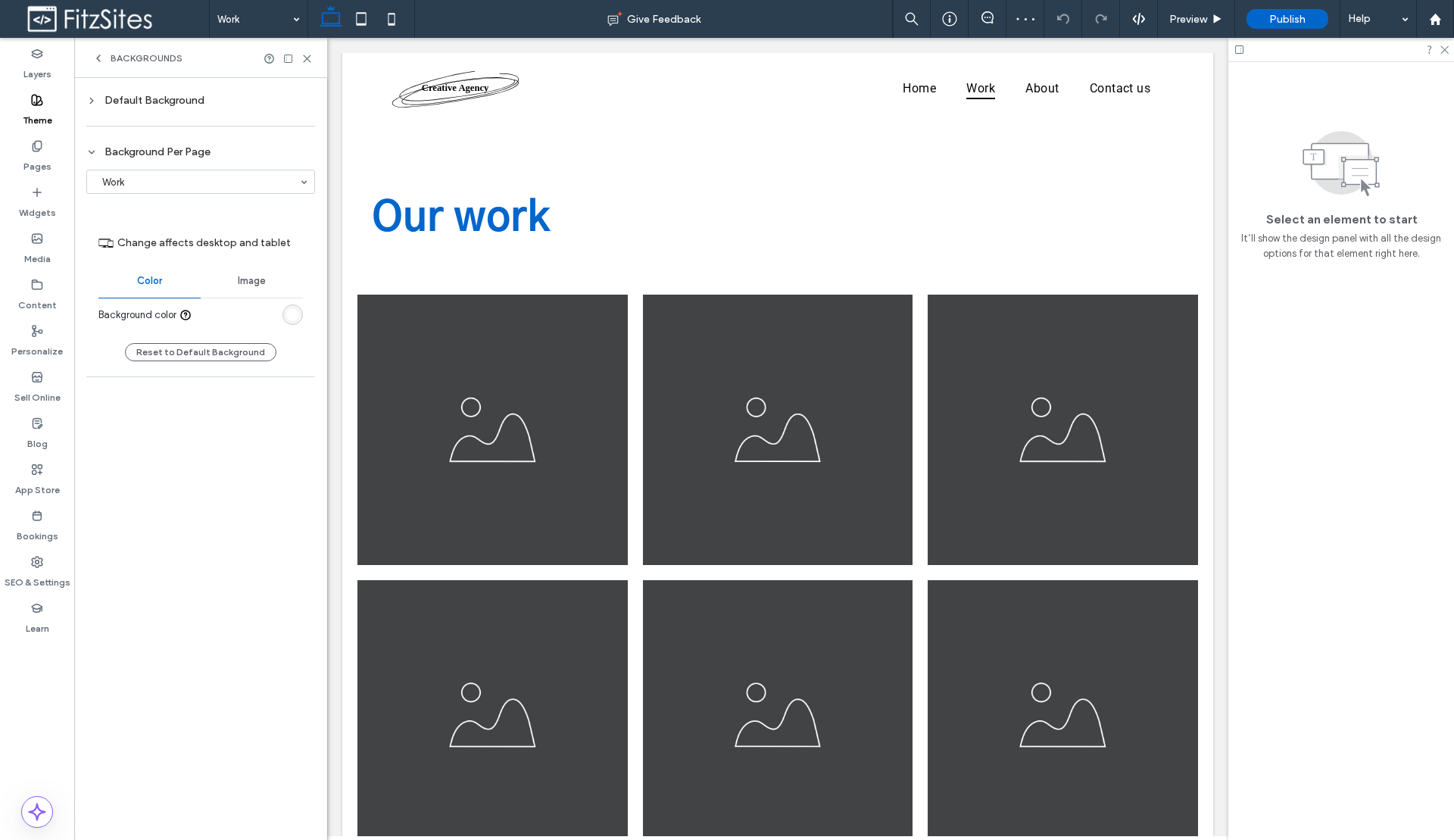
click at [100, 60] on icon at bounding box center [98, 58] width 12 height 12
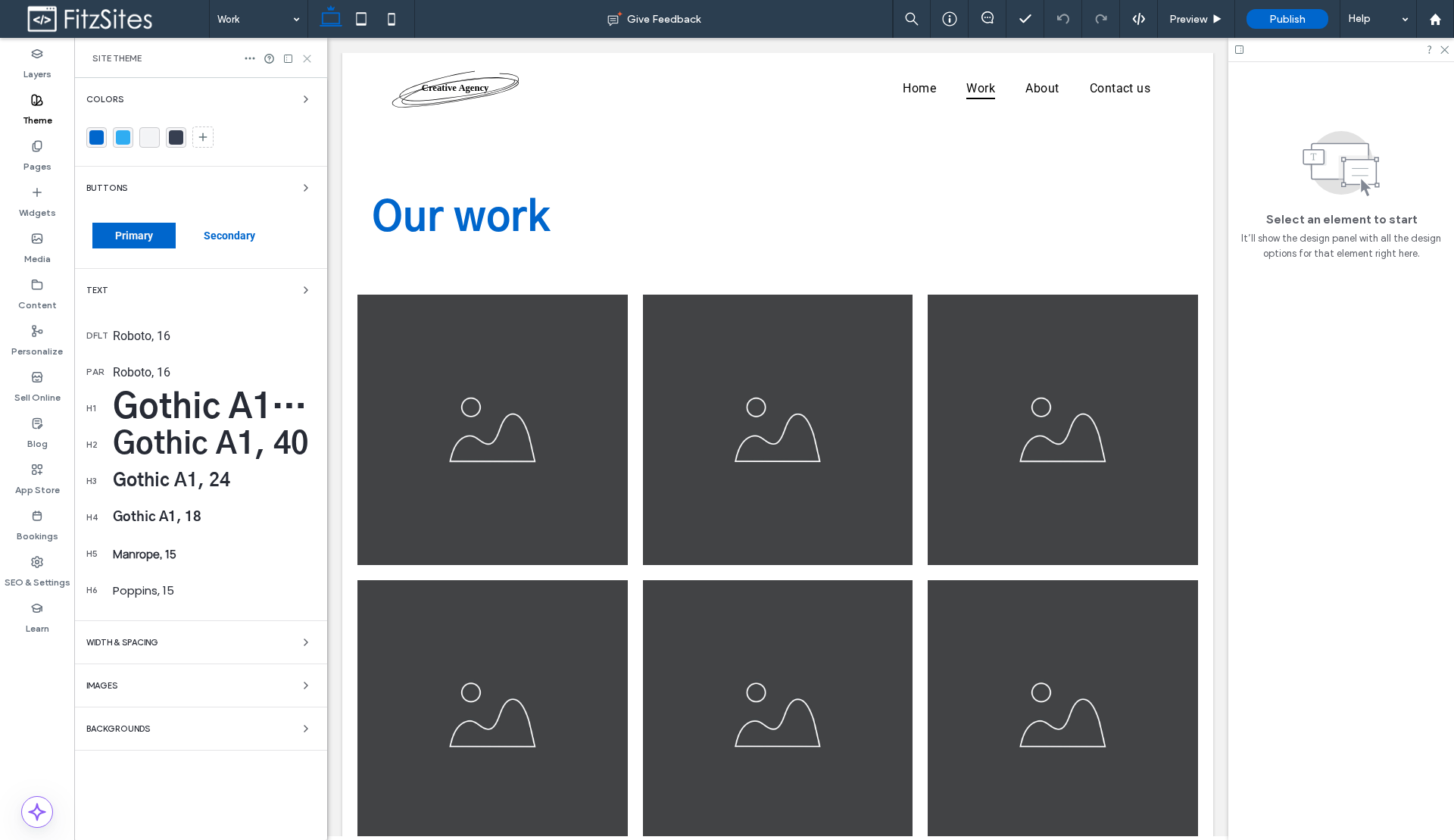
click at [304, 59] on use at bounding box center [306, 58] width 7 height 7
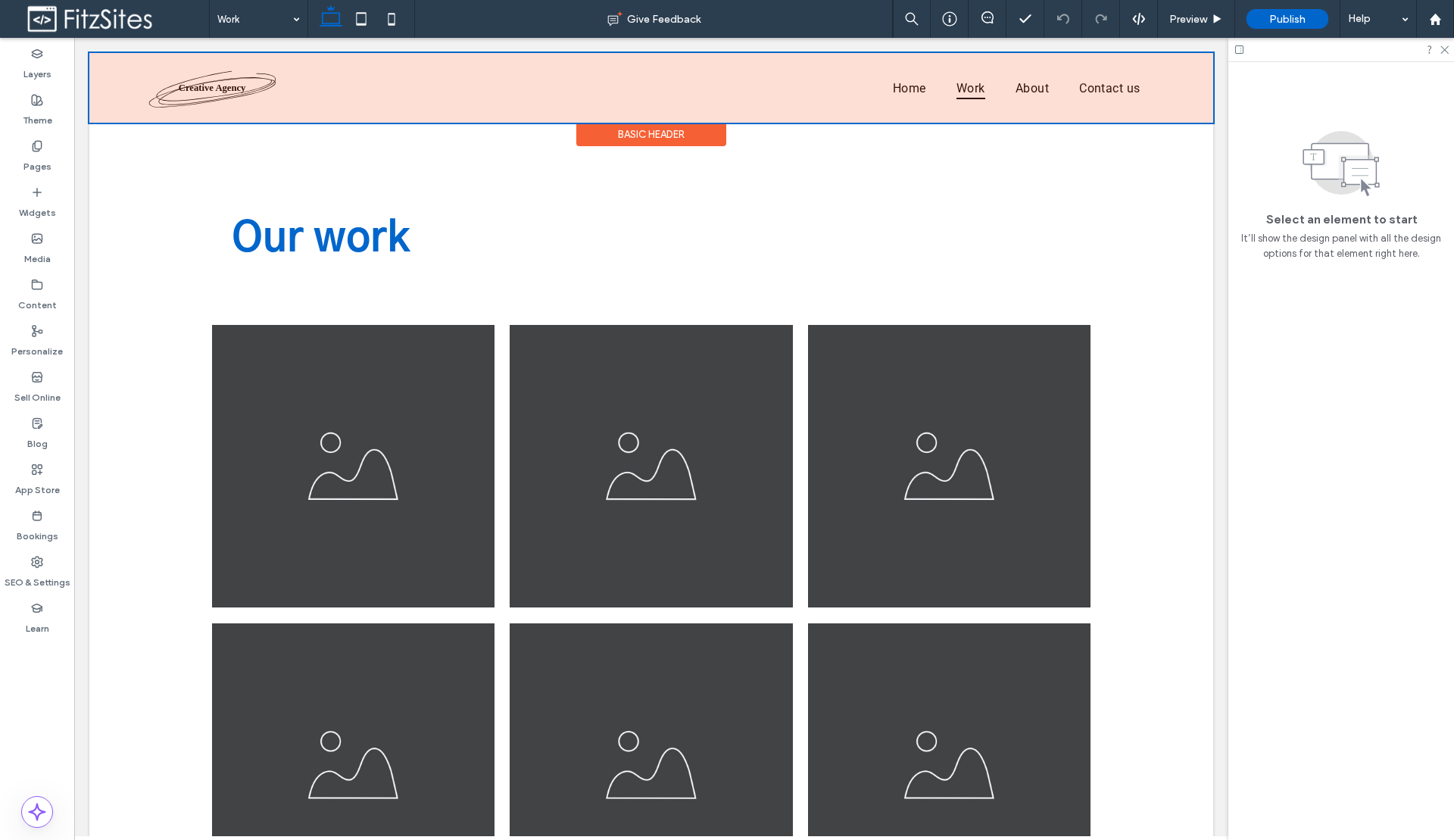
click at [213, 86] on div at bounding box center [650, 87] width 1124 height 69
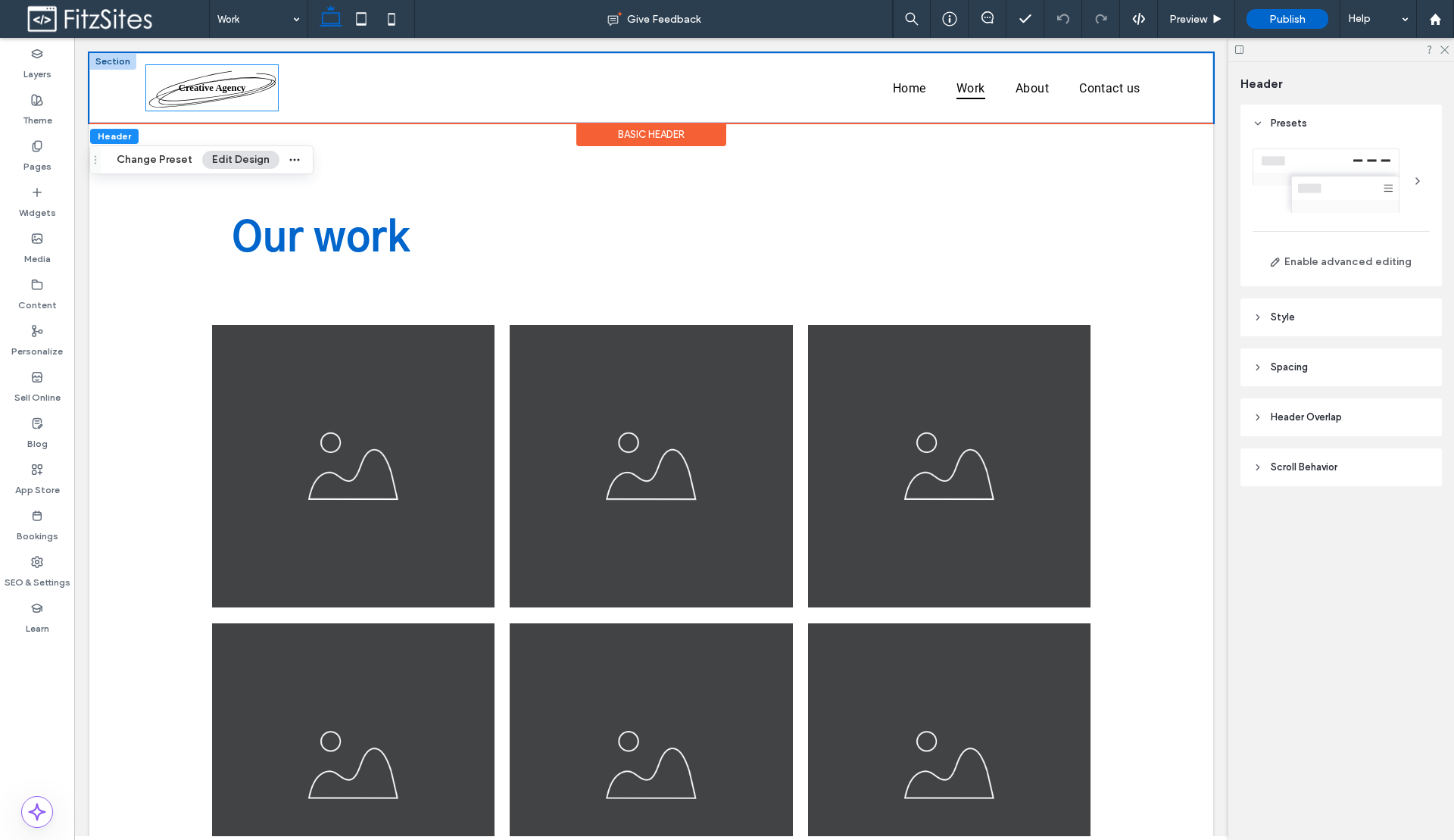
click at [226, 97] on img at bounding box center [212, 87] width 131 height 45
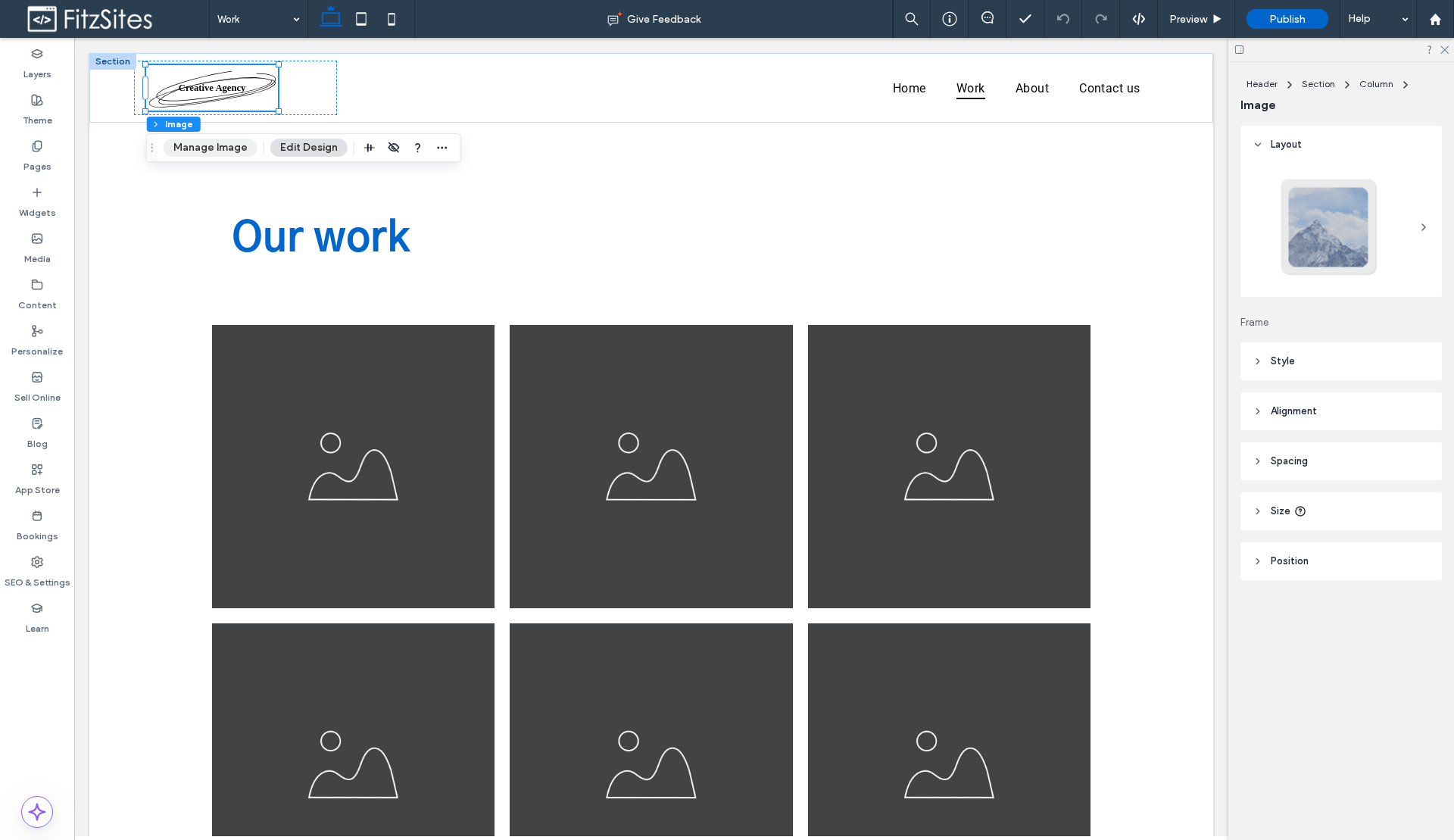
click at [246, 149] on button "Manage Image" at bounding box center [210, 147] width 94 height 18
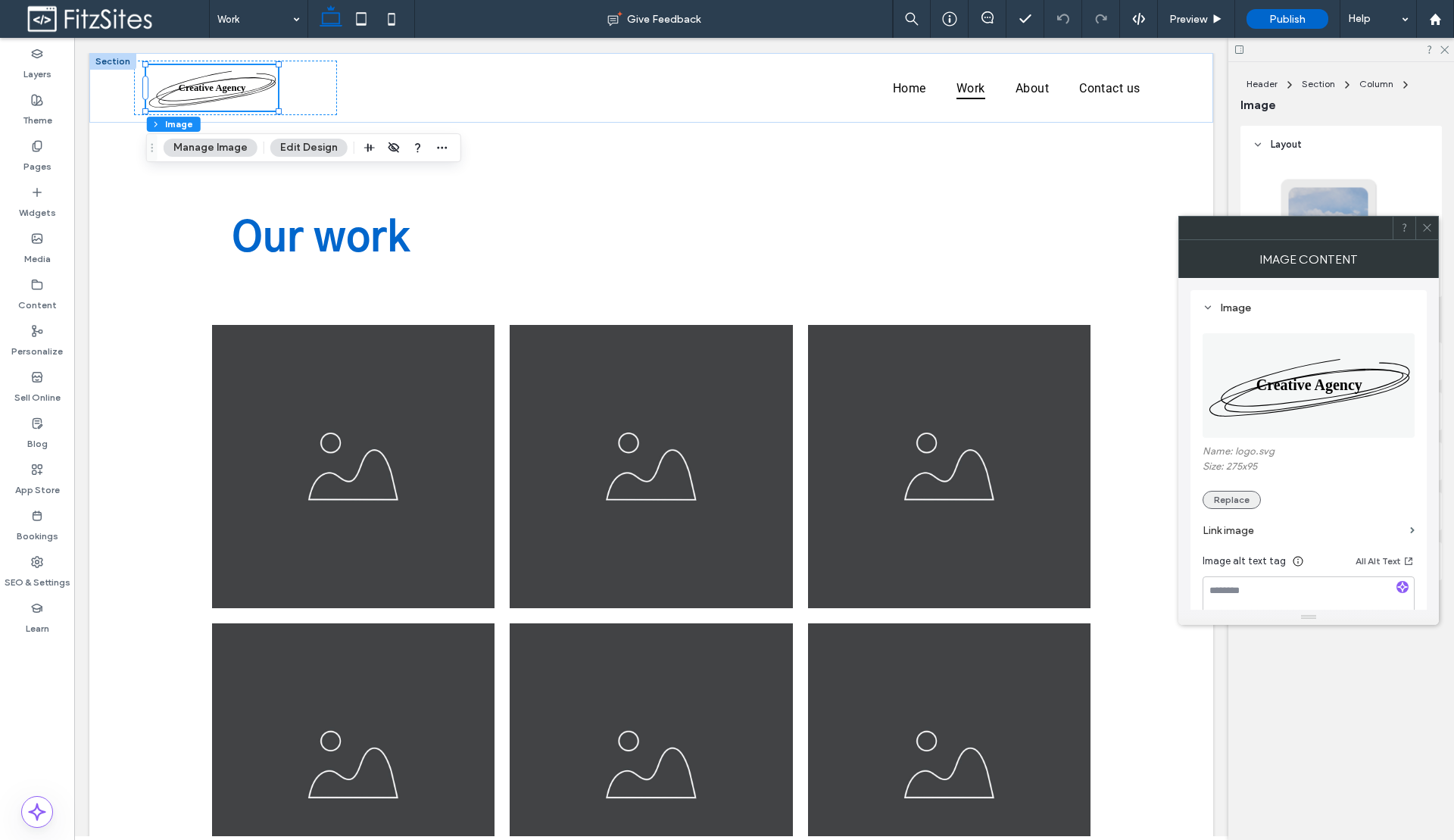
click at [1228, 507] on button "Replace" at bounding box center [1232, 499] width 58 height 18
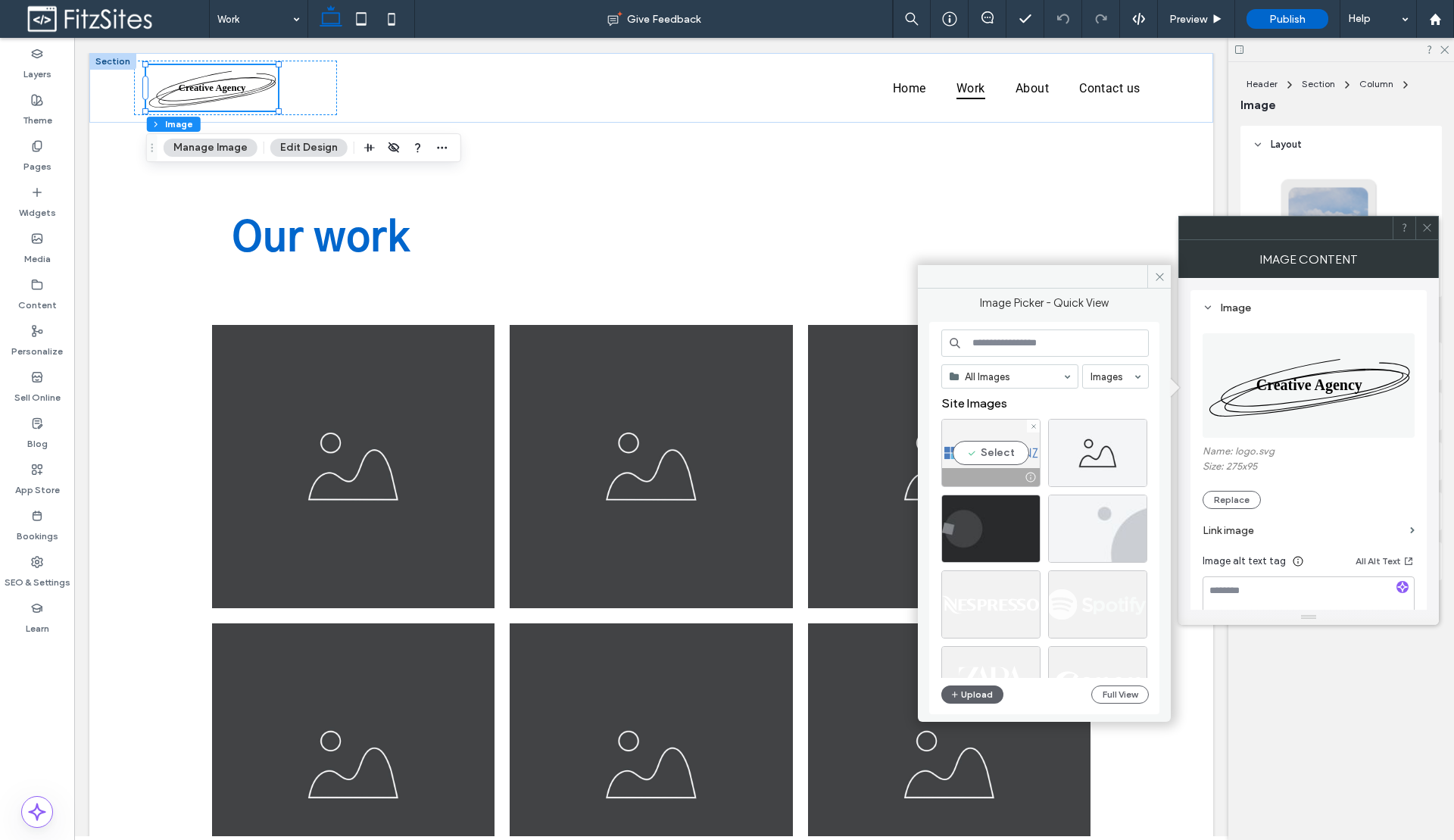
click at [984, 446] on div "Select" at bounding box center [991, 452] width 99 height 69
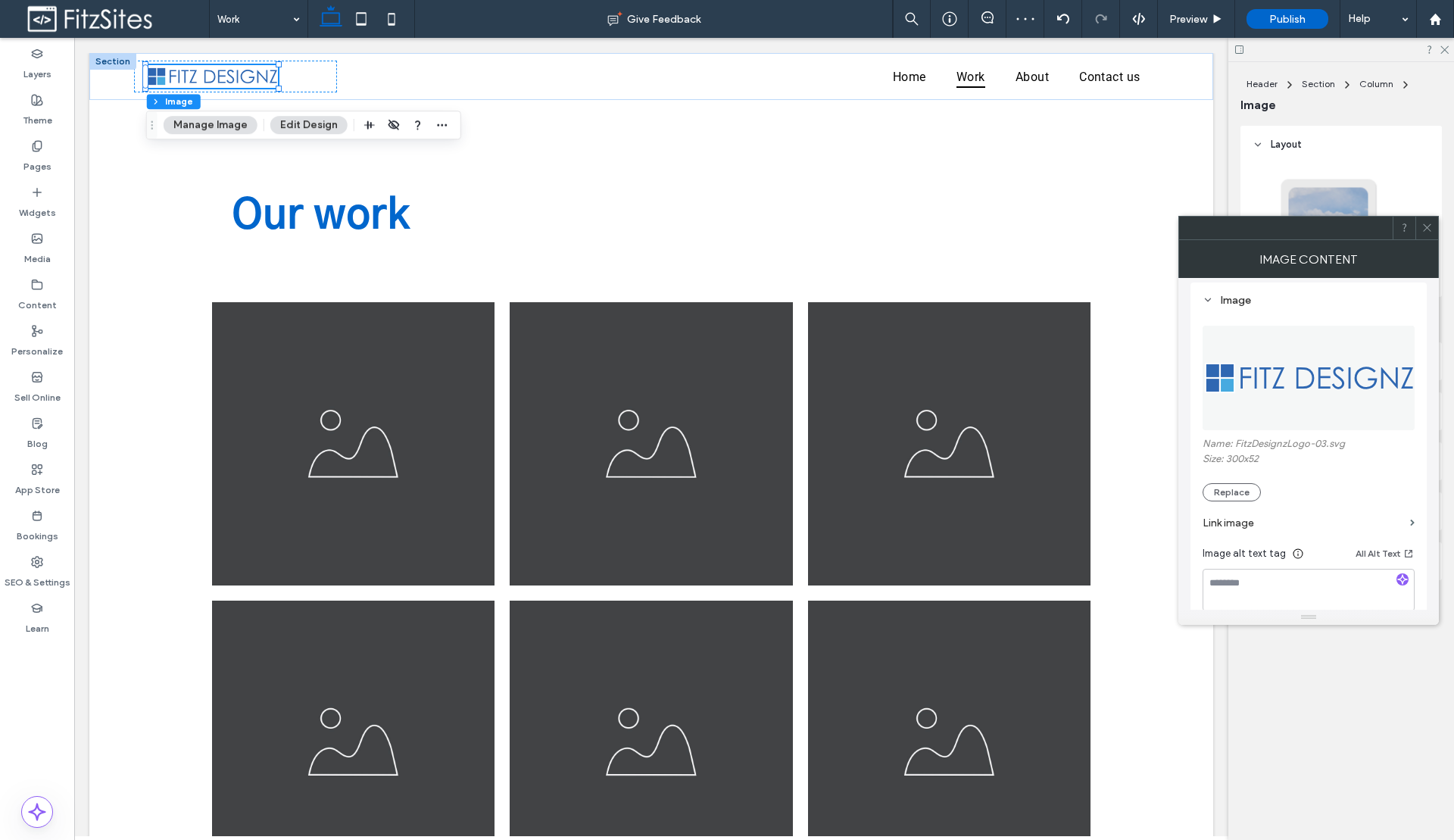
scroll to position [99, 0]
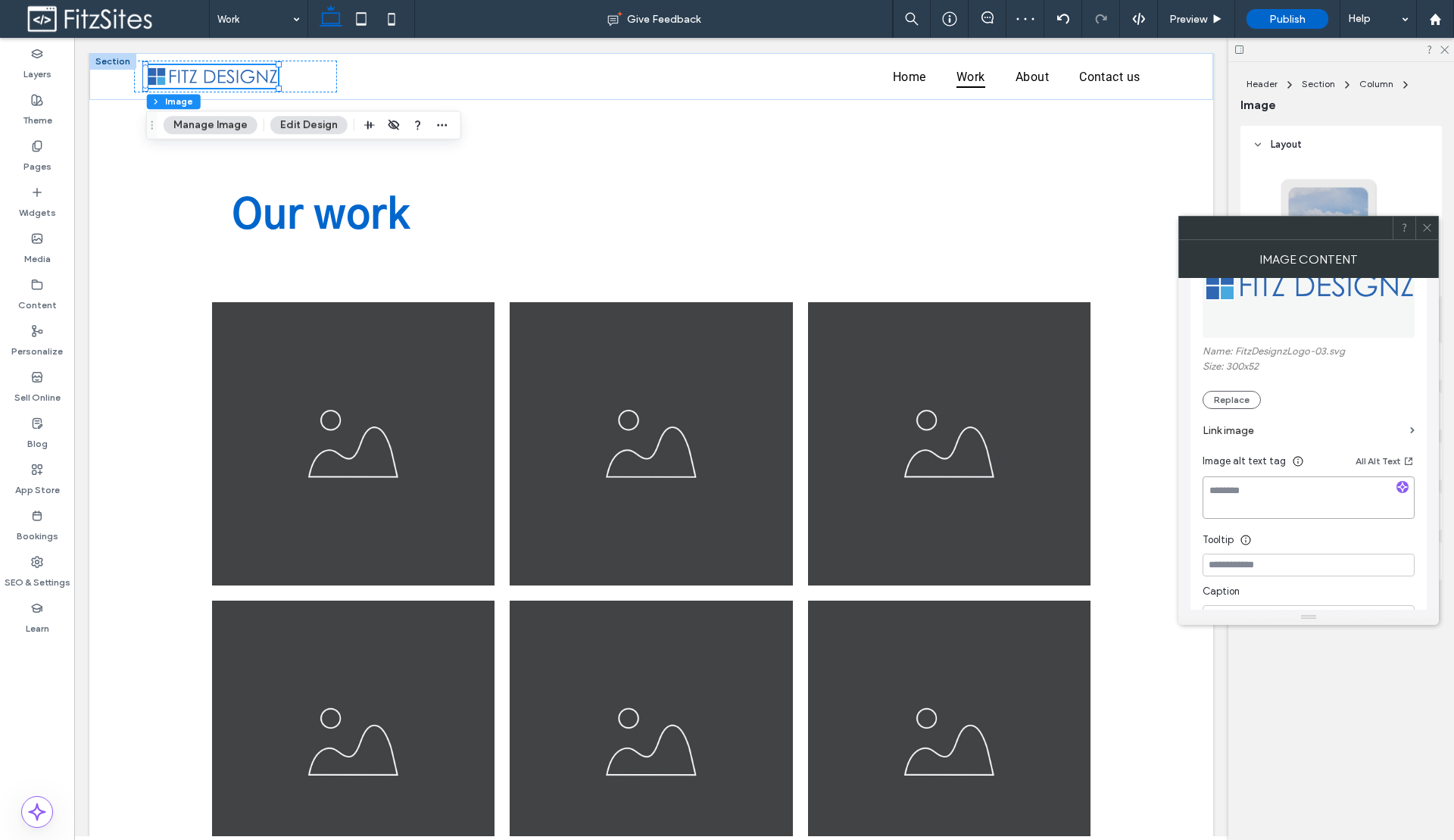
click at [1274, 492] on textarea at bounding box center [1309, 496] width 212 height 42
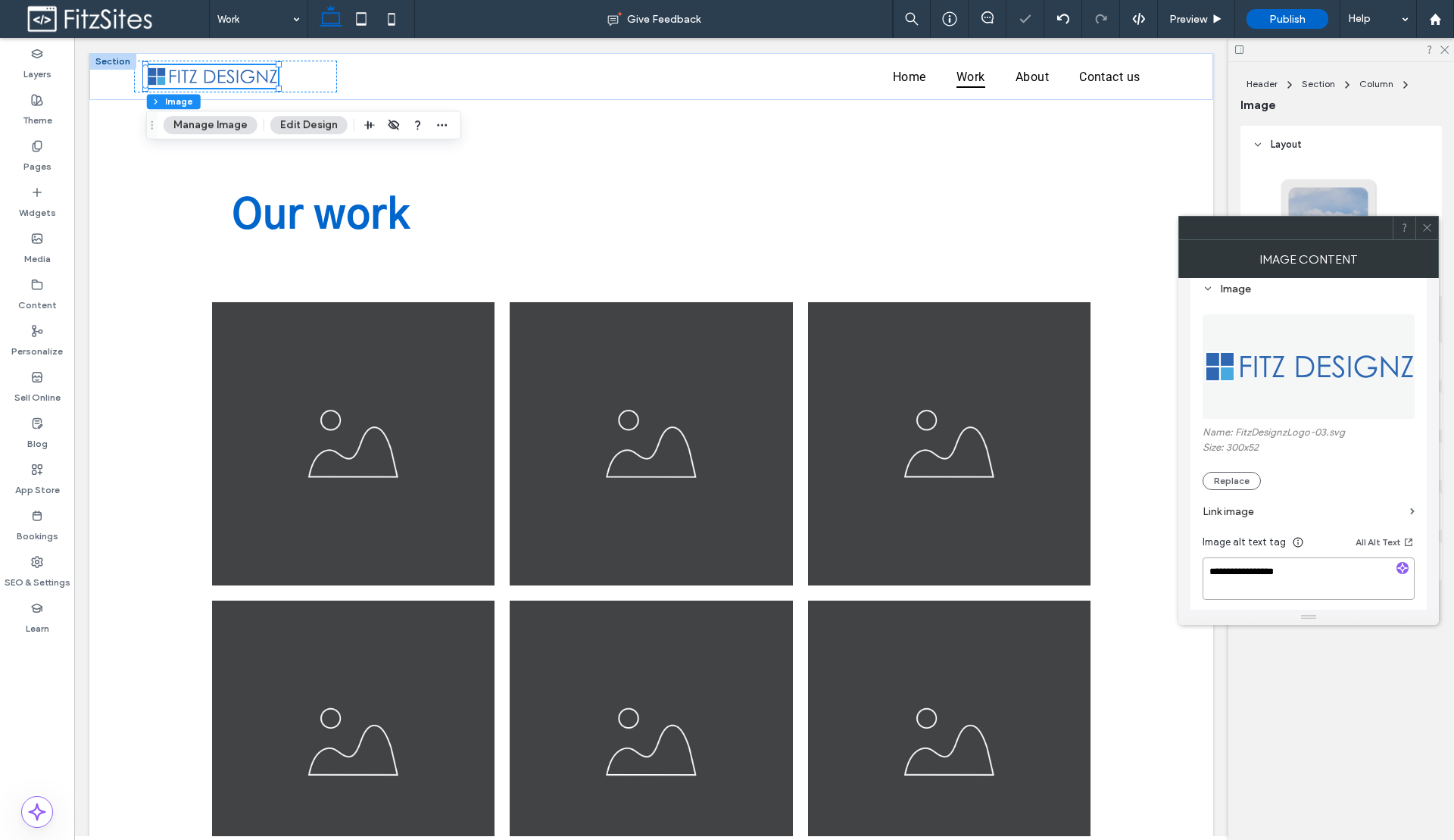
scroll to position [0, 0]
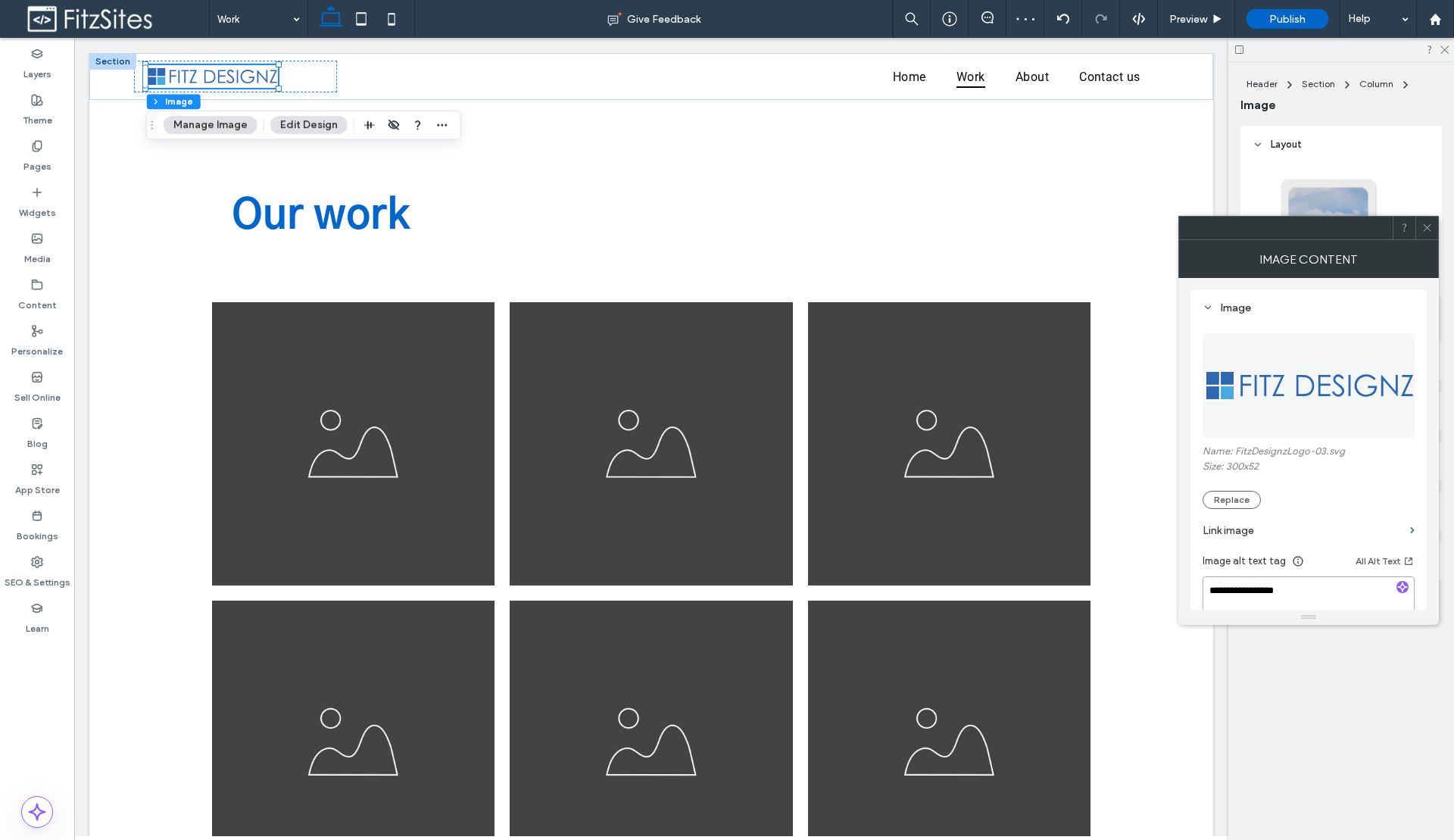
type textarea "**********"
click at [1429, 233] on icon at bounding box center [1427, 227] width 11 height 11
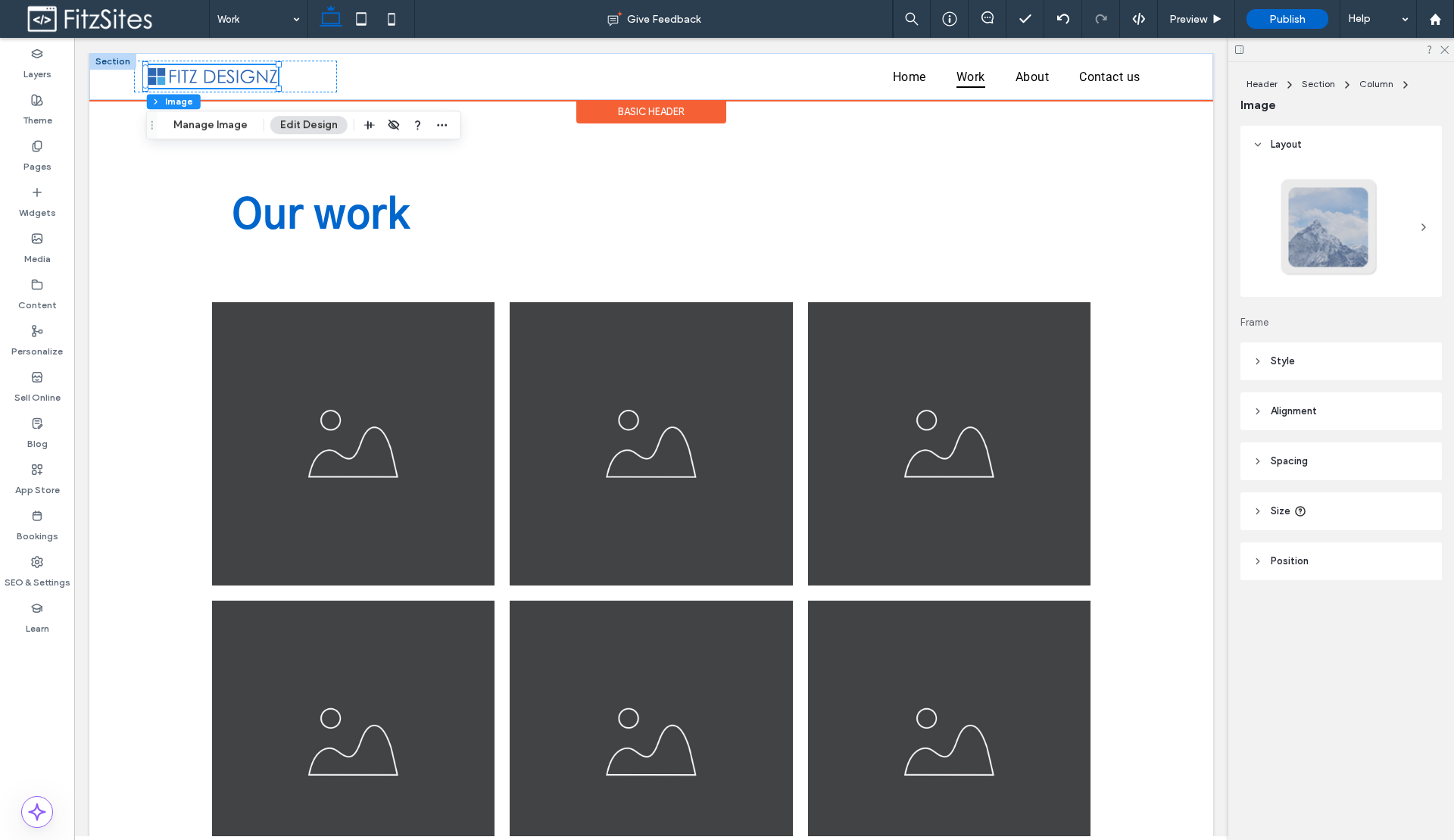
click at [694, 111] on div "Basic Header" at bounding box center [651, 111] width 150 height 23
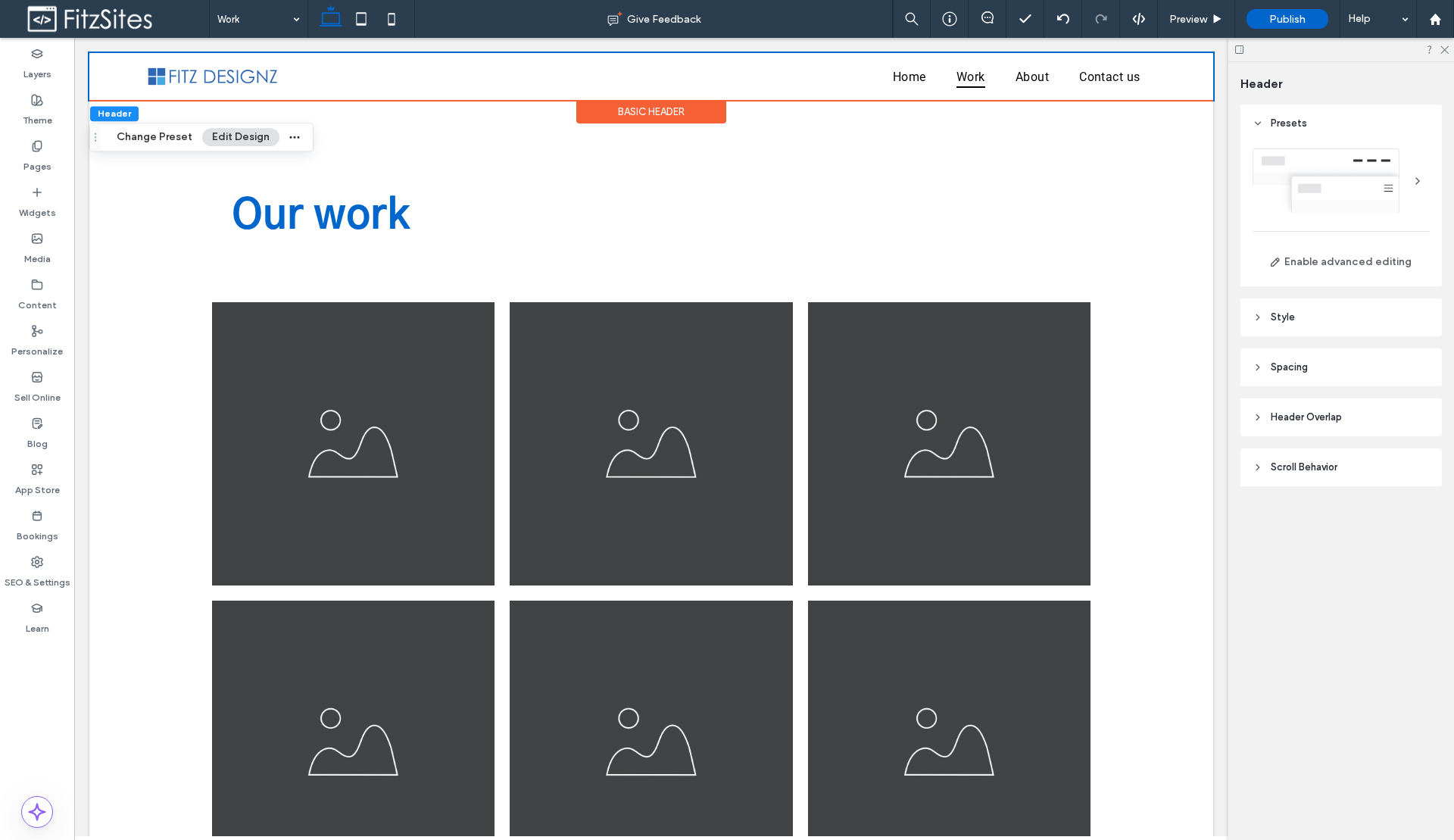
click at [1349, 205] on div at bounding box center [1340, 180] width 177 height 65
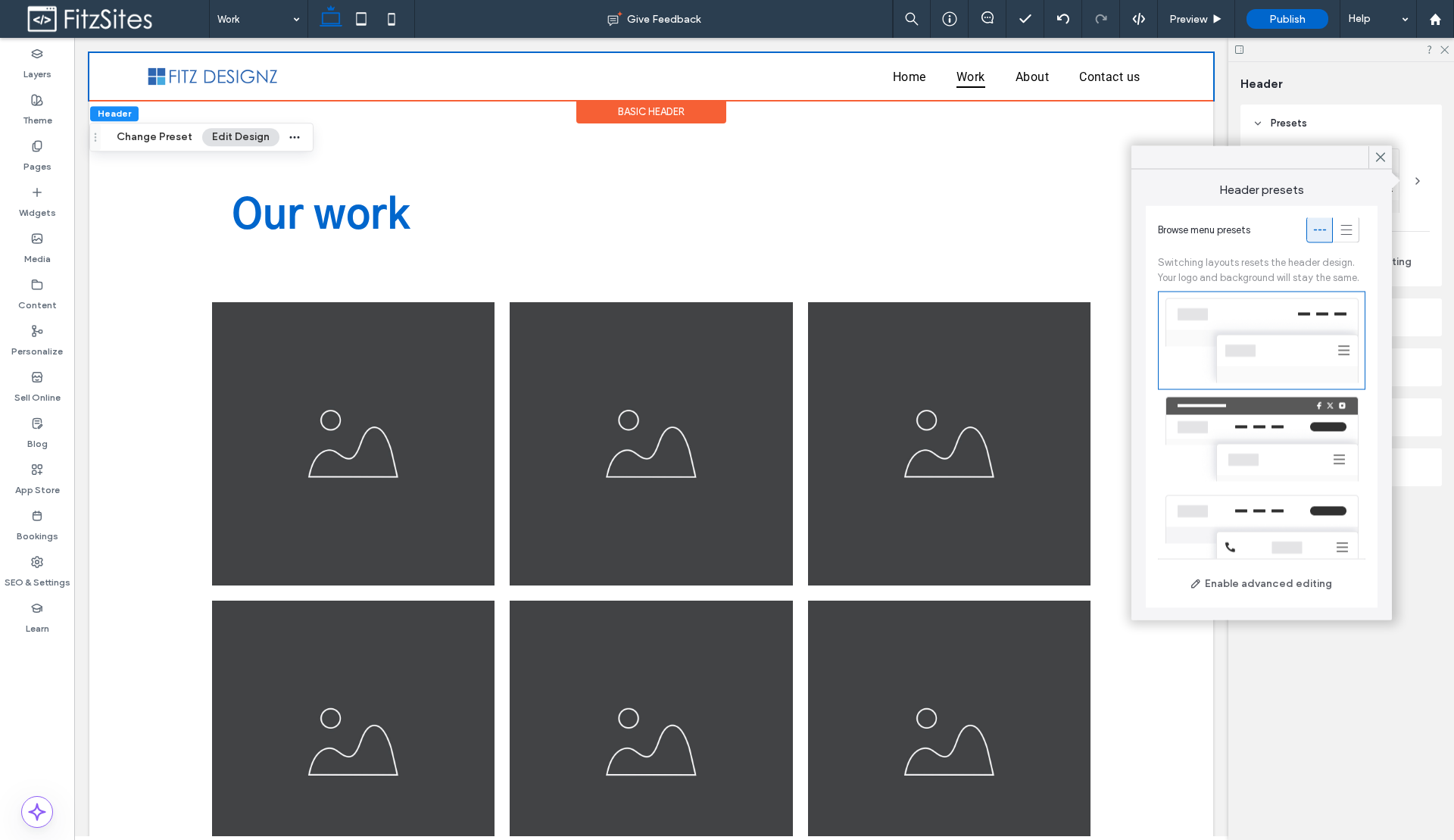
scroll to position [3, 0]
click at [1296, 430] on div at bounding box center [1261, 437] width 207 height 99
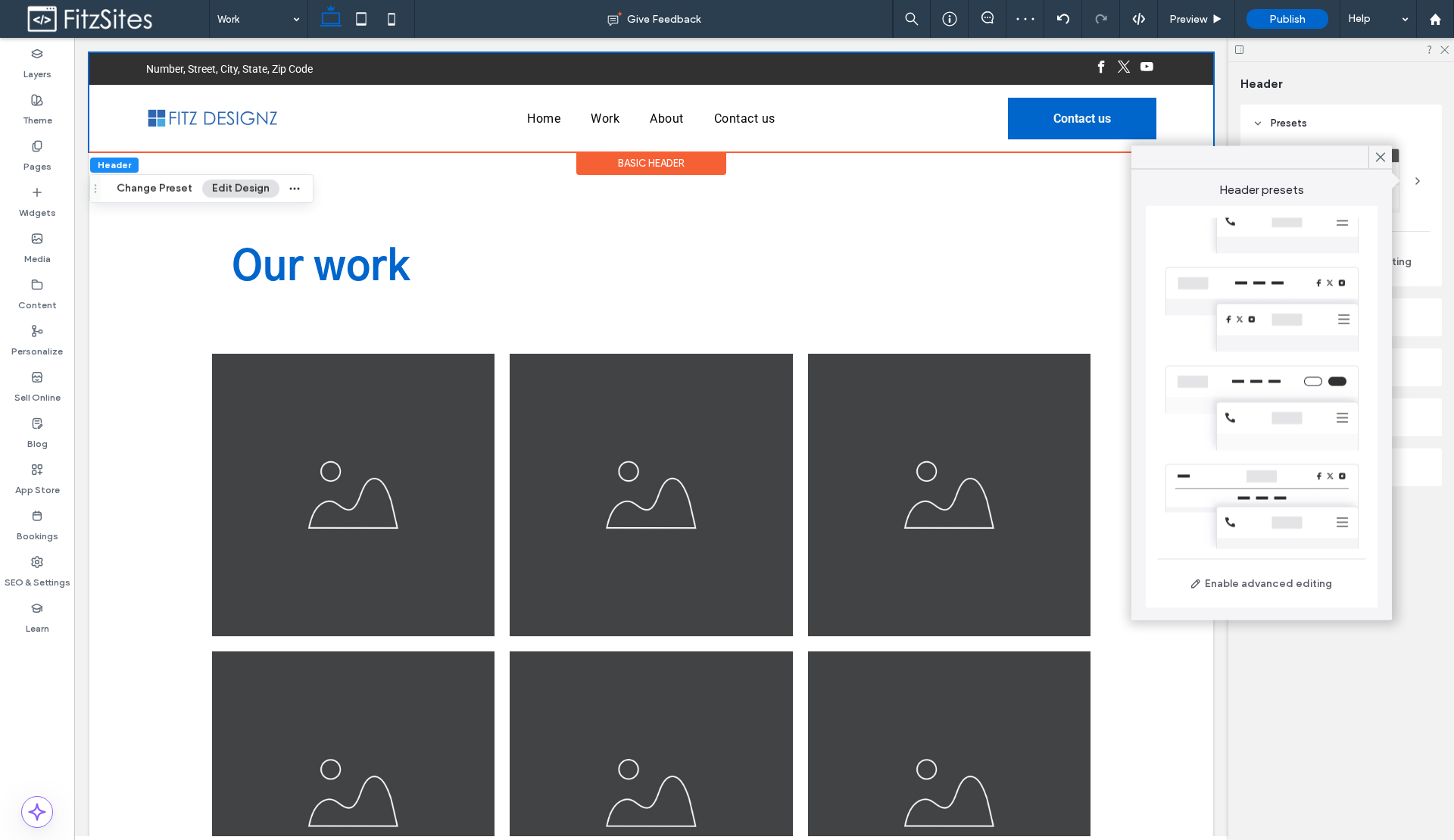
scroll to position [346, 0]
click at [1380, 154] on icon at bounding box center [1380, 158] width 14 height 14
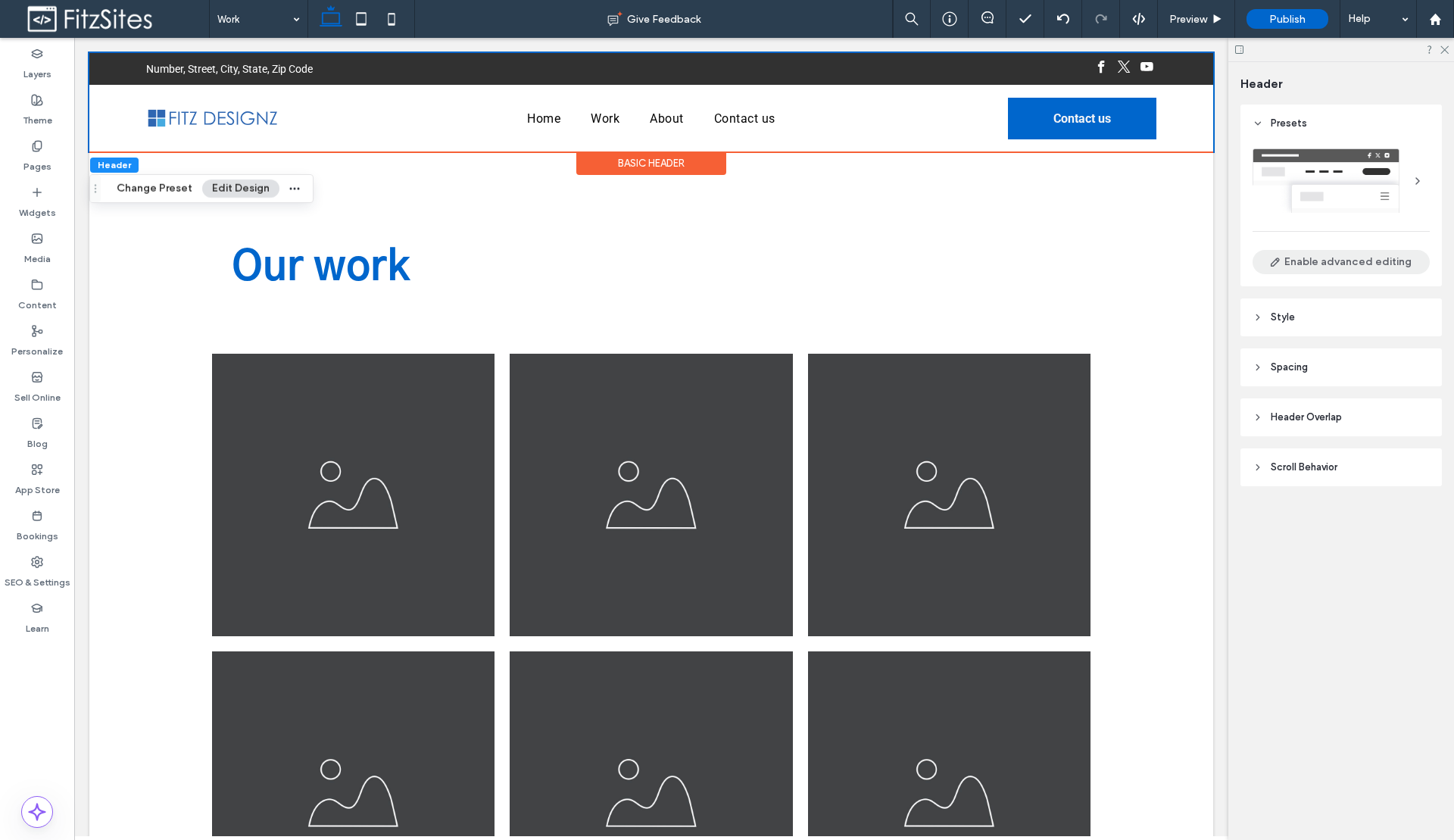
click at [1369, 266] on button "Enable advanced editing" at bounding box center [1340, 262] width 177 height 24
click at [1369, 267] on button "Disable advanced editing" at bounding box center [1340, 262] width 177 height 24
click at [1340, 166] on div at bounding box center [1340, 180] width 177 height 65
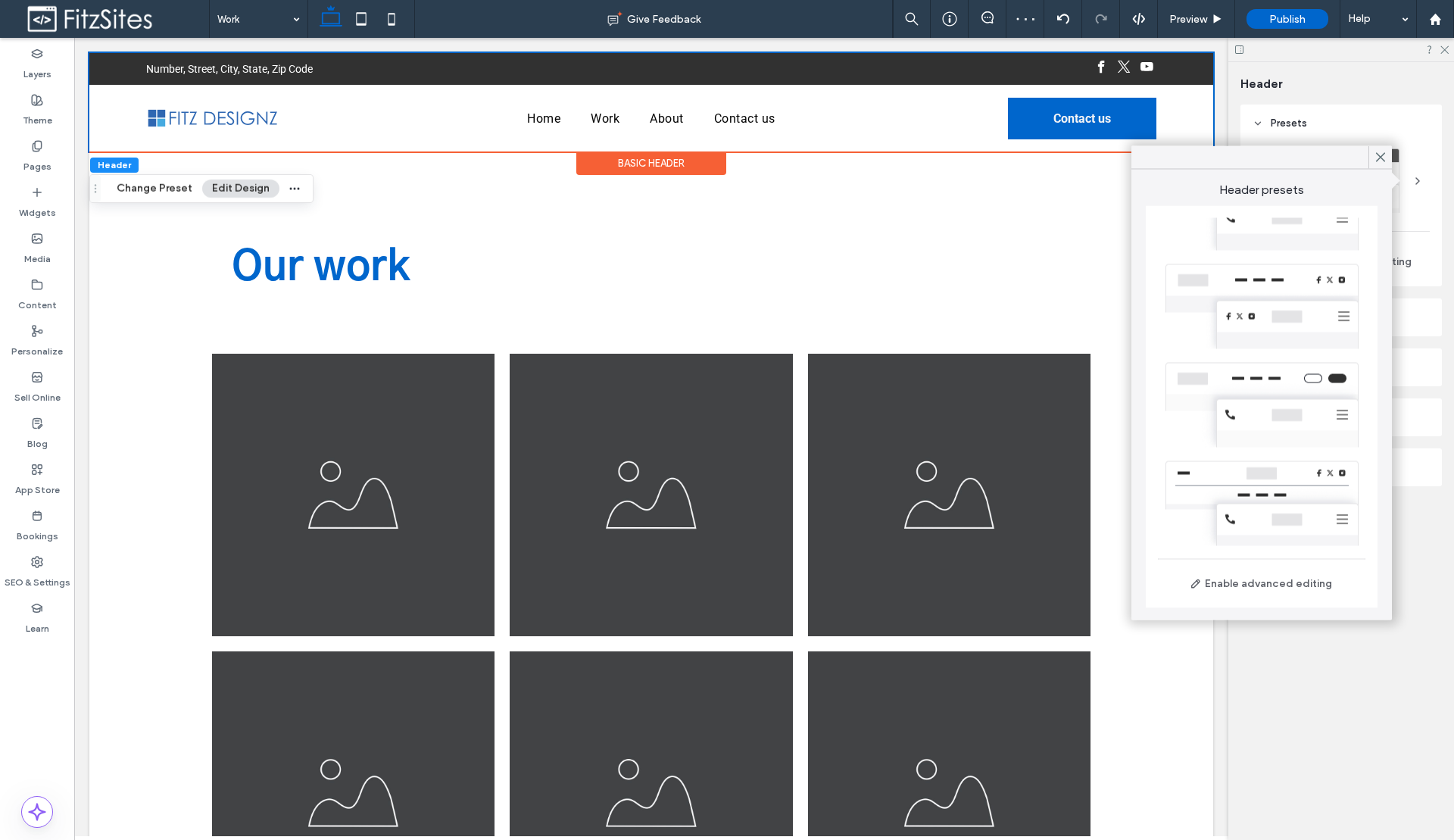
scroll to position [0, 0]
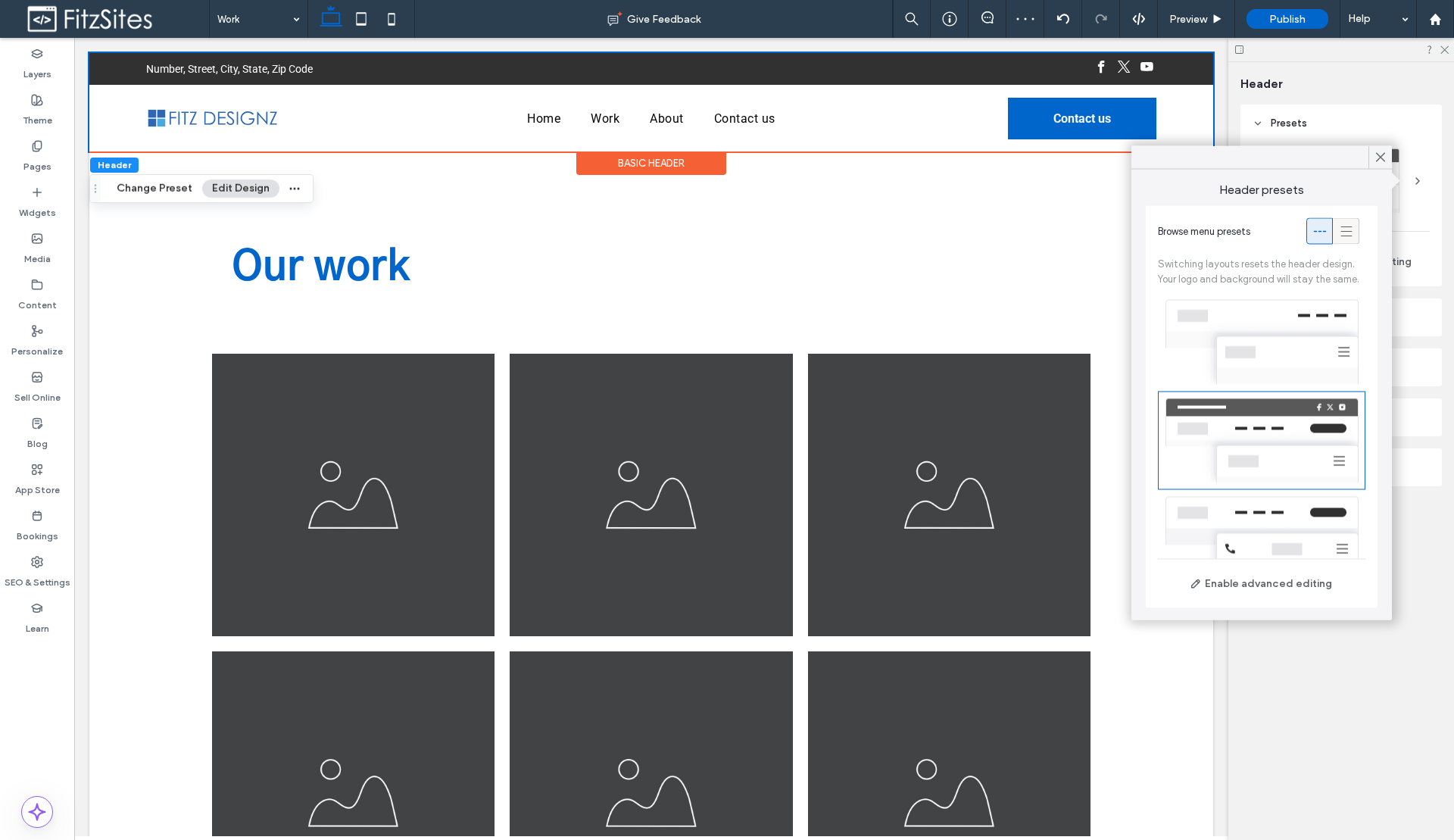
click at [1340, 226] on use at bounding box center [1346, 231] width 11 height 9
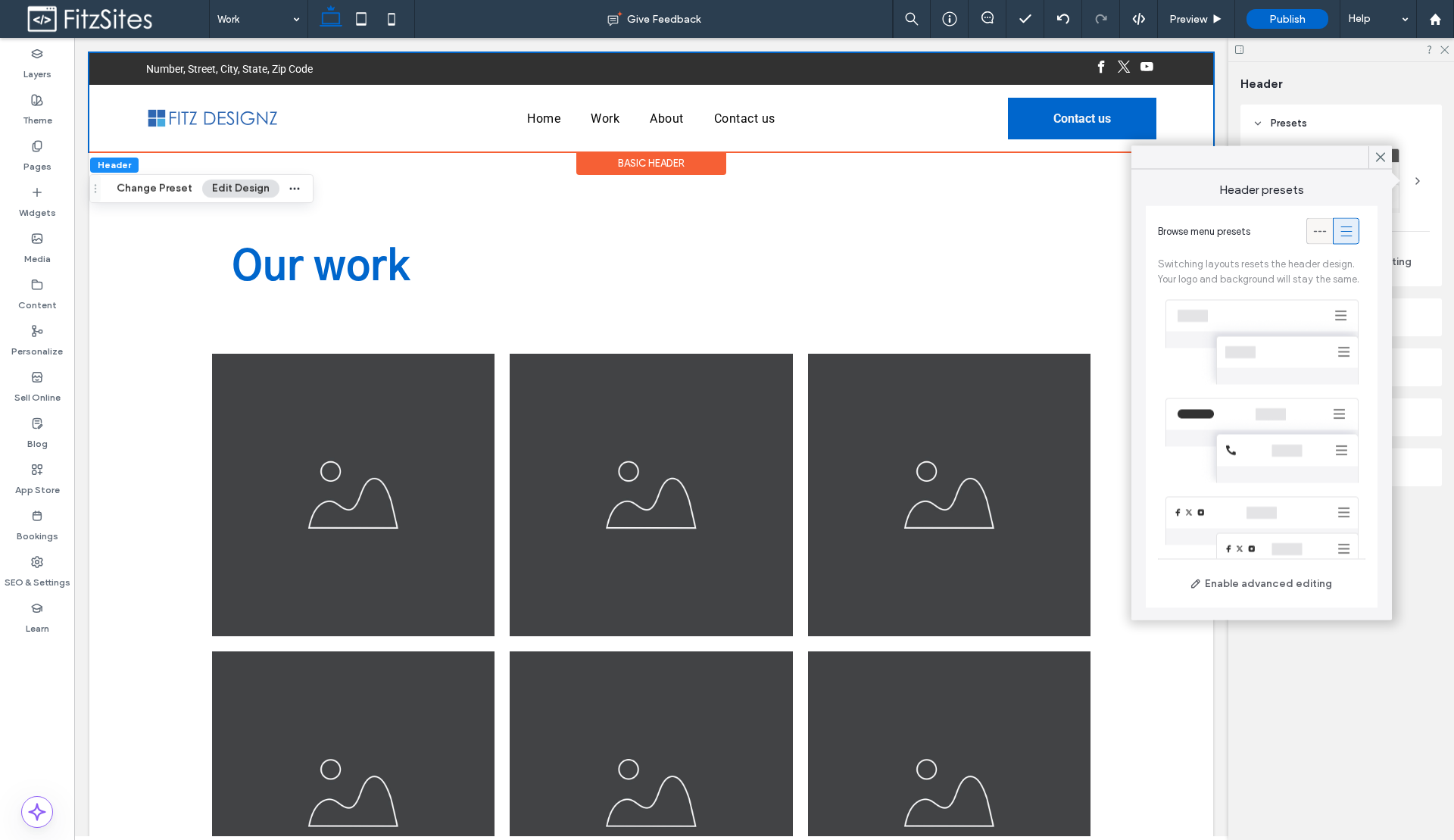
click at [1312, 229] on icon at bounding box center [1320, 231] width 15 height 15
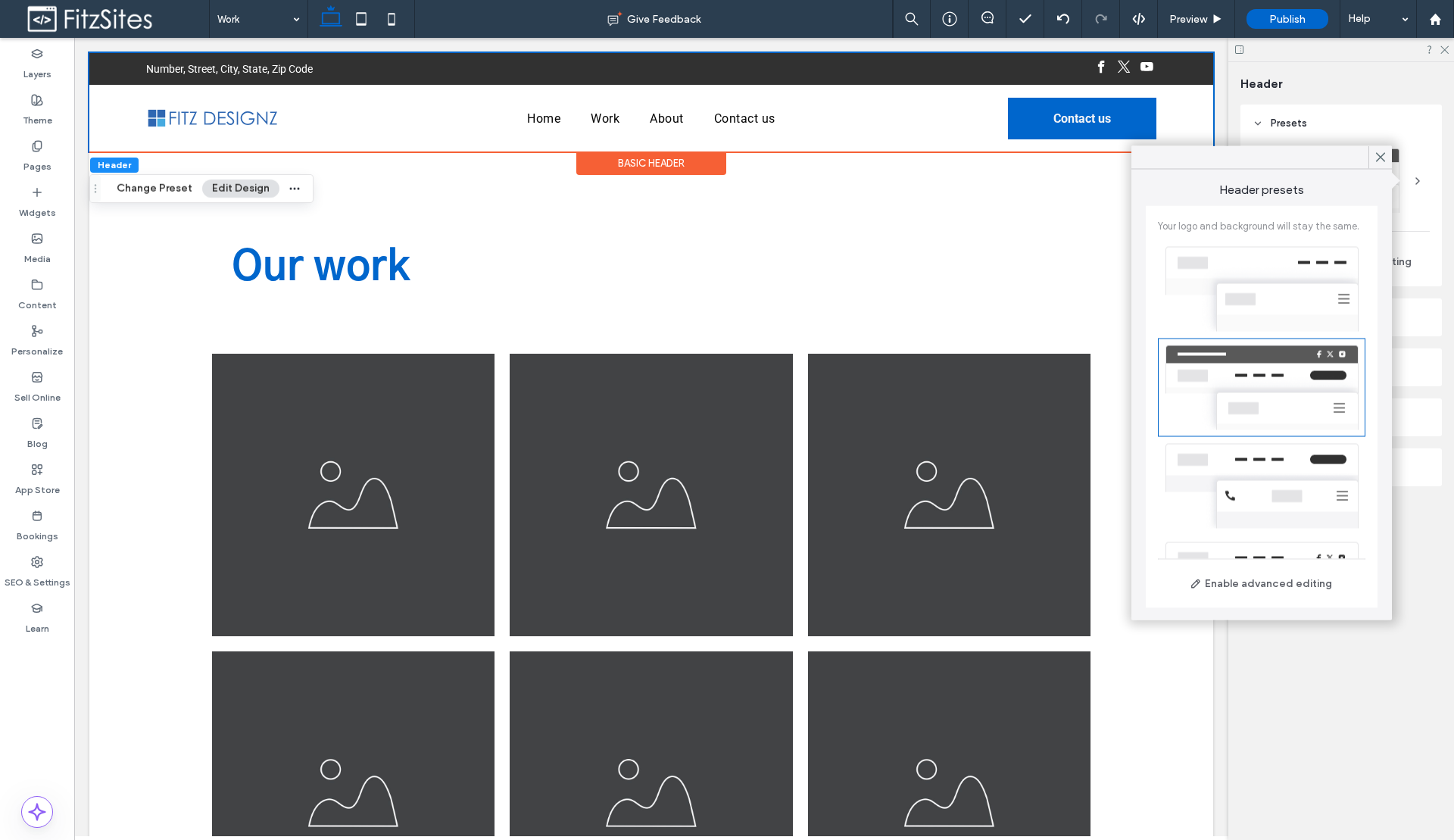
scroll to position [81, 0]
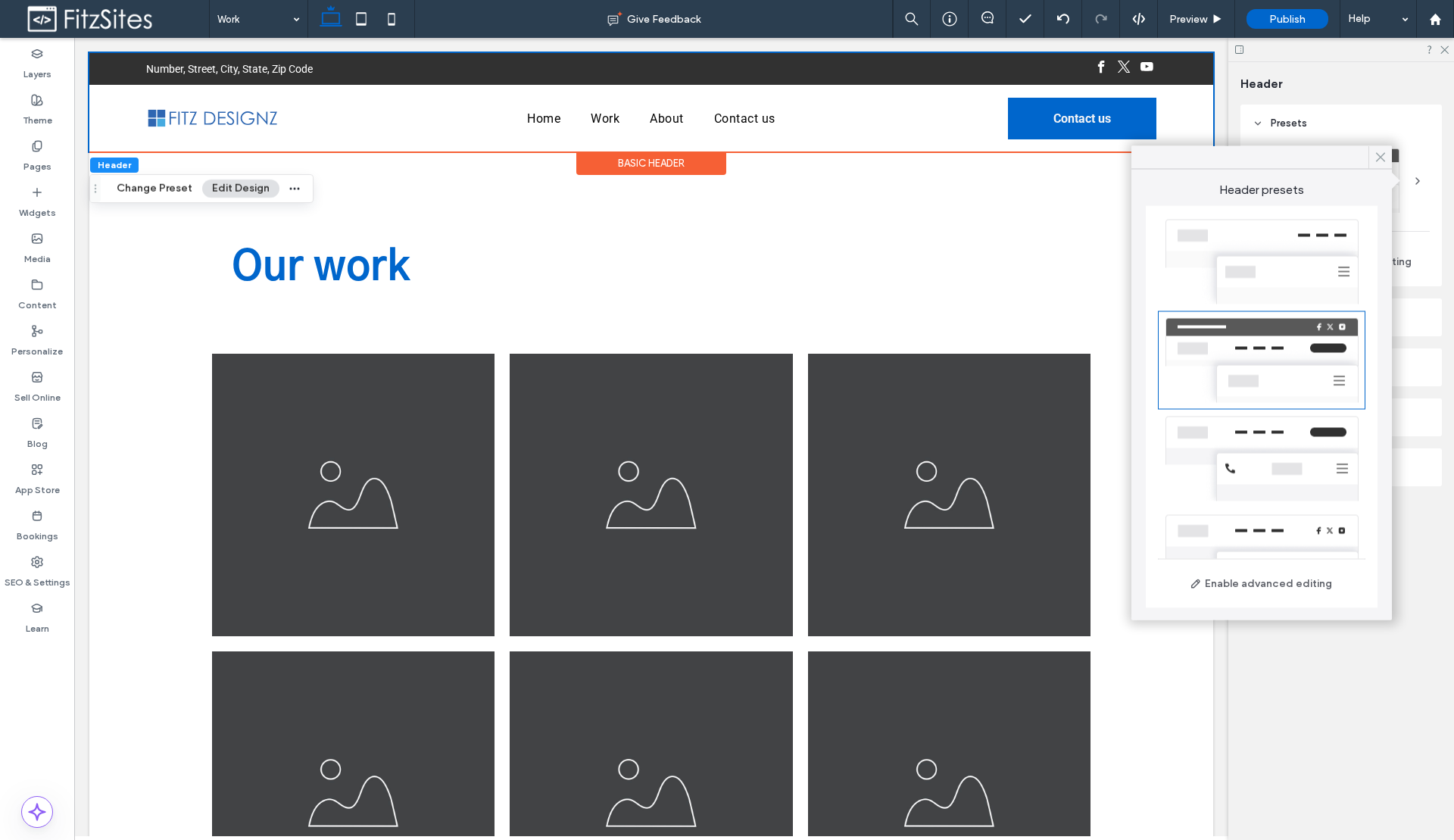
click at [1381, 160] on icon at bounding box center [1380, 158] width 14 height 14
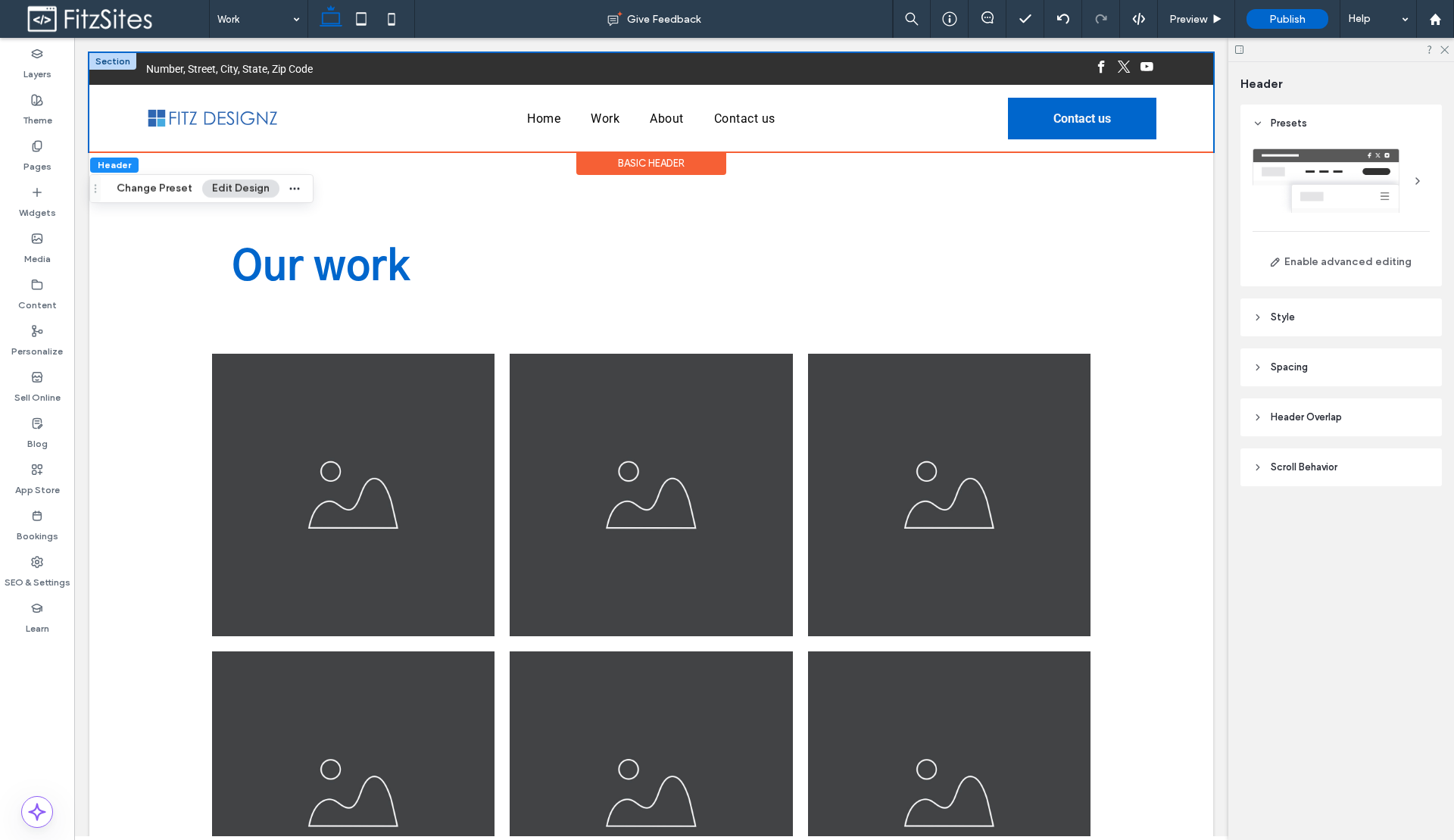
click at [109, 65] on div at bounding box center [113, 61] width 47 height 17
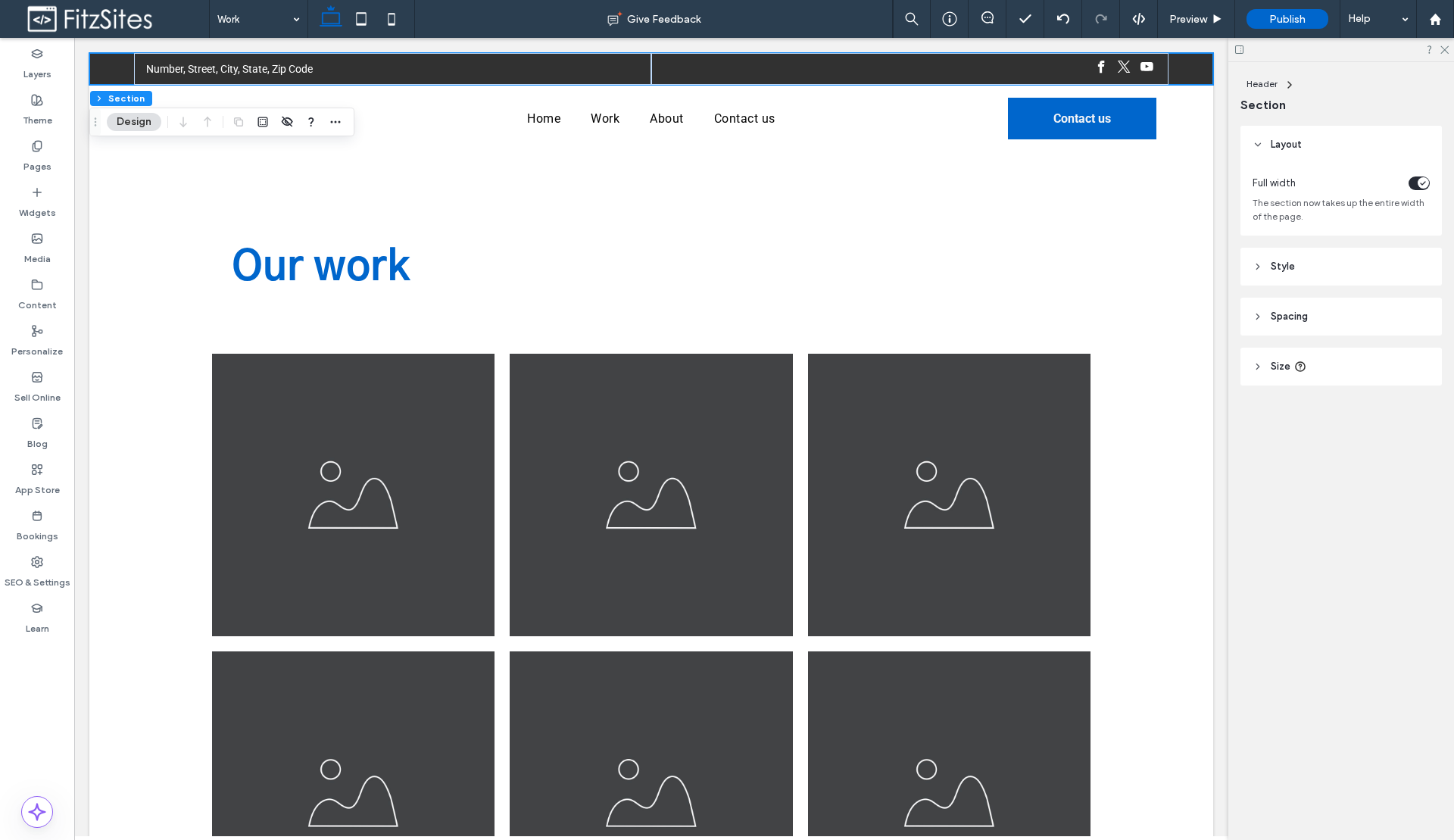
click at [1312, 283] on header "Style" at bounding box center [1340, 267] width 202 height 38
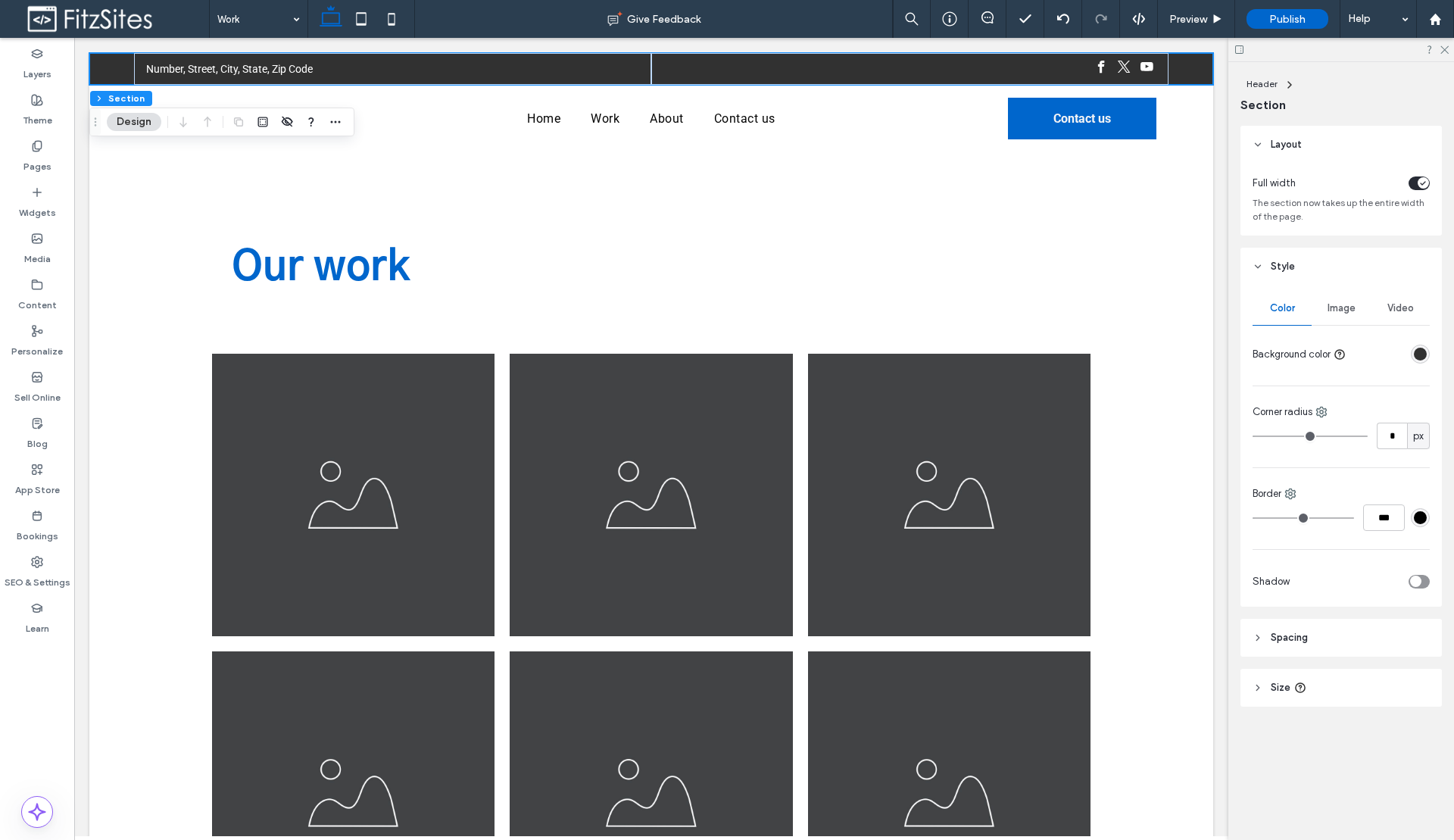
click at [1418, 347] on div "rgba(49, 49, 49, 1)" at bounding box center [1420, 354] width 19 height 19
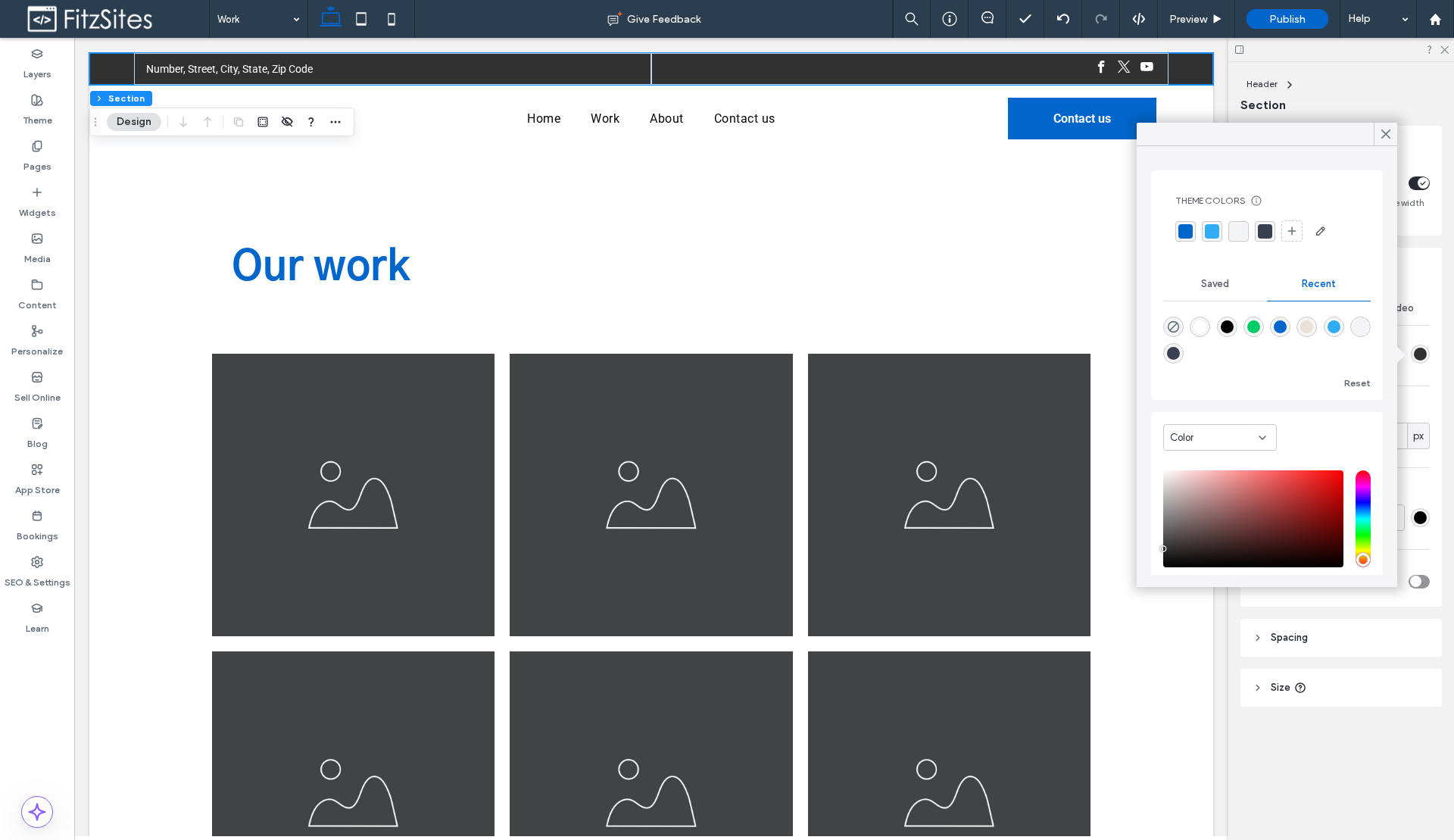
click at [1172, 231] on div "Theme Colors Save time with Theme Colors Create a color palette to instantly ad…" at bounding box center [1266, 218] width 207 height 72
click at [1181, 232] on div "rgba(0, 102, 204, 1)" at bounding box center [1185, 231] width 14 height 14
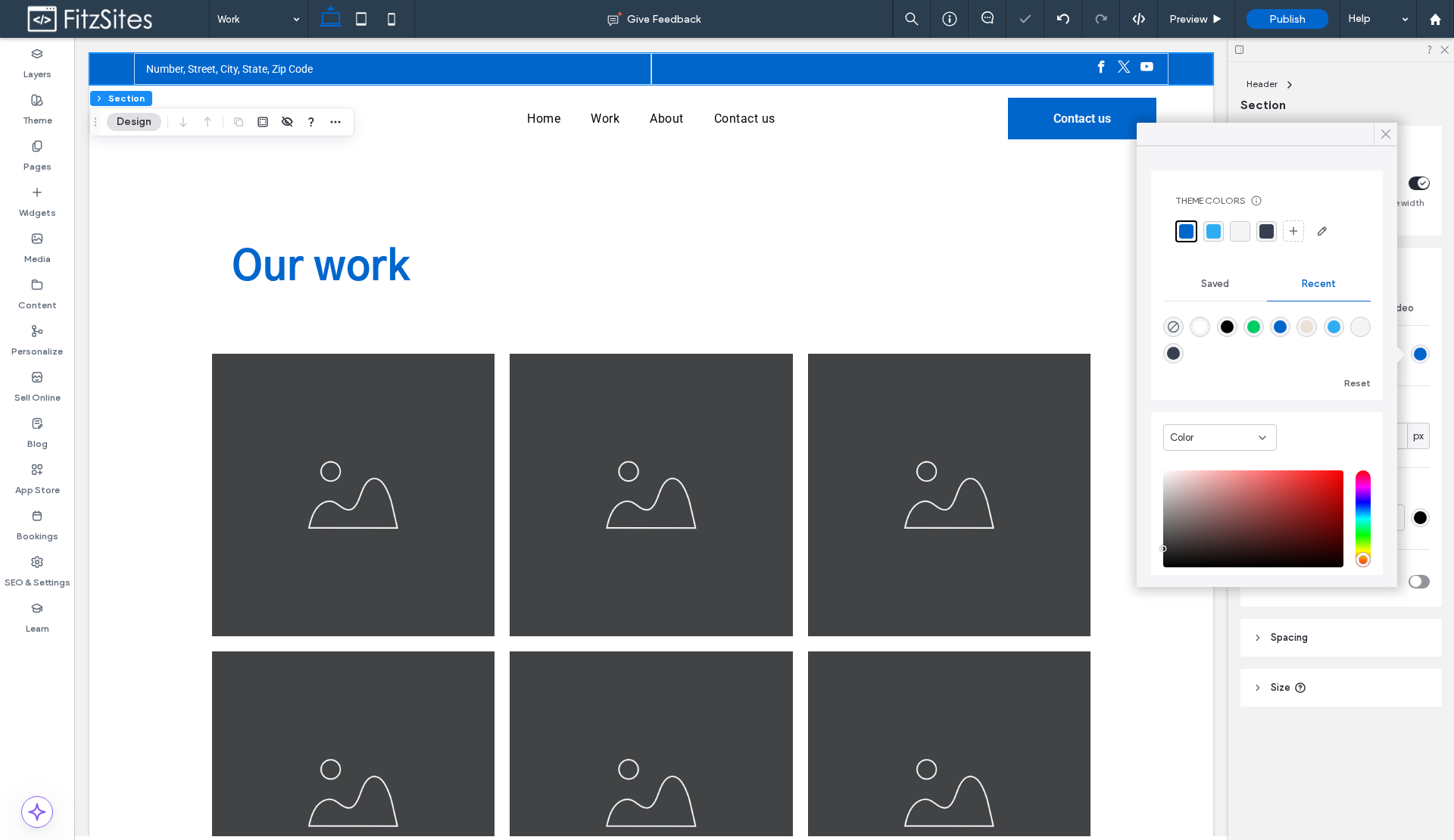
click at [1385, 136] on icon at bounding box center [1385, 134] width 14 height 14
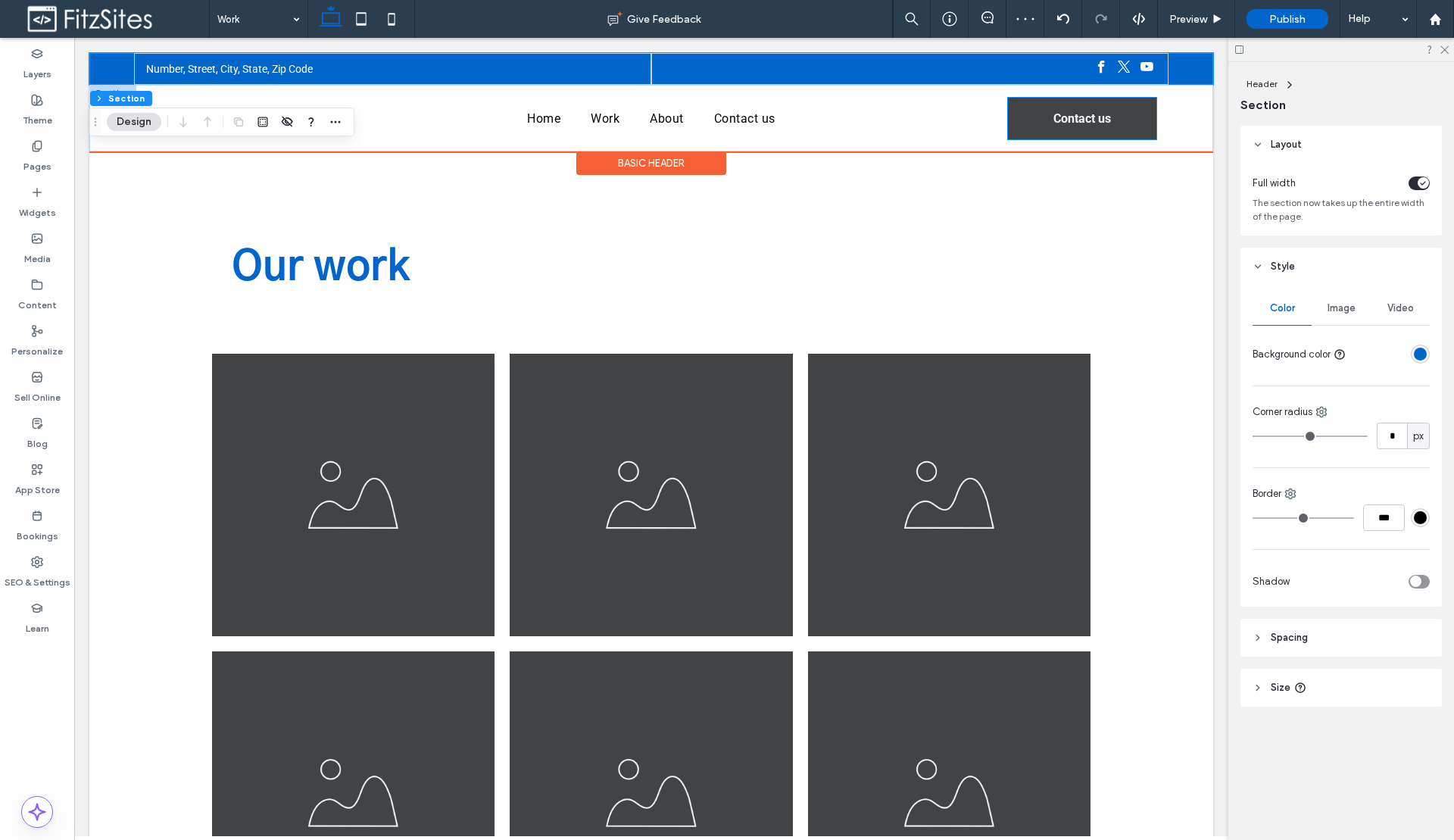
click at [1103, 130] on link "Contact us" at bounding box center [1082, 118] width 148 height 41
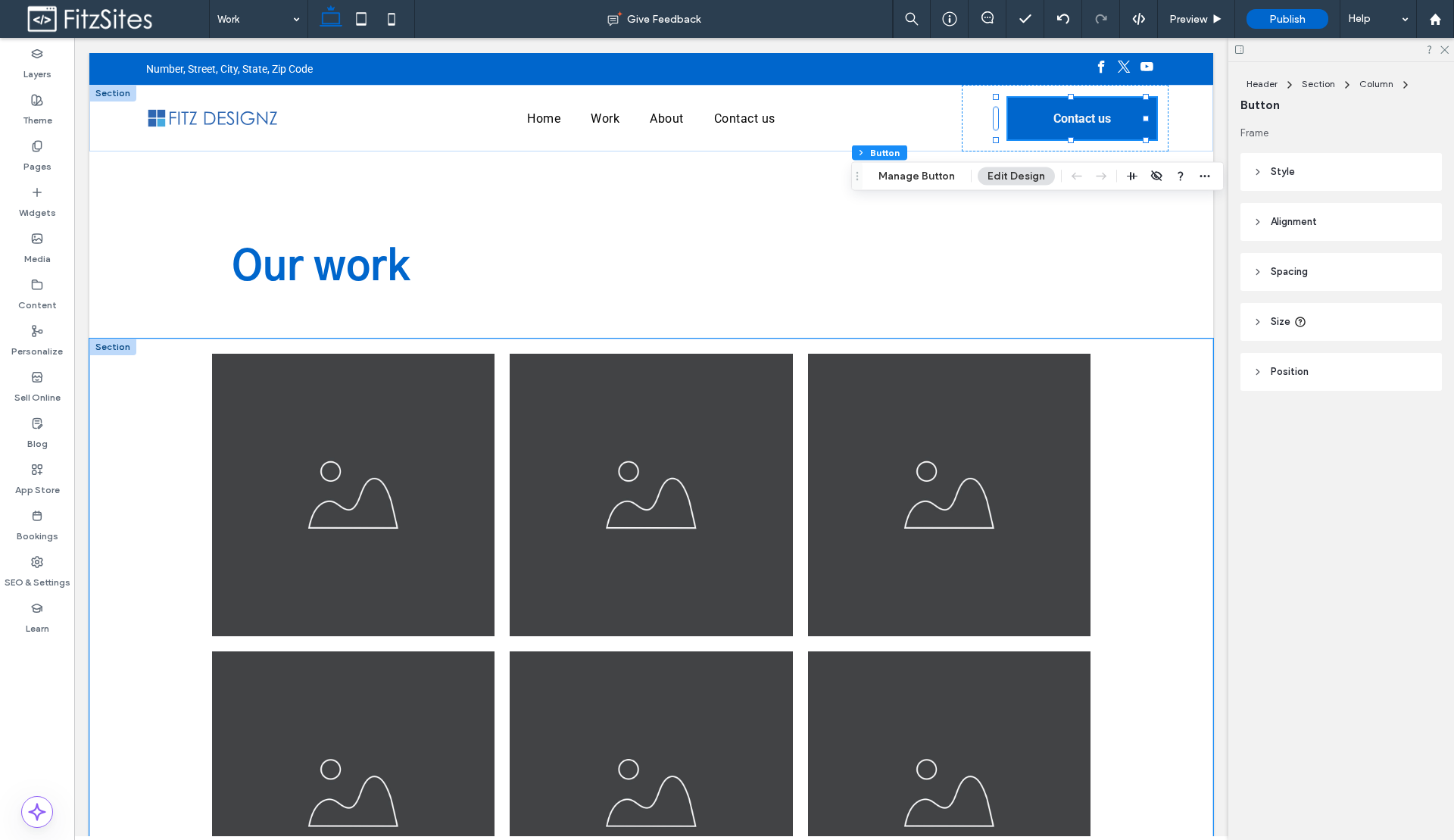
click at [1191, 405] on div "Project 1 This project had several unique challenges and the results were outst…" at bounding box center [650, 848] width 1124 height 1020
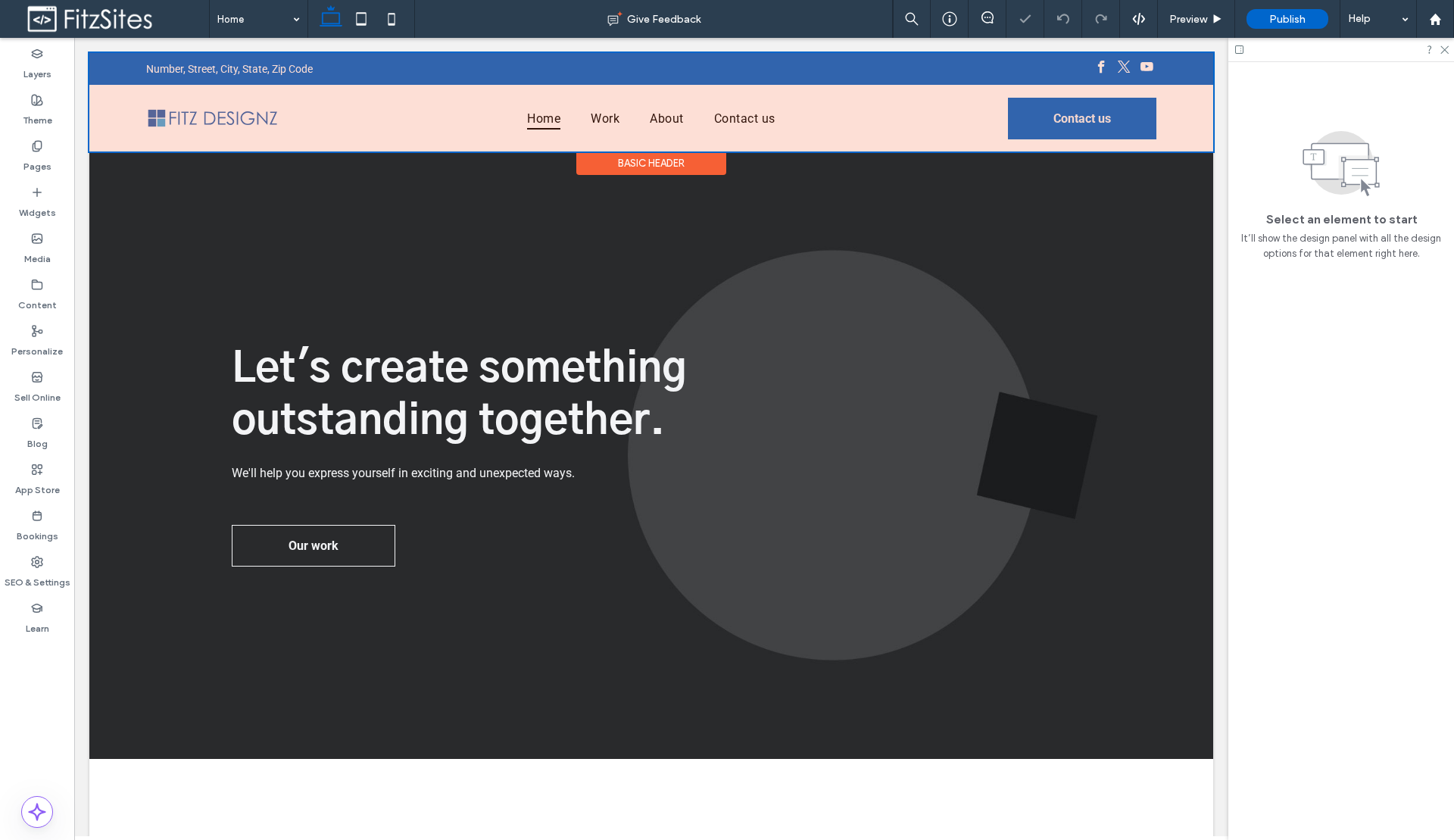
click at [255, 118] on div at bounding box center [650, 101] width 1124 height 99
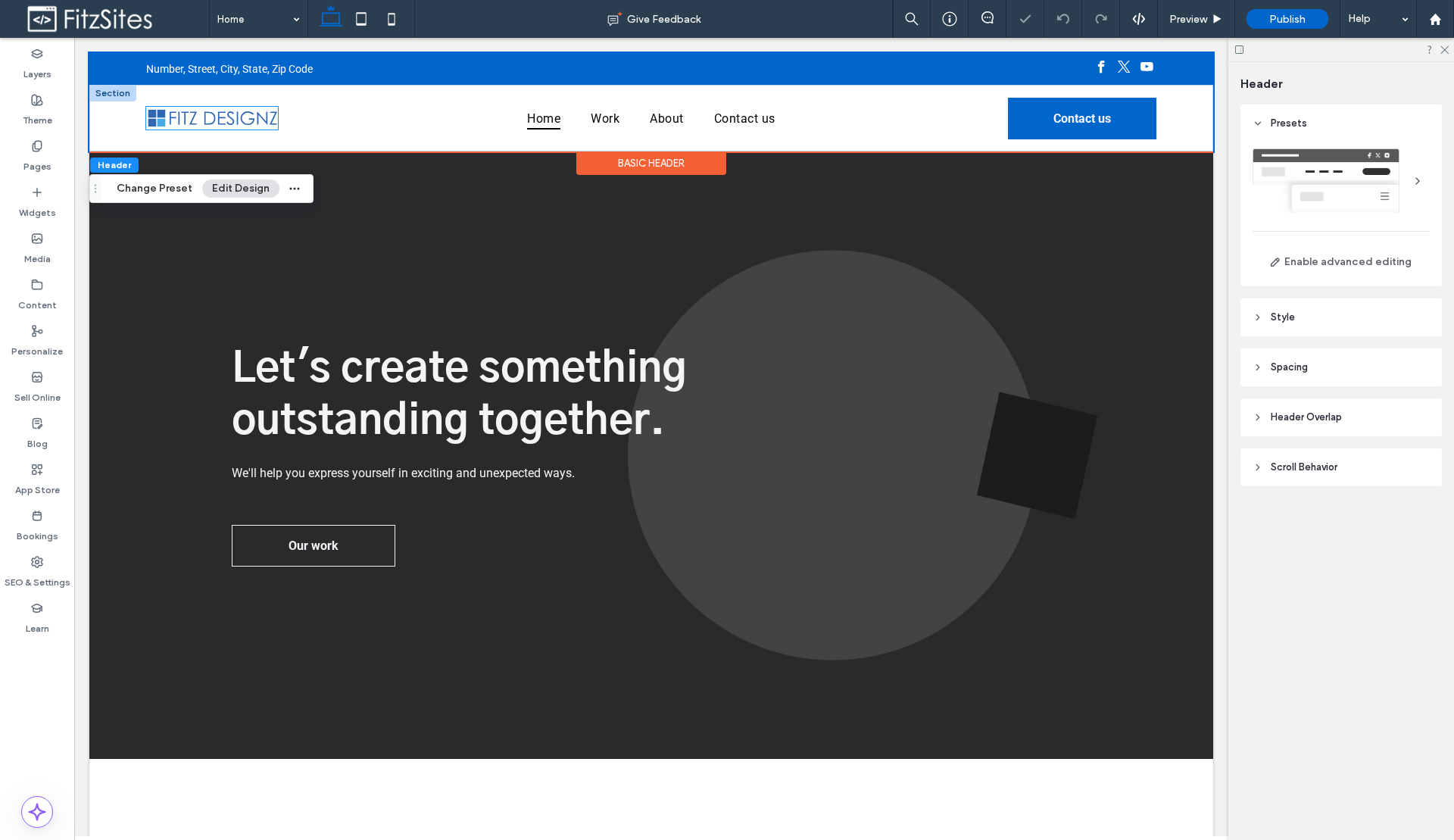
click at [259, 123] on img at bounding box center [212, 118] width 131 height 23
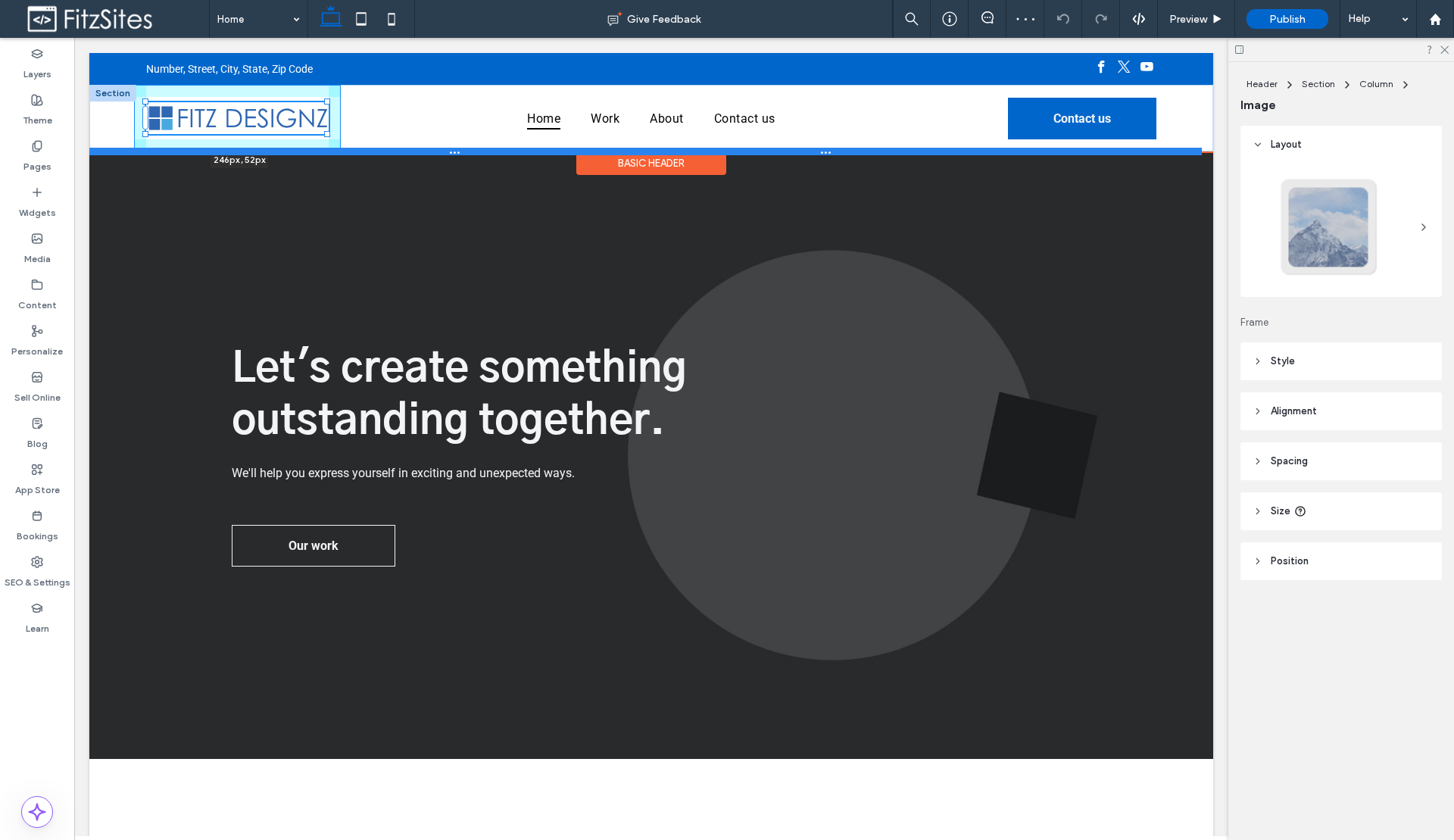
drag, startPoint x: 280, startPoint y: 130, endPoint x: 339, endPoint y: 153, distance: 63.3
click at [339, 151] on div "246px , 52px Home Work About Contact us Contact us Section" at bounding box center [650, 117] width 1124 height 67
type input "***"
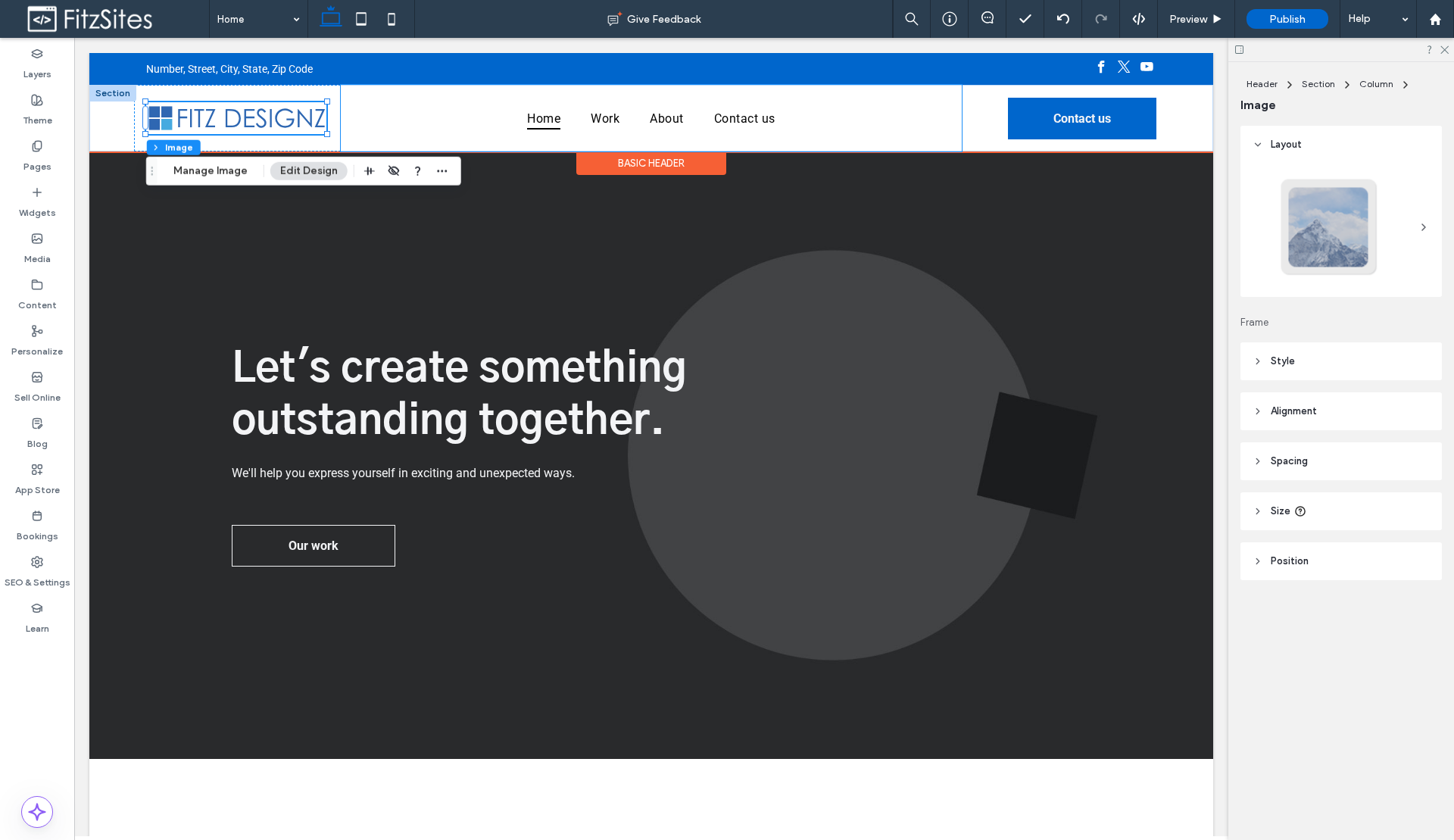
click at [482, 139] on div "Home Work About Contact us" at bounding box center [650, 117] width 620 height 67
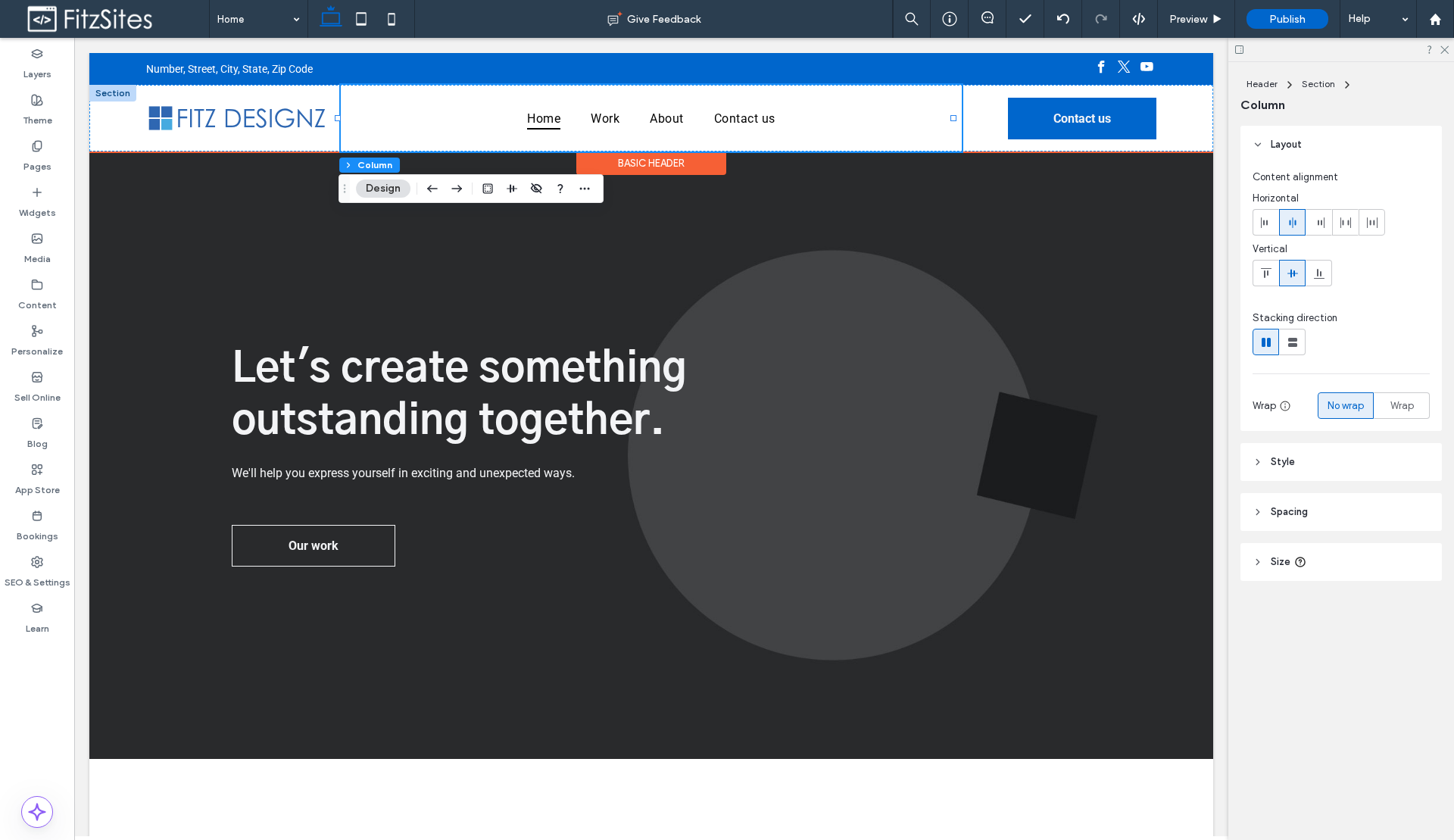
click at [646, 170] on div "Basic Header" at bounding box center [651, 162] width 150 height 23
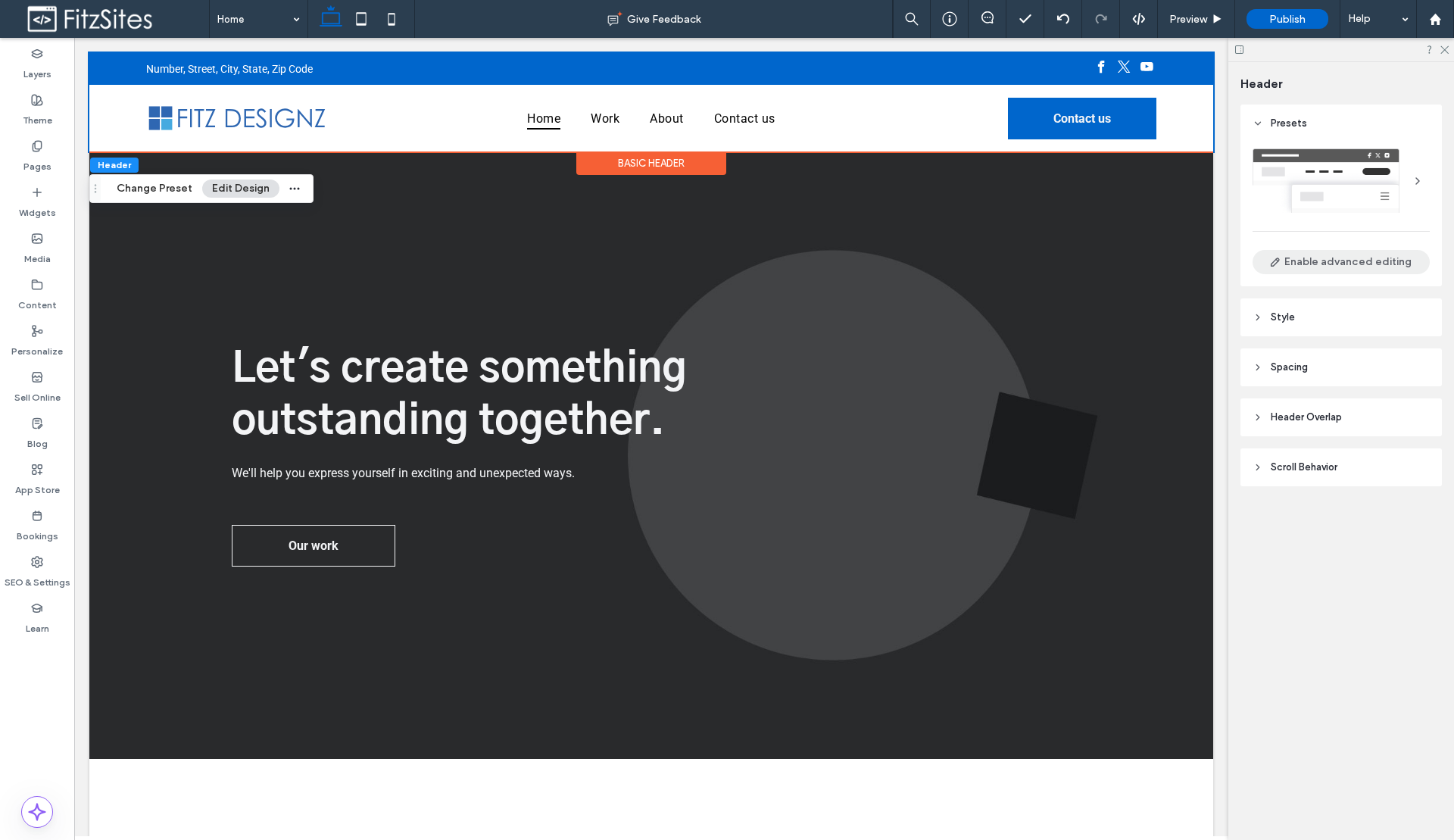
click at [1318, 256] on button "Enable advanced editing" at bounding box center [1340, 262] width 177 height 24
click at [1309, 464] on span "Scroll Behavior" at bounding box center [1304, 467] width 67 height 15
click at [1423, 508] on div "toggle" at bounding box center [1418, 506] width 22 height 14
click at [1416, 554] on div "toggle" at bounding box center [1416, 550] width 11 height 11
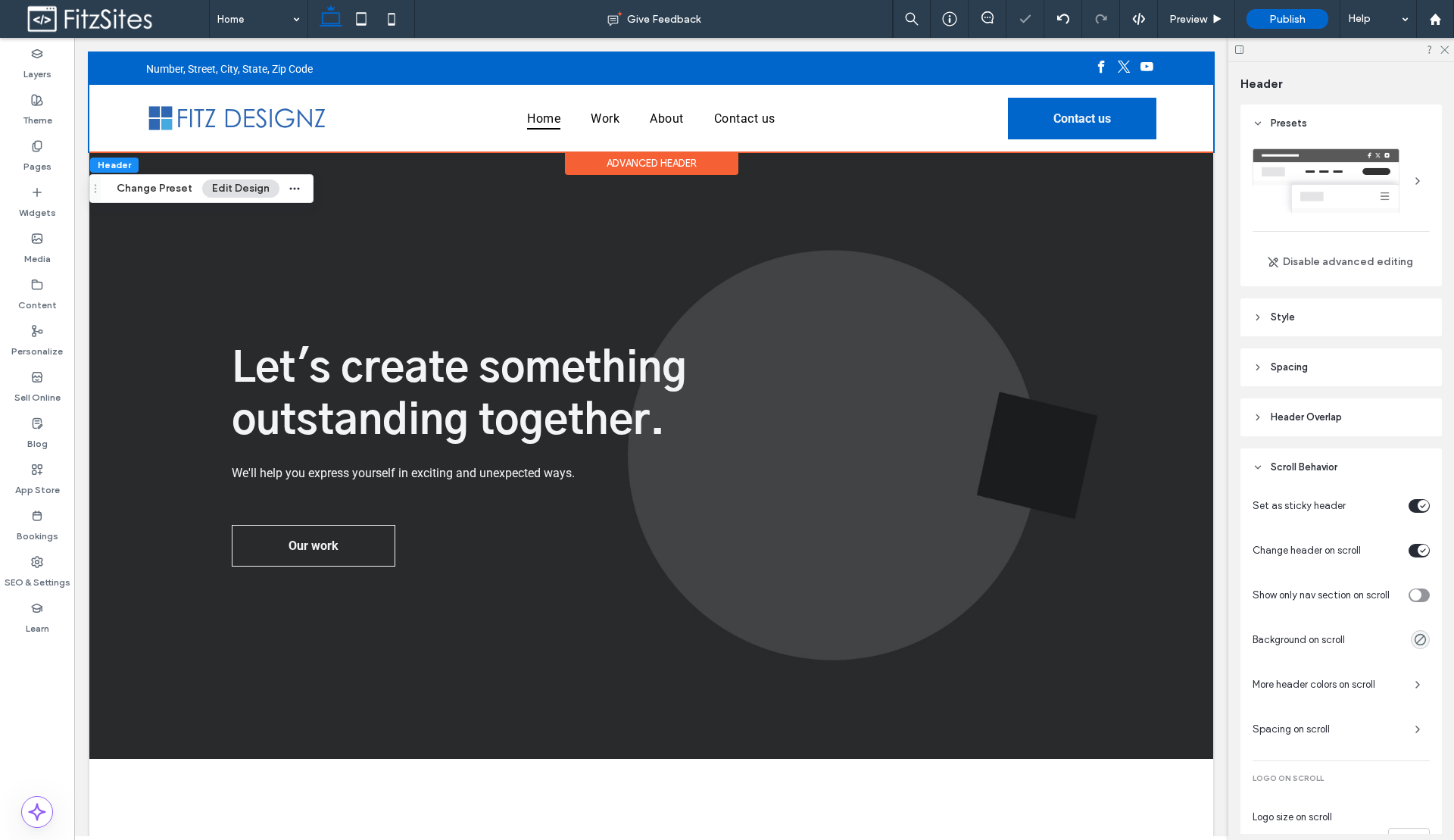
click at [1416, 592] on div "toggle" at bounding box center [1418, 595] width 22 height 14
click at [1414, 638] on icon "rgba(0, 0, 0, 0)" at bounding box center [1420, 639] width 13 height 13
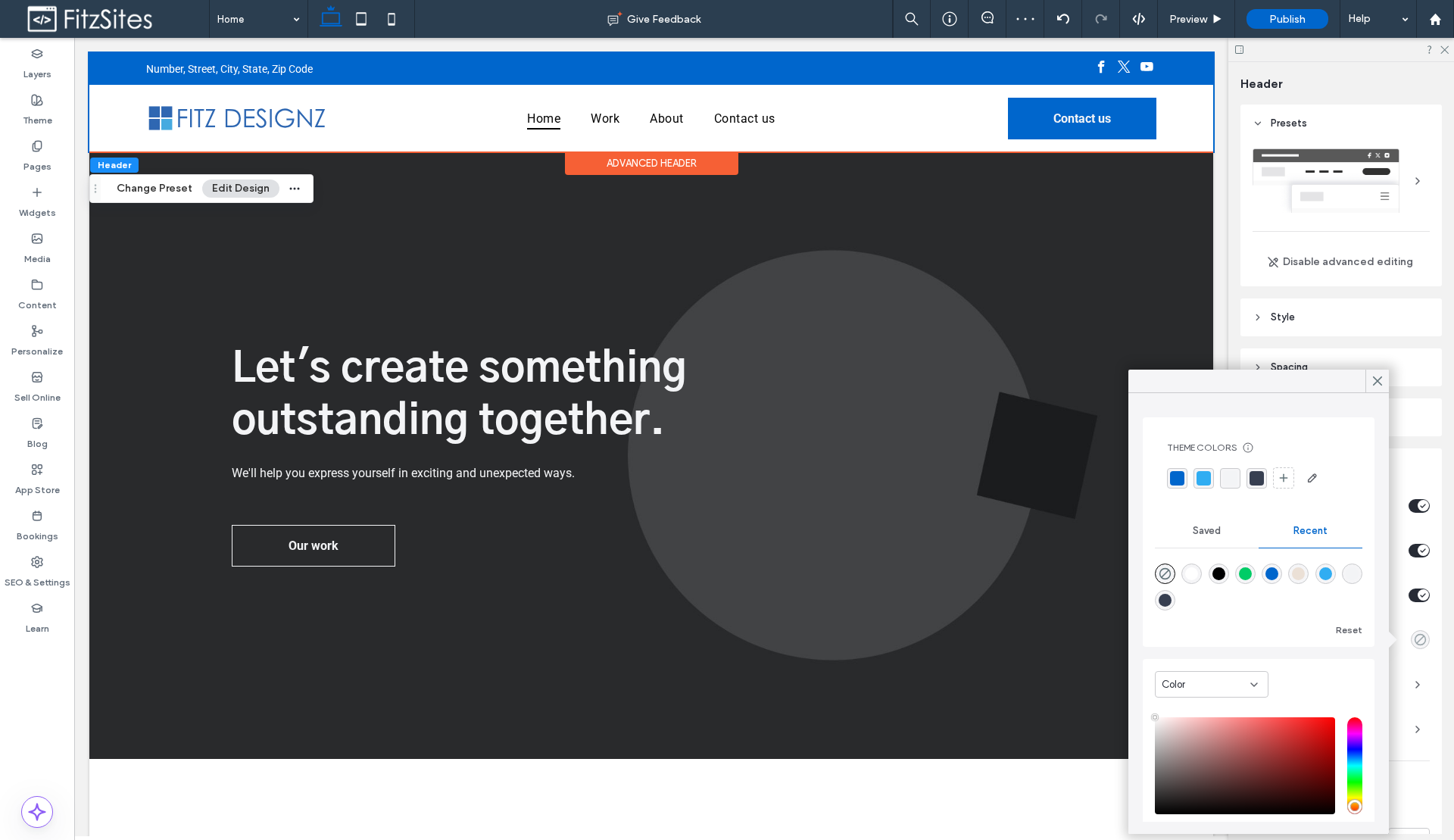
type input "**"
click at [1198, 575] on div "rgba(255, 255, 255, 1)" at bounding box center [1191, 573] width 13 height 13
type input "*******"
type input "***"
type input "****"
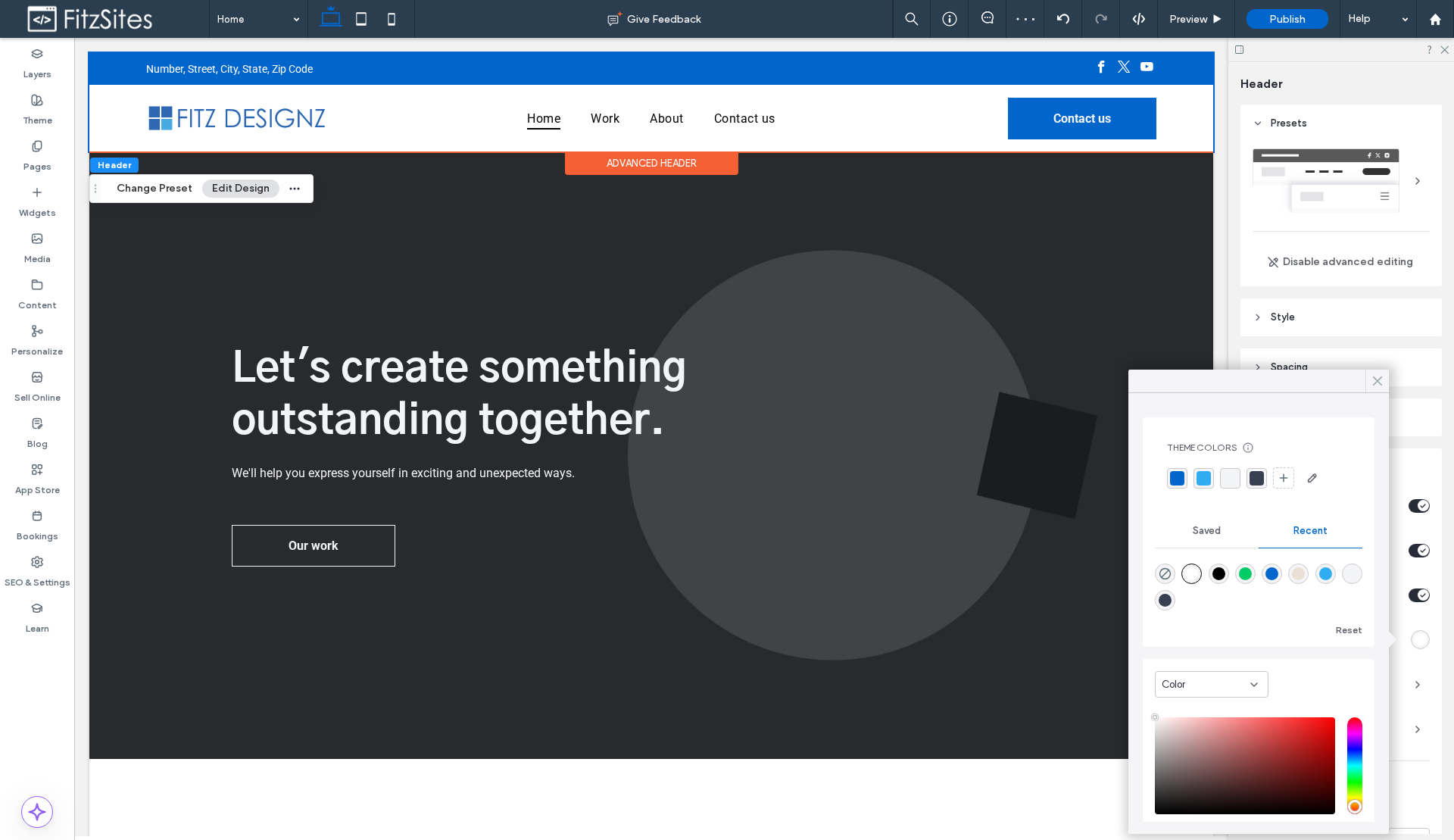
click at [1373, 382] on icon at bounding box center [1377, 380] width 14 height 14
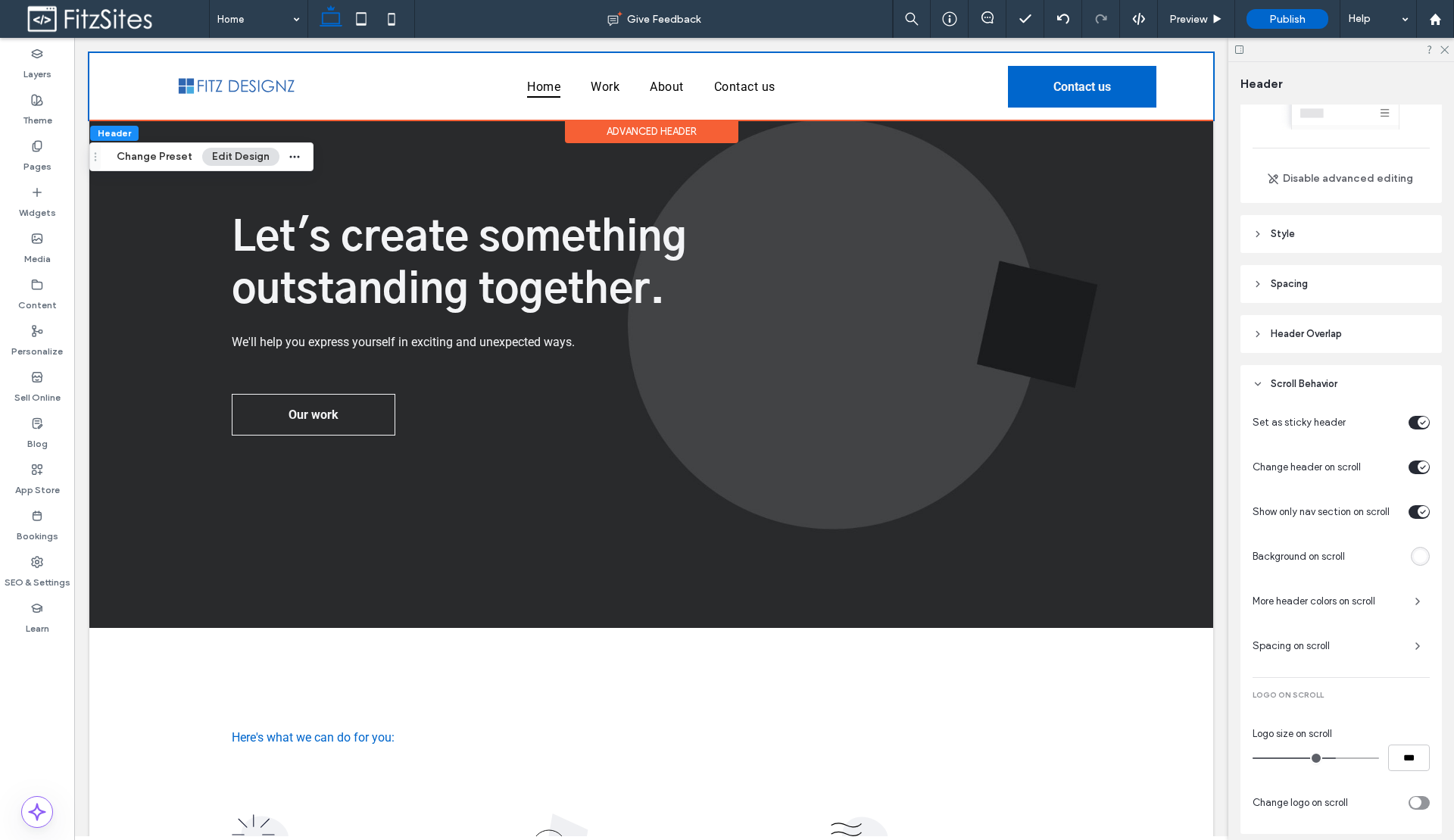
scroll to position [131, 0]
click at [1324, 644] on span "Spacing on scroll" at bounding box center [1327, 646] width 150 height 15
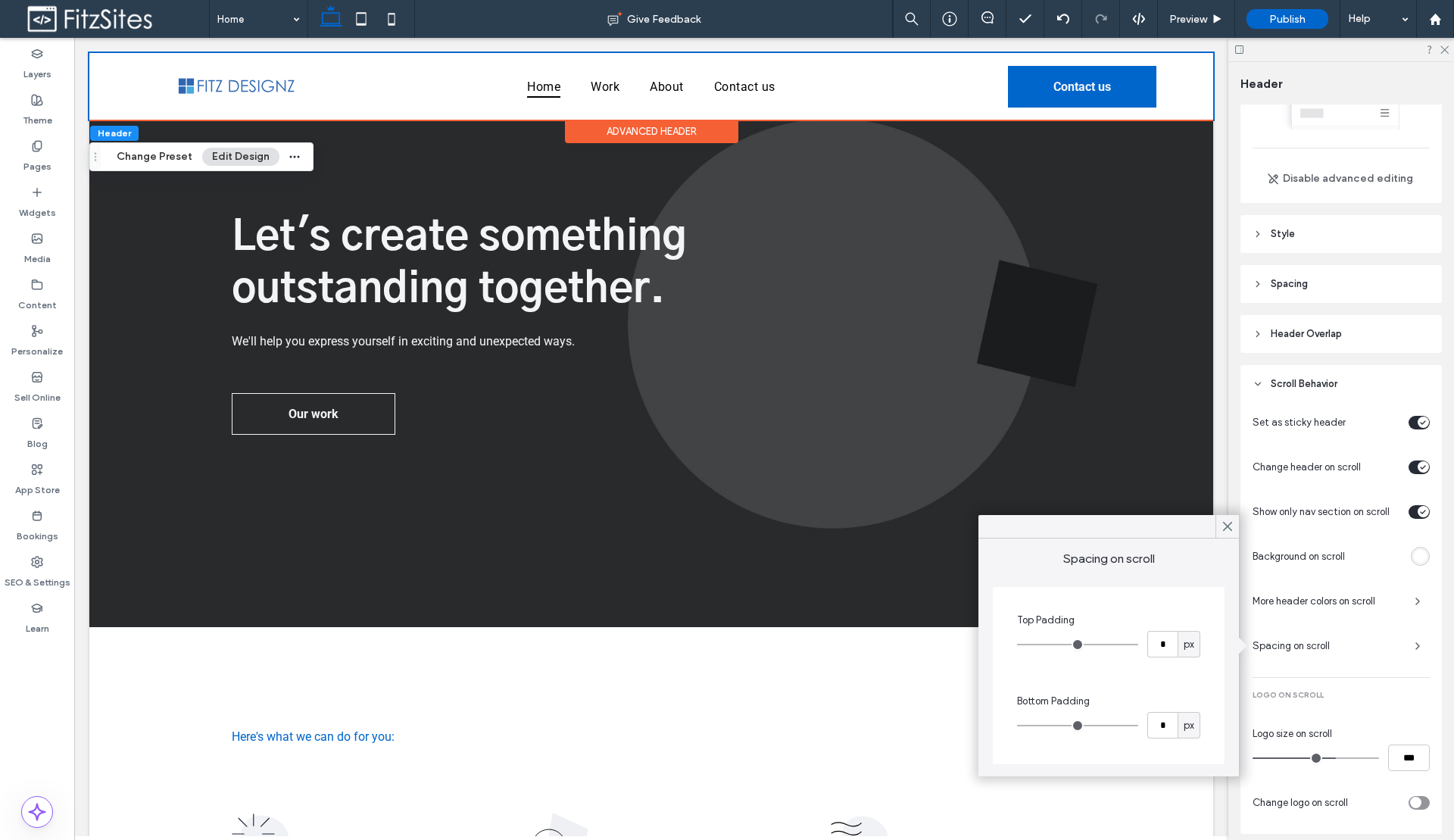
click at [1364, 601] on span "More header colors on scroll" at bounding box center [1327, 601] width 150 height 15
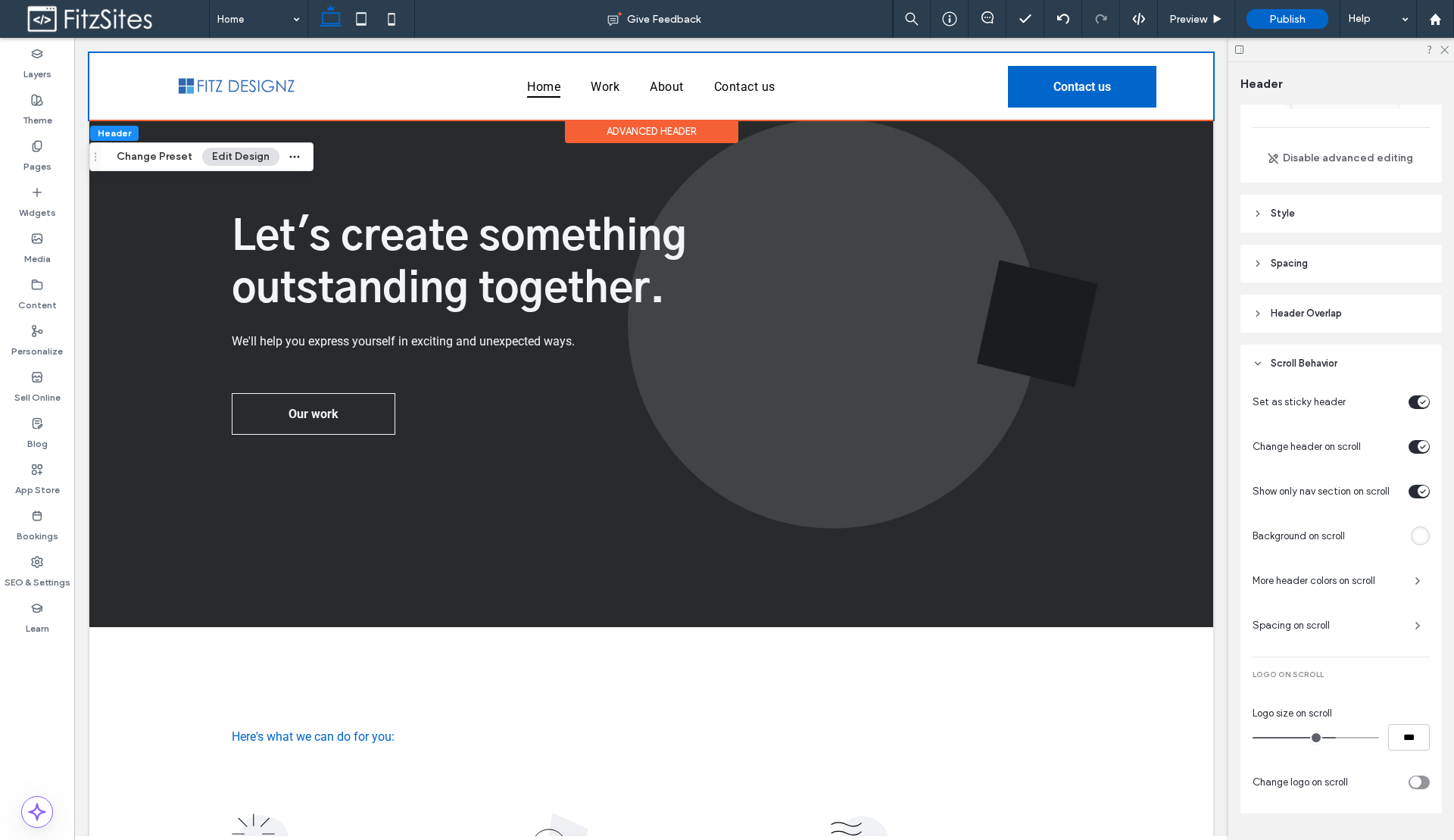
scroll to position [144, 0]
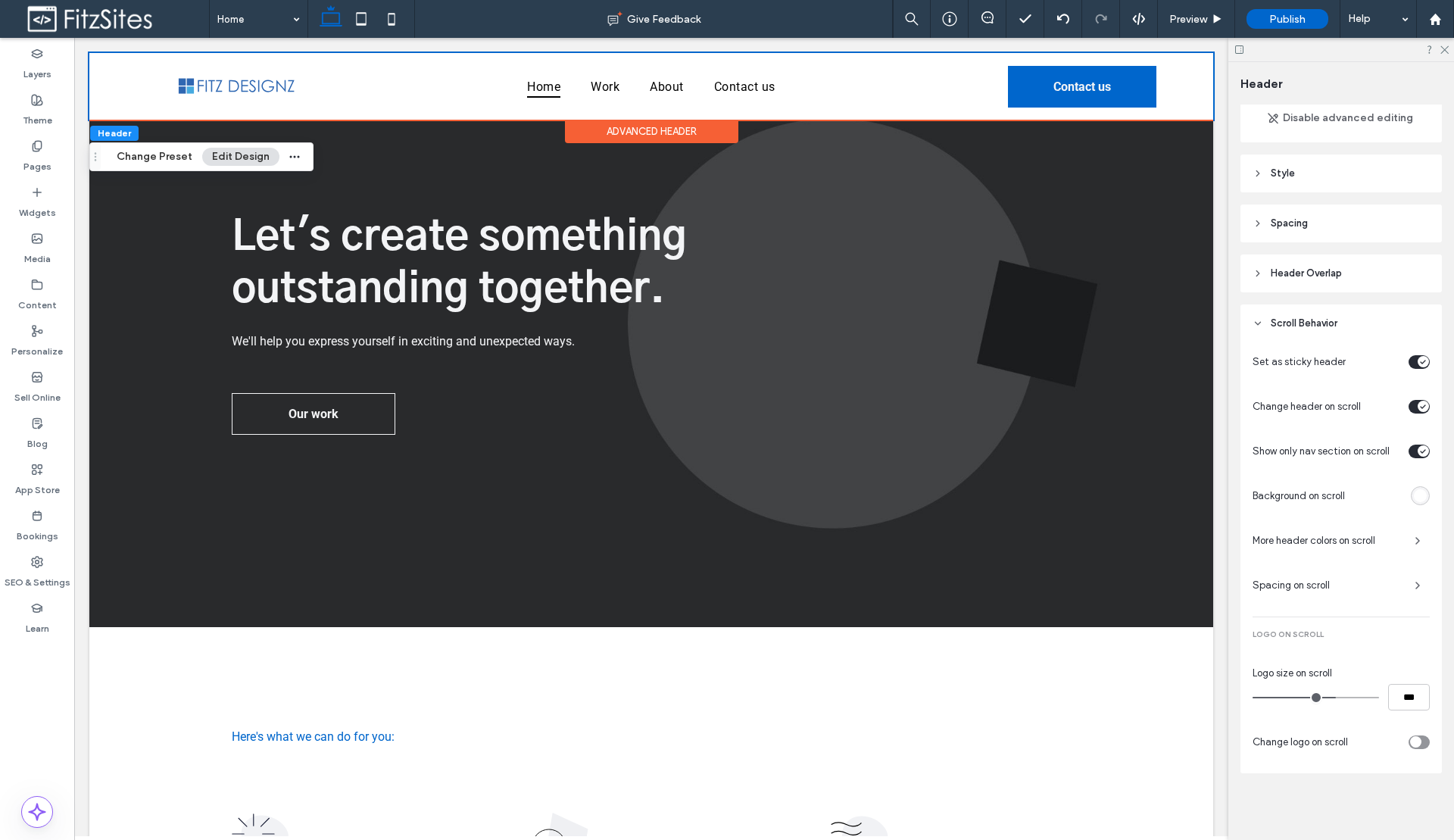
type input "**"
type input "***"
type input "**"
type input "***"
type input "**"
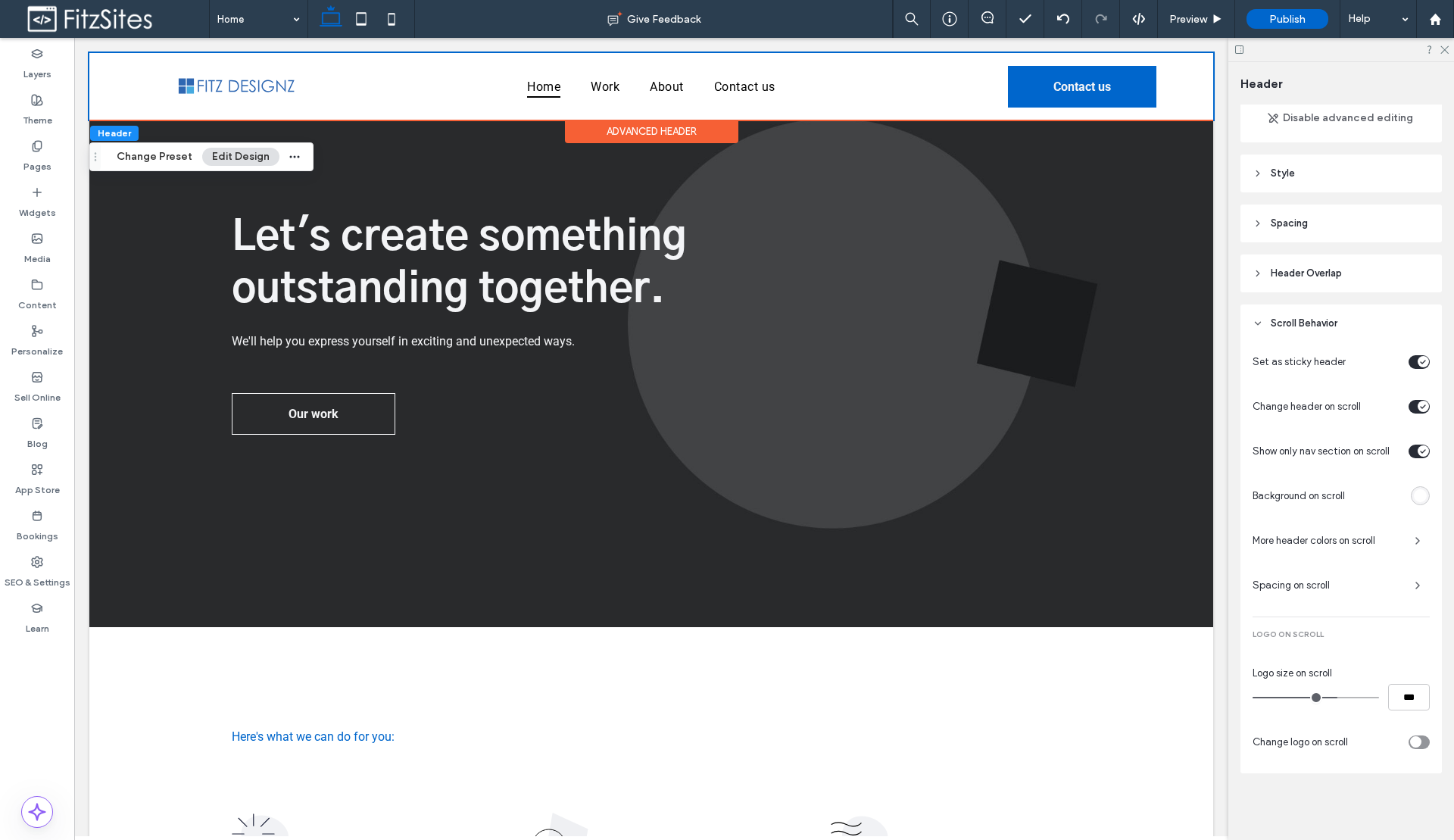
type input "***"
type input "**"
type input "***"
type input "**"
type input "***"
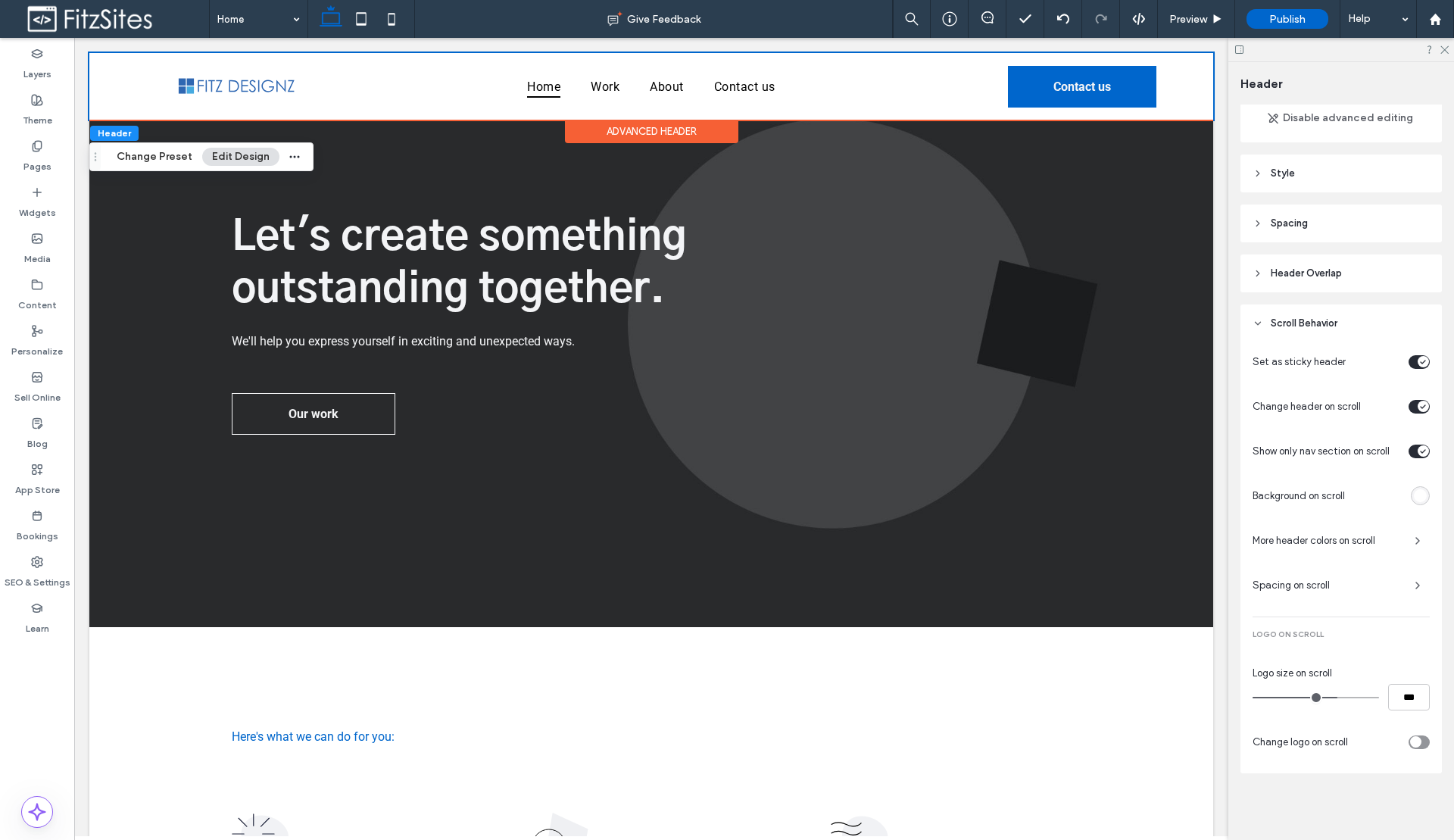
type input "**"
type input "***"
type input "**"
type input "***"
type input "**"
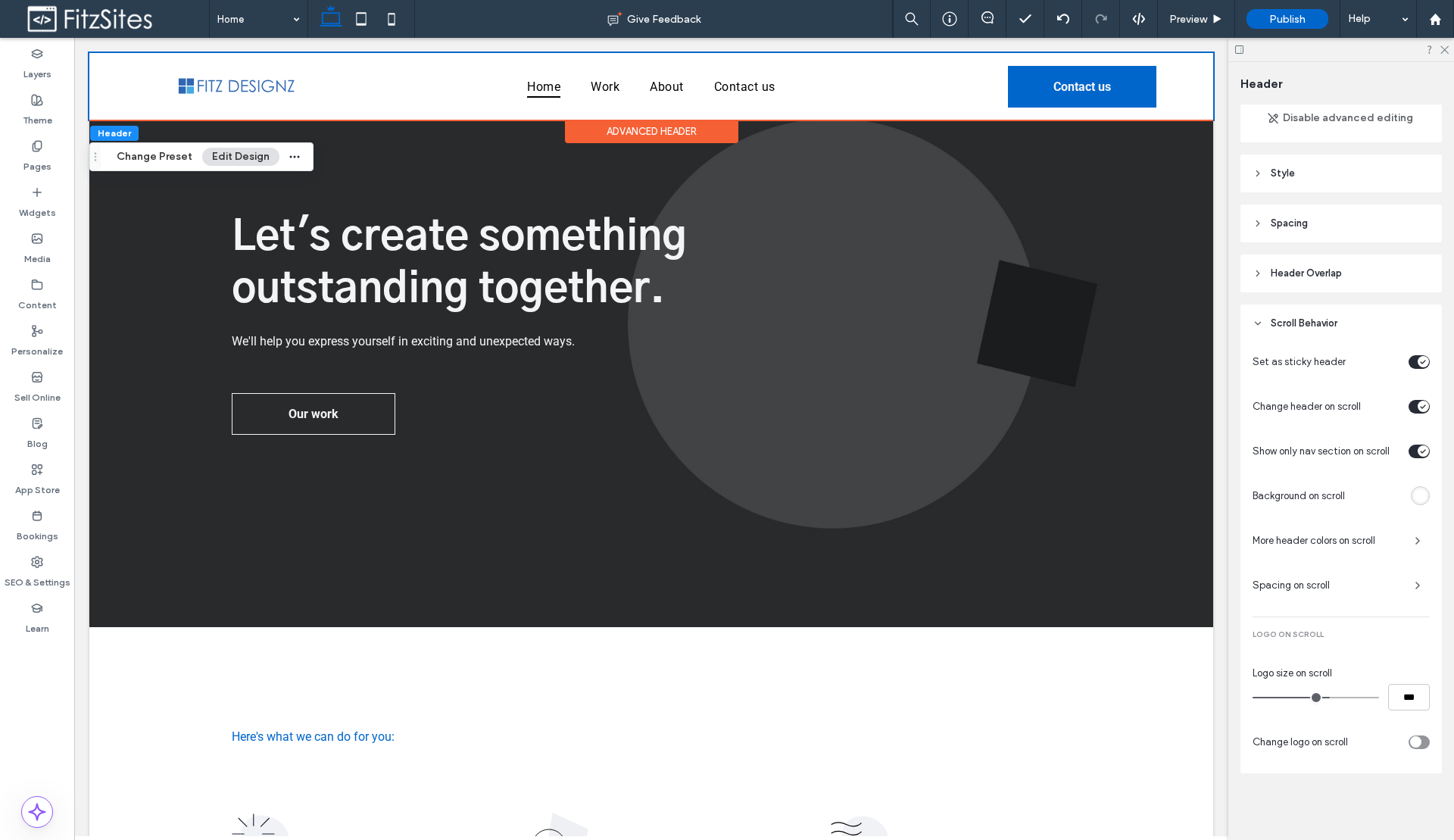
type input "***"
type input "**"
type input "***"
drag, startPoint x: 1329, startPoint y: 696, endPoint x: 1320, endPoint y: 696, distance: 9.0
type input "**"
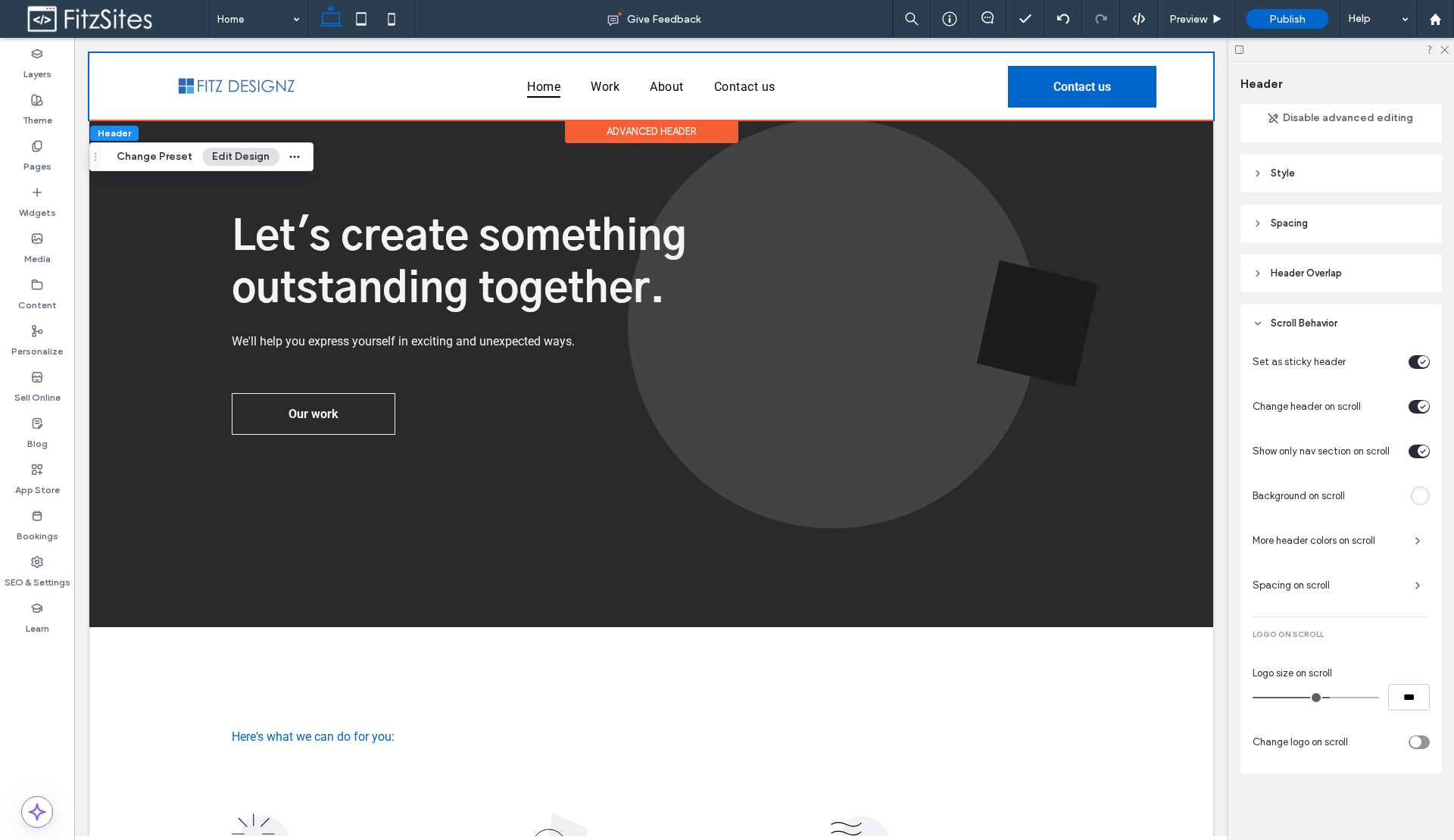
click at [1320, 696] on input "range" at bounding box center [1315, 697] width 127 height 2
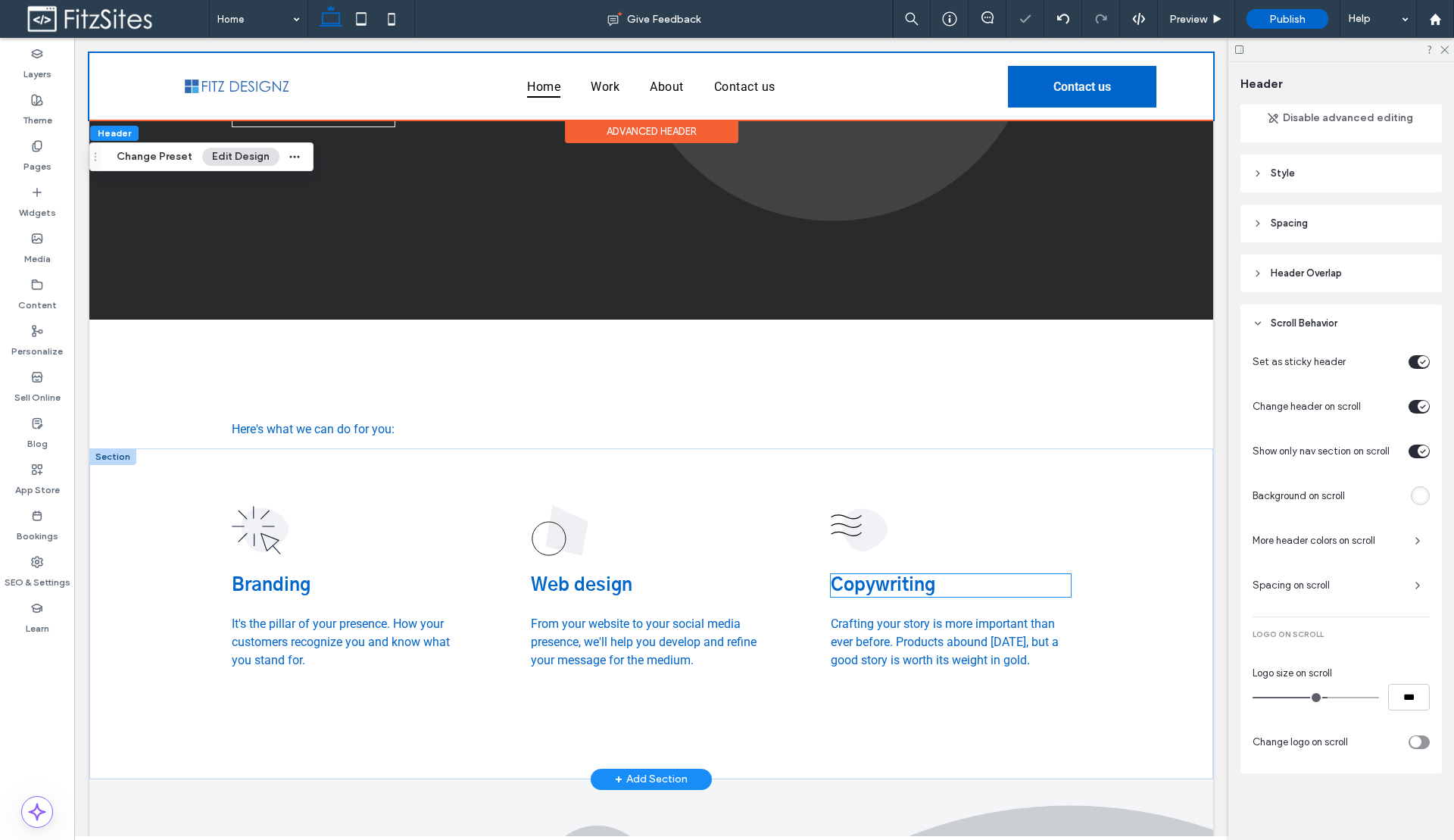
scroll to position [294, 0]
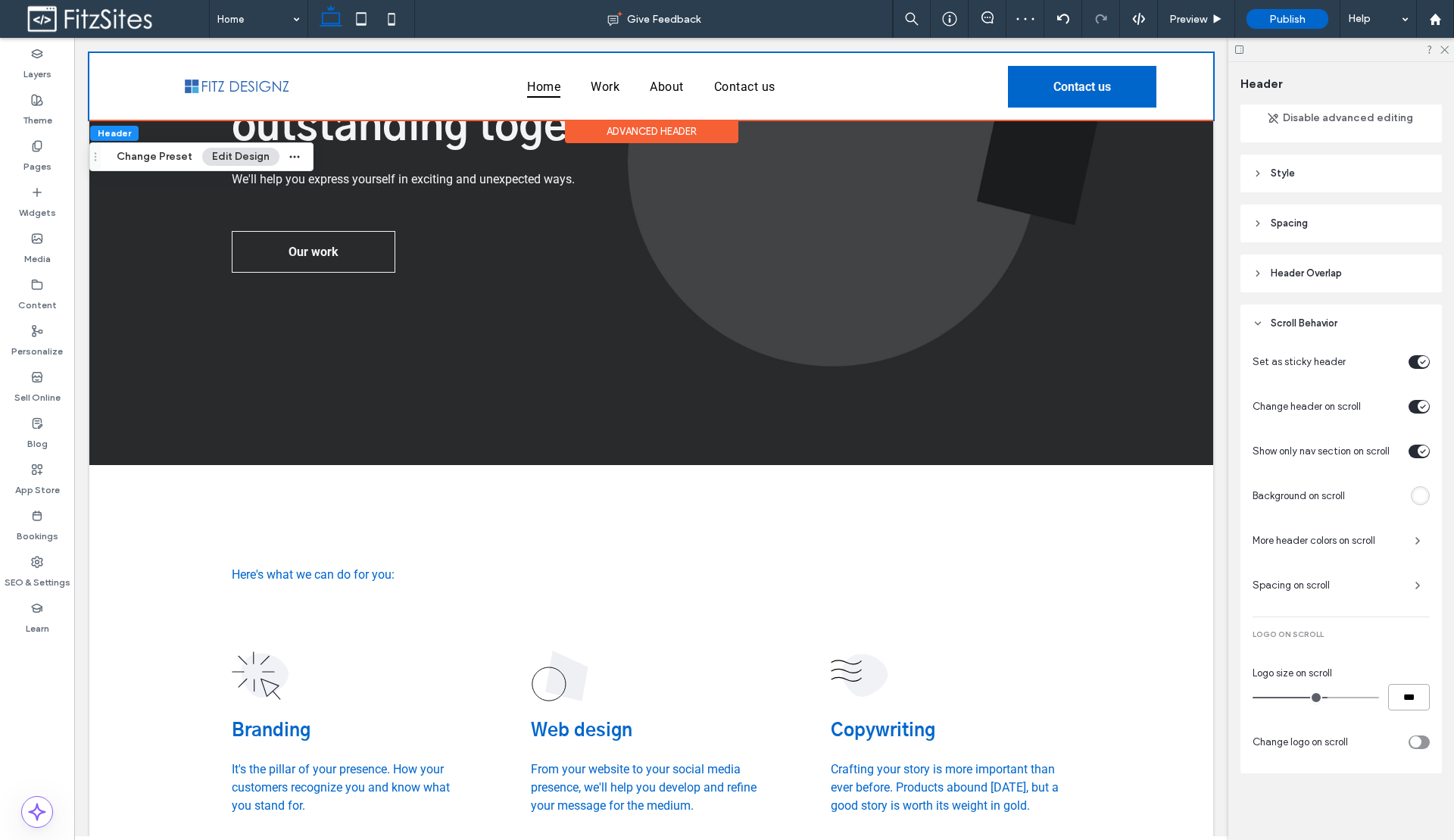
click at [1398, 697] on input "***" at bounding box center [1409, 696] width 41 height 26
type input "**"
type input "***"
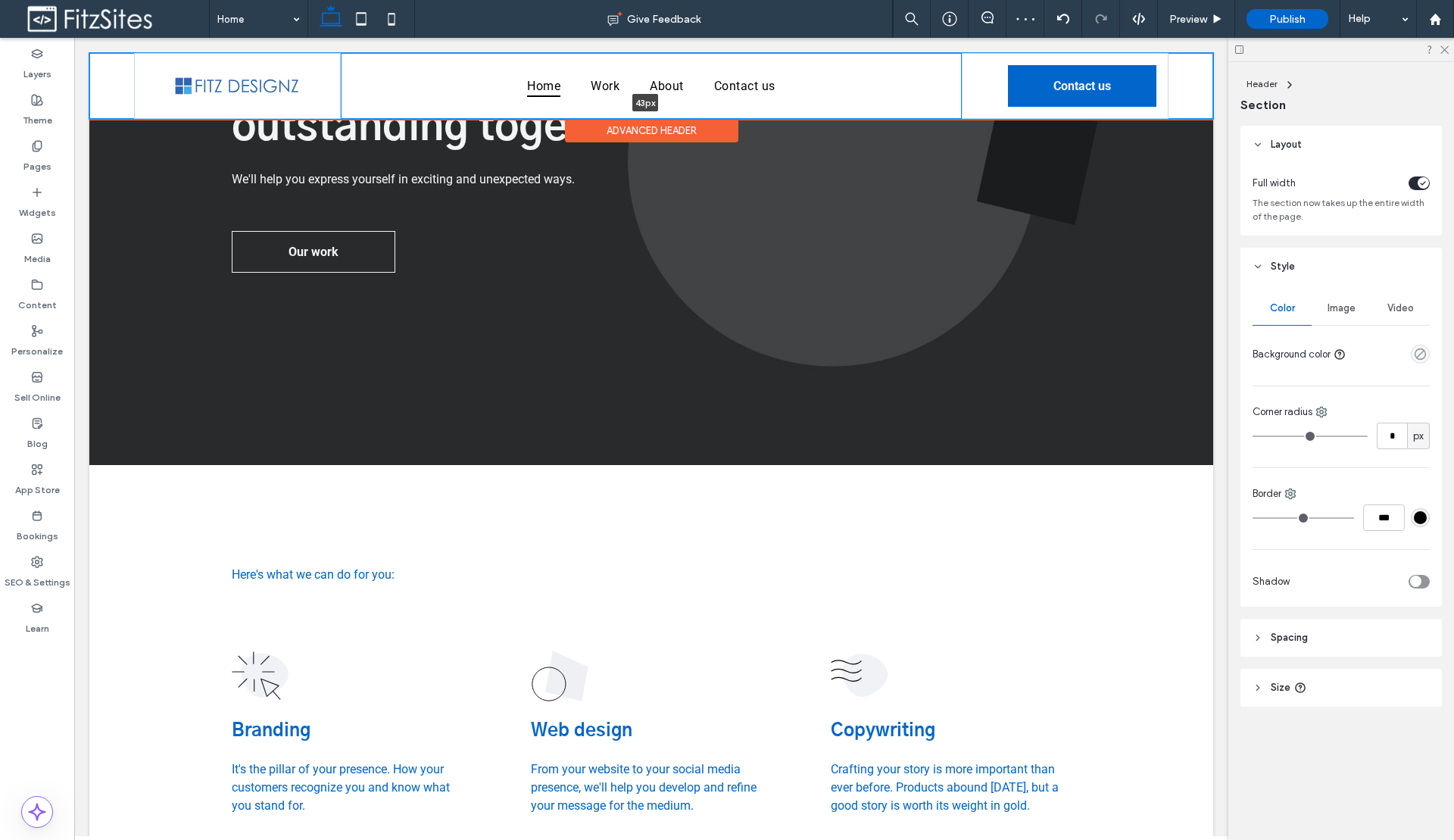
drag, startPoint x: 857, startPoint y: 121, endPoint x: 865, endPoint y: 87, distance: 34.9
click at [865, 87] on div "Home Work About Contact us Contact us 43px Section" at bounding box center [650, 85] width 1124 height 66
type input "**"
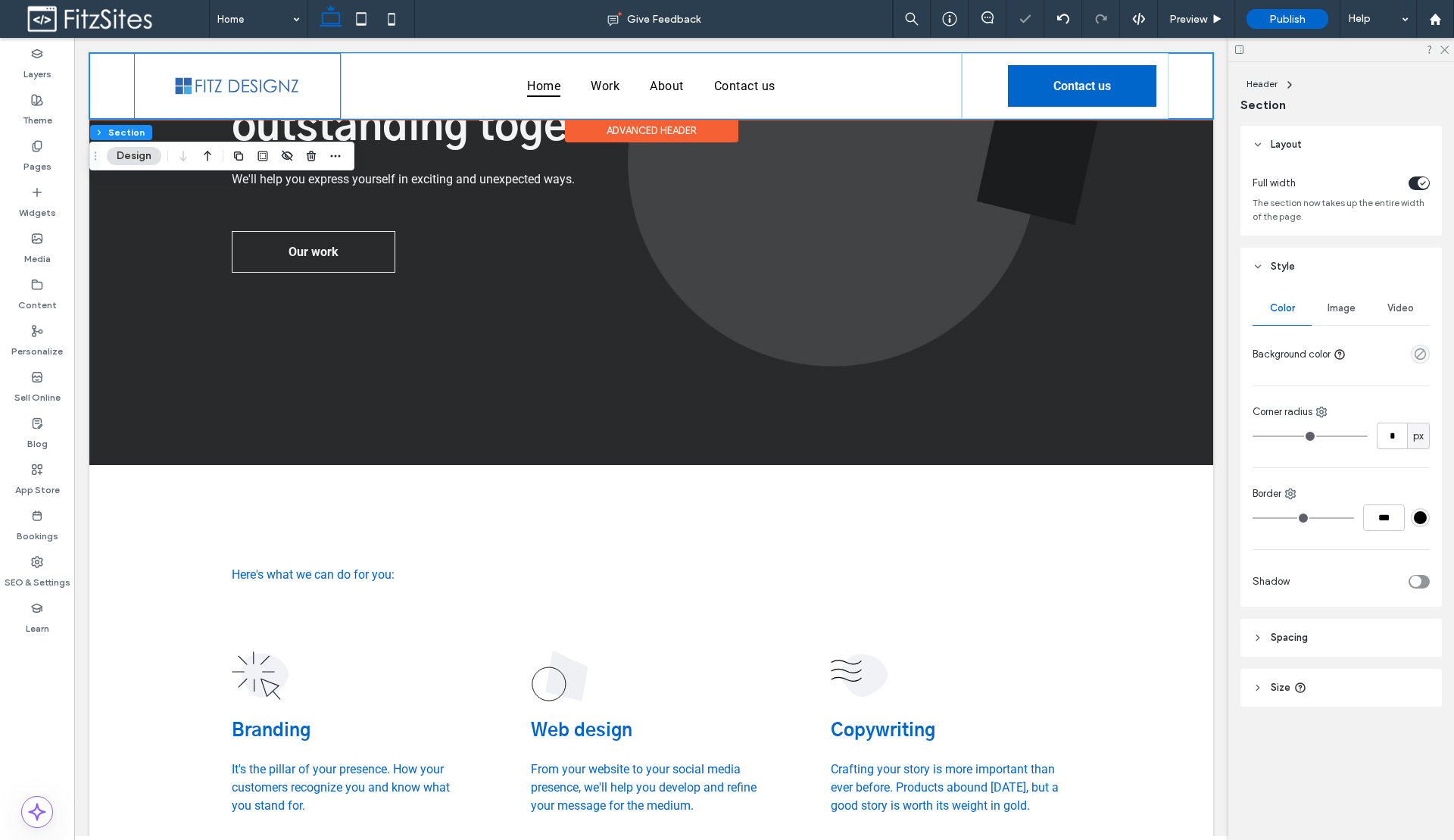
click at [325, 104] on div at bounding box center [237, 85] width 207 height 66
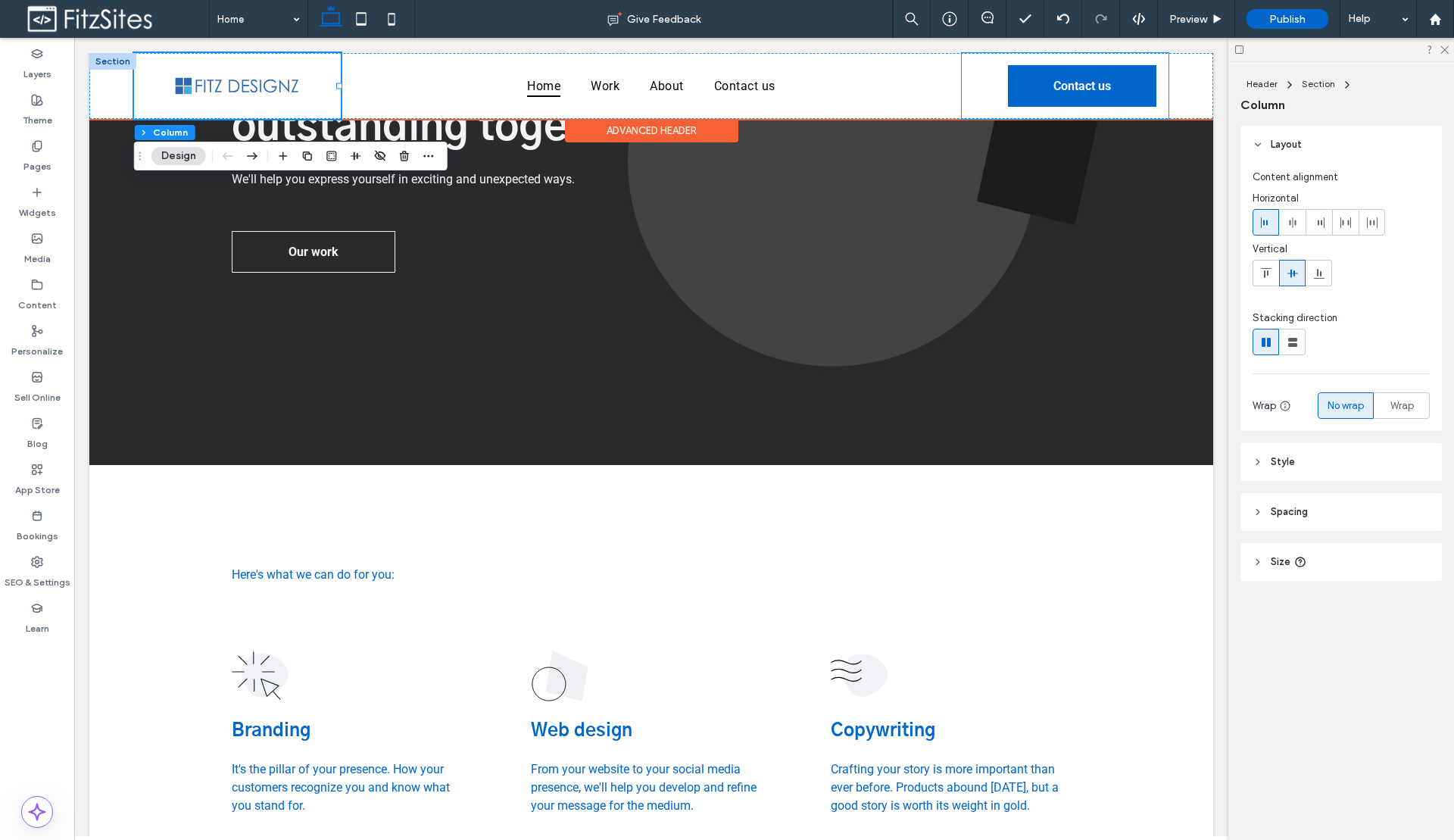
click at [963, 100] on div "Contact us" at bounding box center [1064, 85] width 207 height 66
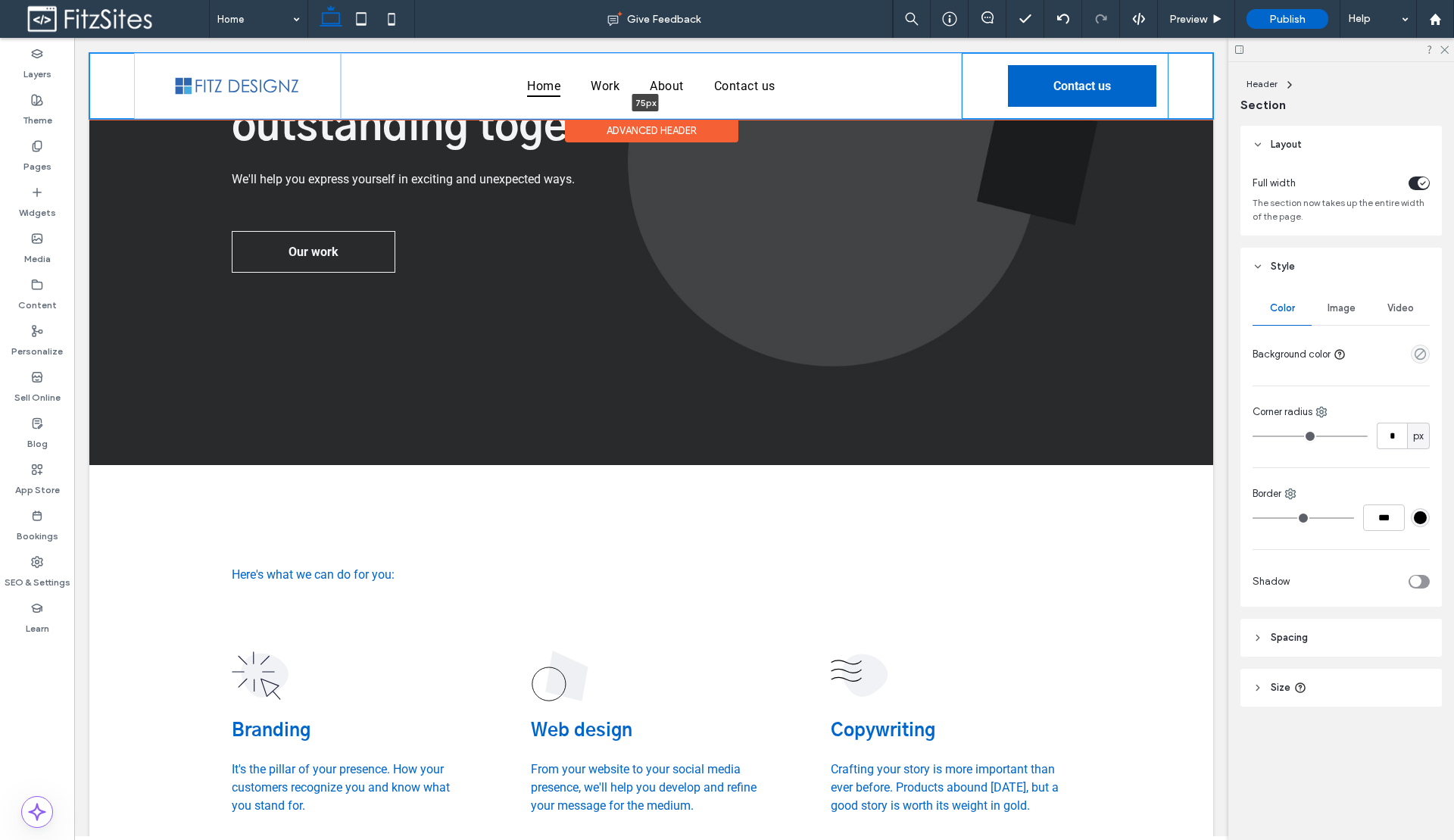
drag, startPoint x: 1028, startPoint y: 115, endPoint x: 1030, endPoint y: 107, distance: 8.2
click at [1030, 107] on div "Home Work About Contact us Contact us 75px Section" at bounding box center [650, 85] width 1124 height 66
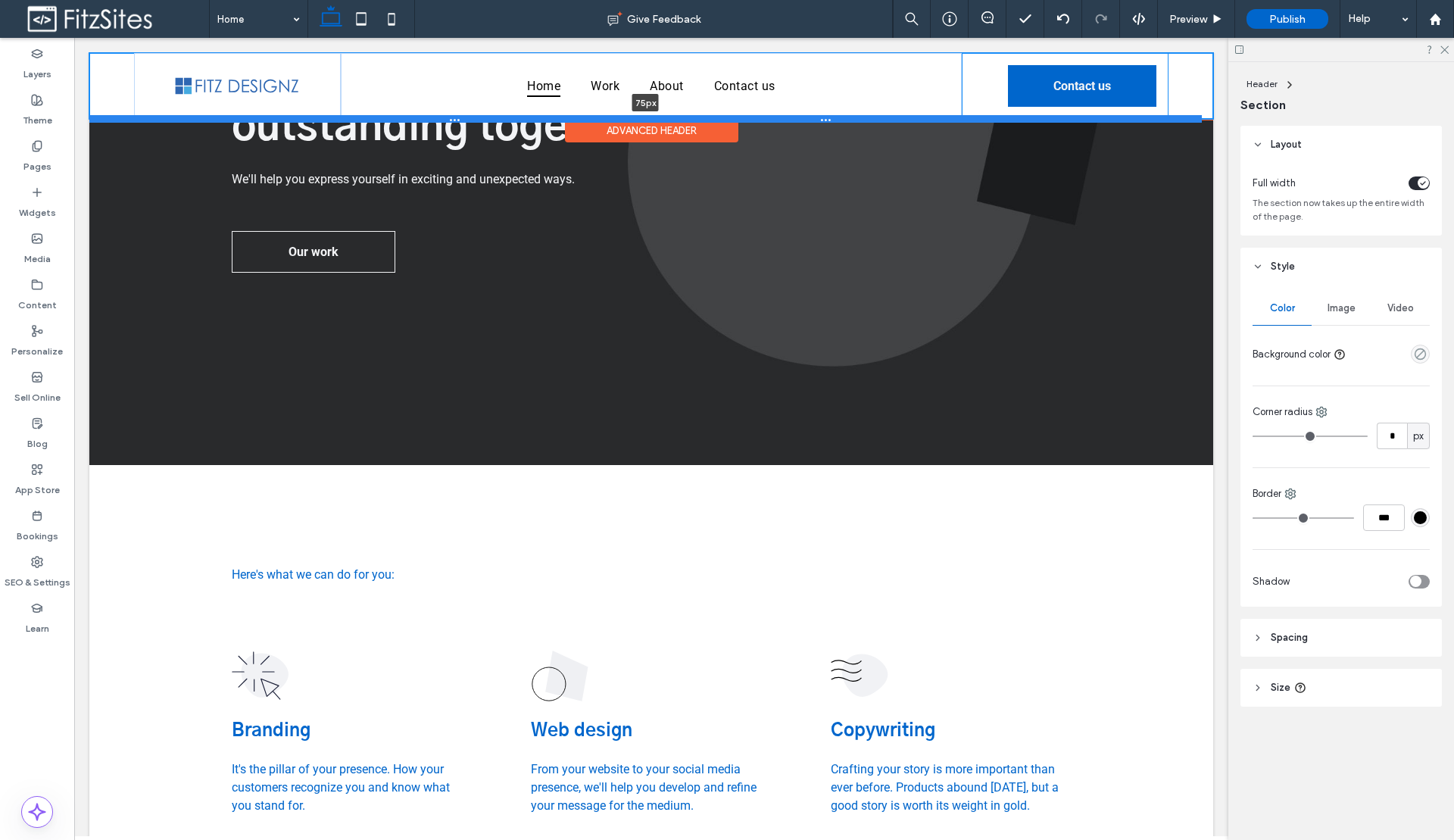
type input "**"
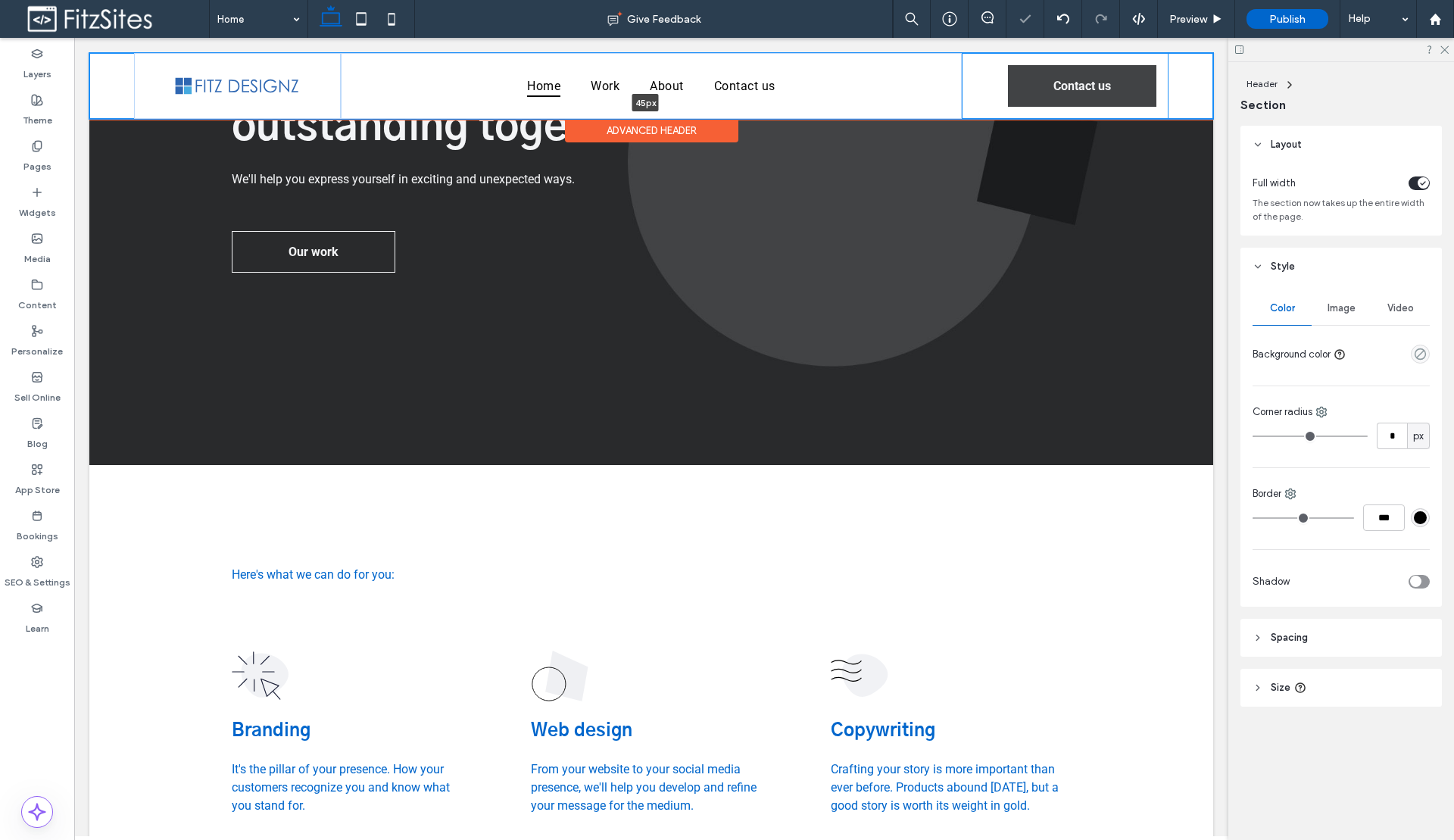
drag, startPoint x: 1024, startPoint y: 118, endPoint x: 1043, endPoint y: 84, distance: 38.9
click at [1043, 84] on div "Home Work About Contact us Contact us 45px Section" at bounding box center [650, 85] width 1124 height 66
type input "**"
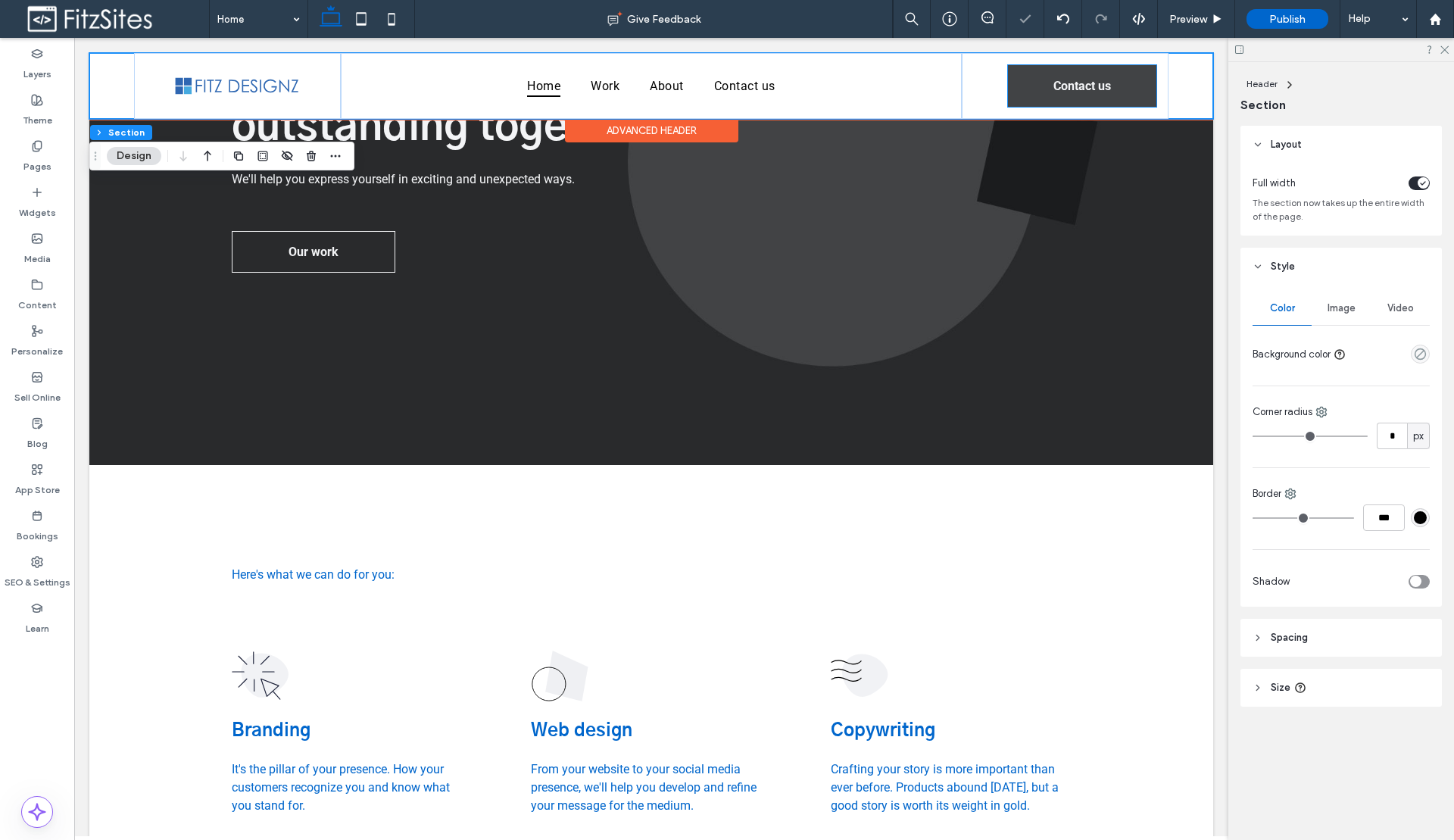
click at [1029, 89] on link "Contact us" at bounding box center [1082, 85] width 148 height 41
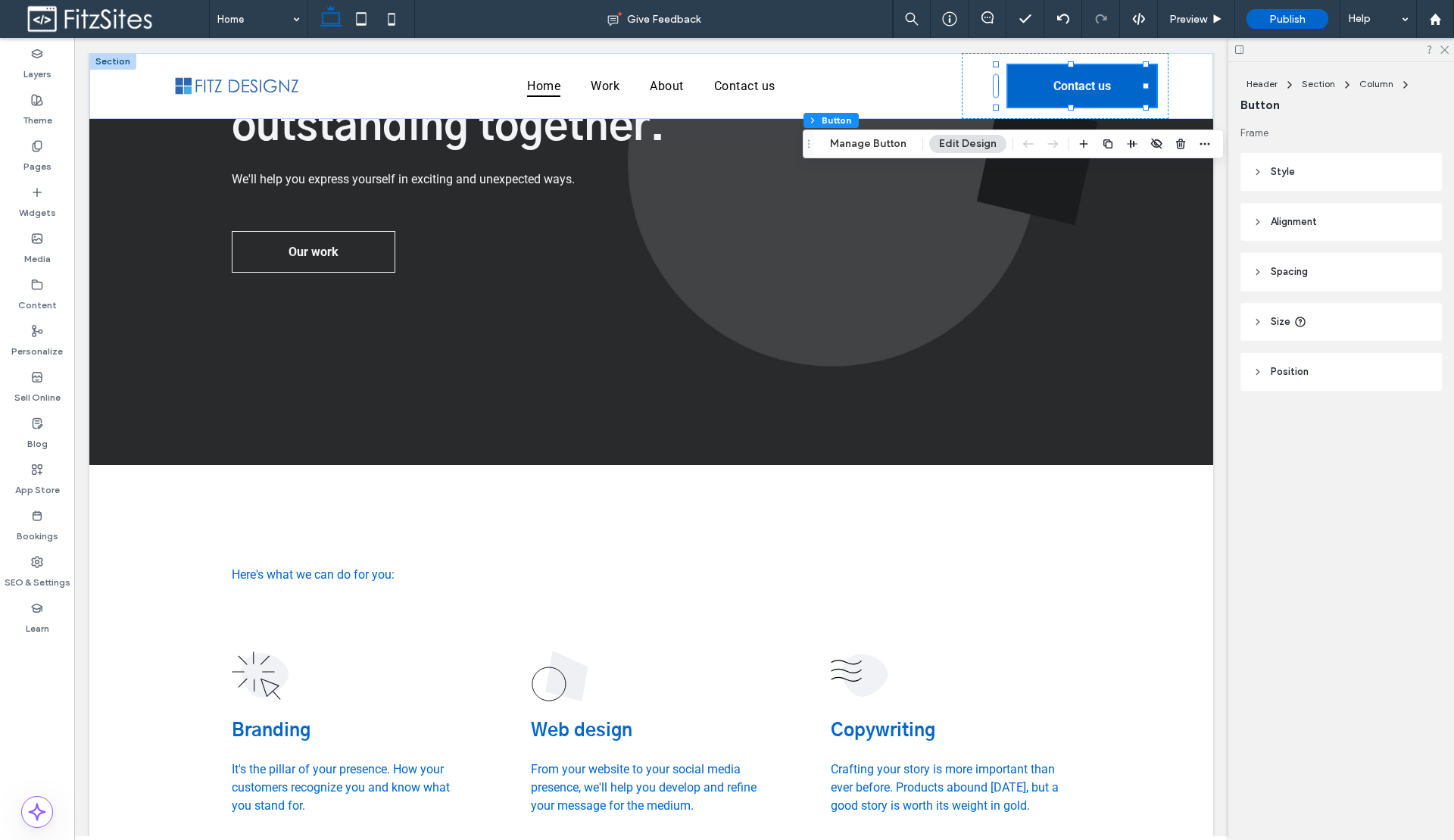
click at [1298, 274] on span "Spacing" at bounding box center [1290, 272] width 38 height 15
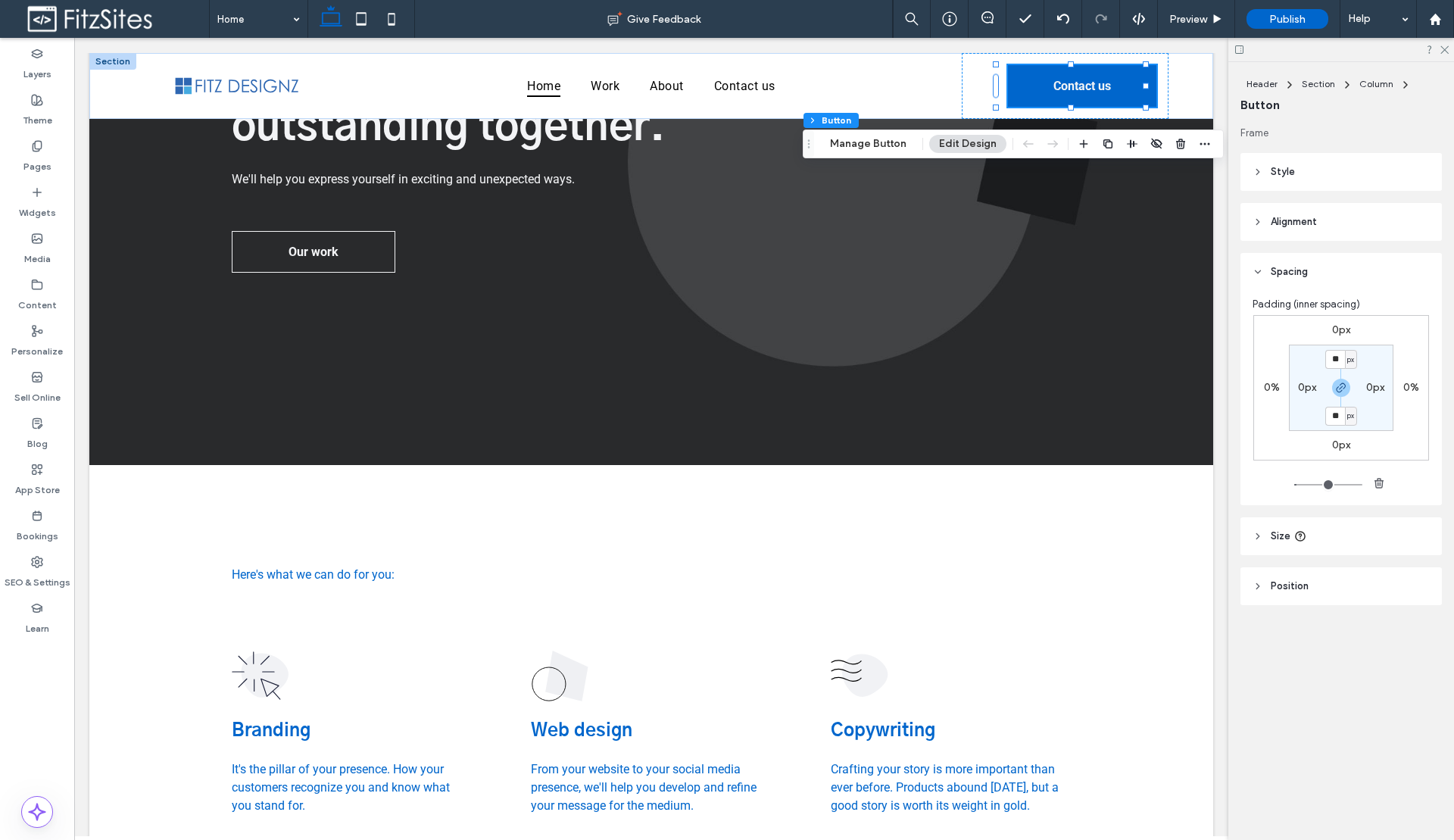
click at [1286, 179] on header "Style" at bounding box center [1340, 172] width 202 height 38
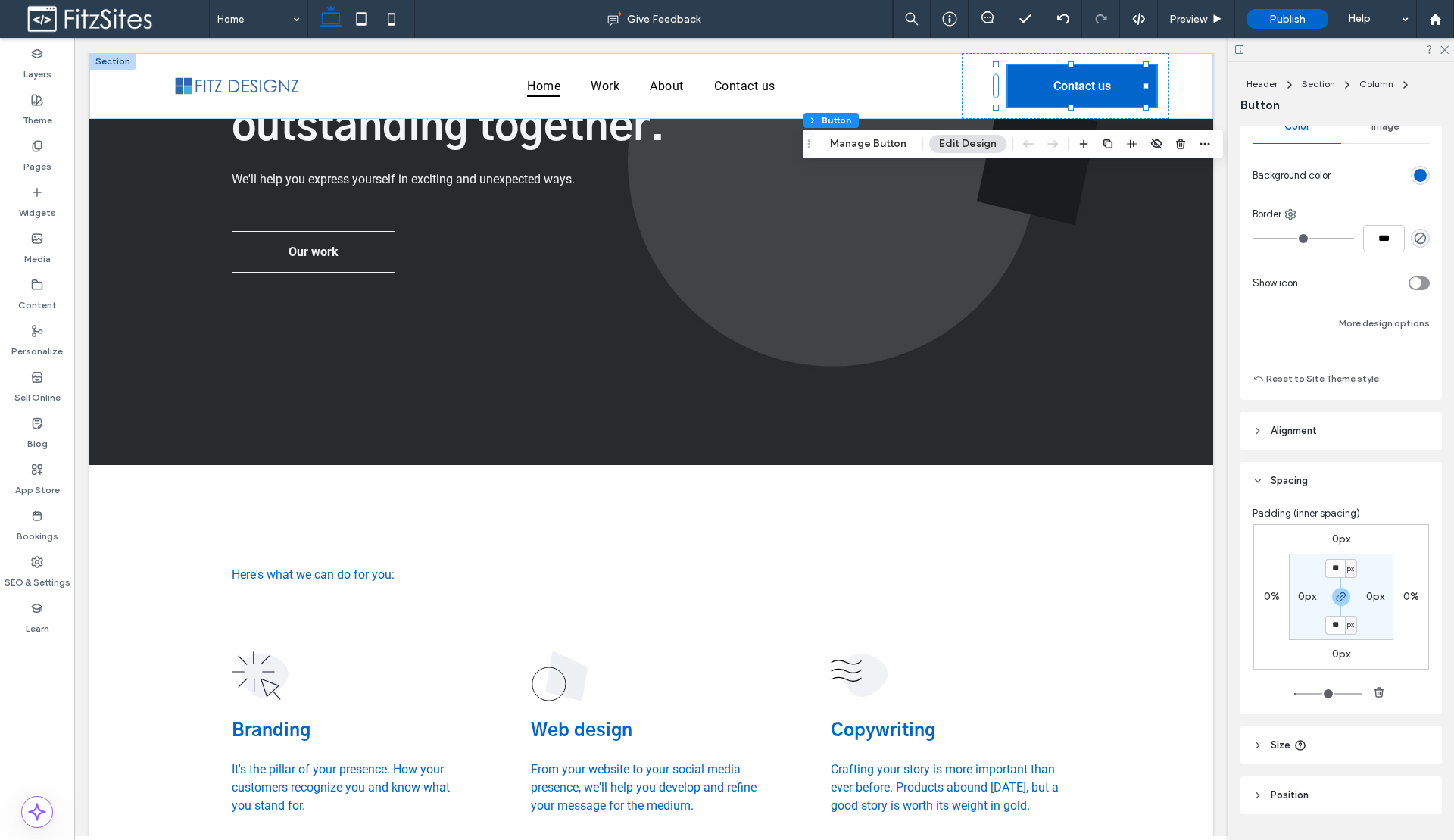
scroll to position [315, 0]
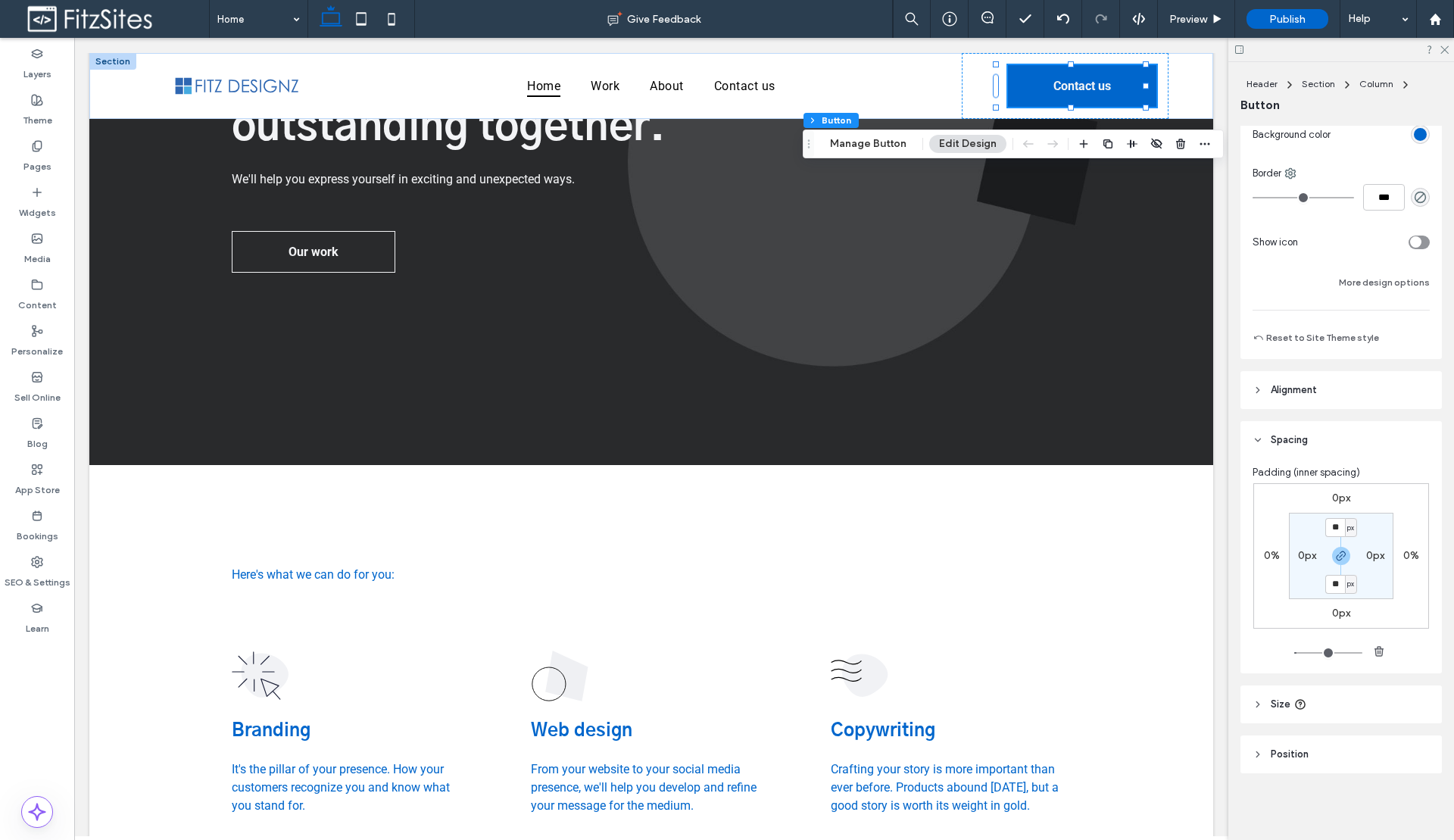
click at [1276, 707] on span "Size" at bounding box center [1280, 704] width 20 height 15
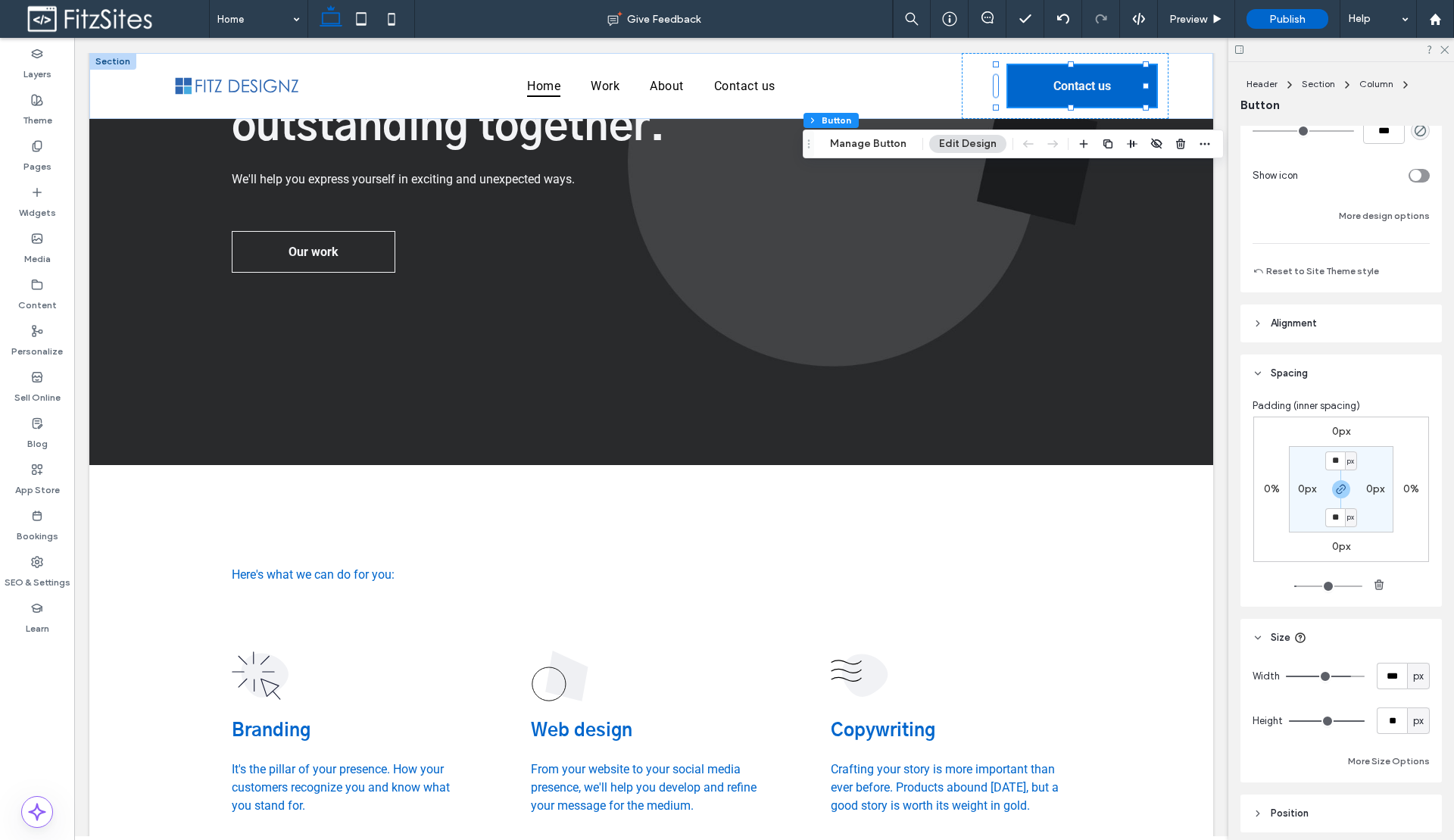
scroll to position [440, 0]
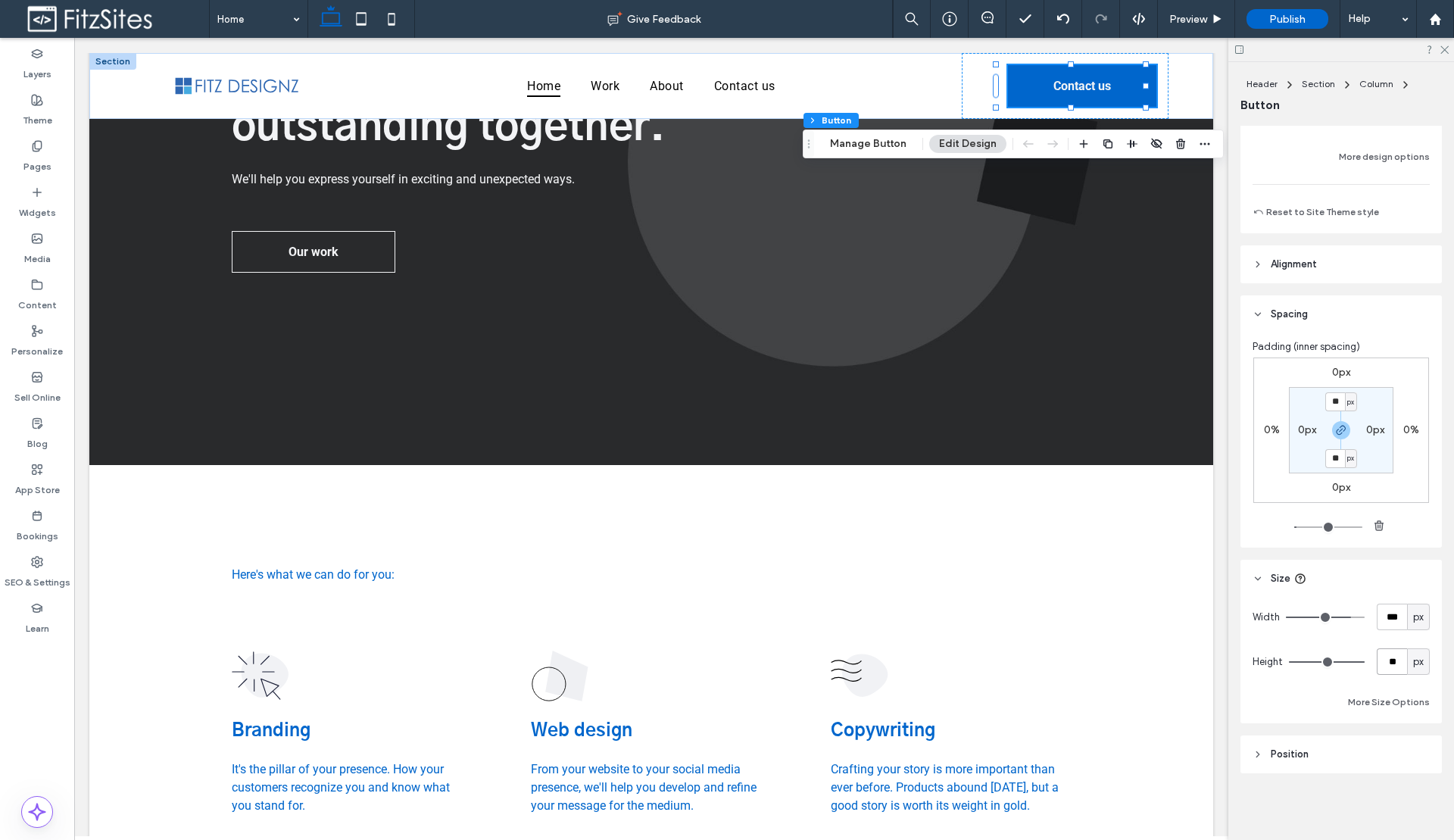
click at [1379, 666] on input "**" at bounding box center [1391, 661] width 30 height 26
type input "**"
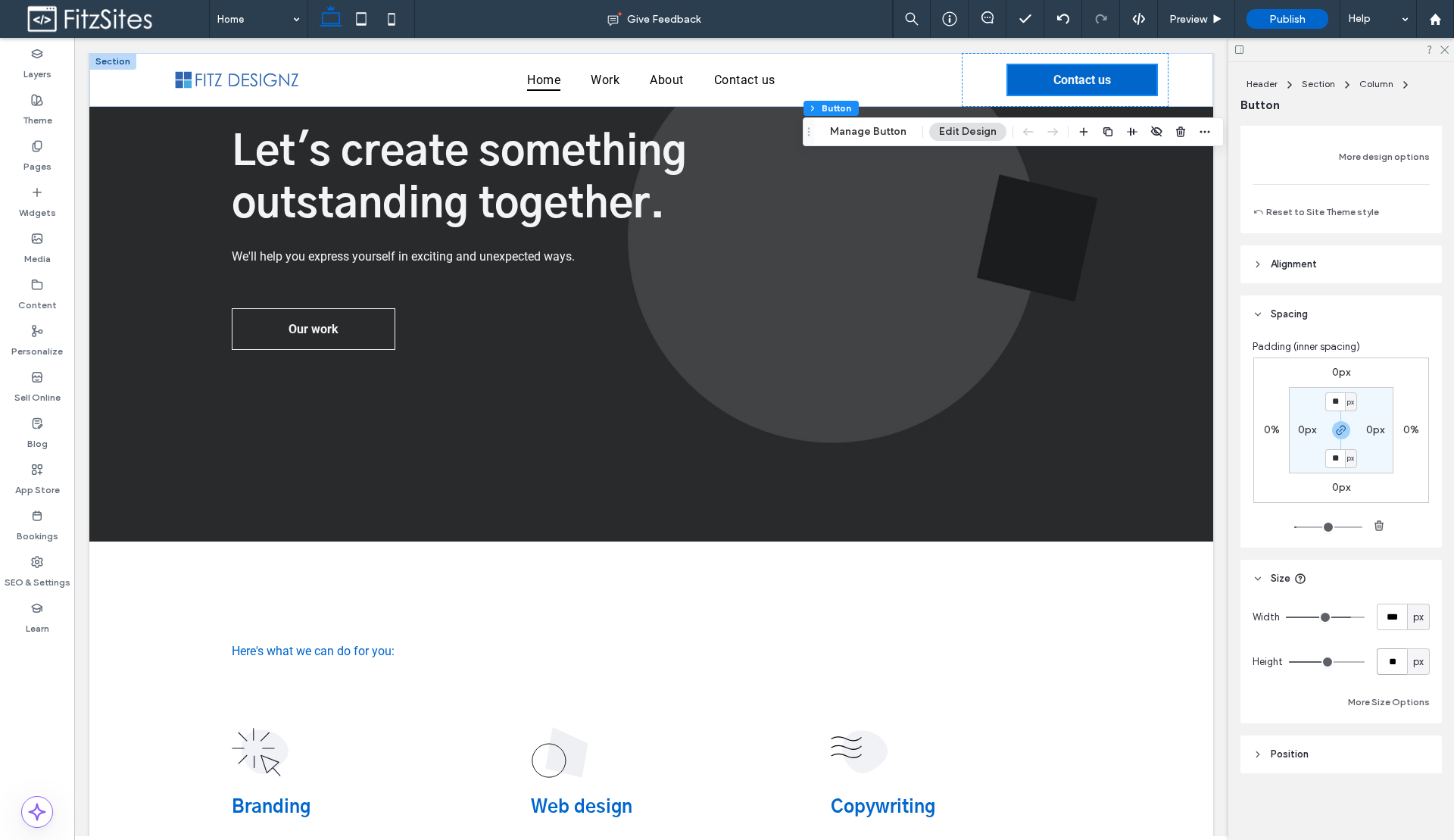
scroll to position [0, 0]
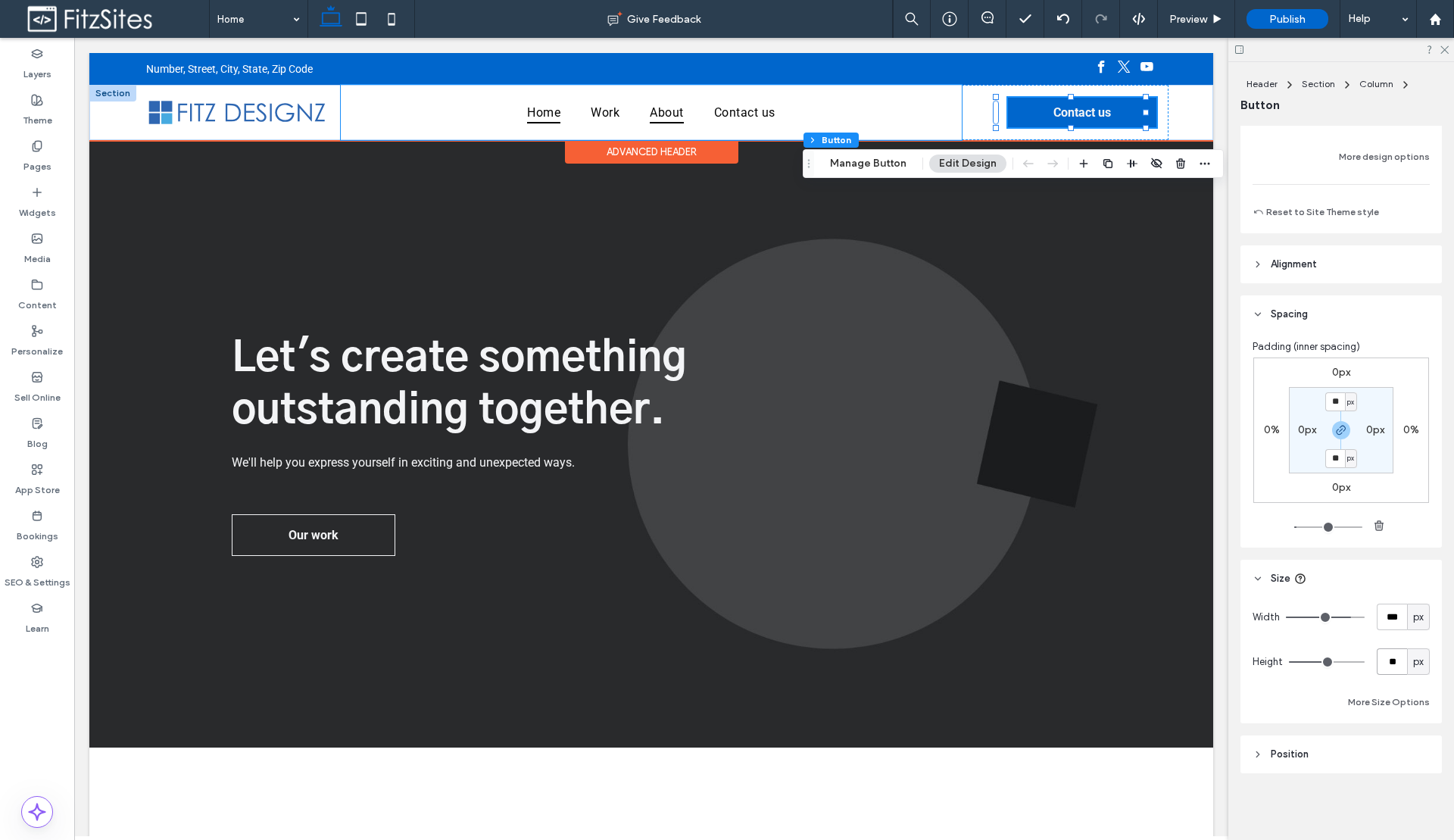
click at [635, 118] on link "About" at bounding box center [666, 112] width 64 height 22
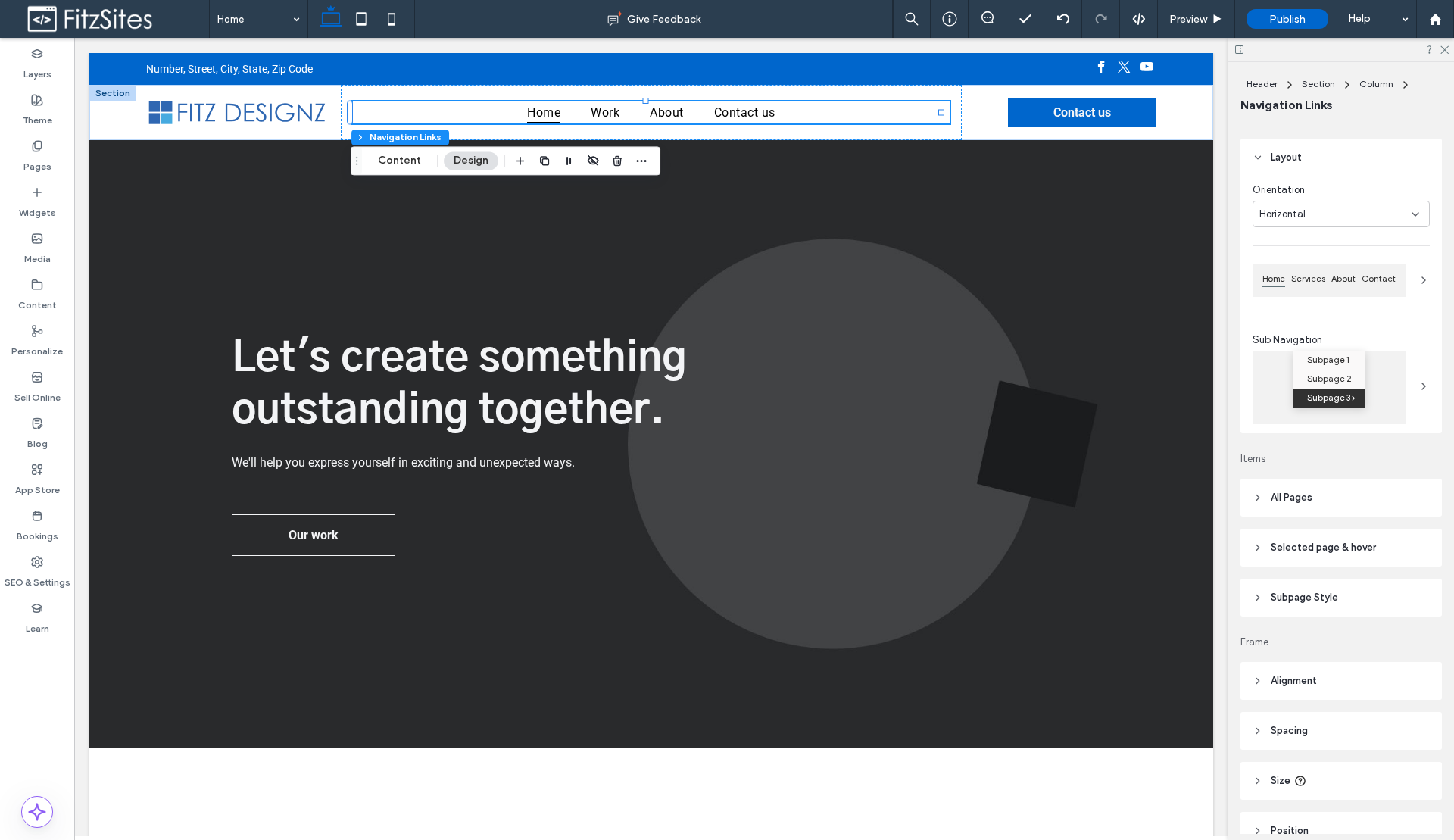
click at [1306, 505] on span "All Pages" at bounding box center [1292, 497] width 41 height 15
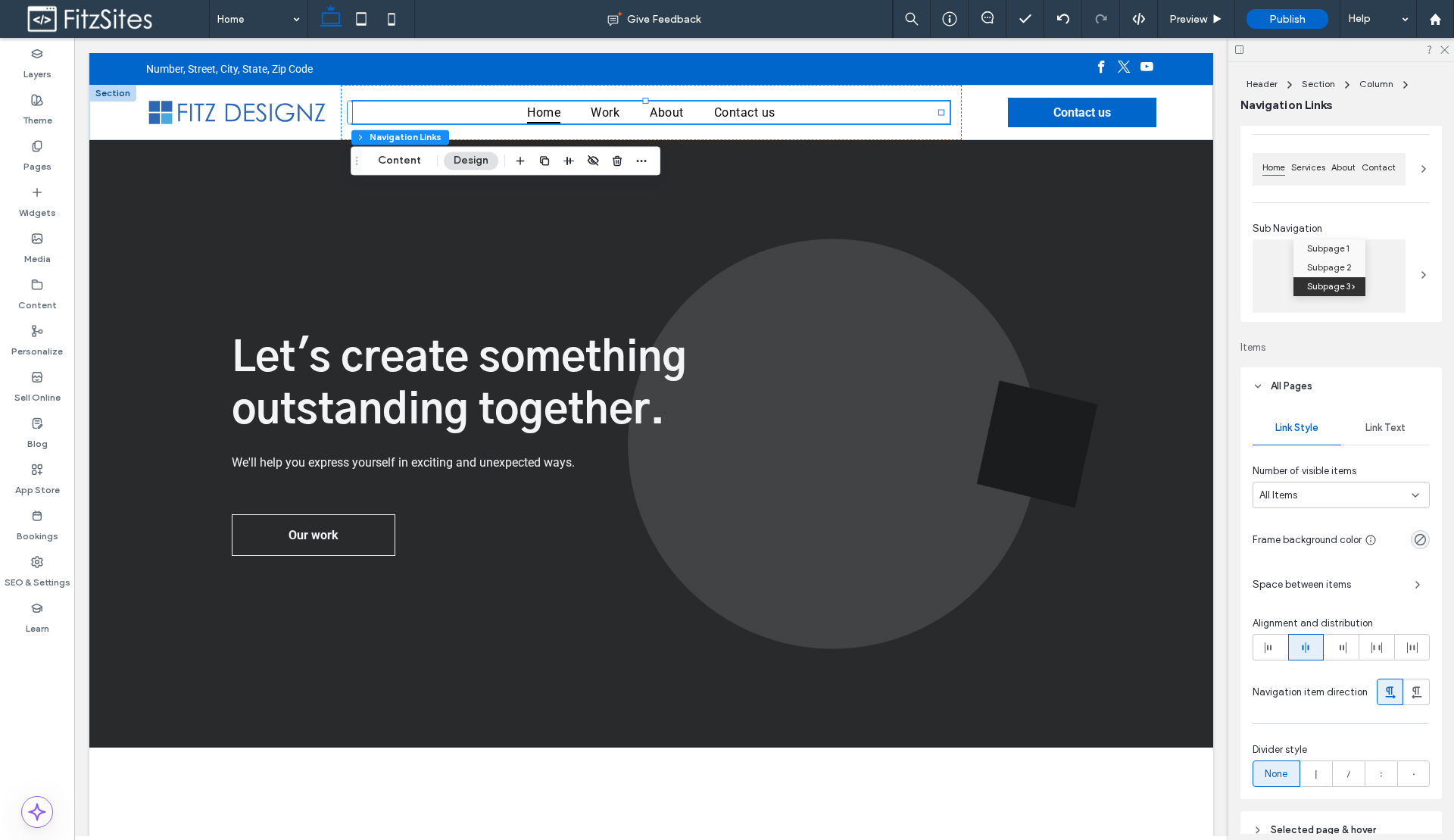
scroll to position [143, 0]
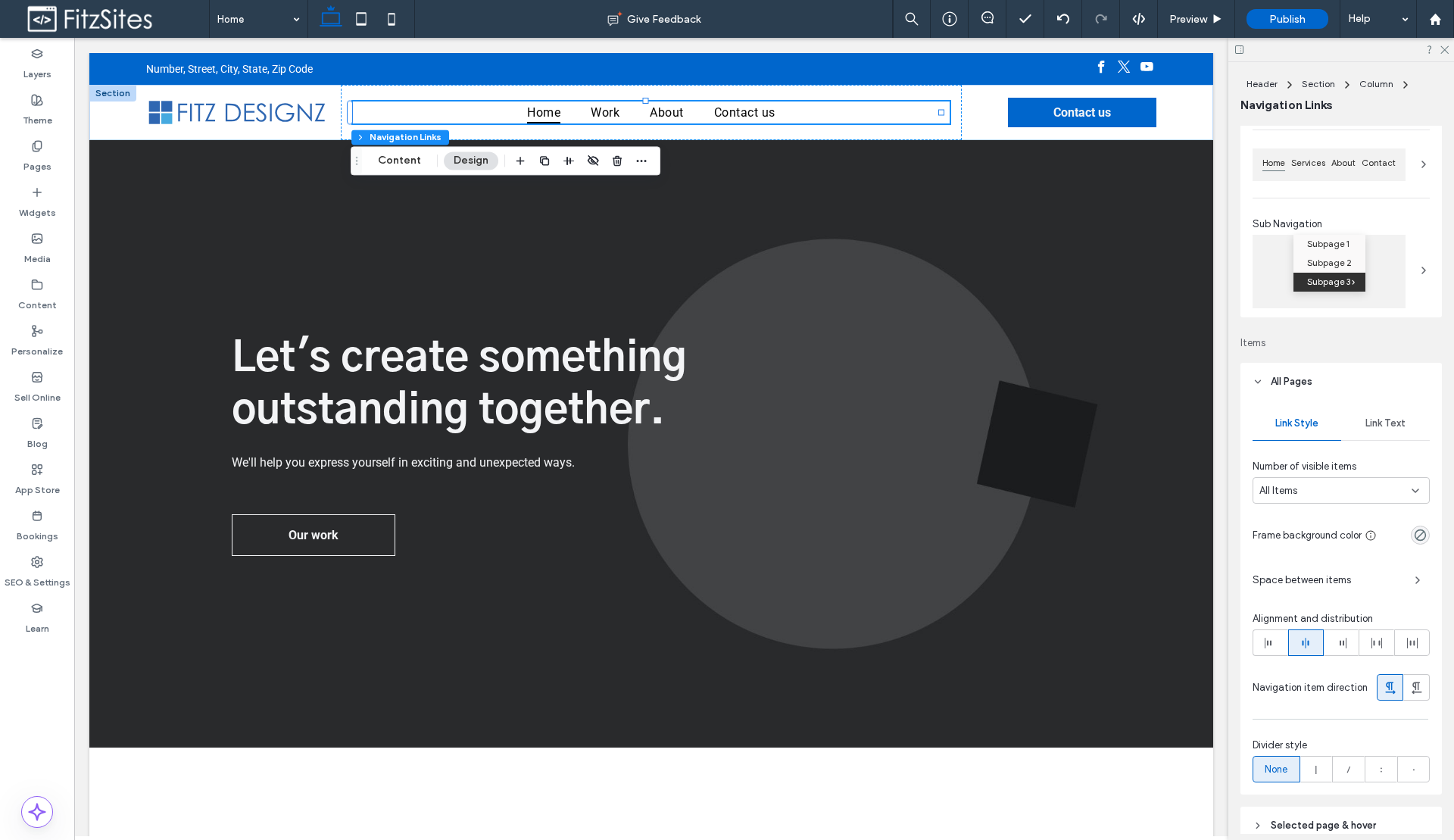
click at [1380, 429] on span "Link Text" at bounding box center [1385, 422] width 40 height 12
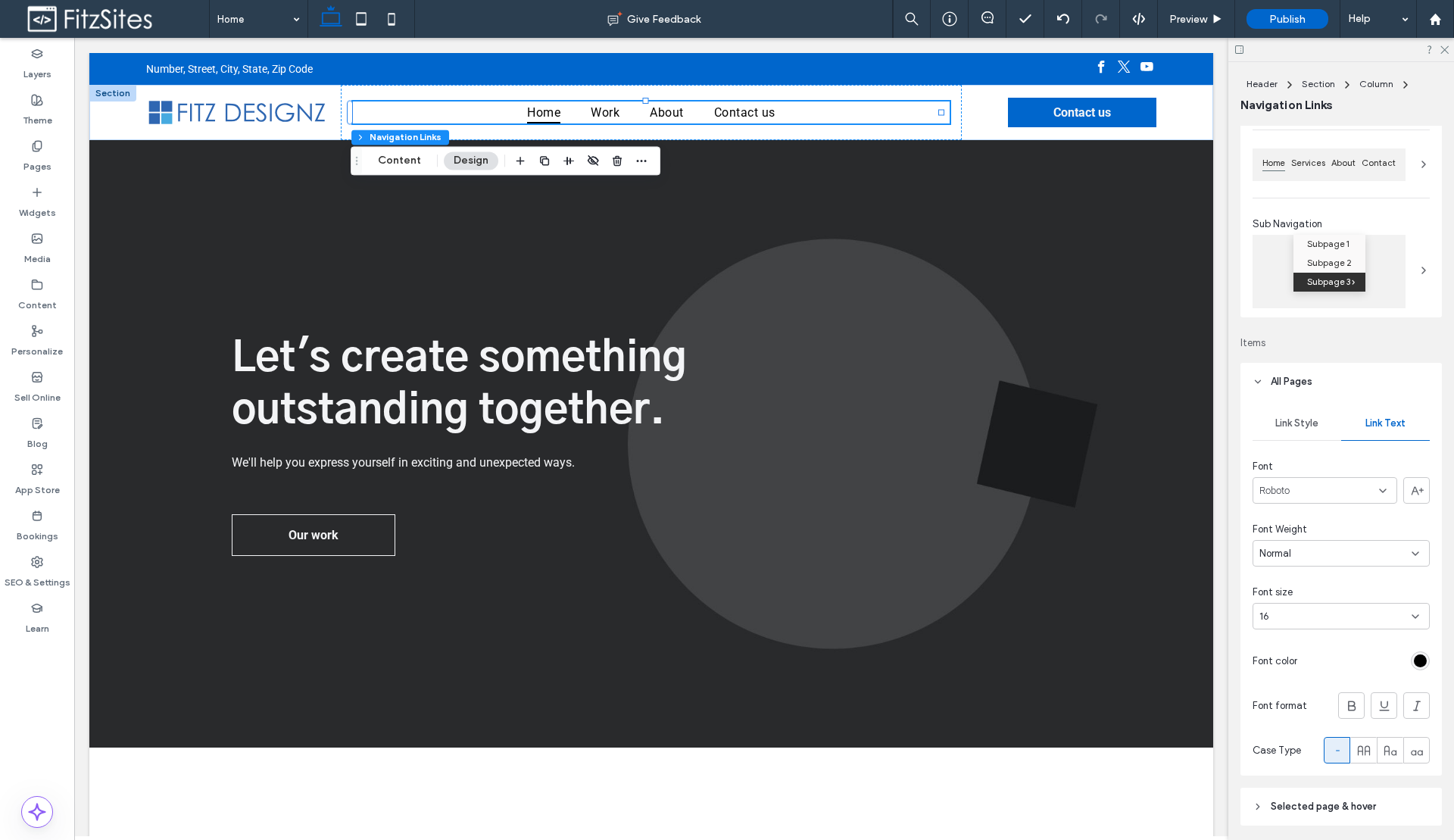
click at [1414, 664] on div "rgb(0, 0, 0)" at bounding box center [1420, 661] width 13 height 13
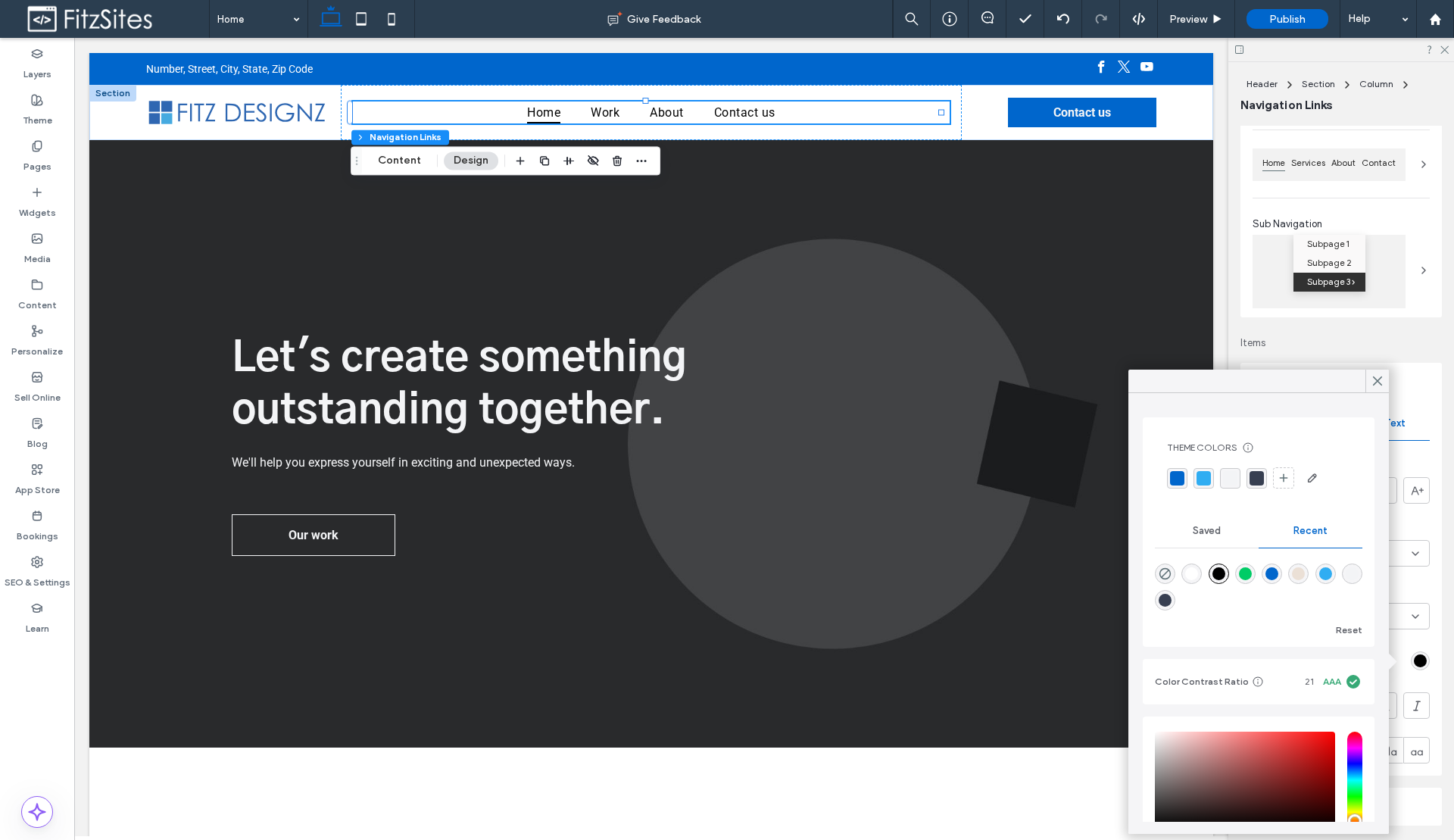
click at [1172, 482] on div "rgba(0, 102, 204, 1)" at bounding box center [1176, 478] width 14 height 14
click at [1379, 382] on use at bounding box center [1377, 381] width 8 height 8
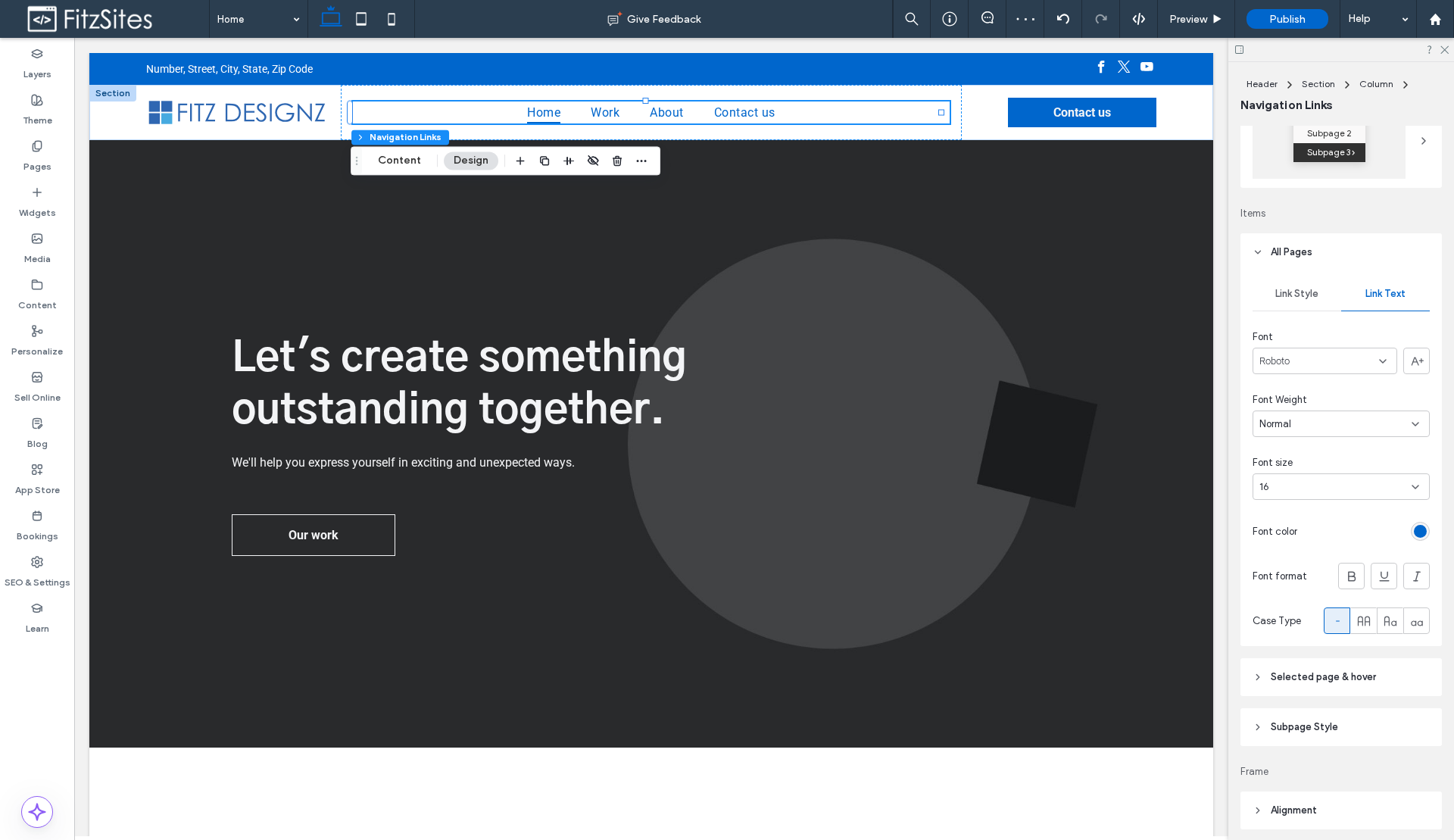
scroll to position [359, 0]
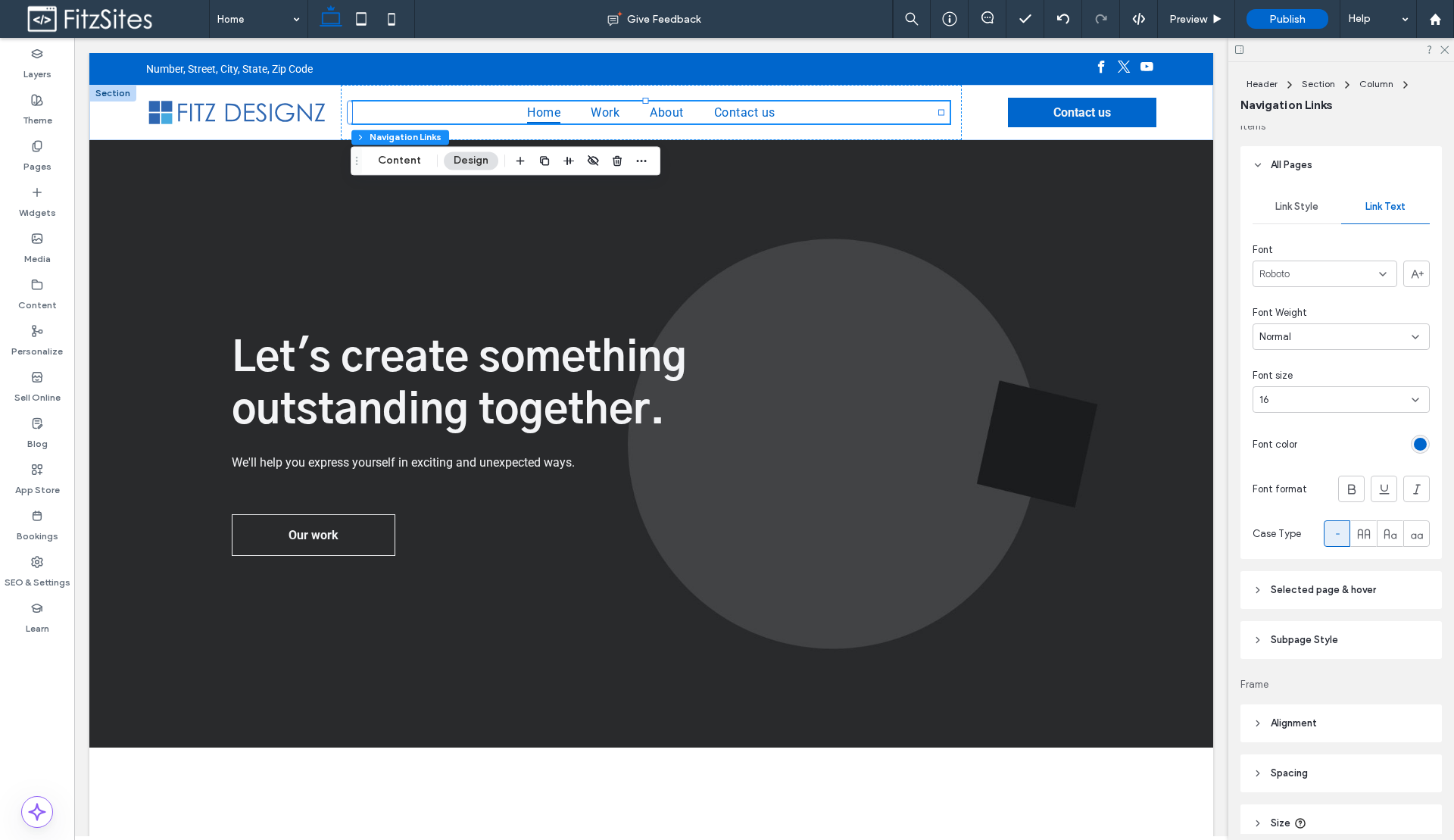
click at [1443, 56] on div at bounding box center [1340, 49] width 225 height 23
click at [1443, 53] on icon at bounding box center [1444, 49] width 9 height 9
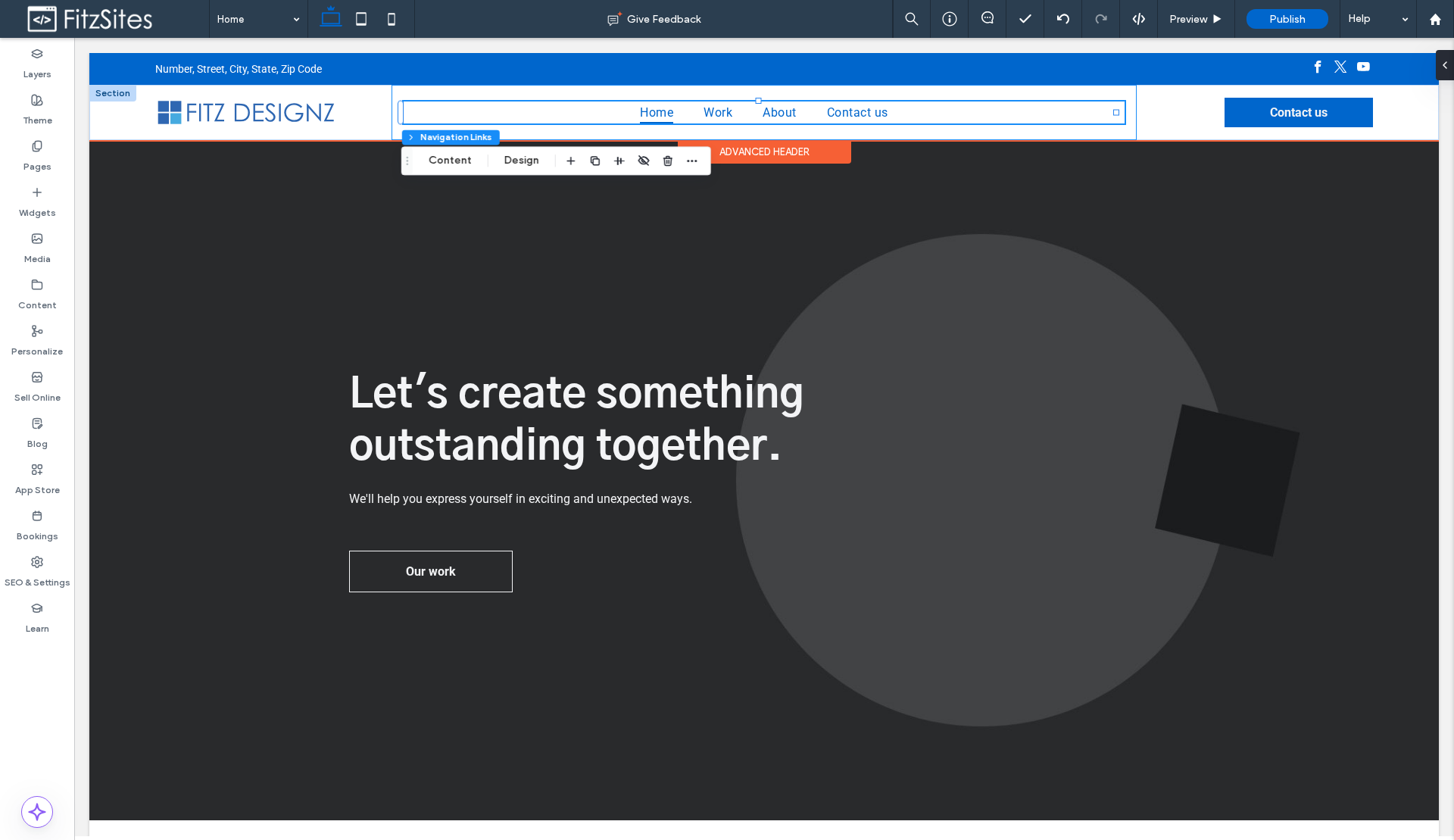
click at [1125, 119] on div "Home Work About Contact us" at bounding box center [764, 112] width 745 height 55
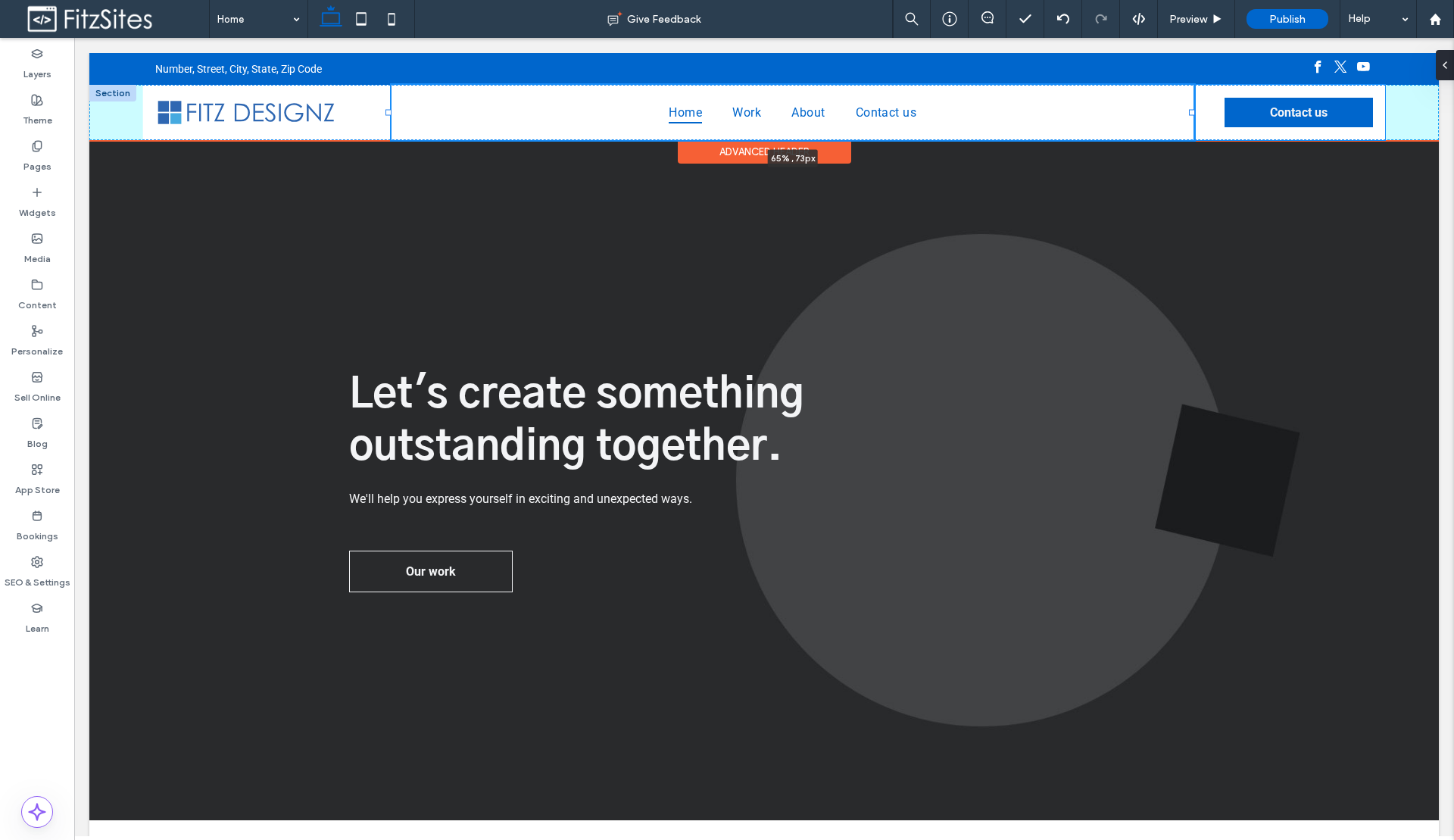
drag, startPoint x: 1128, startPoint y: 113, endPoint x: 1191, endPoint y: 112, distance: 63.0
click at [1191, 112] on div at bounding box center [1191, 113] width 6 height 6
type input "**"
type input "*****"
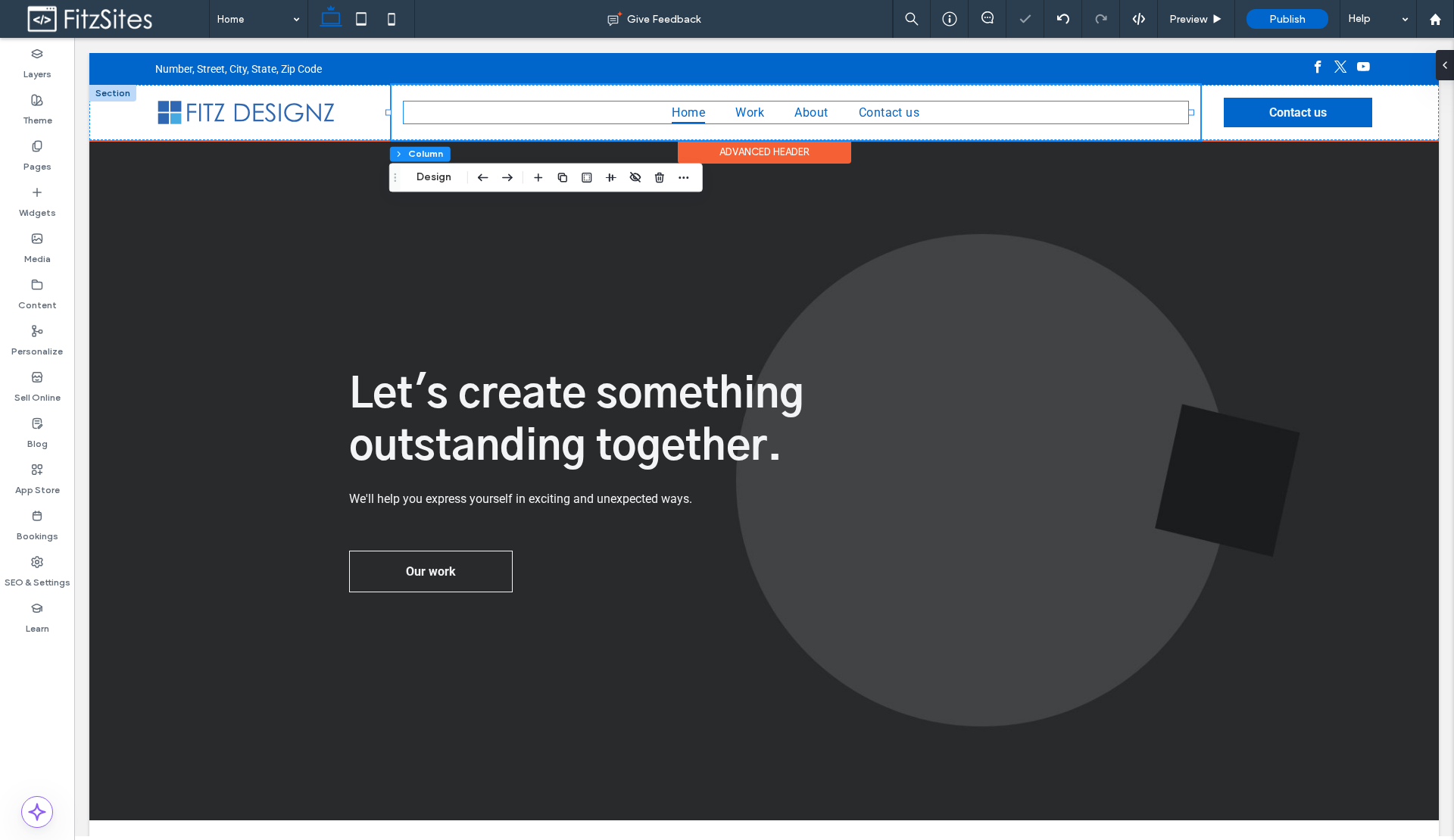
click at [943, 115] on ul "Home Work About Contact us" at bounding box center [795, 112] width 784 height 22
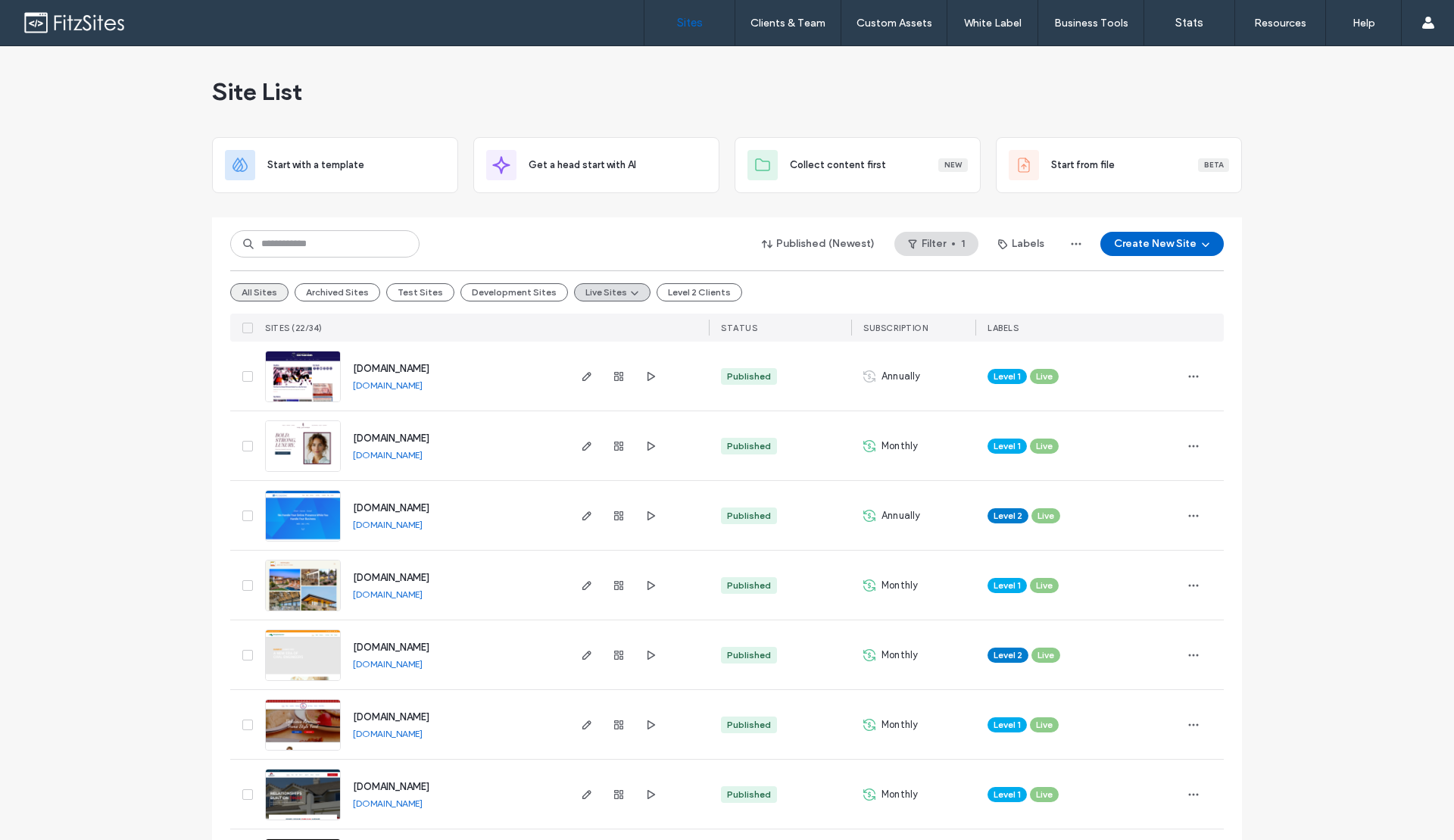
click at [276, 295] on button "All Sites" at bounding box center [259, 292] width 58 height 18
click at [333, 245] on input at bounding box center [325, 243] width 190 height 27
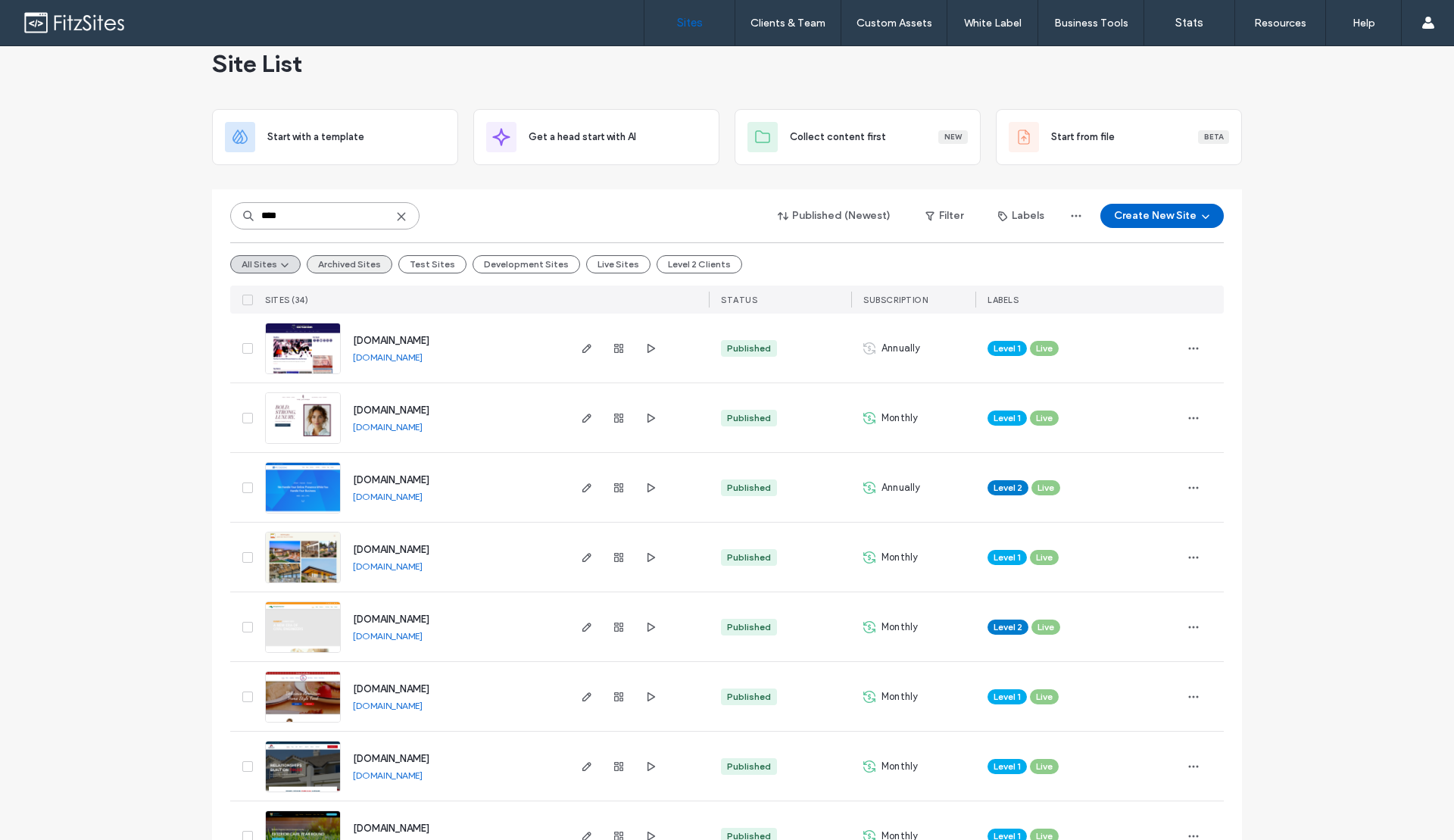
scroll to position [31, 0]
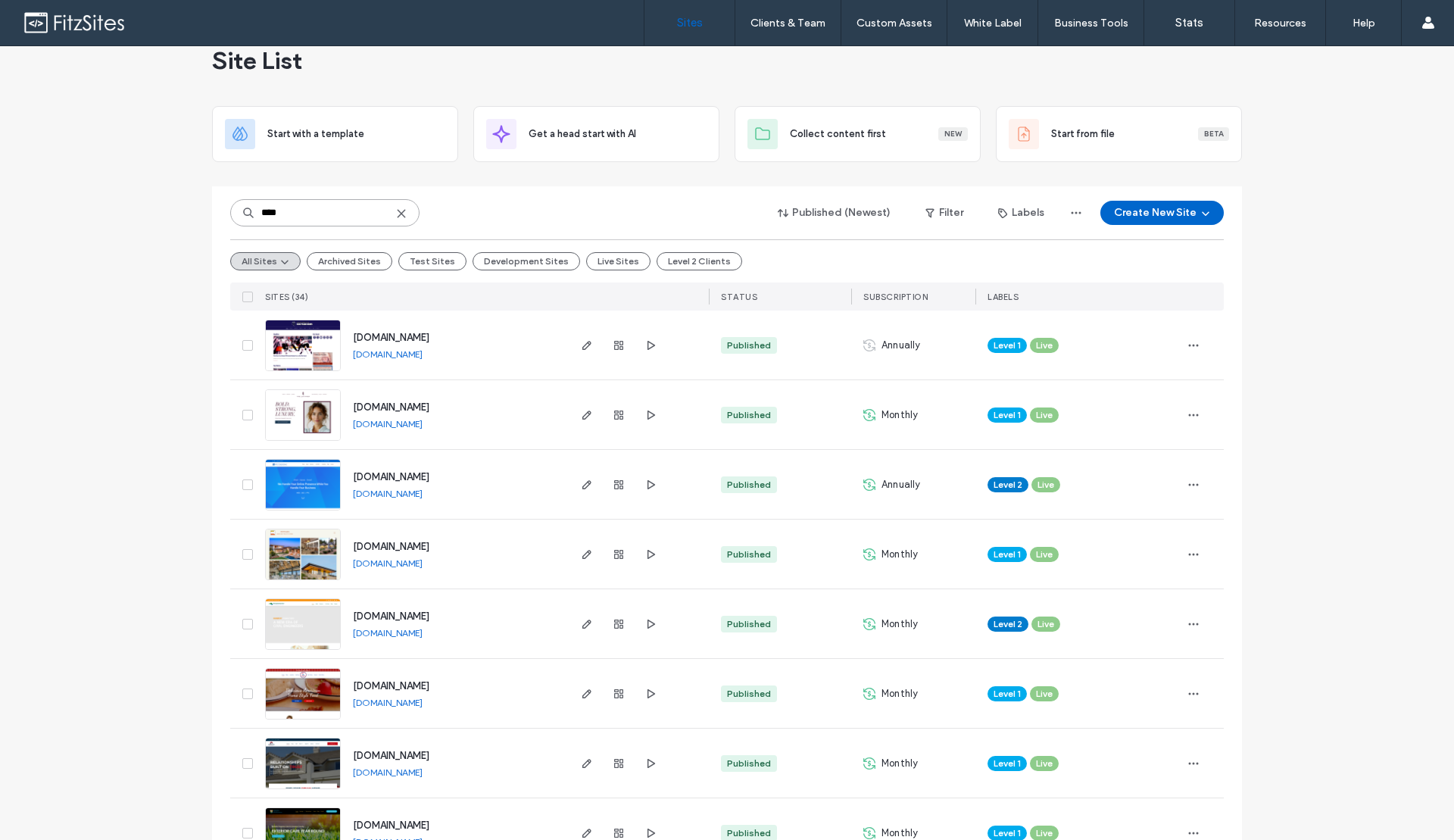
click at [333, 213] on input "****" at bounding box center [325, 212] width 190 height 27
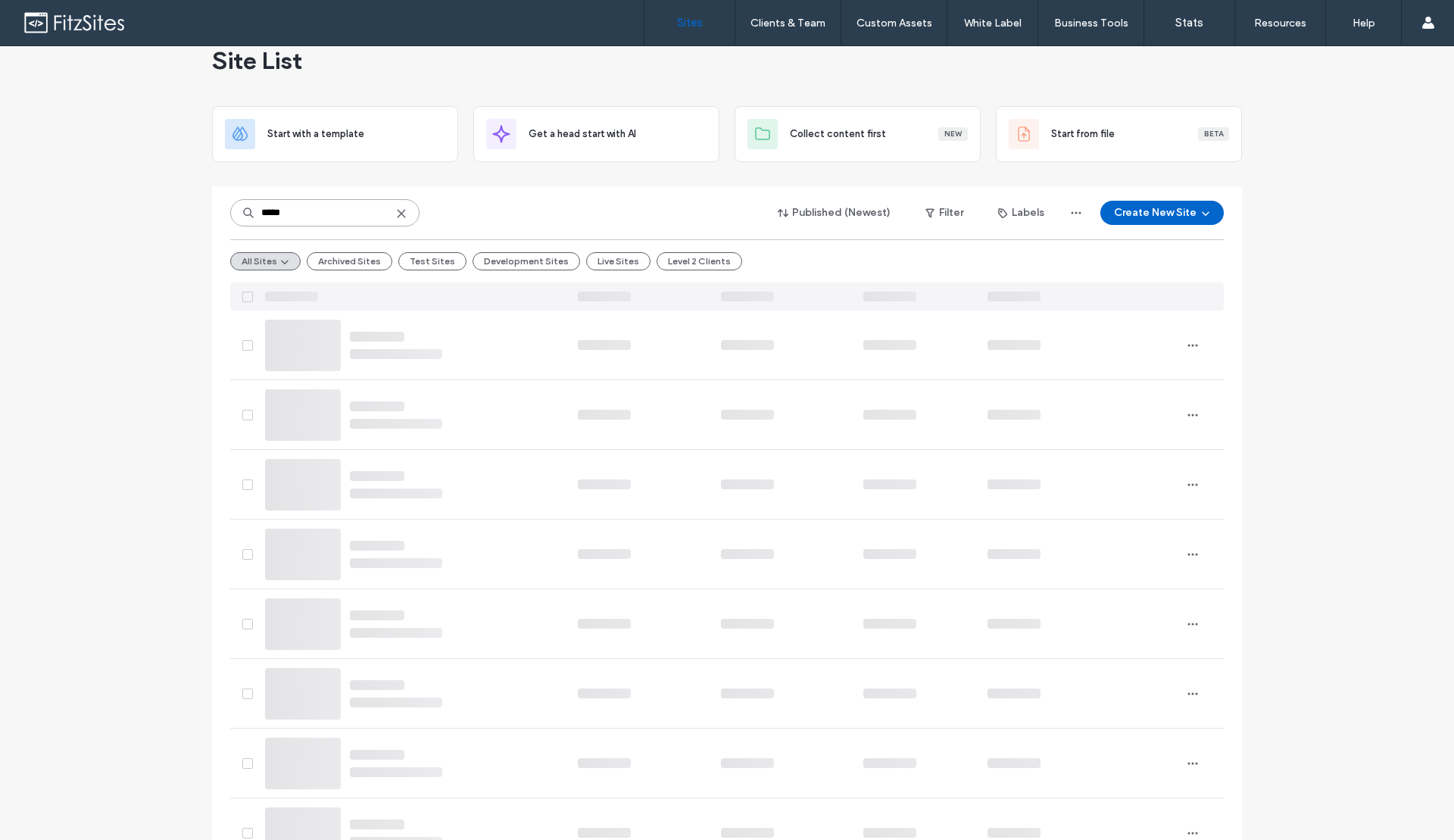
scroll to position [0, 0]
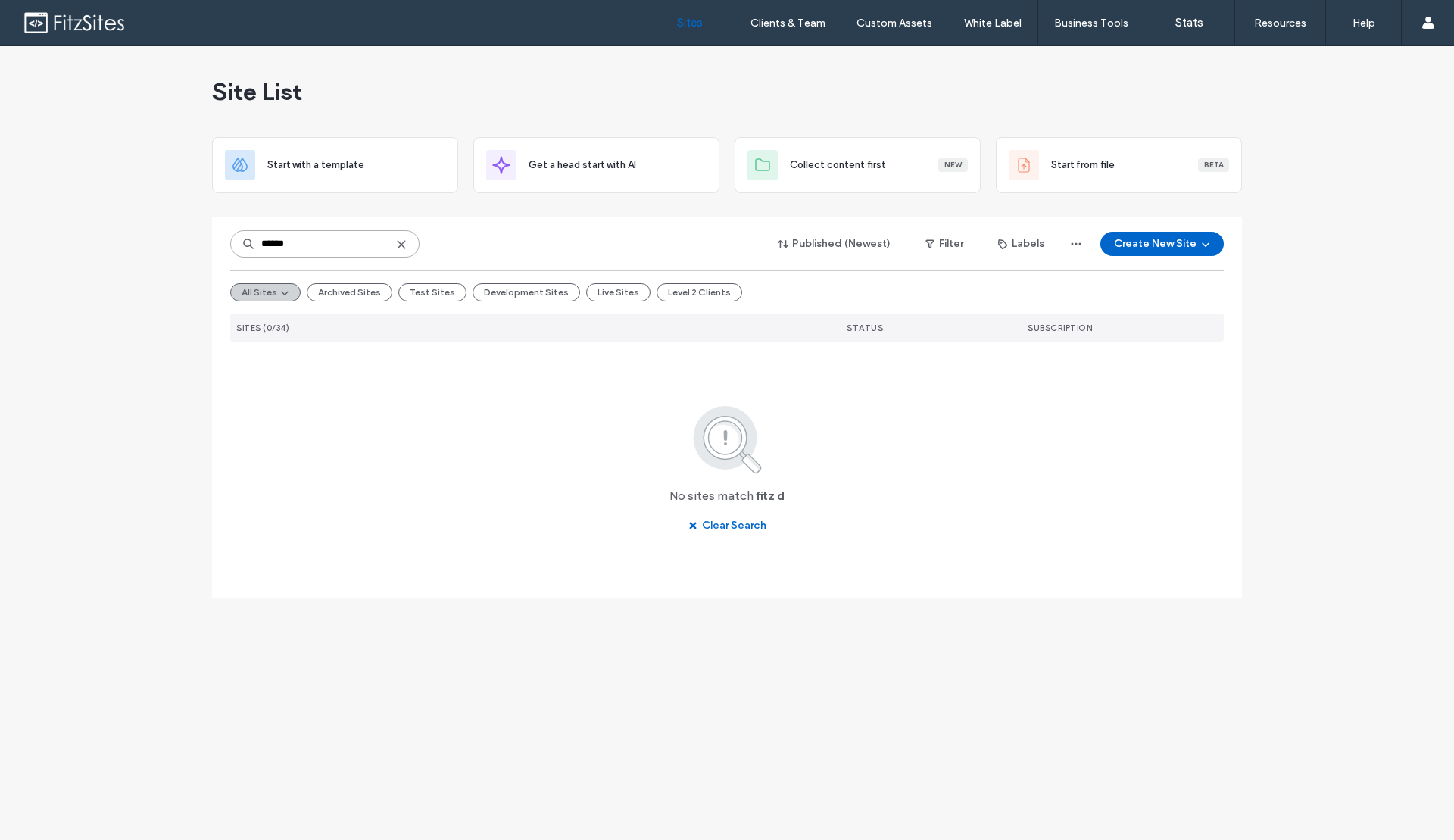
type input "******"
click at [297, 290] on button "All Sites" at bounding box center [265, 292] width 70 height 18
click at [429, 291] on button "Test Sites" at bounding box center [432, 292] width 69 height 18
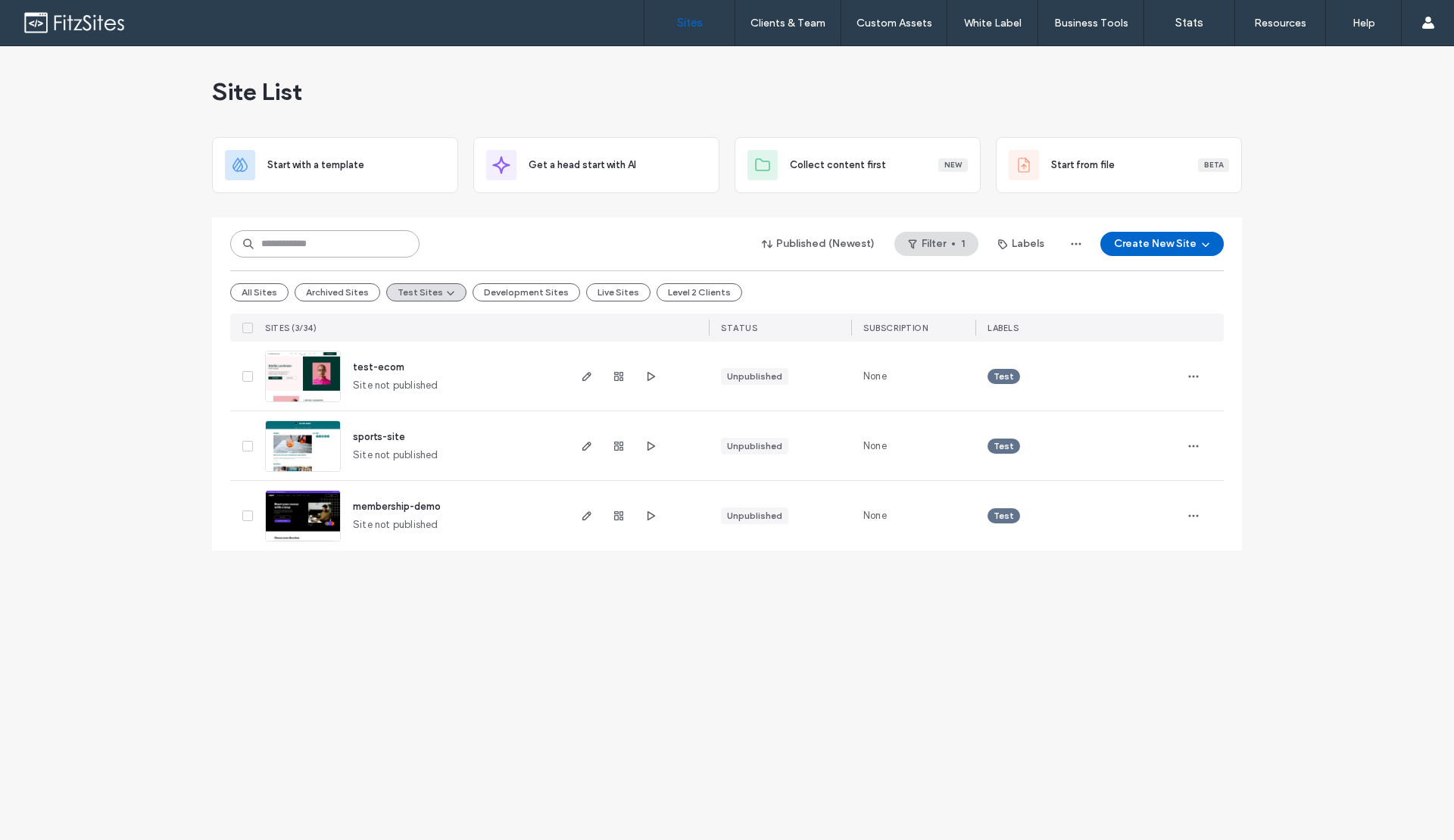
click at [342, 240] on input at bounding box center [325, 243] width 190 height 27
click at [260, 299] on button "All Sites" at bounding box center [259, 292] width 58 height 18
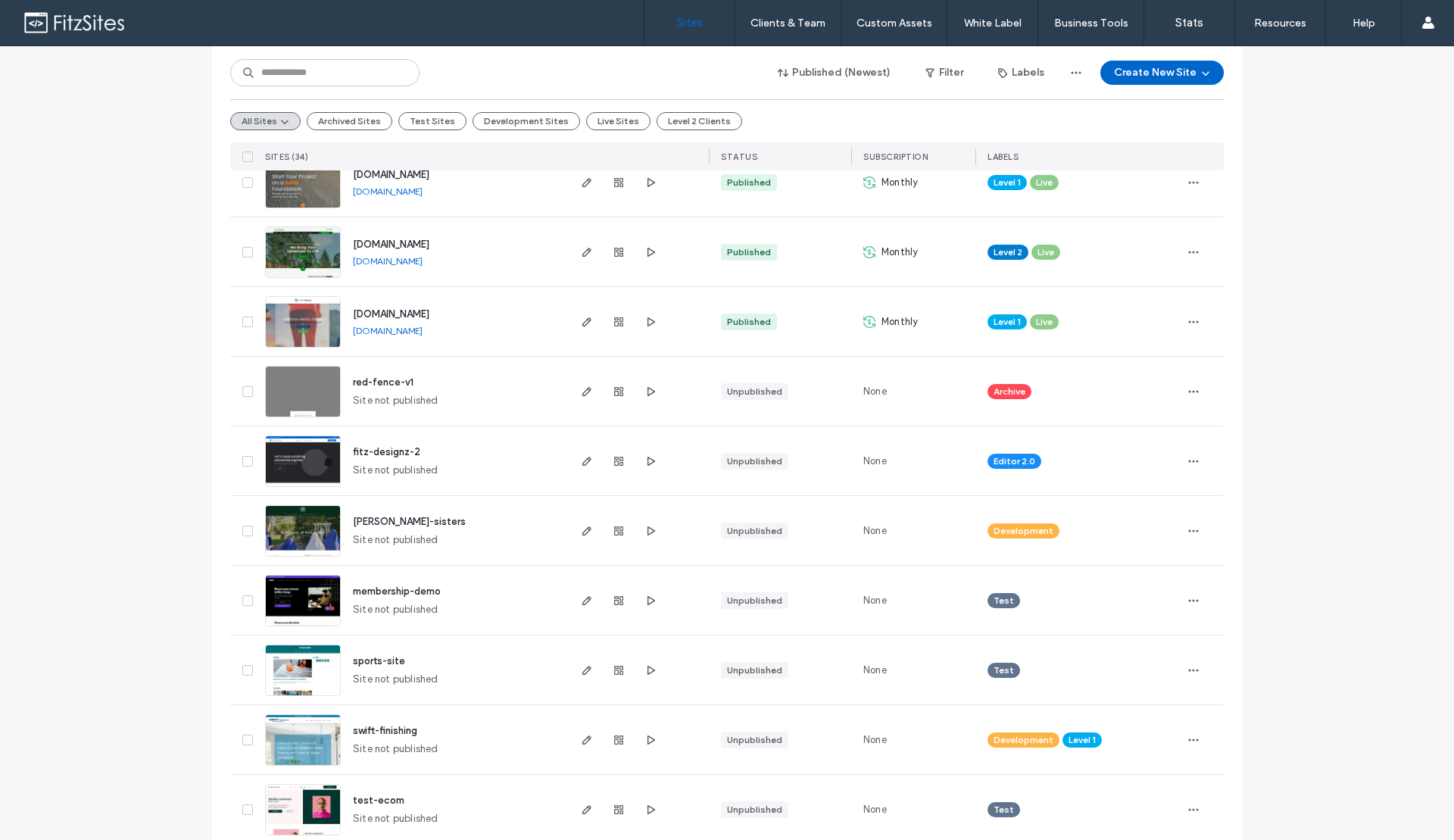
scroll to position [1516, 0]
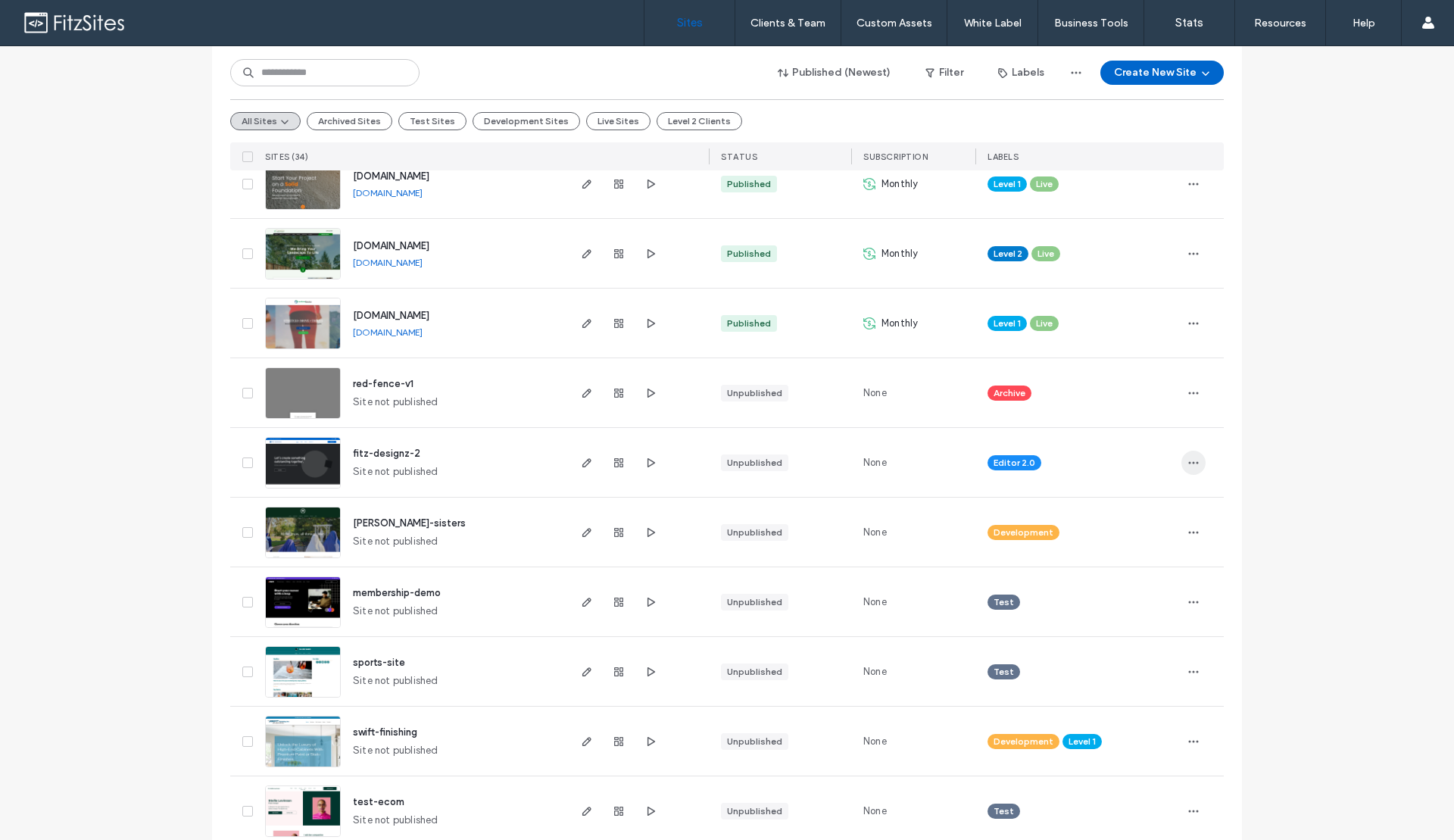
click at [1188, 461] on icon "button" at bounding box center [1193, 462] width 12 height 12
click at [1138, 623] on span "Unassign Label" at bounding box center [1127, 617] width 68 height 15
drag, startPoint x: 1035, startPoint y: 450, endPoint x: 1076, endPoint y: 451, distance: 41.0
click at [1038, 450] on icon at bounding box center [1041, 451] width 7 height 7
click at [1192, 465] on icon "button" at bounding box center [1193, 462] width 12 height 12
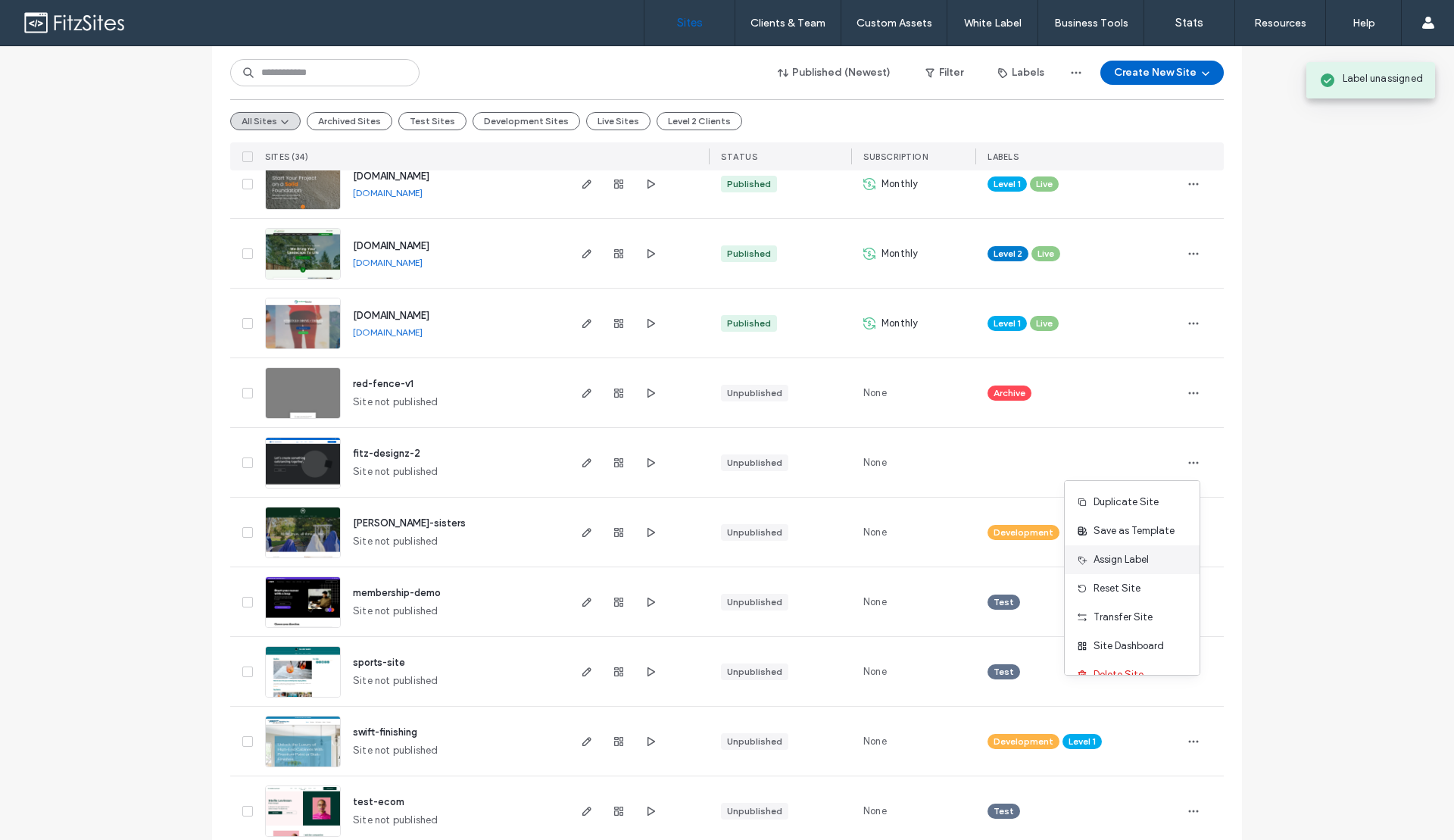
scroll to position [49, 0]
click at [1122, 543] on span "Assign Label" at bounding box center [1121, 539] width 55 height 15
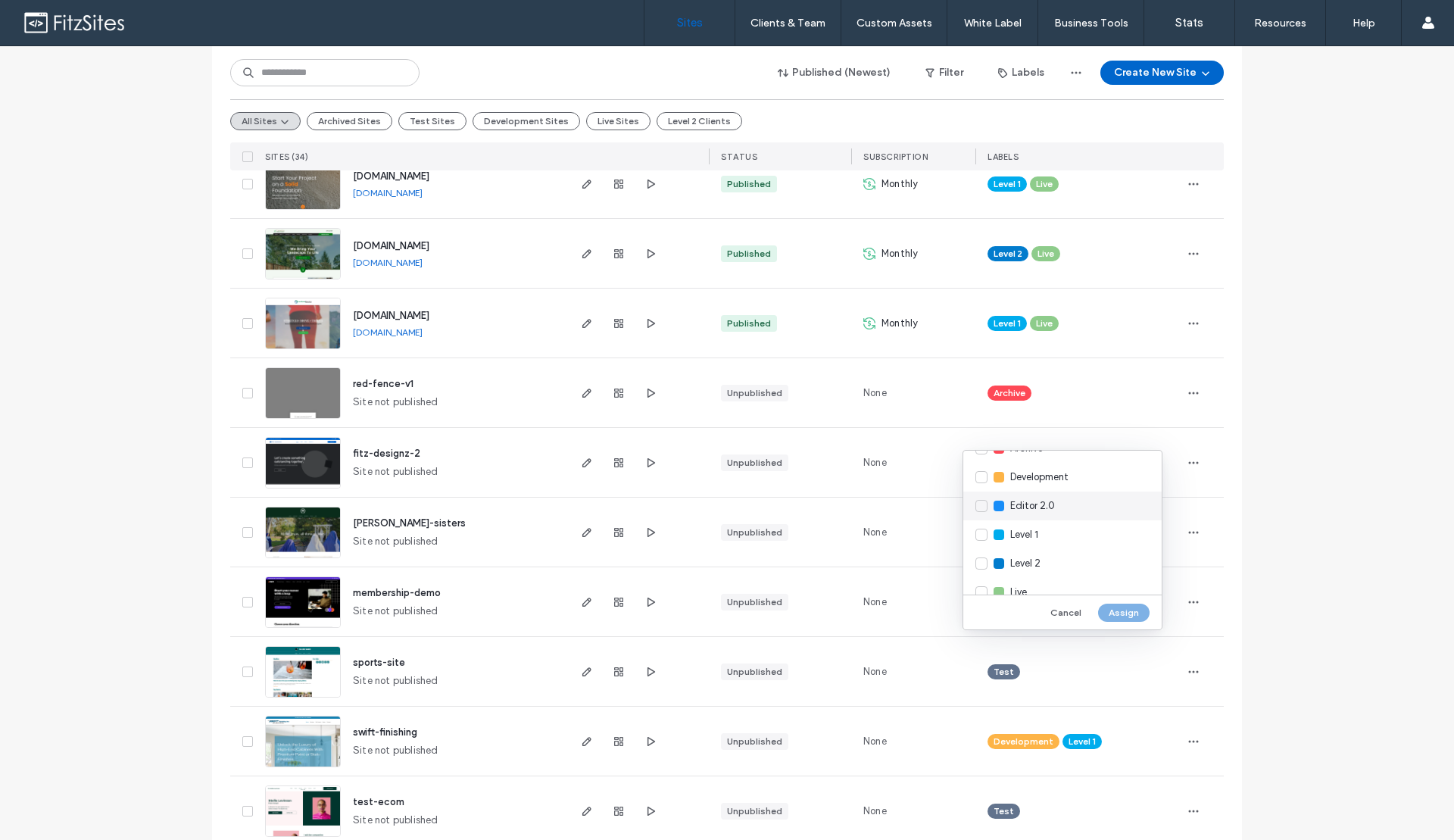
scroll to position [82, 0]
click at [986, 479] on div "Development" at bounding box center [1062, 475] width 198 height 29
click at [1127, 609] on button "Assign" at bounding box center [1124, 612] width 52 height 18
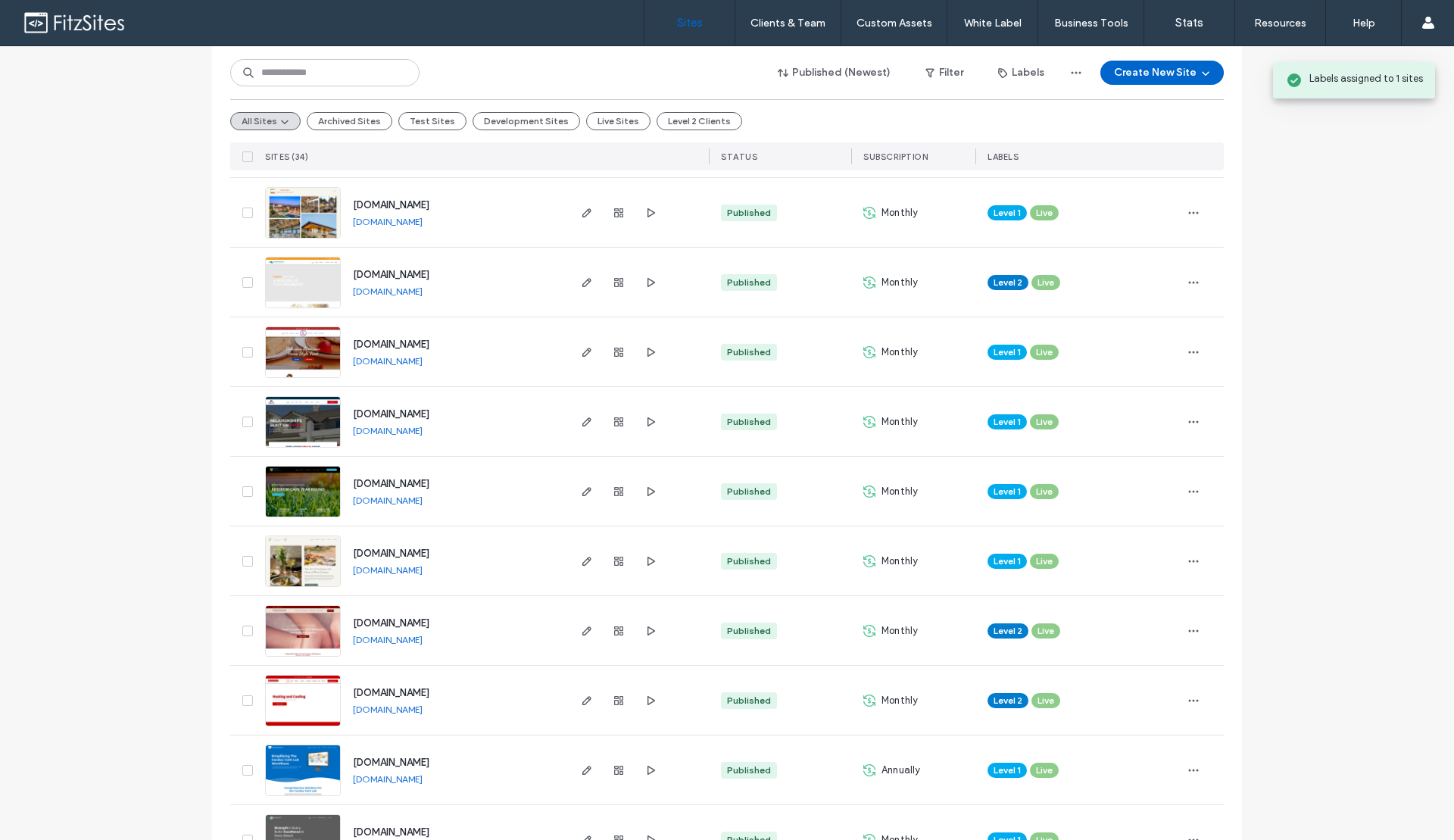
scroll to position [286, 0]
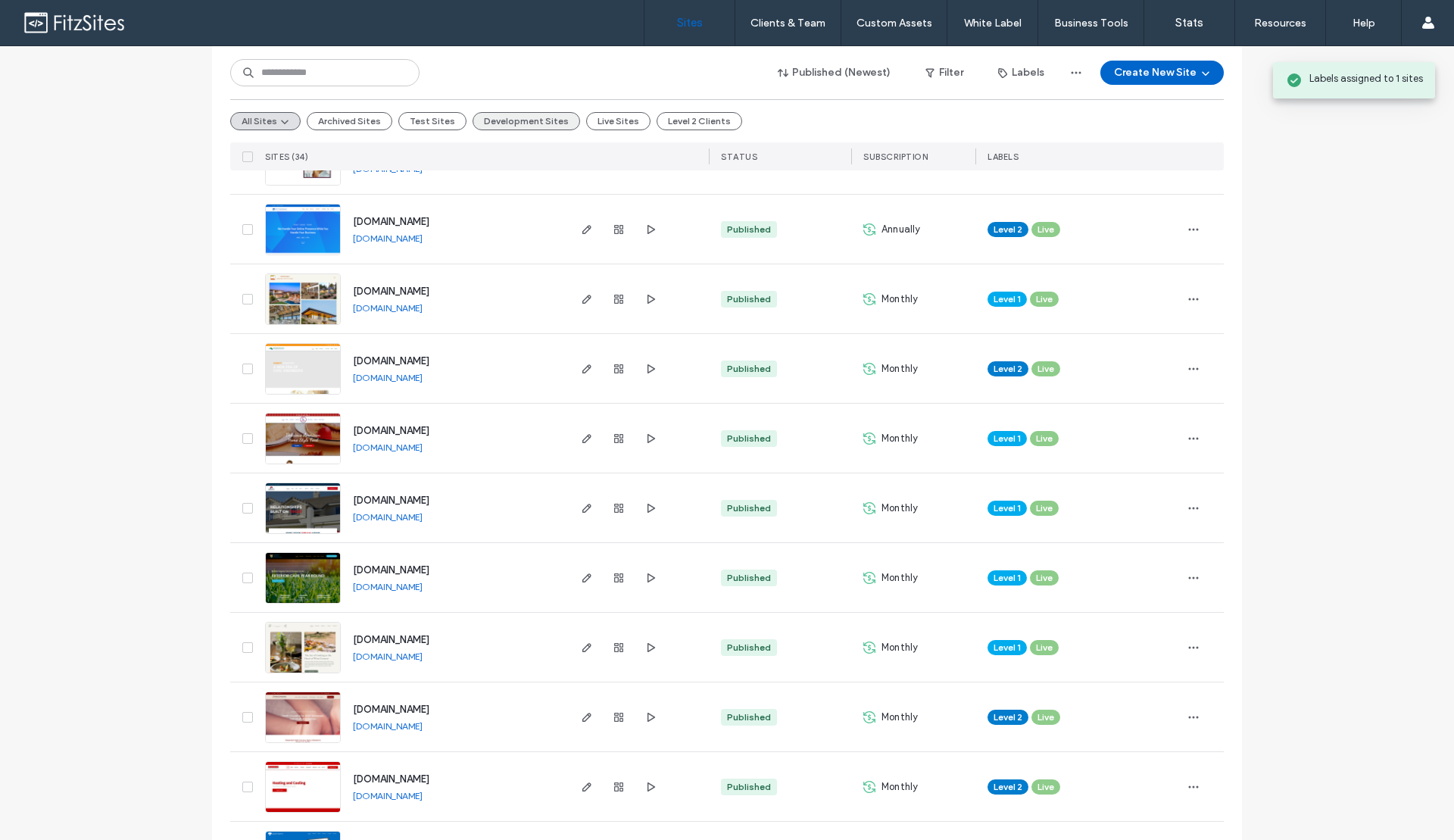
click at [523, 118] on button "Development Sites" at bounding box center [526, 120] width 108 height 18
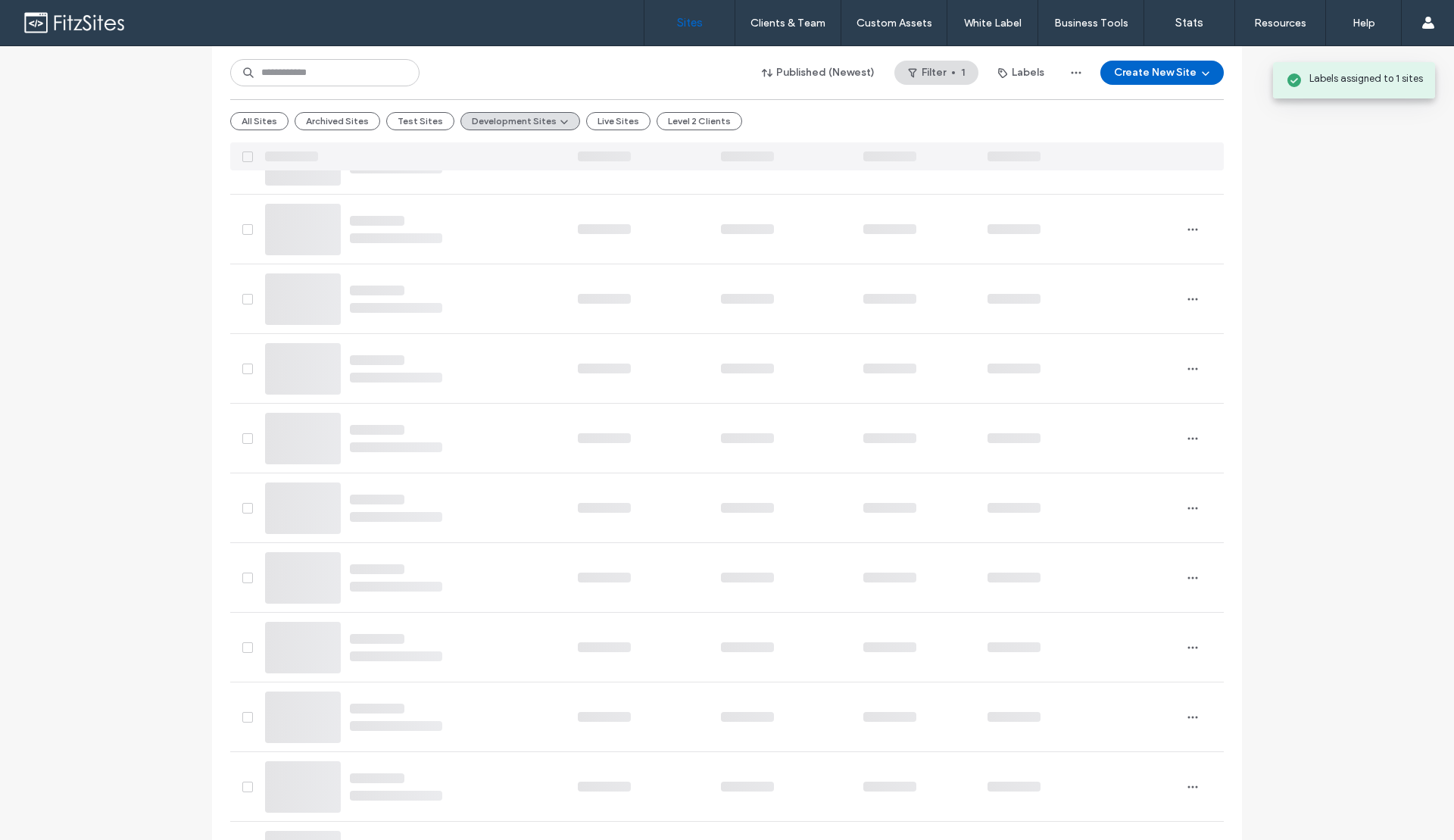
scroll to position [0, 0]
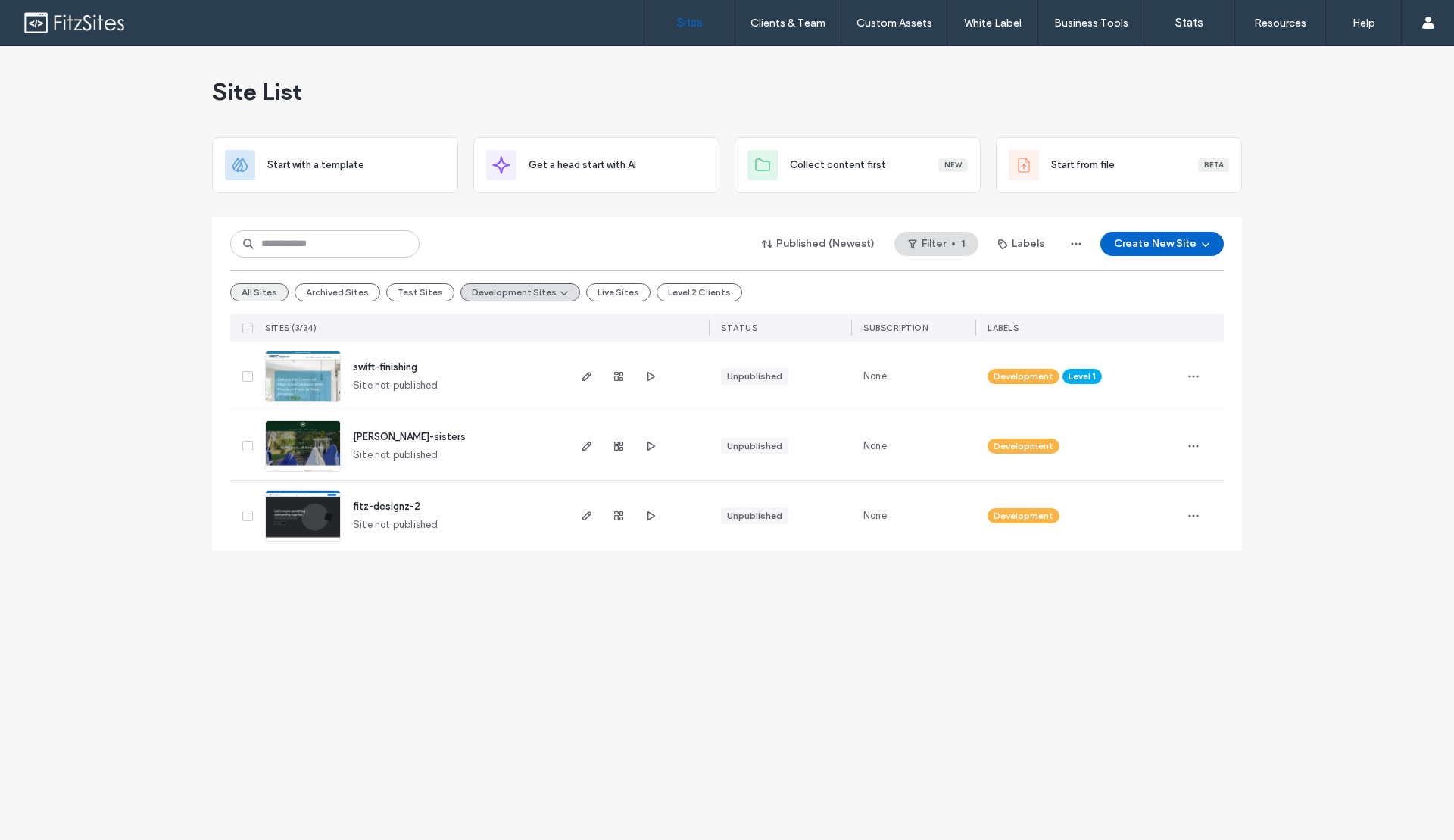
click at [276, 288] on button "All Sites" at bounding box center [259, 292] width 58 height 18
